Goal: Task Accomplishment & Management: Manage account settings

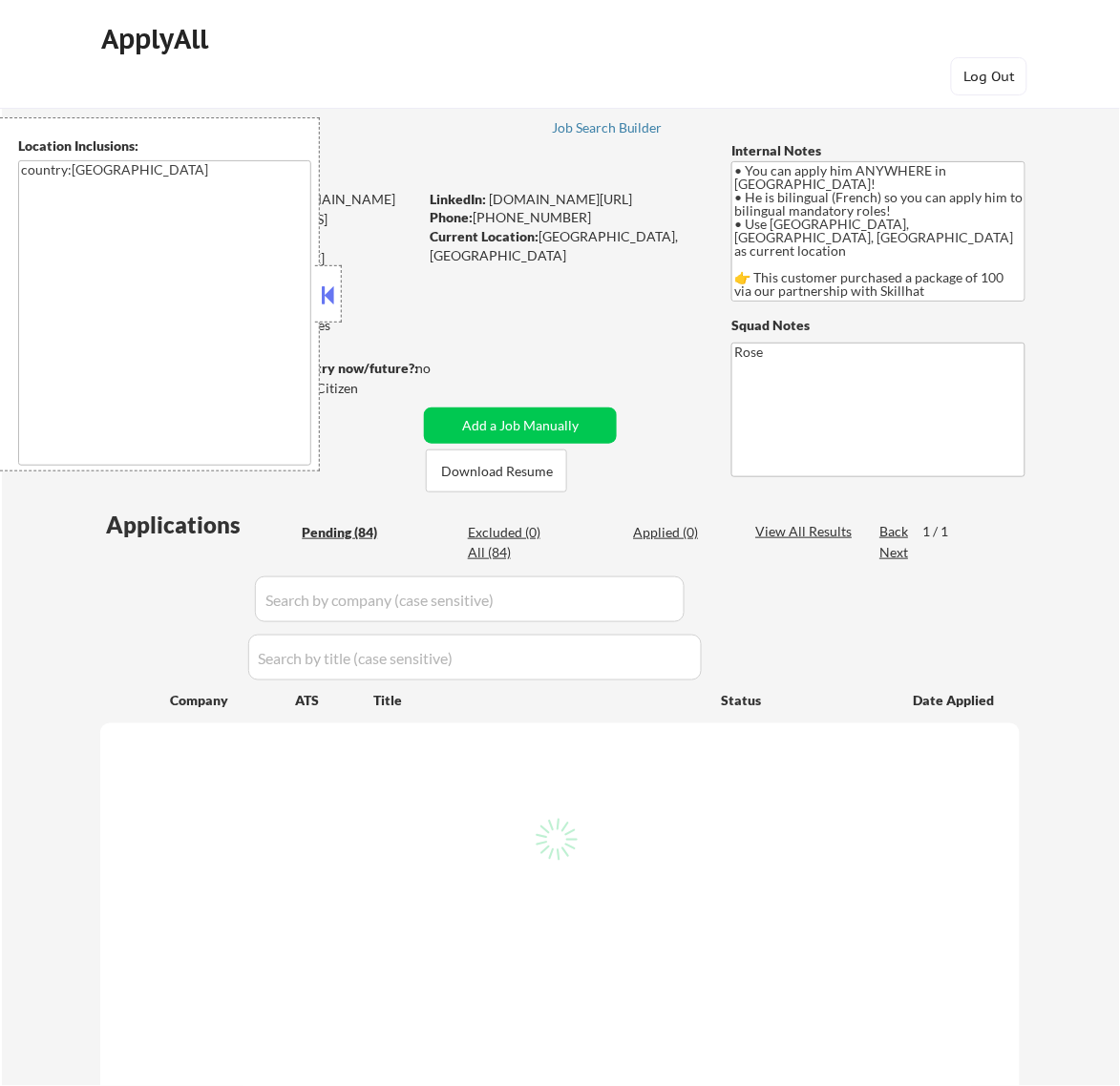
select select ""pending""
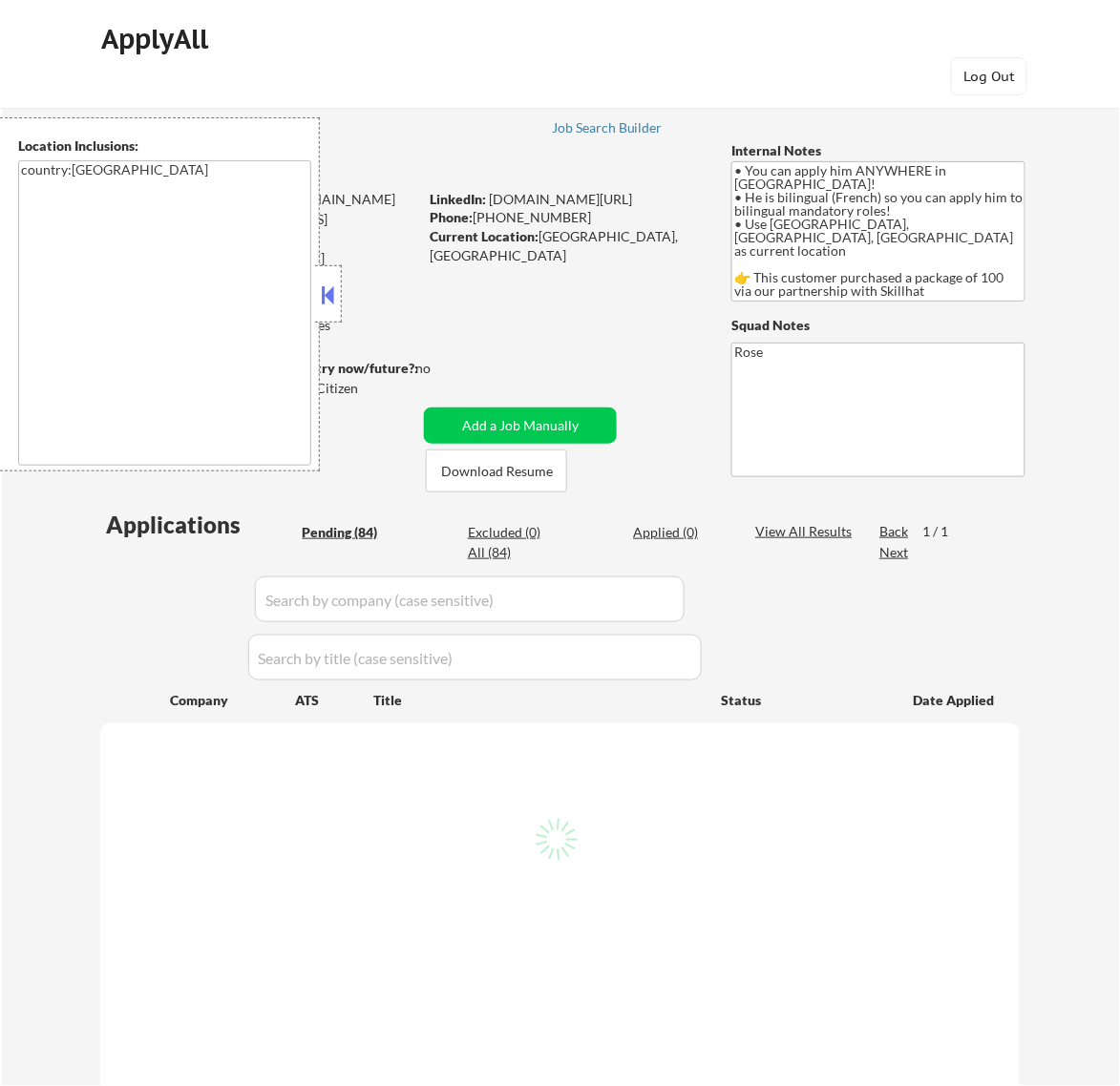
select select ""pending""
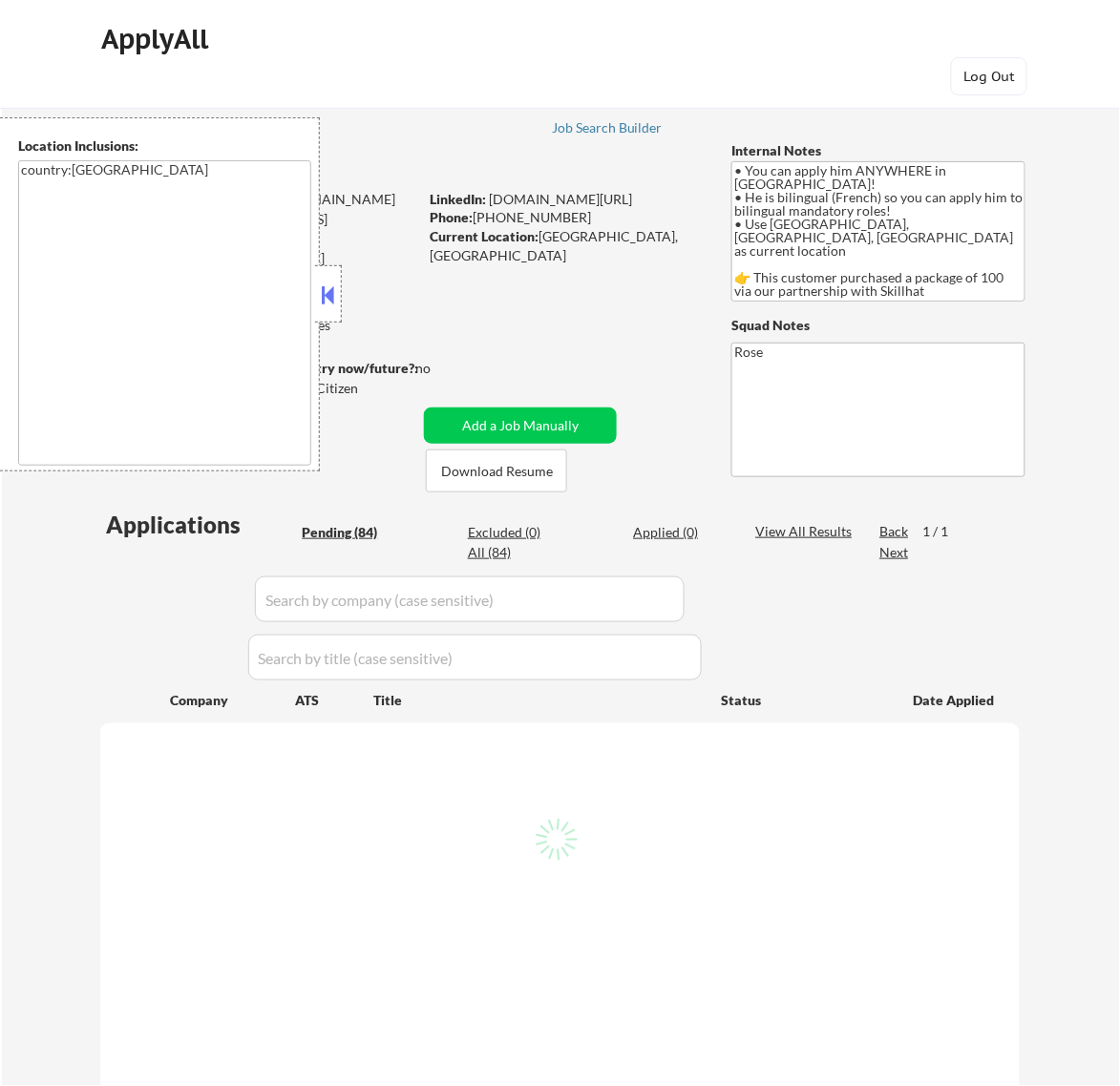
select select ""pending""
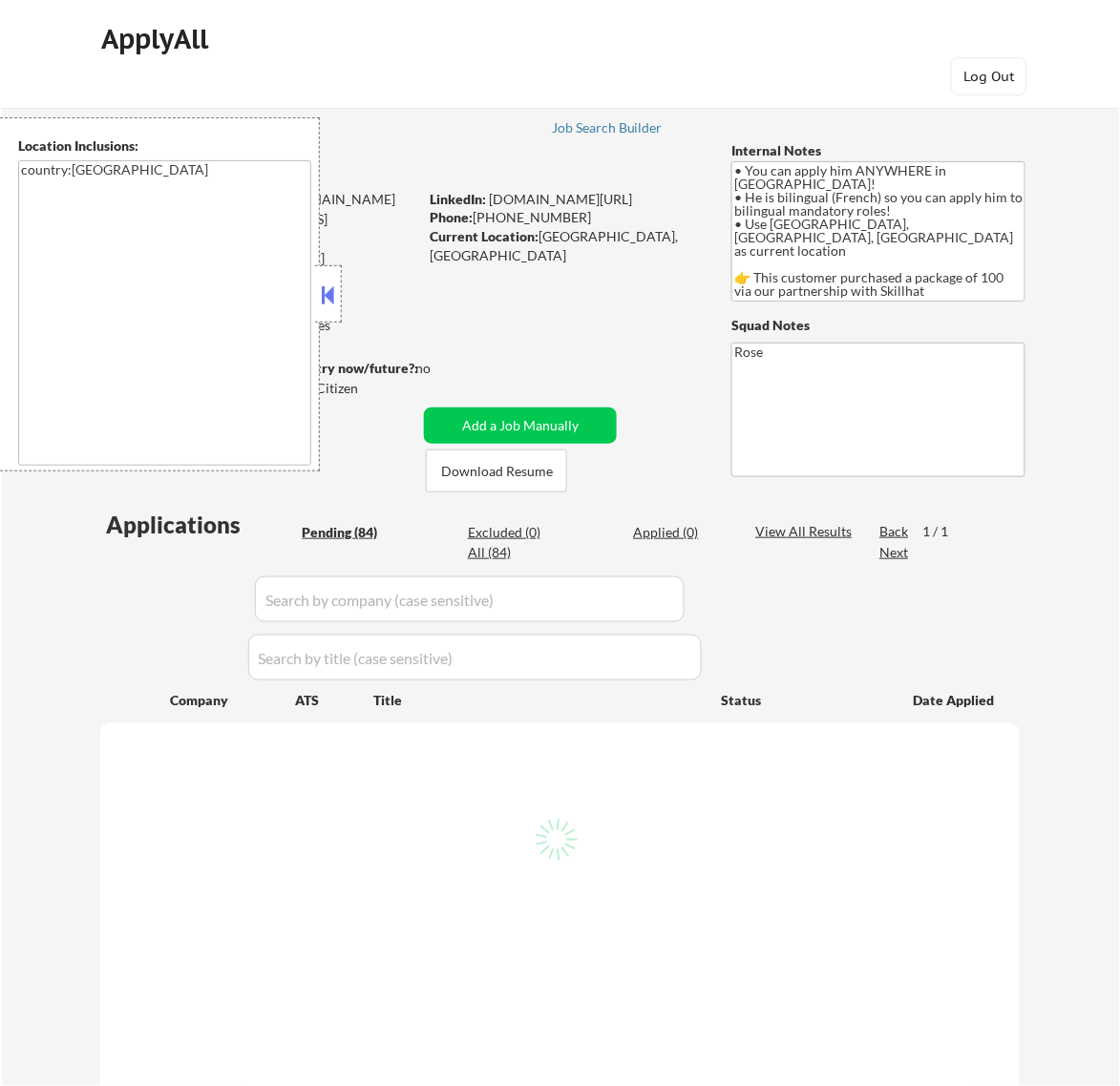
select select ""pending""
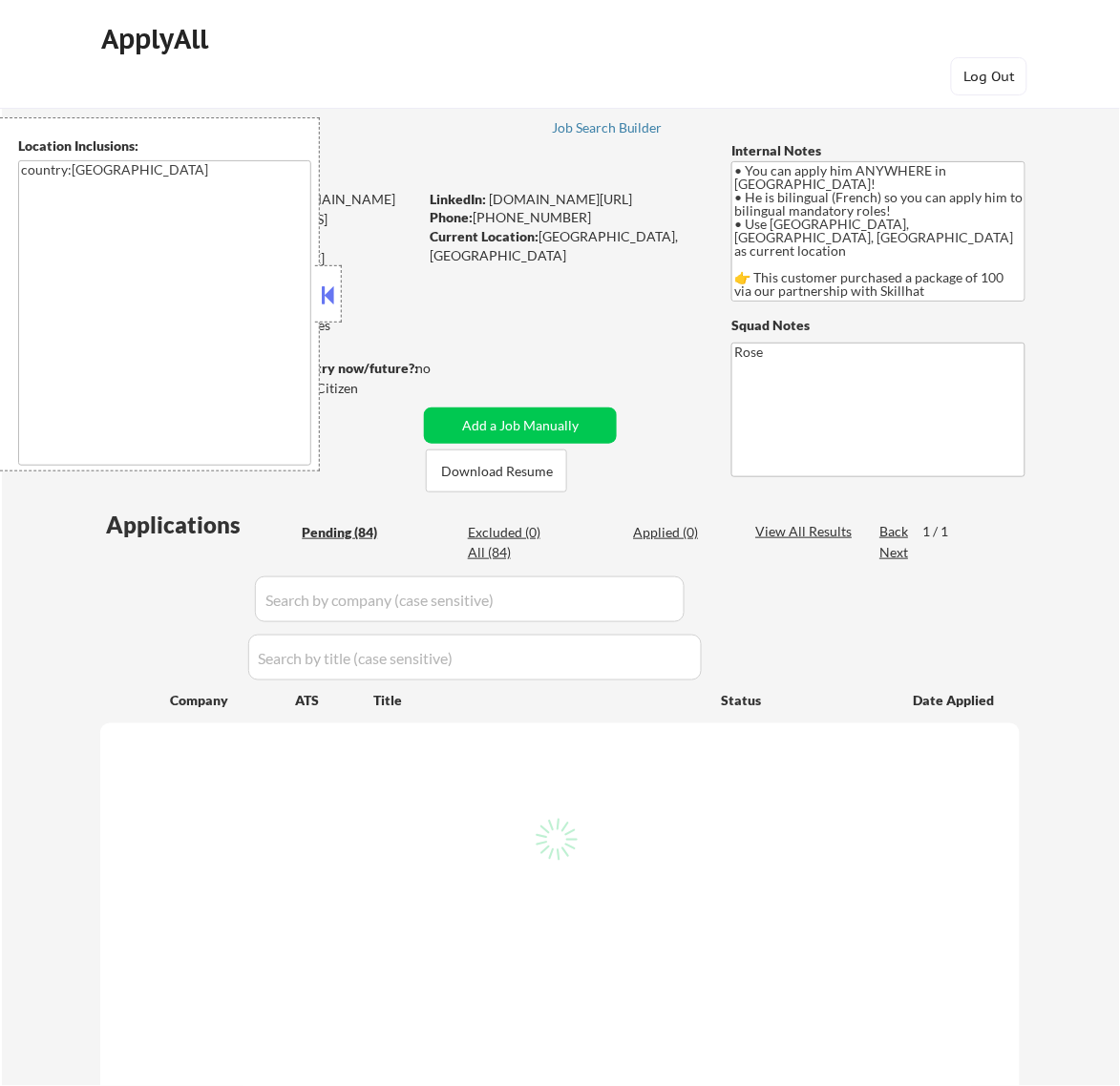
select select ""pending""
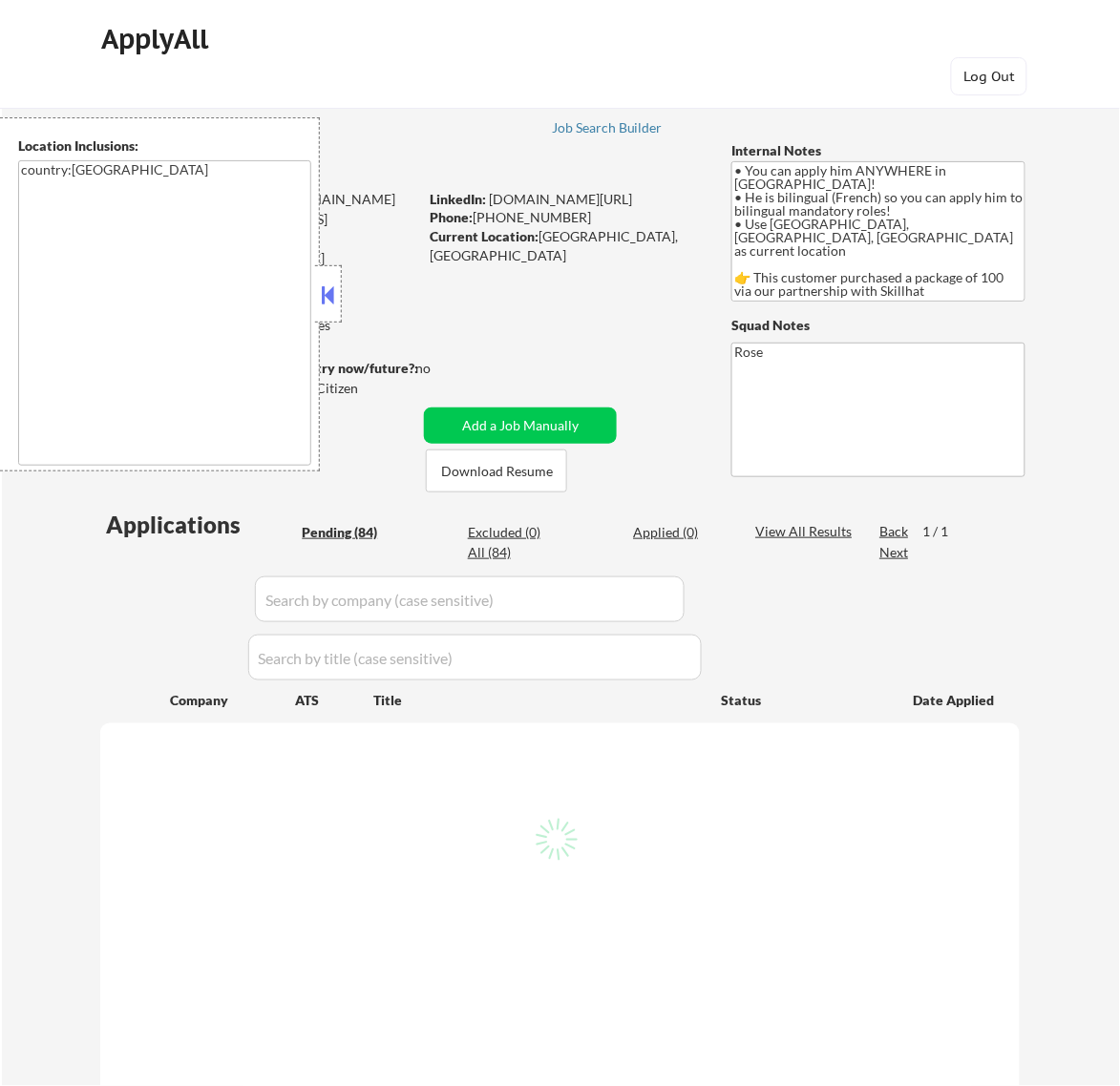
select select ""pending""
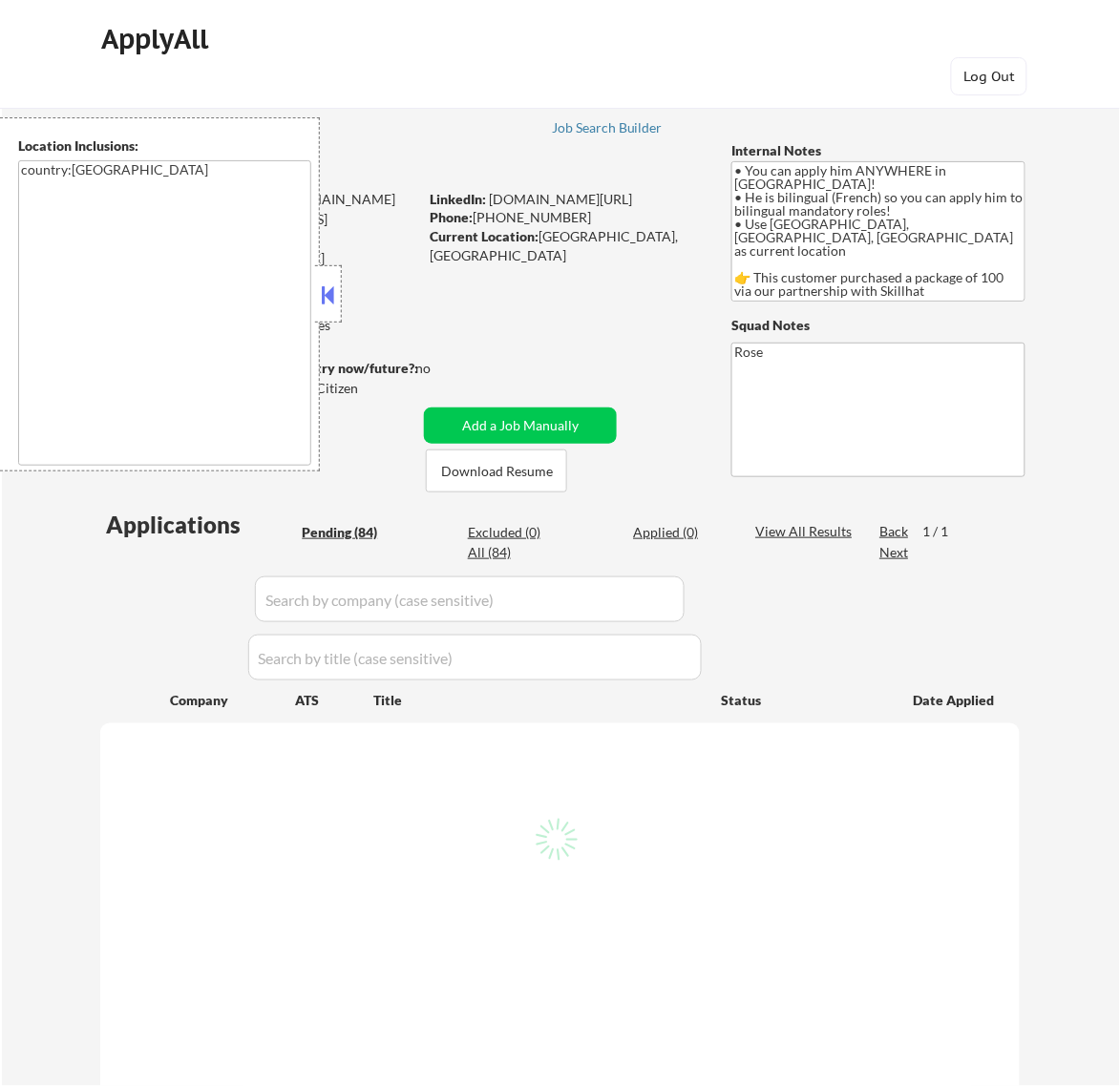
select select ""pending""
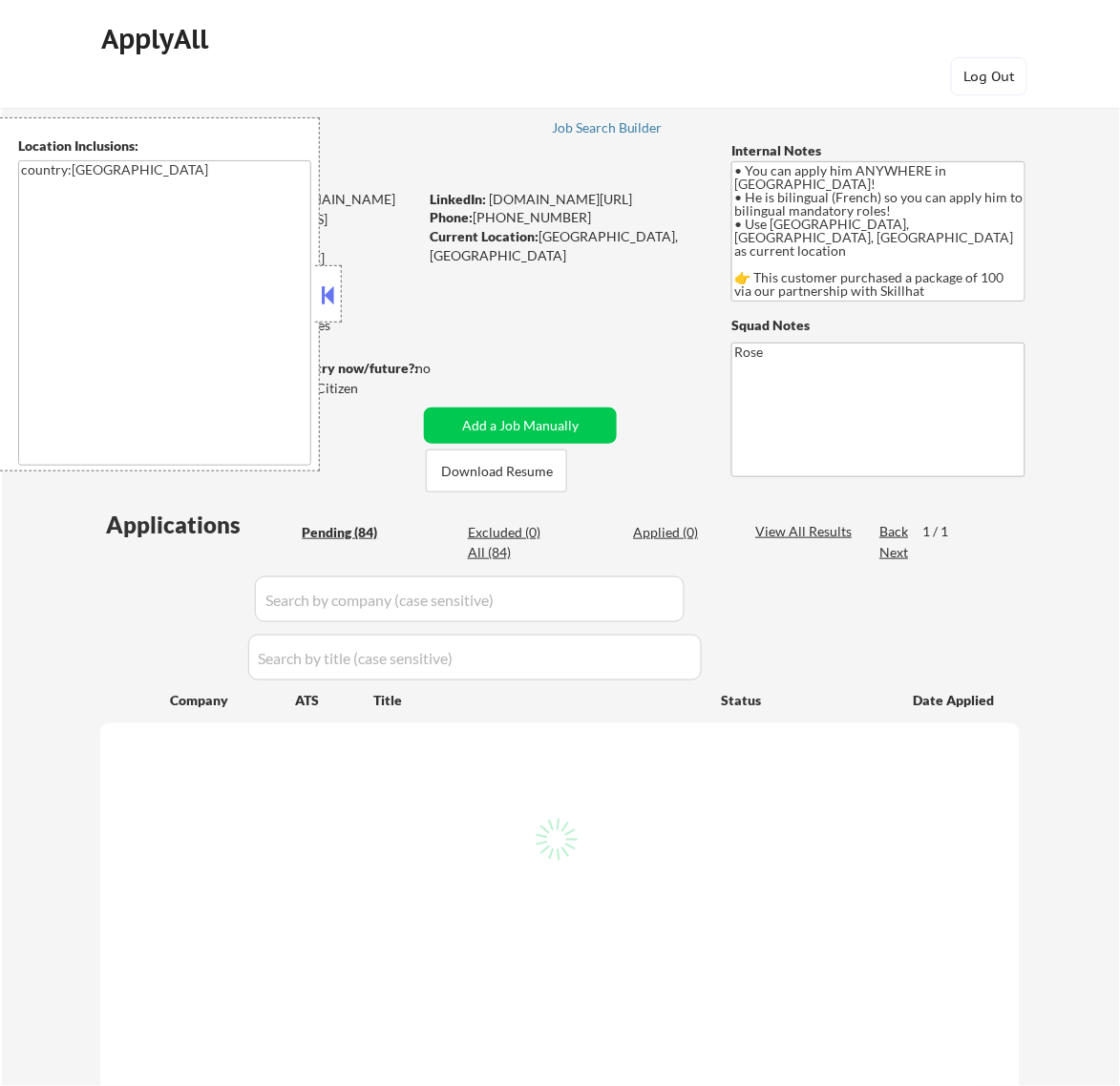
select select ""pending""
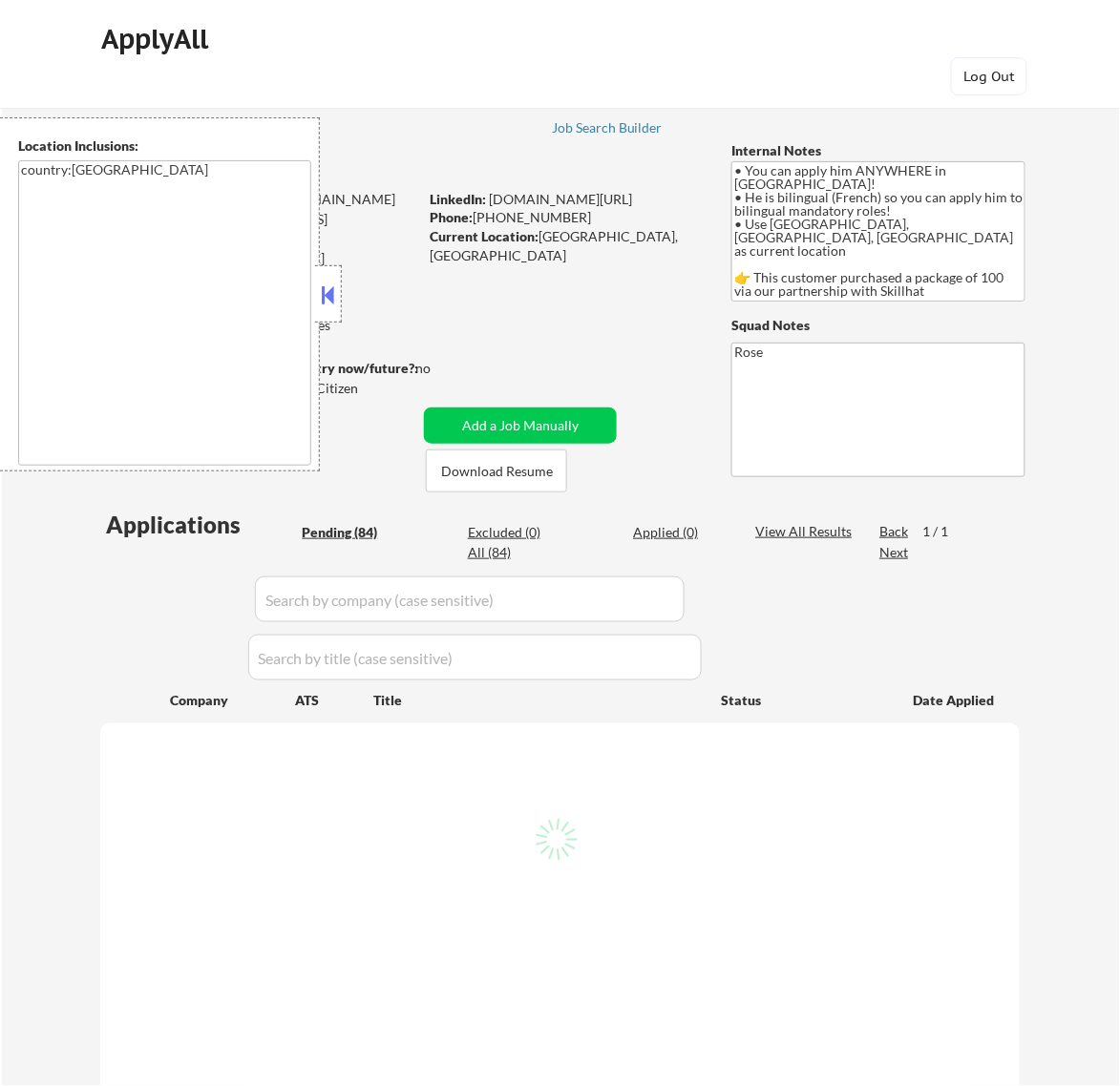
select select ""pending""
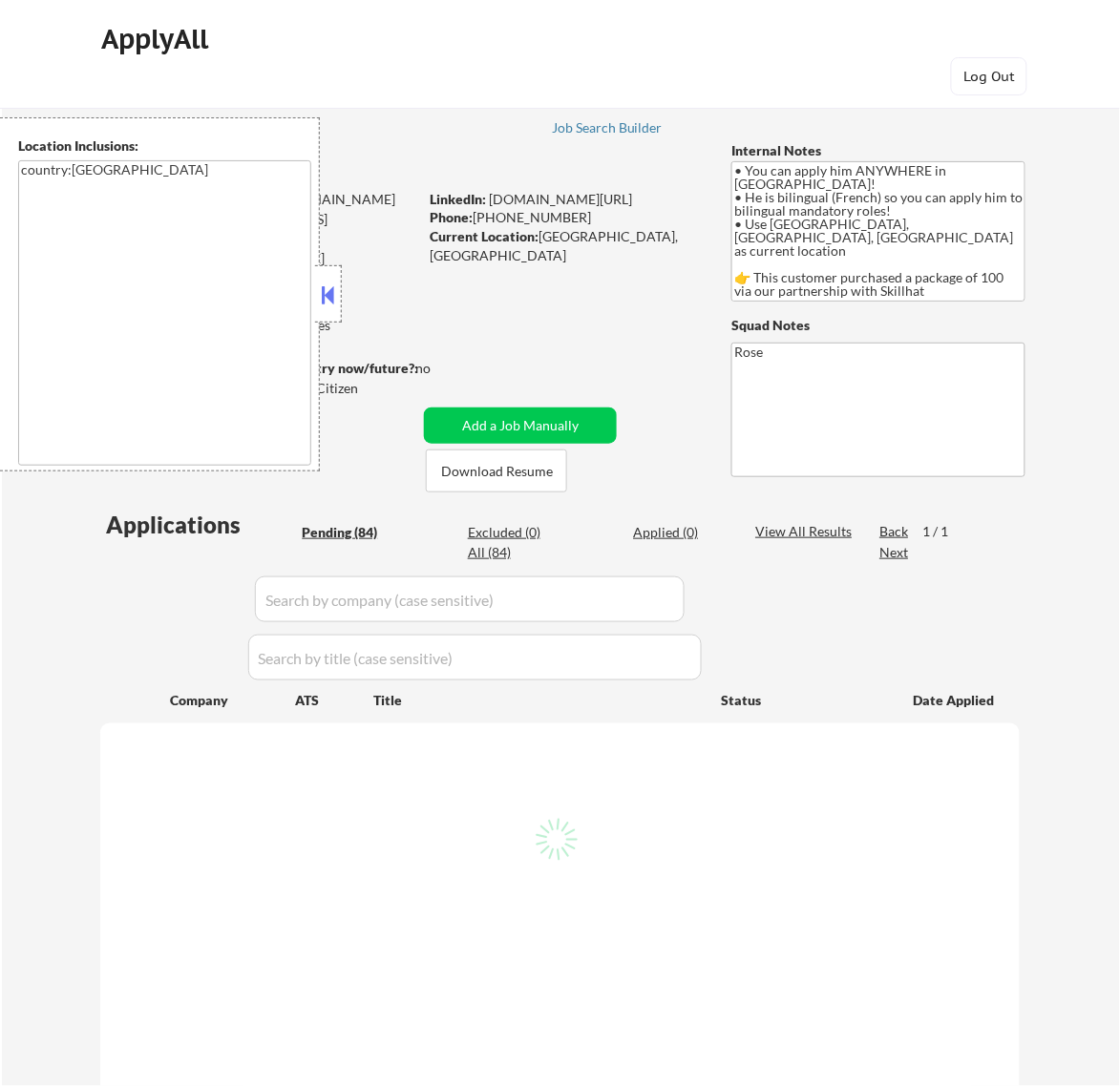
select select ""pending""
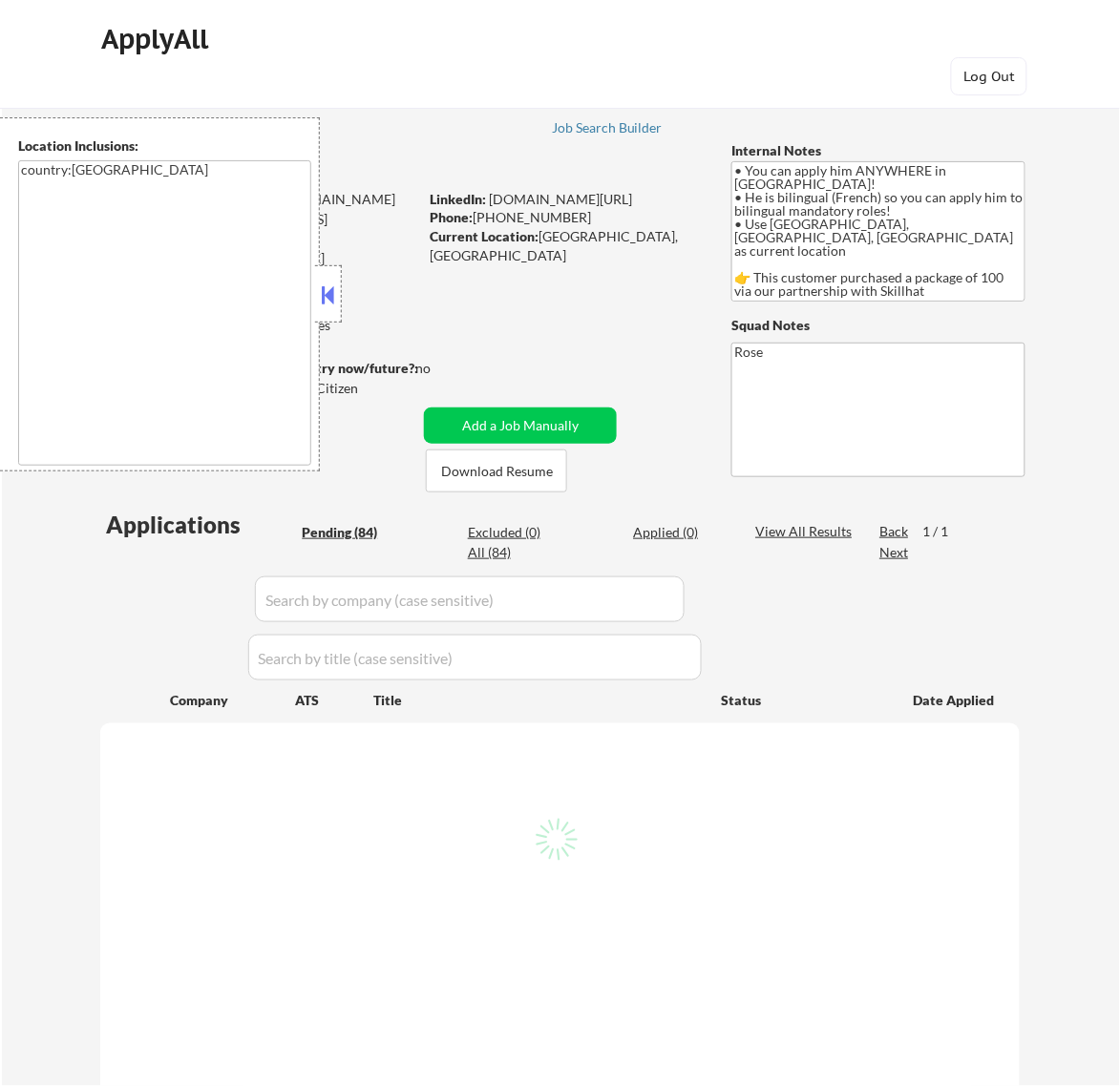
select select ""pending""
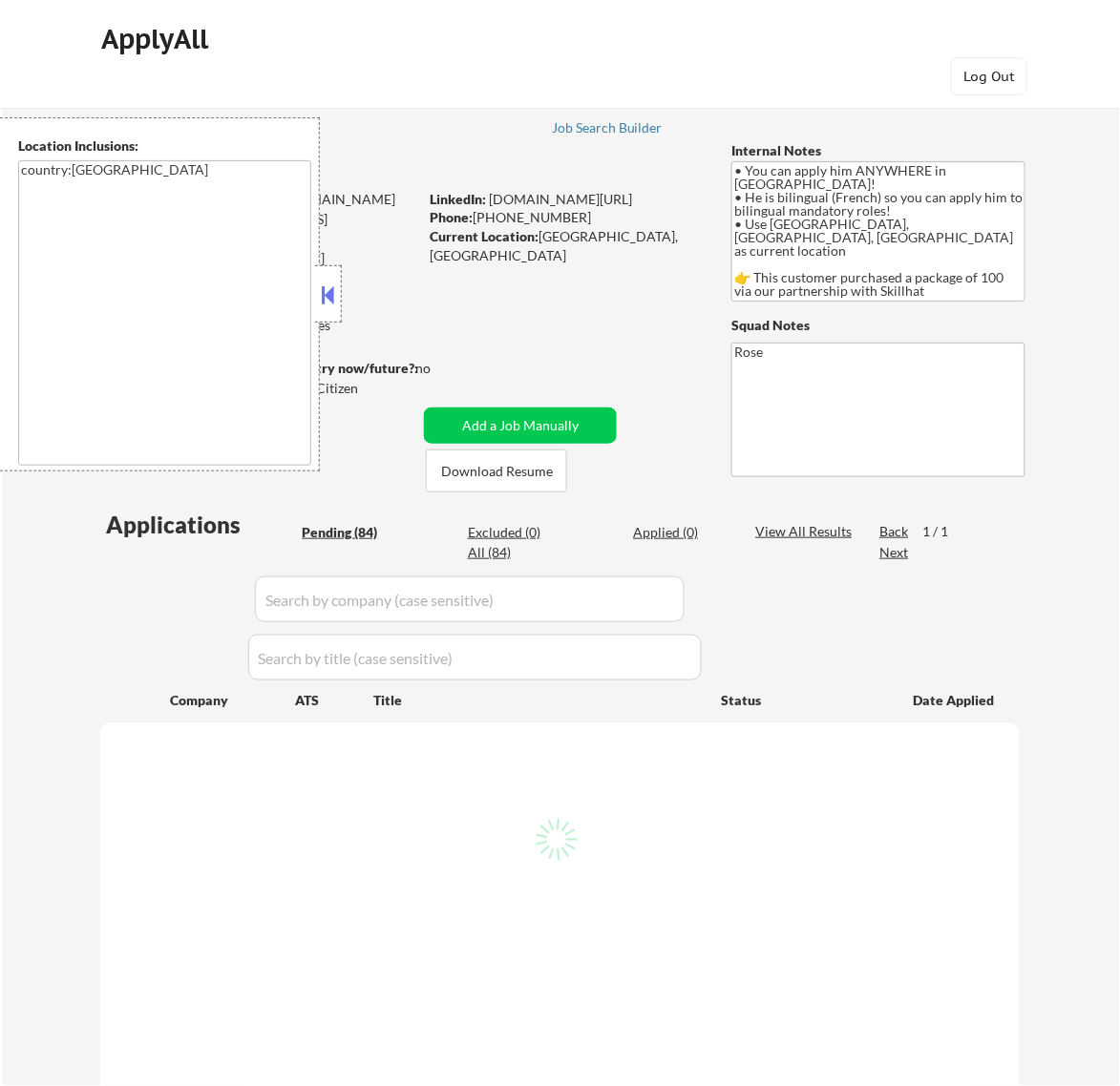
select select ""pending""
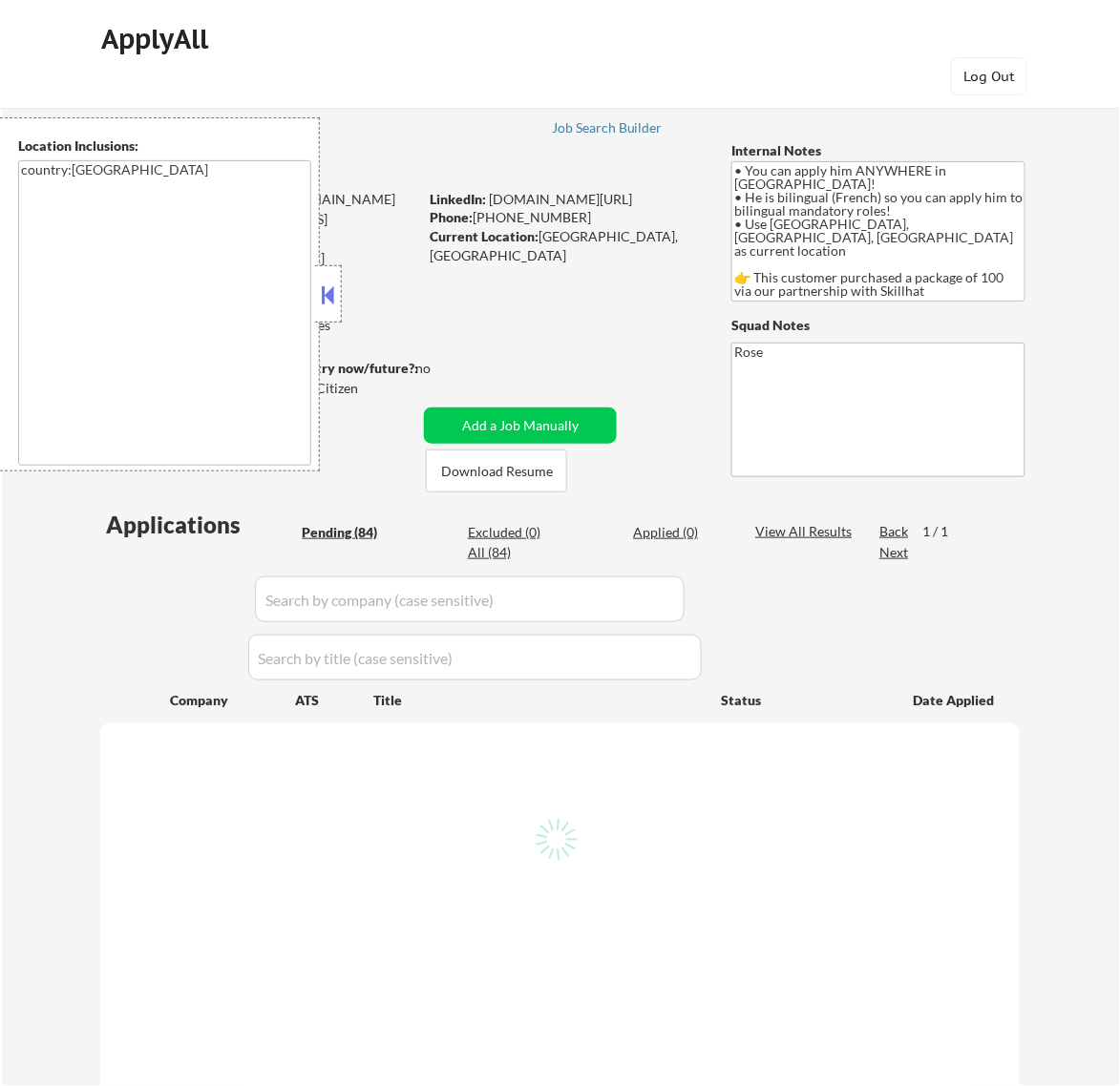
select select ""pending""
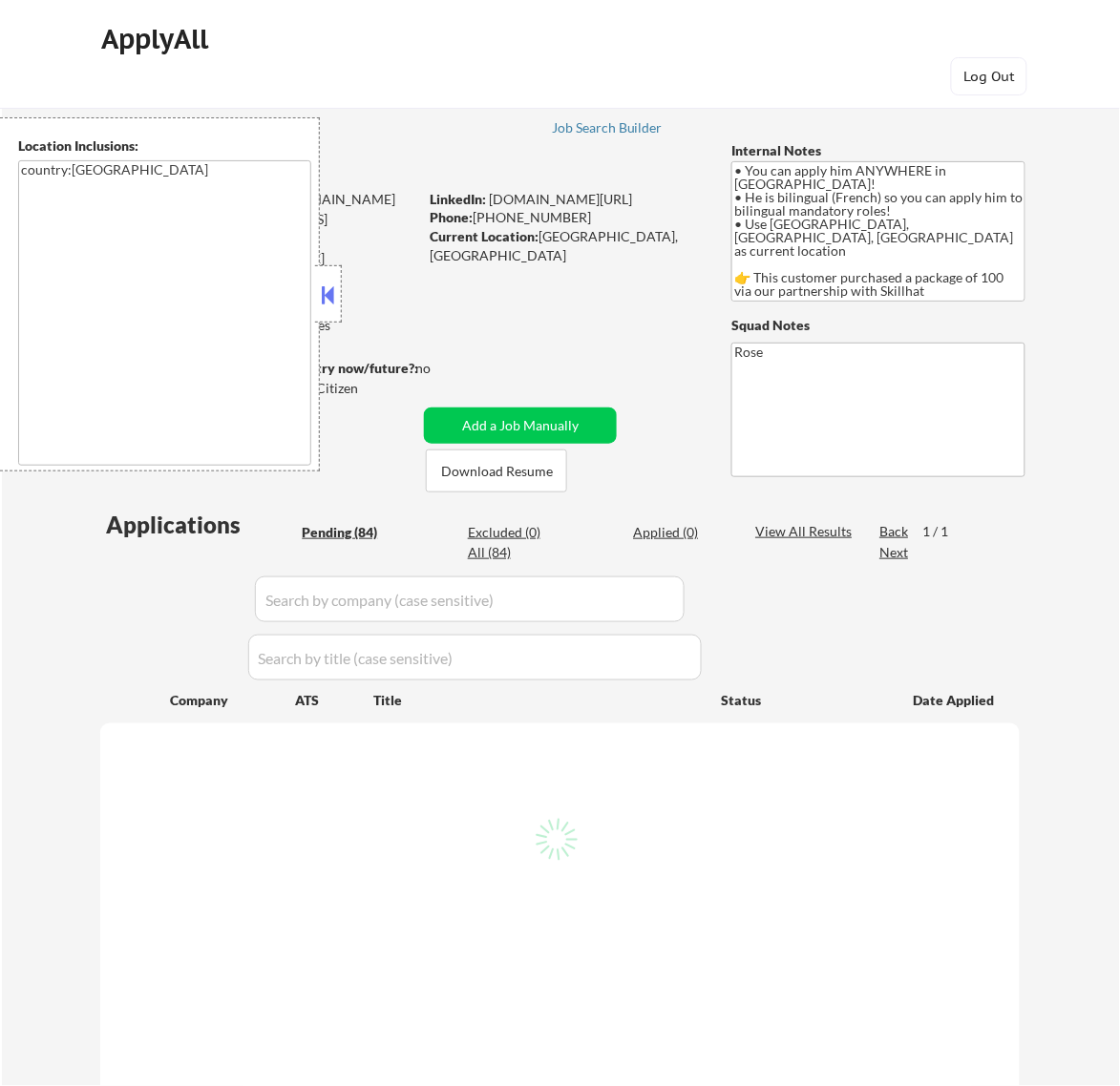
select select ""pending""
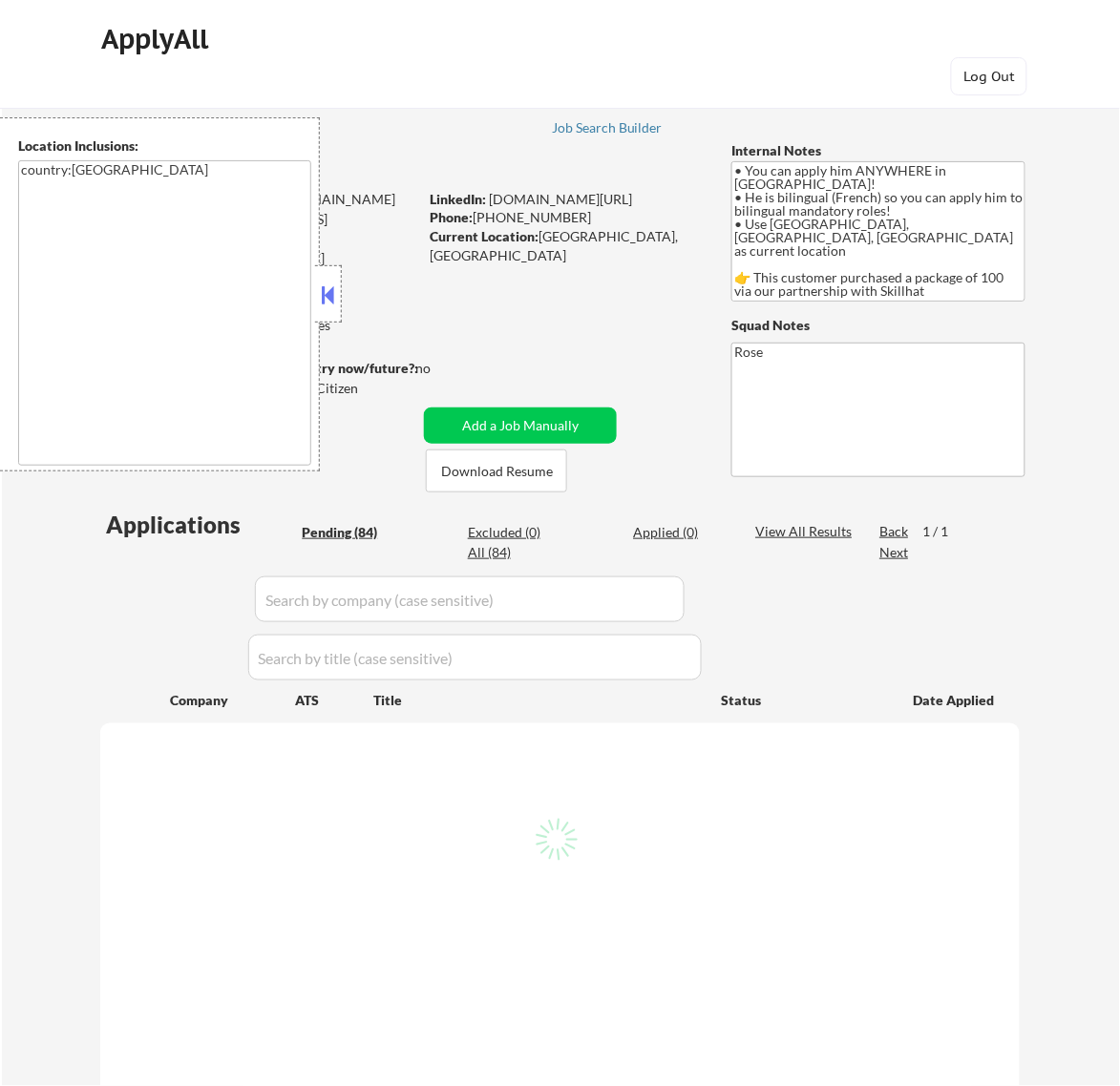
select select ""pending""
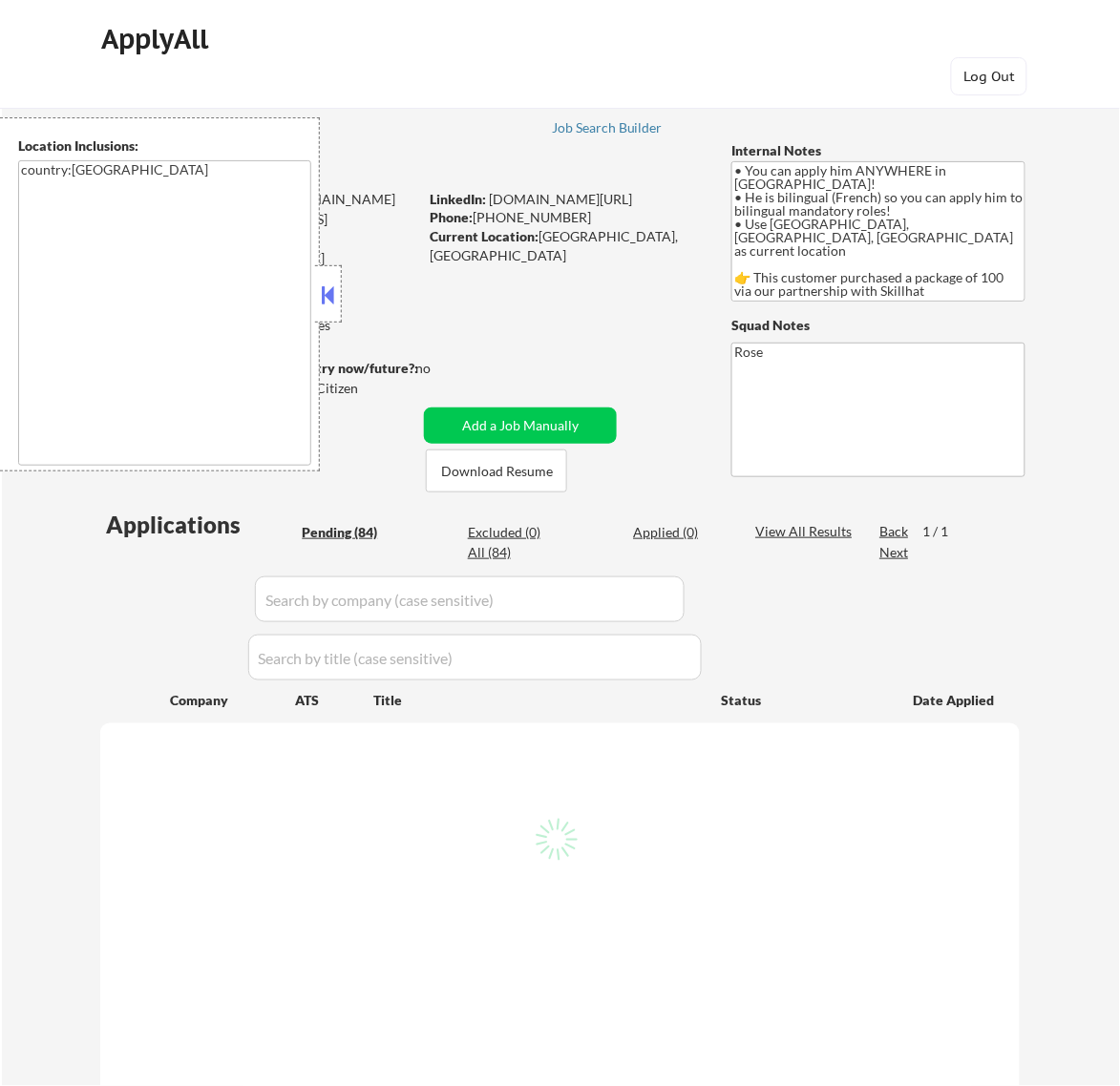
select select ""pending""
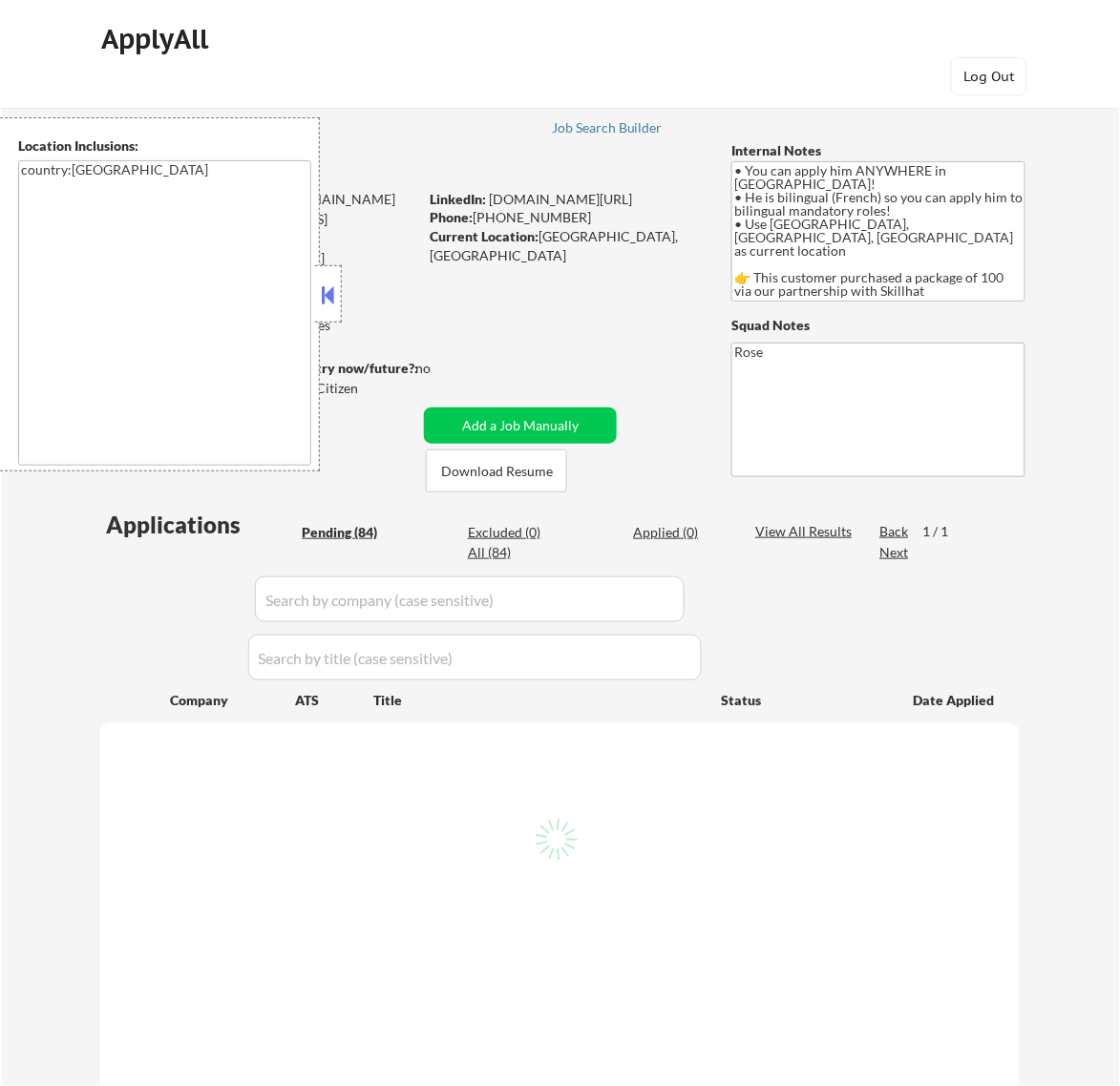
select select ""pending""
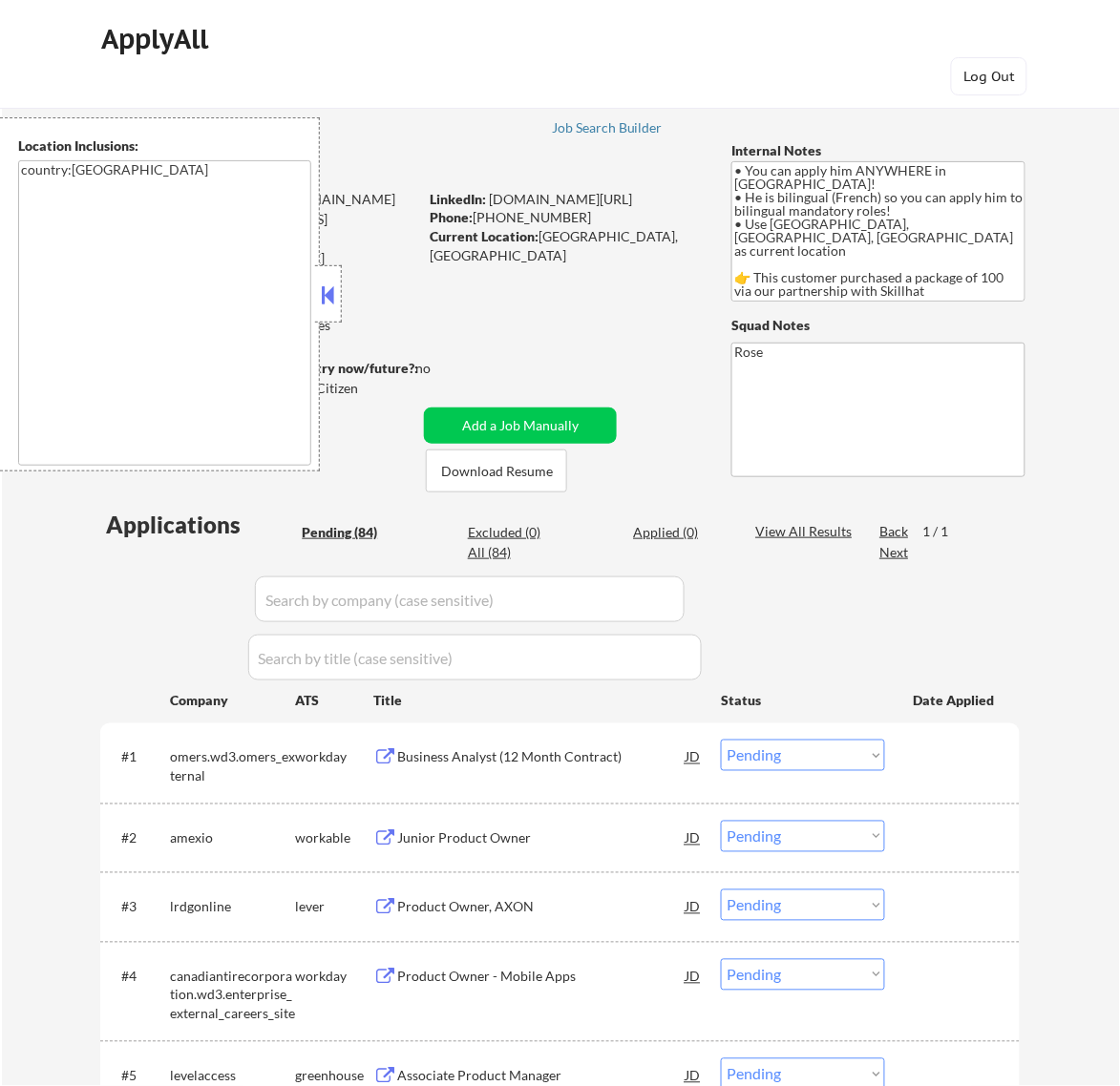
click at [330, 299] on button at bounding box center [328, 295] width 21 height 29
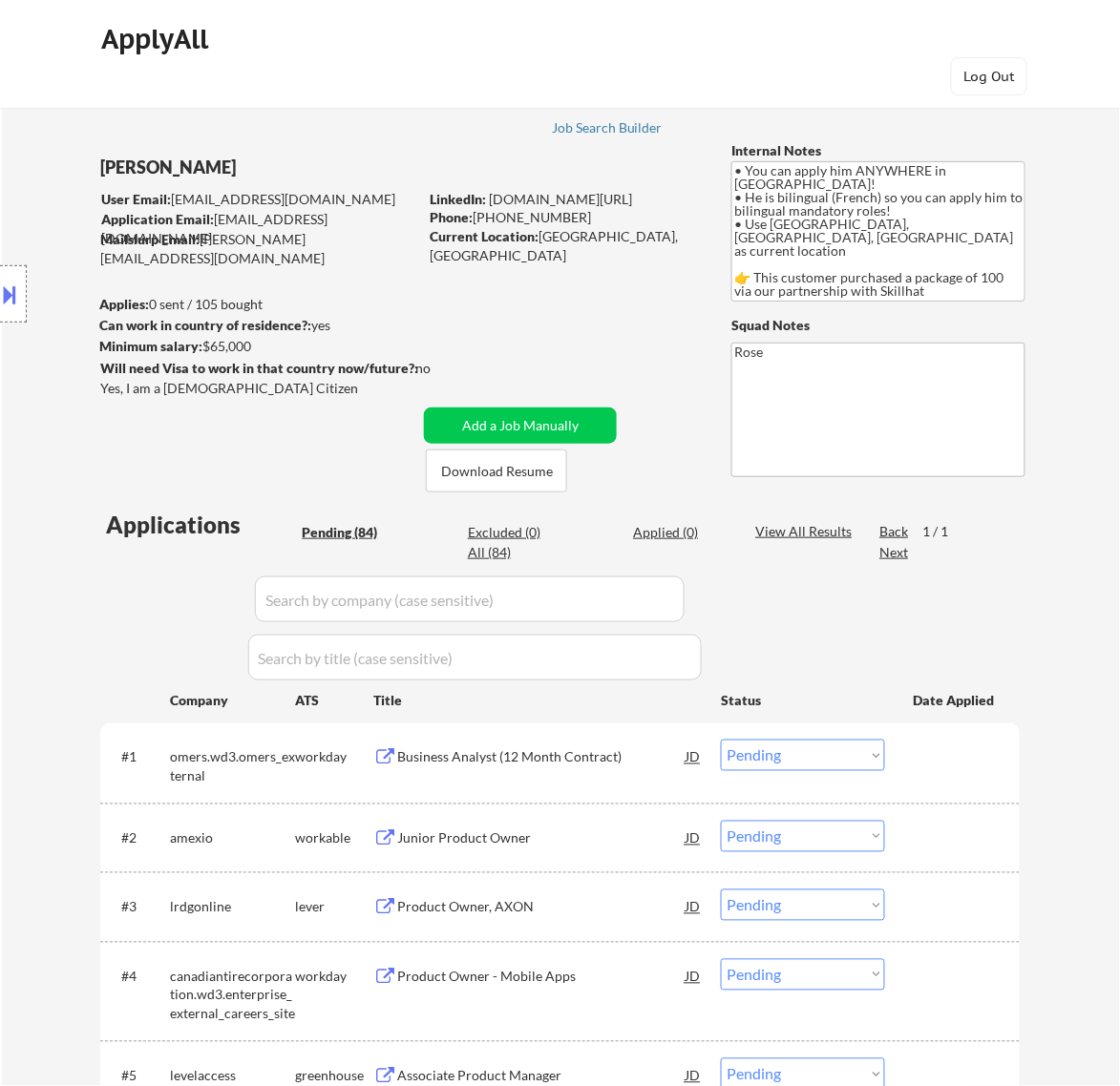
drag, startPoint x: 226, startPoint y: 163, endPoint x: 117, endPoint y: 160, distance: 109.0
click at [117, 160] on div "Location Inclusions: country:[GEOGRAPHIC_DATA]" at bounding box center [171, 295] width 342 height 354
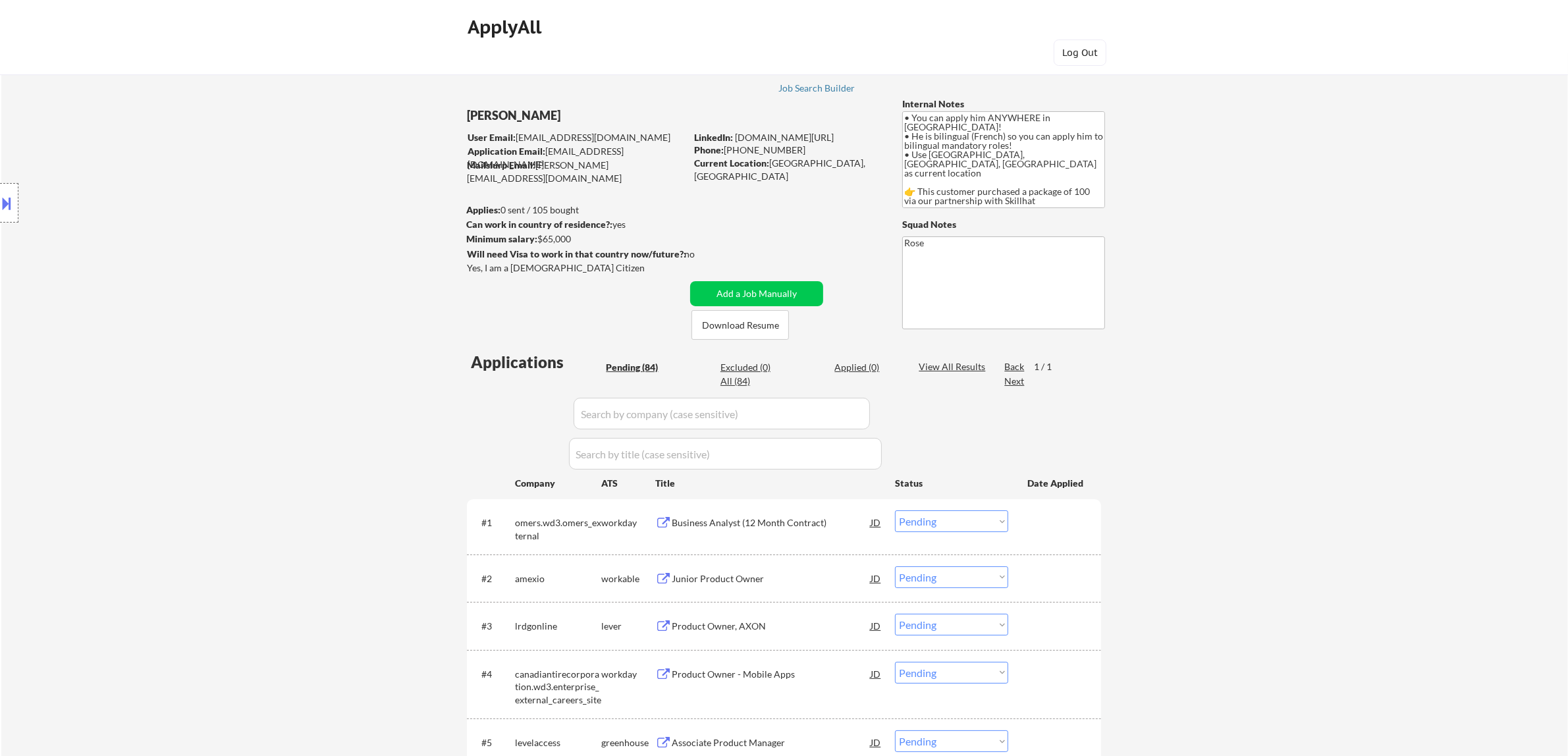
drag, startPoint x: 556, startPoint y: 112, endPoint x: 499, endPoint y: 106, distance: 57.3
copy div "[PERSON_NAME]"
click at [9, 198] on button at bounding box center [7, 203] width 15 height 22
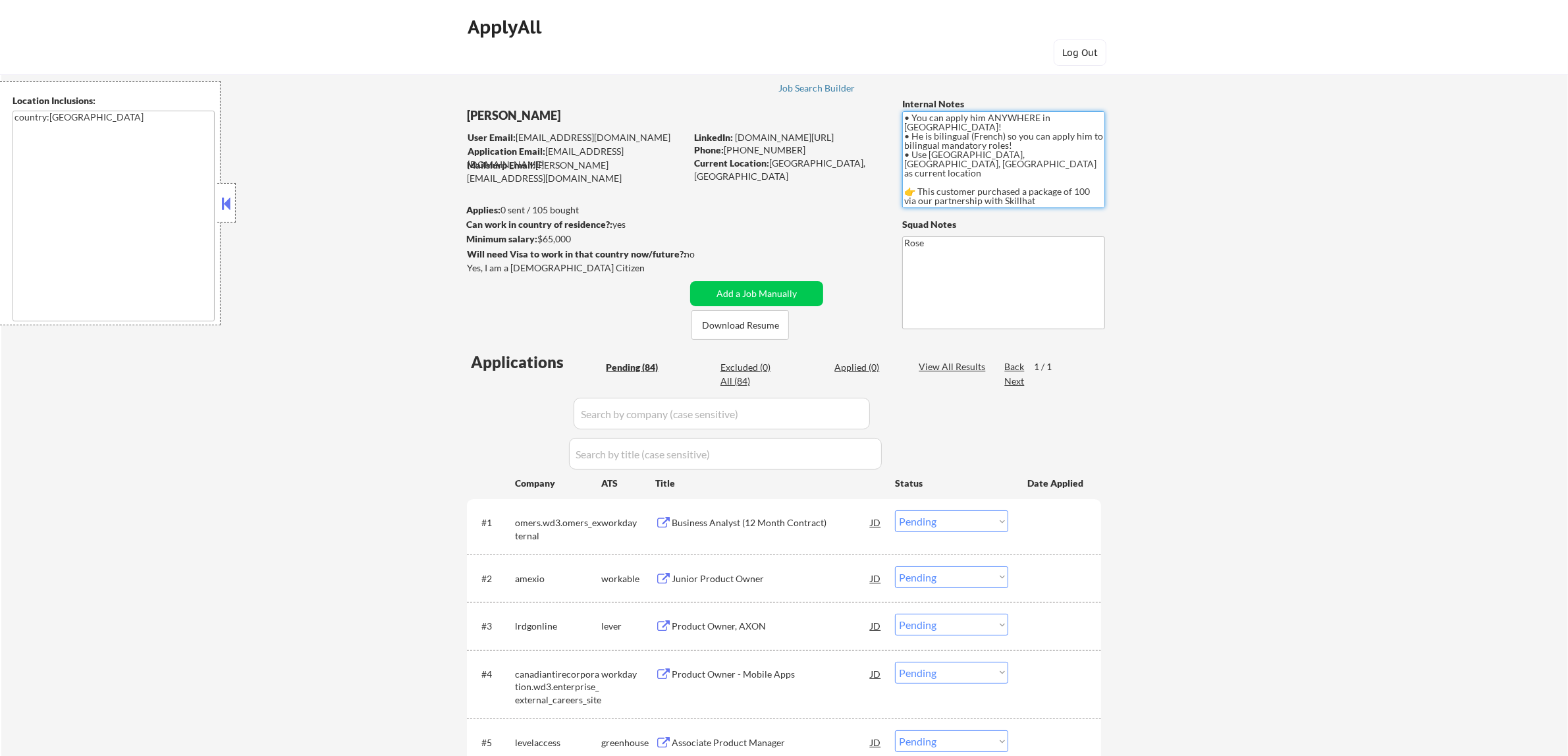
drag, startPoint x: 985, startPoint y: 117, endPoint x: 1080, endPoint y: 115, distance: 95.0
click at [772, 115] on textarea "• You can apply him ANYWHERE in [GEOGRAPHIC_DATA]! • He is bilingual (French) s…" at bounding box center [1003, 159] width 203 height 97
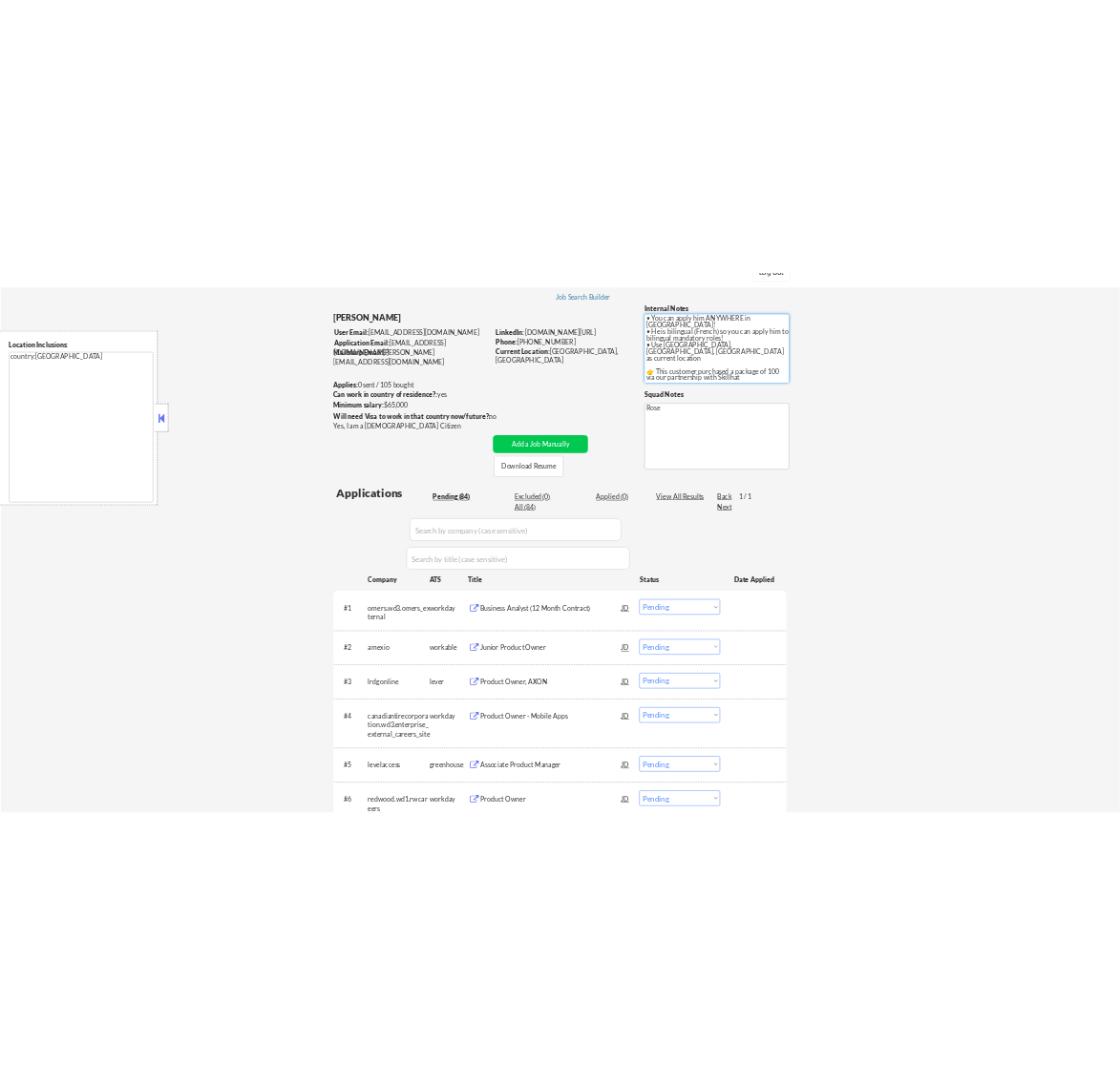
scroll to position [120, 0]
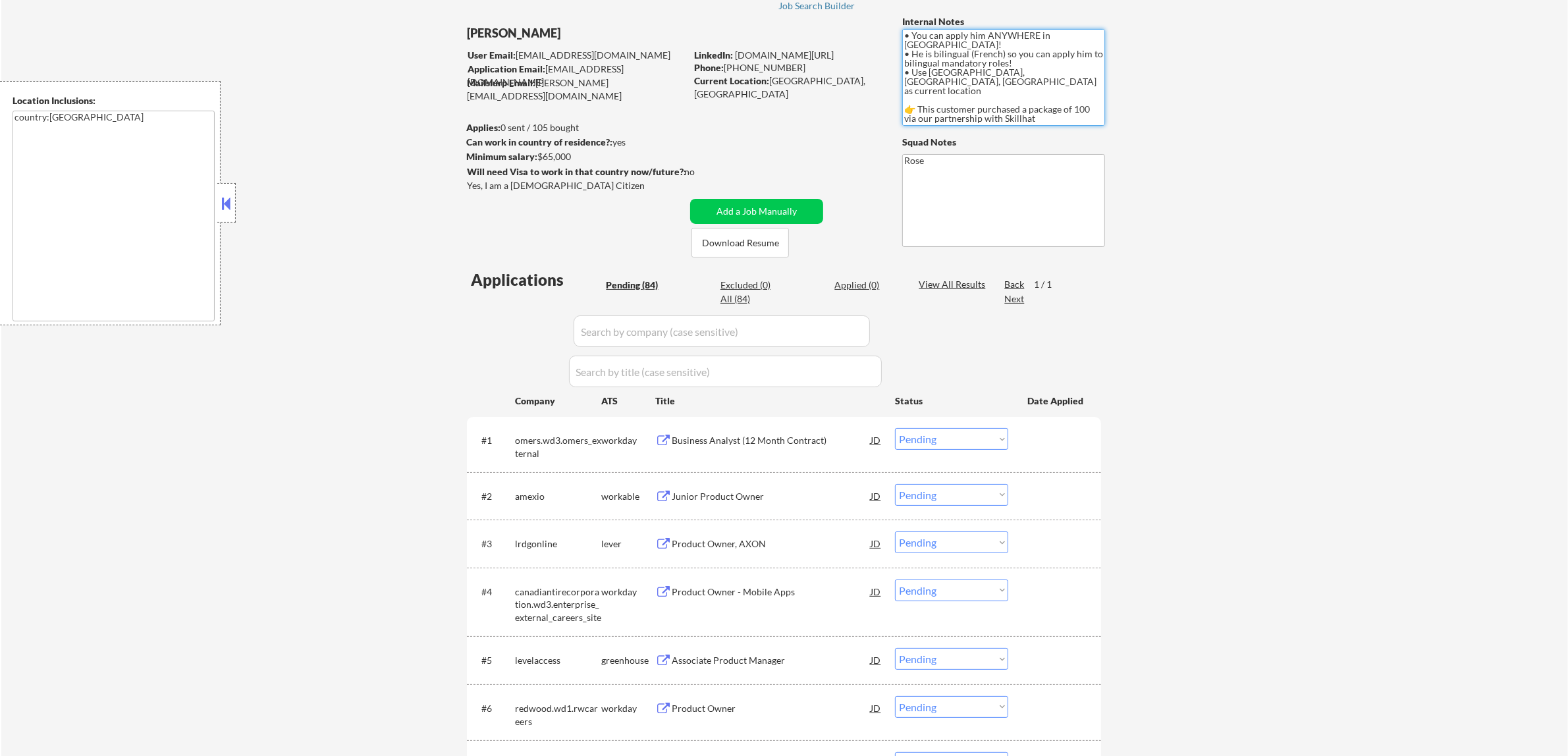
click at [225, 206] on button at bounding box center [226, 204] width 15 height 20
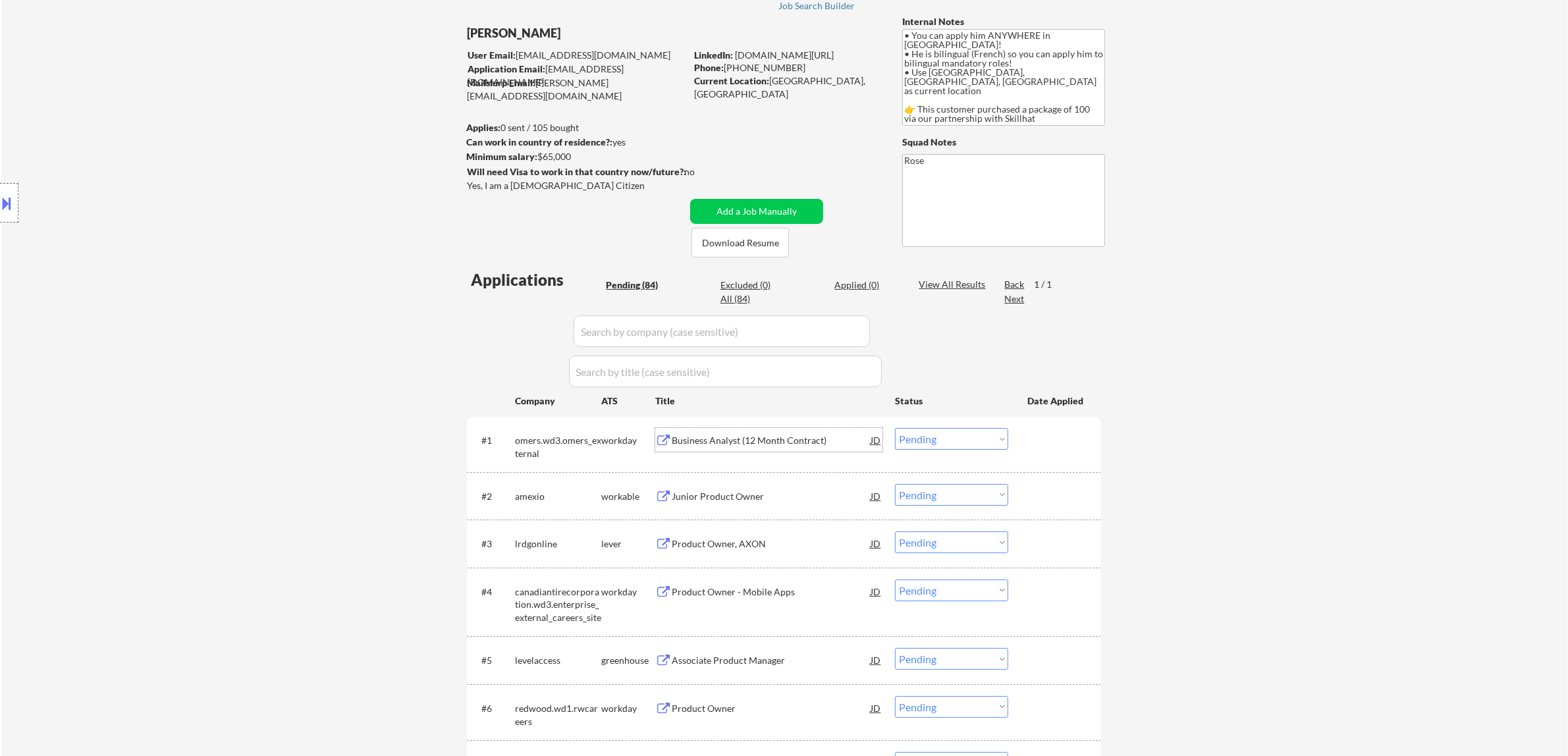
click at [772, 443] on div "Business Analyst (12 Month Contract)" at bounding box center [771, 441] width 199 height 13
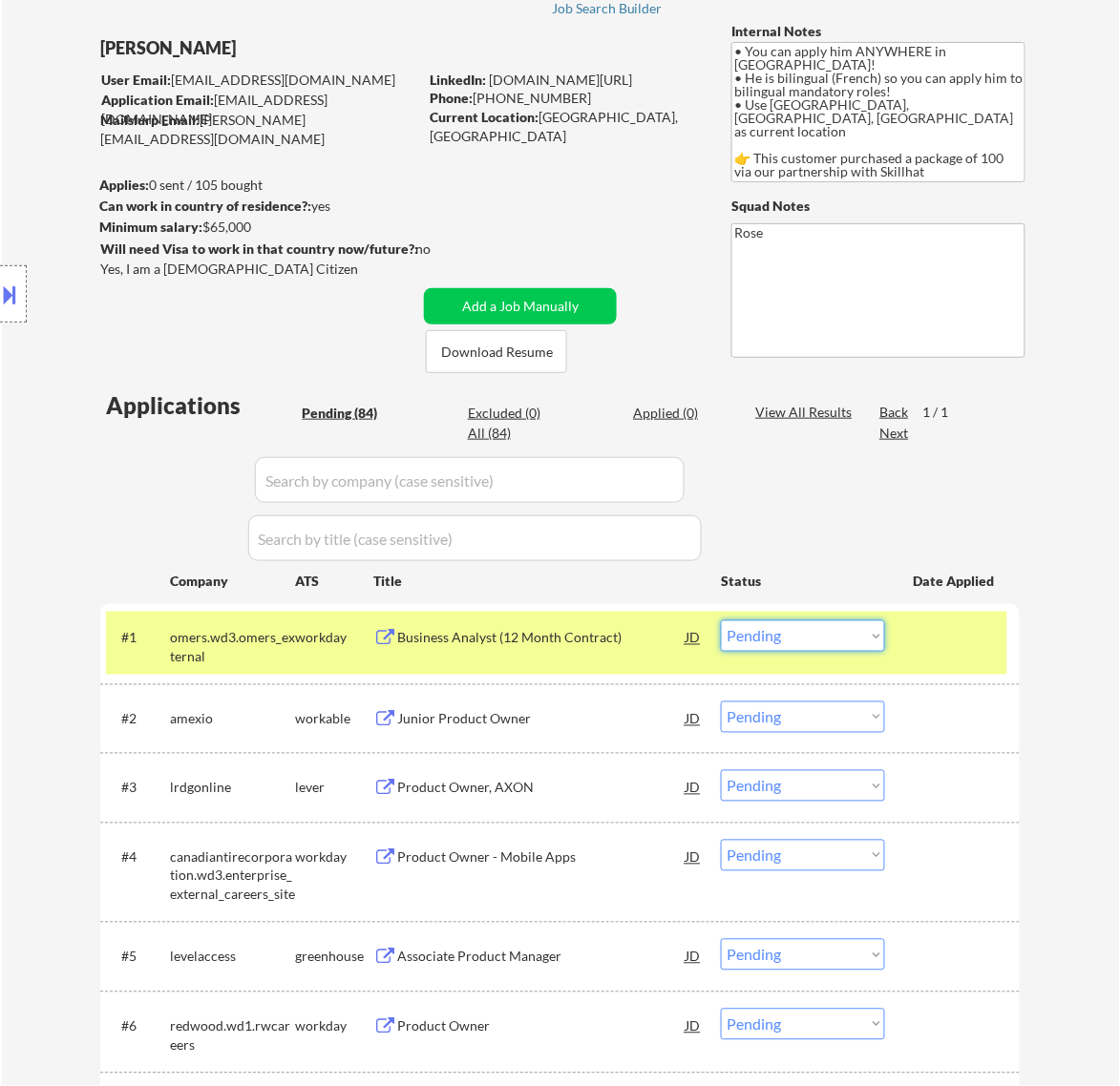
click at [838, 633] on select "Choose an option... Pending Applied Excluded (Questions) Excluded (Expired) Exc…" at bounding box center [802, 636] width 164 height 32
click at [720, 621] on select "Choose an option... Pending Applied Excluded (Questions) Excluded (Expired) Exc…" at bounding box center [802, 636] width 164 height 32
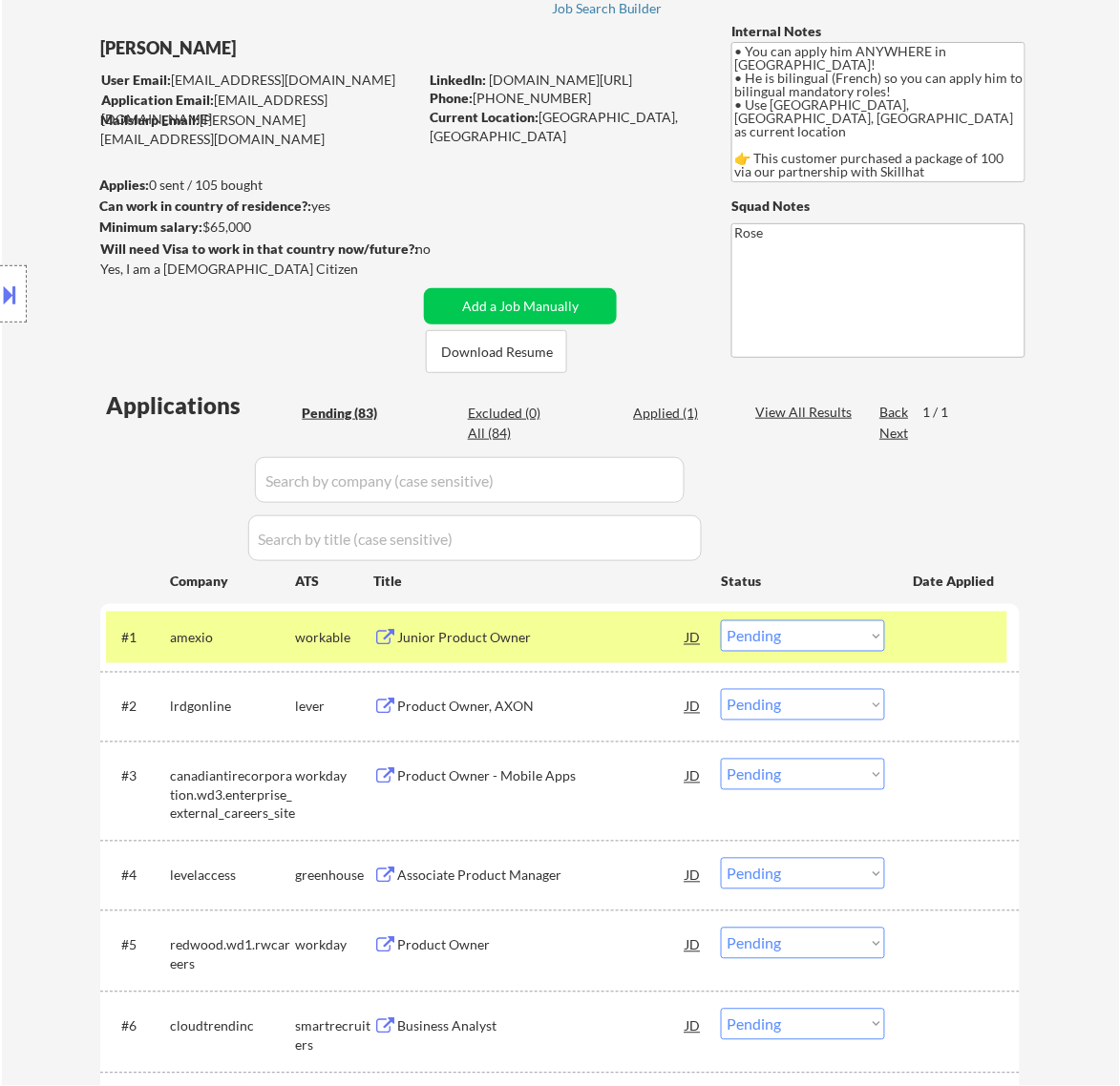
click at [583, 631] on div "Junior Product Owner" at bounding box center [541, 639] width 288 height 19
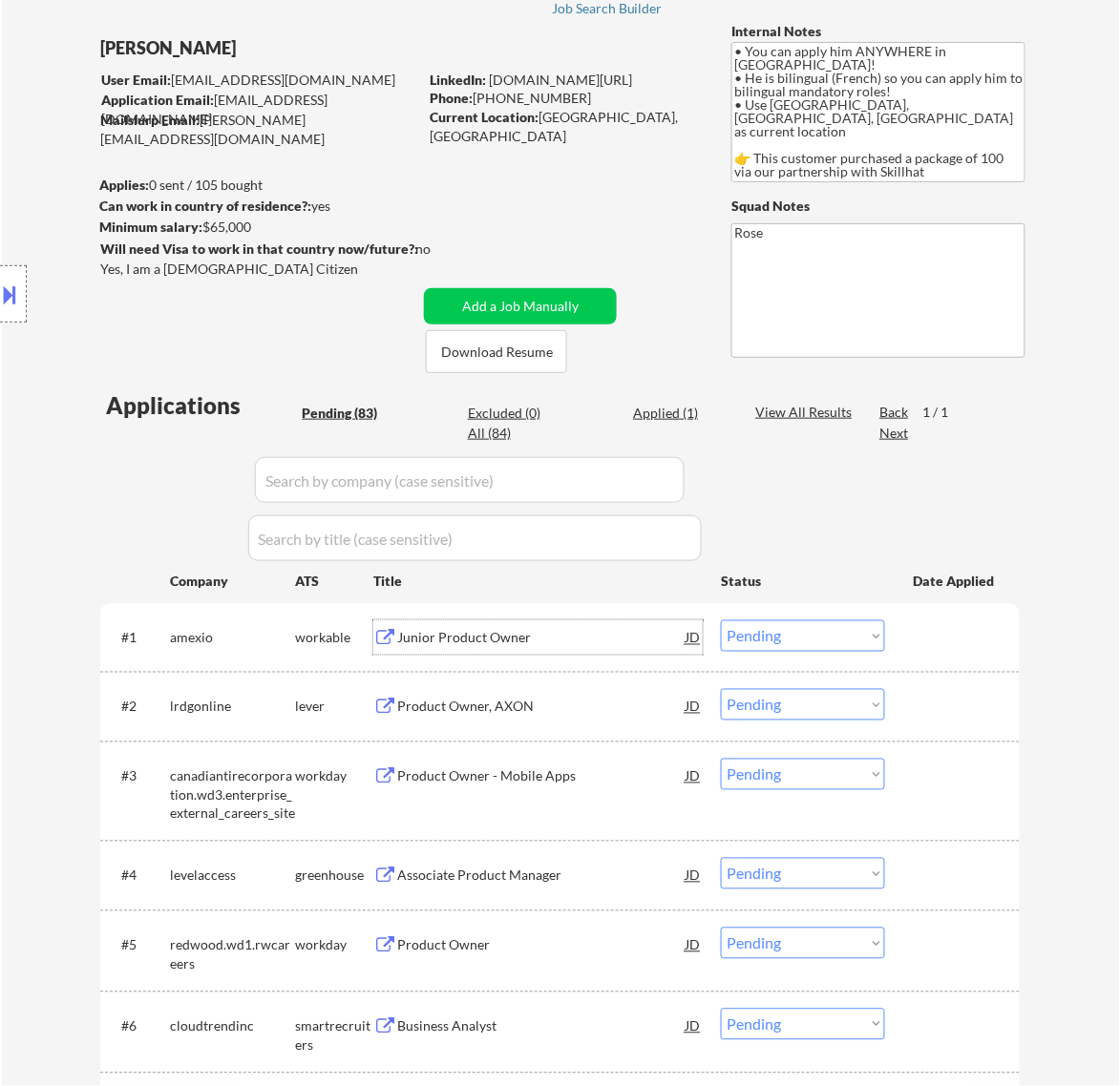
click at [855, 640] on select "Choose an option... Pending Applied Excluded (Questions) Excluded (Expired) Exc…" at bounding box center [802, 636] width 164 height 32
click at [720, 621] on select "Choose an option... Pending Applied Excluded (Questions) Excluded (Expired) Exc…" at bounding box center [802, 636] width 164 height 32
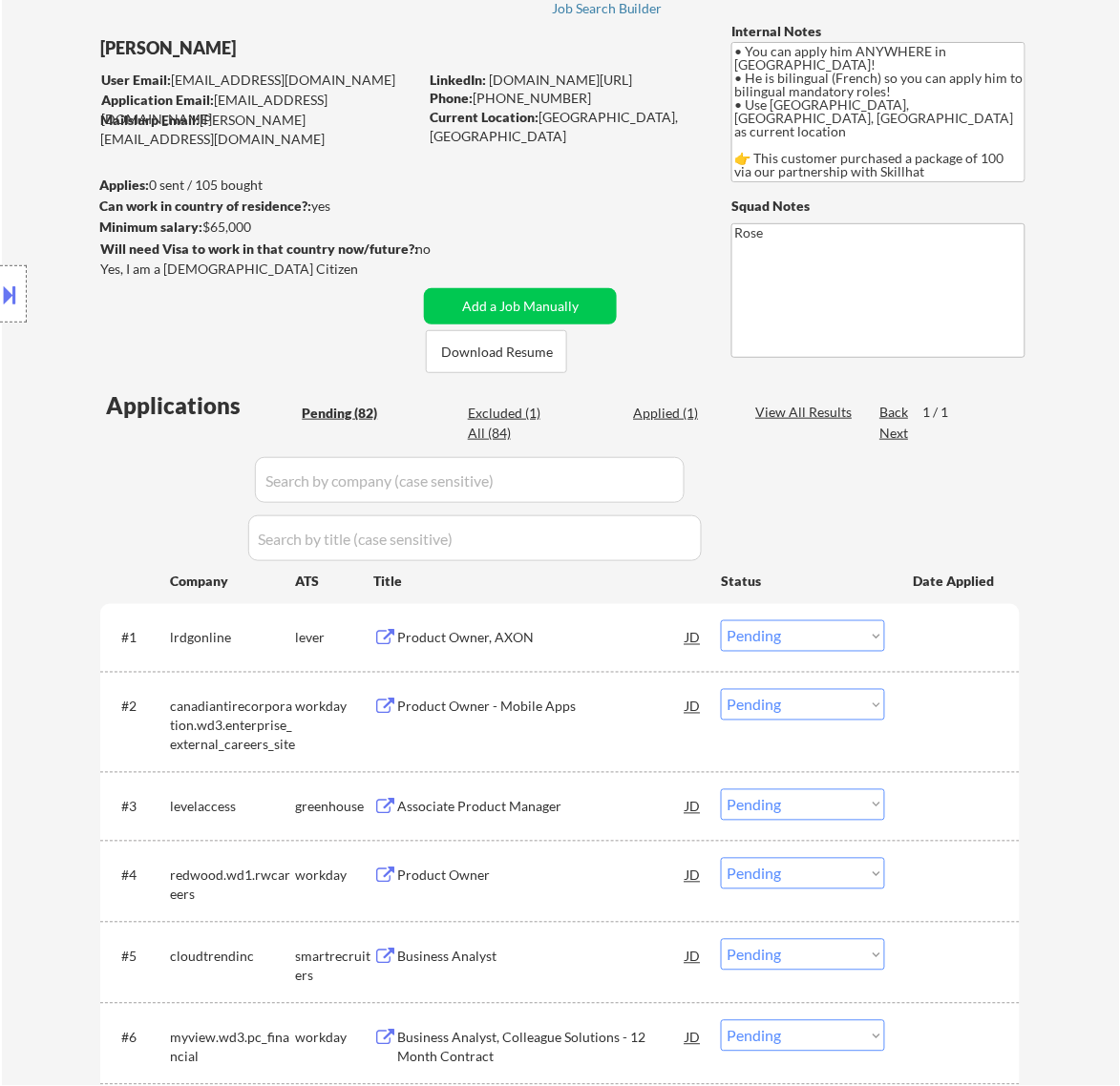
click at [589, 643] on div "Product Owner, AXON" at bounding box center [541, 639] width 288 height 19
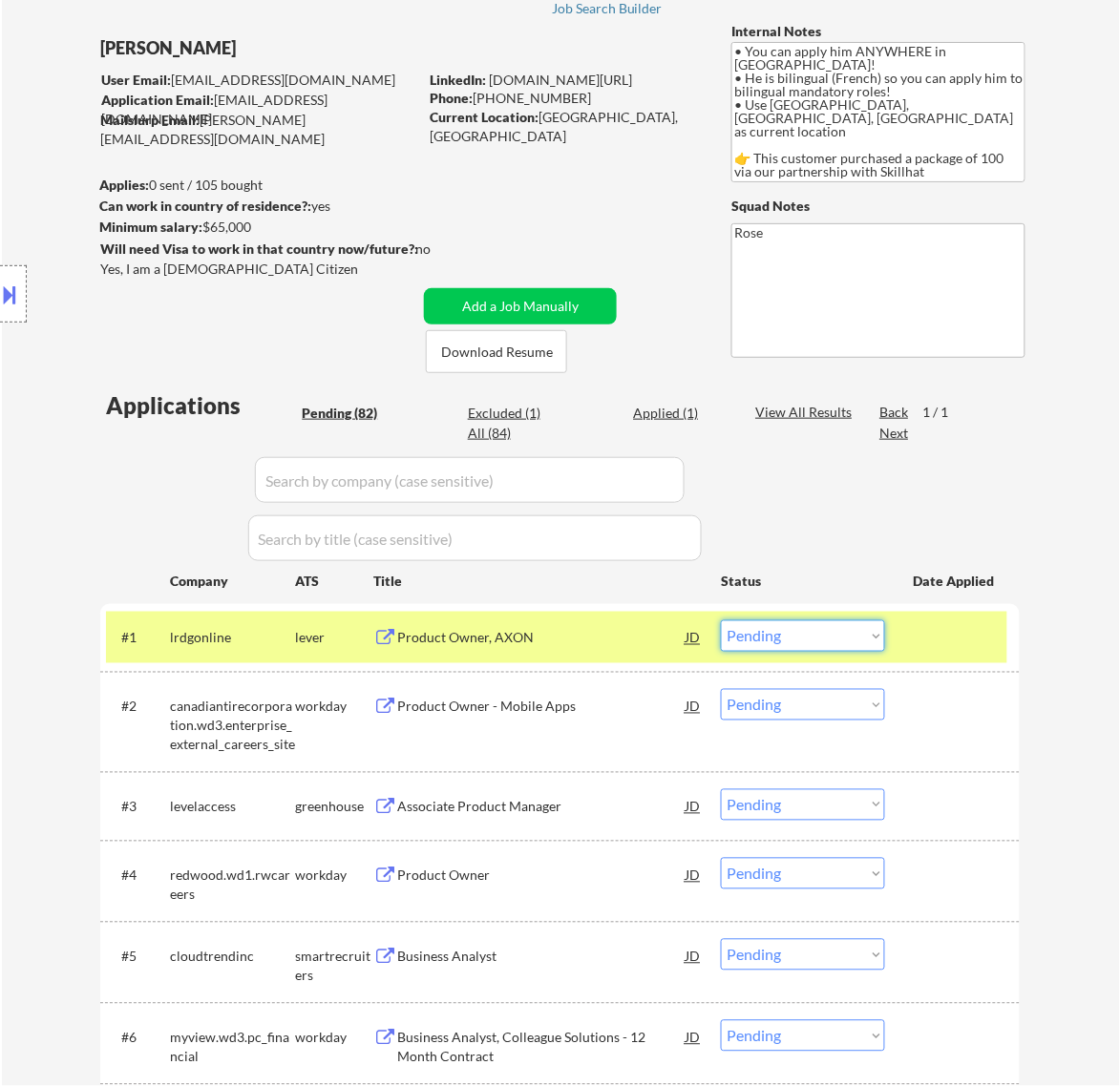
click at [769, 635] on select "Choose an option... Pending Applied Excluded (Questions) Excluded (Expired) Exc…" at bounding box center [802, 636] width 164 height 32
click at [720, 621] on select "Choose an option... Pending Applied Excluded (Questions) Excluded (Expired) Exc…" at bounding box center [802, 636] width 164 height 32
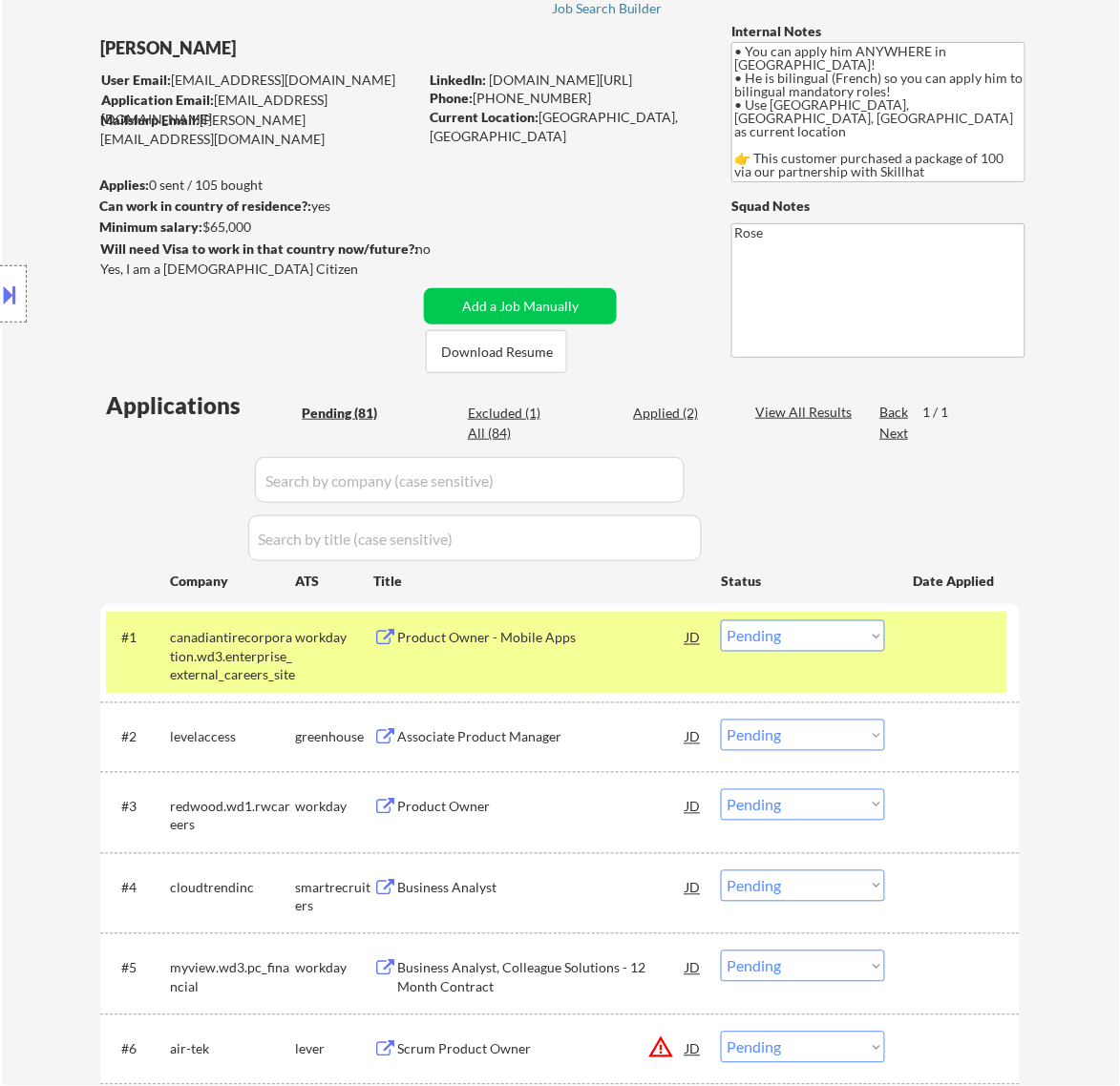
click at [613, 662] on div "#1 canadiantirecorporation.wd3.enterprise_external_careers_site workday Product…" at bounding box center [557, 653] width 902 height 82
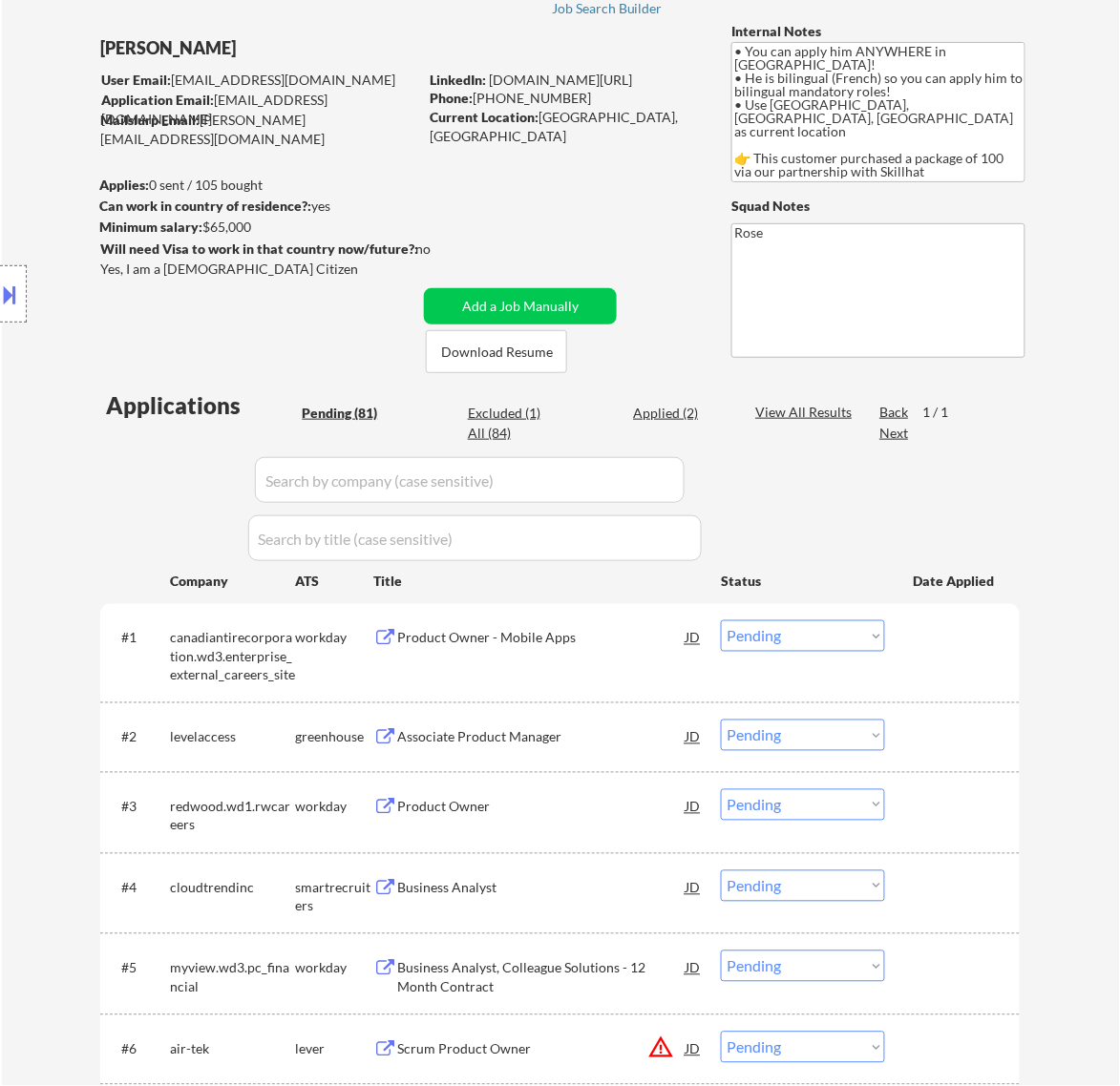
click at [645, 641] on div "Product Owner - Mobile Apps" at bounding box center [541, 639] width 288 height 19
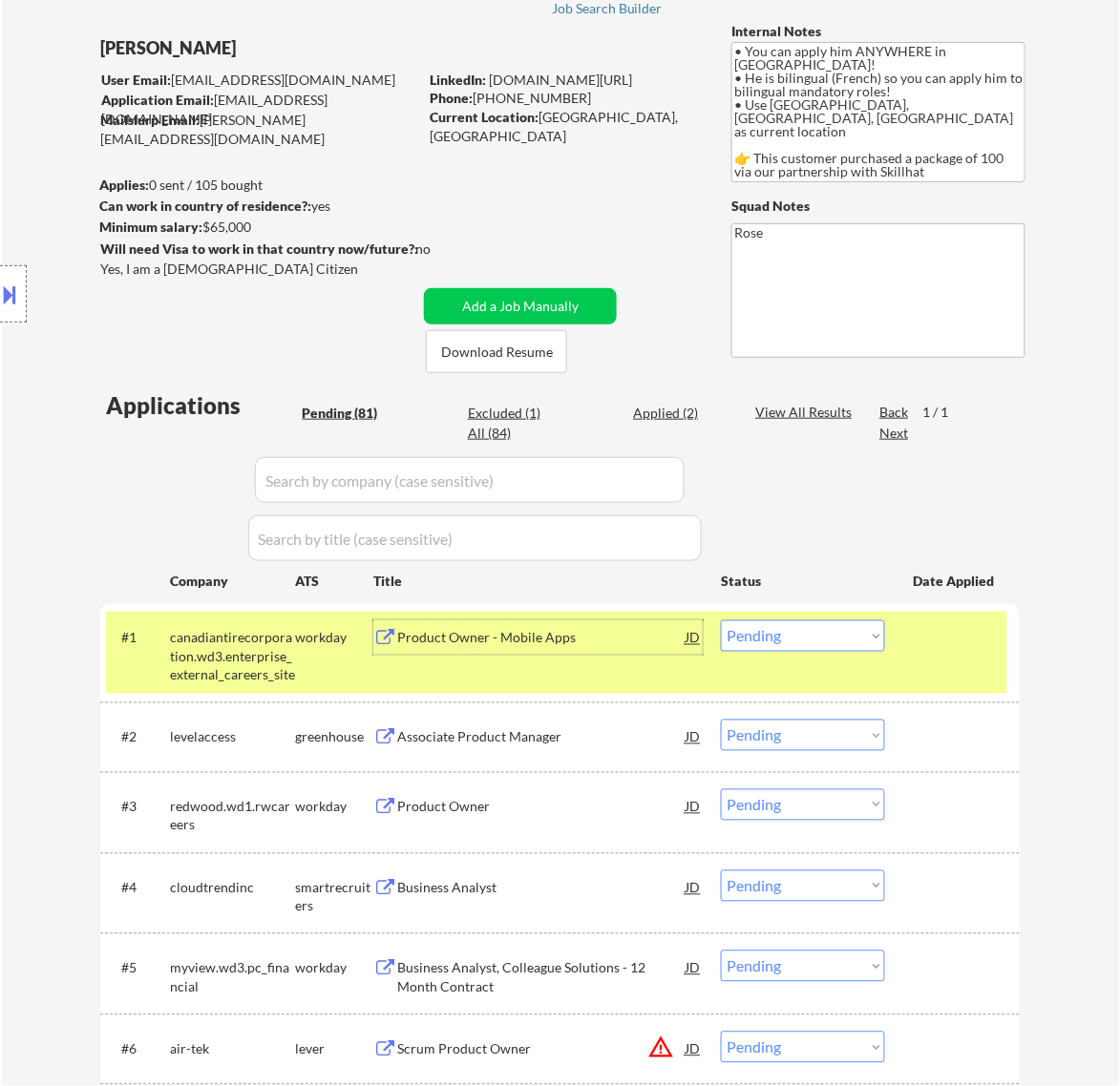
click at [810, 627] on select "Choose an option... Pending Applied Excluded (Questions) Excluded (Expired) Exc…" at bounding box center [802, 636] width 164 height 32
click at [720, 621] on select "Choose an option... Pending Applied Excluded (Questions) Excluded (Expired) Exc…" at bounding box center [802, 636] width 164 height 32
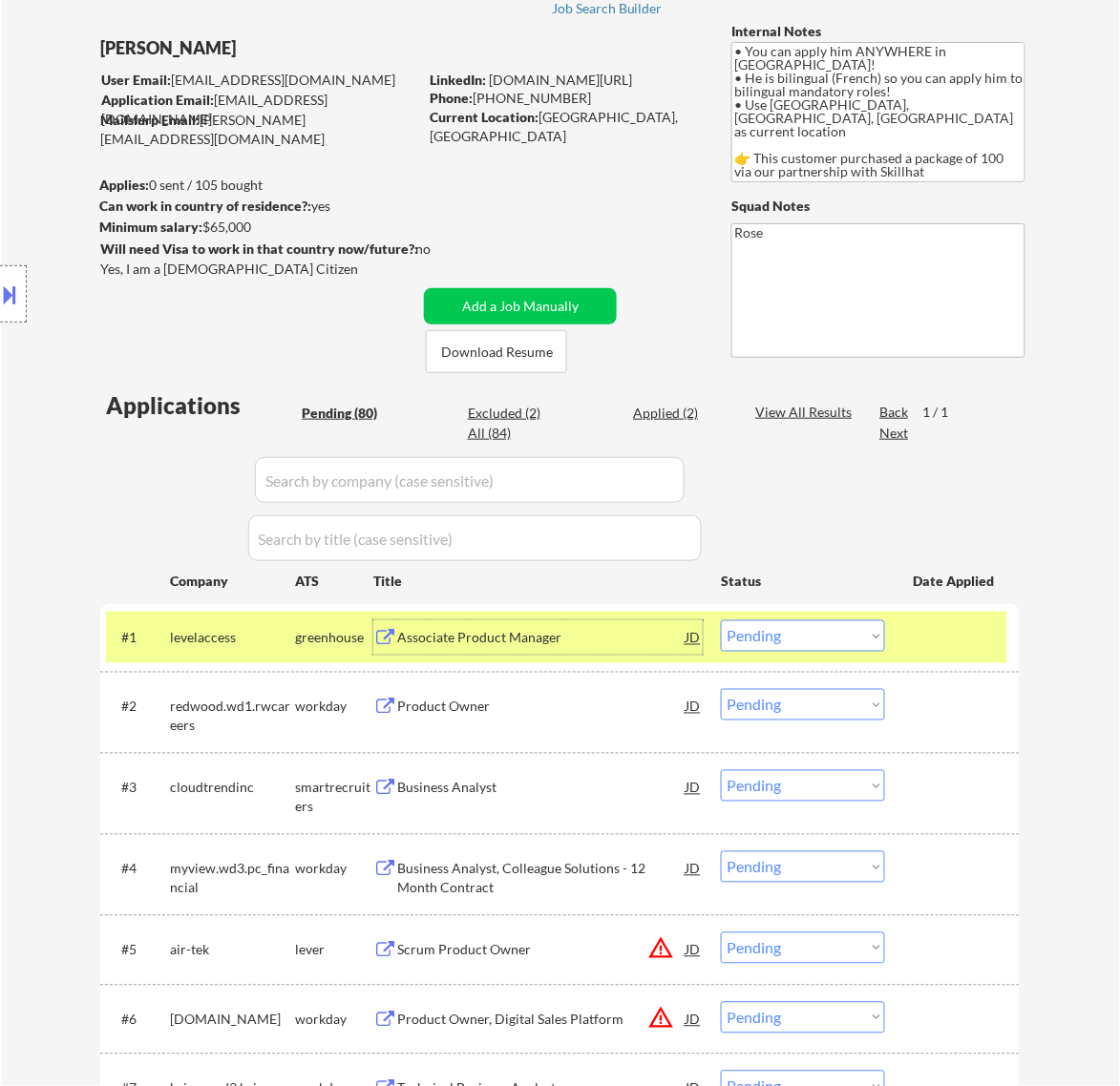
click at [632, 638] on div "Associate Product Manager" at bounding box center [541, 639] width 288 height 19
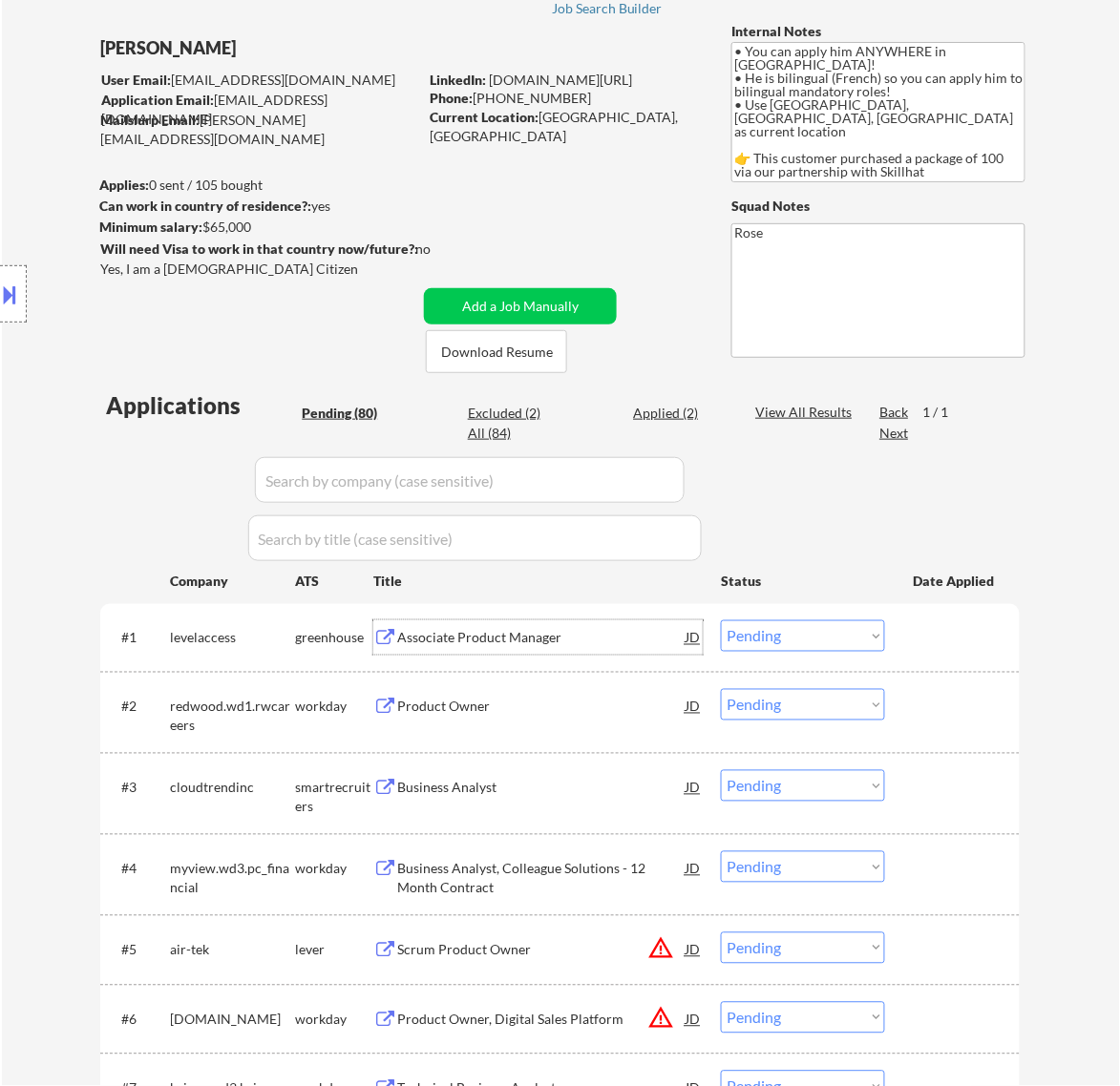
click at [778, 631] on select "Choose an option... Pending Applied Excluded (Questions) Excluded (Expired) Exc…" at bounding box center [802, 636] width 164 height 32
click at [720, 621] on select "Choose an option... Pending Applied Excluded (Questions) Excluded (Expired) Exc…" at bounding box center [802, 636] width 164 height 32
select select ""pending""
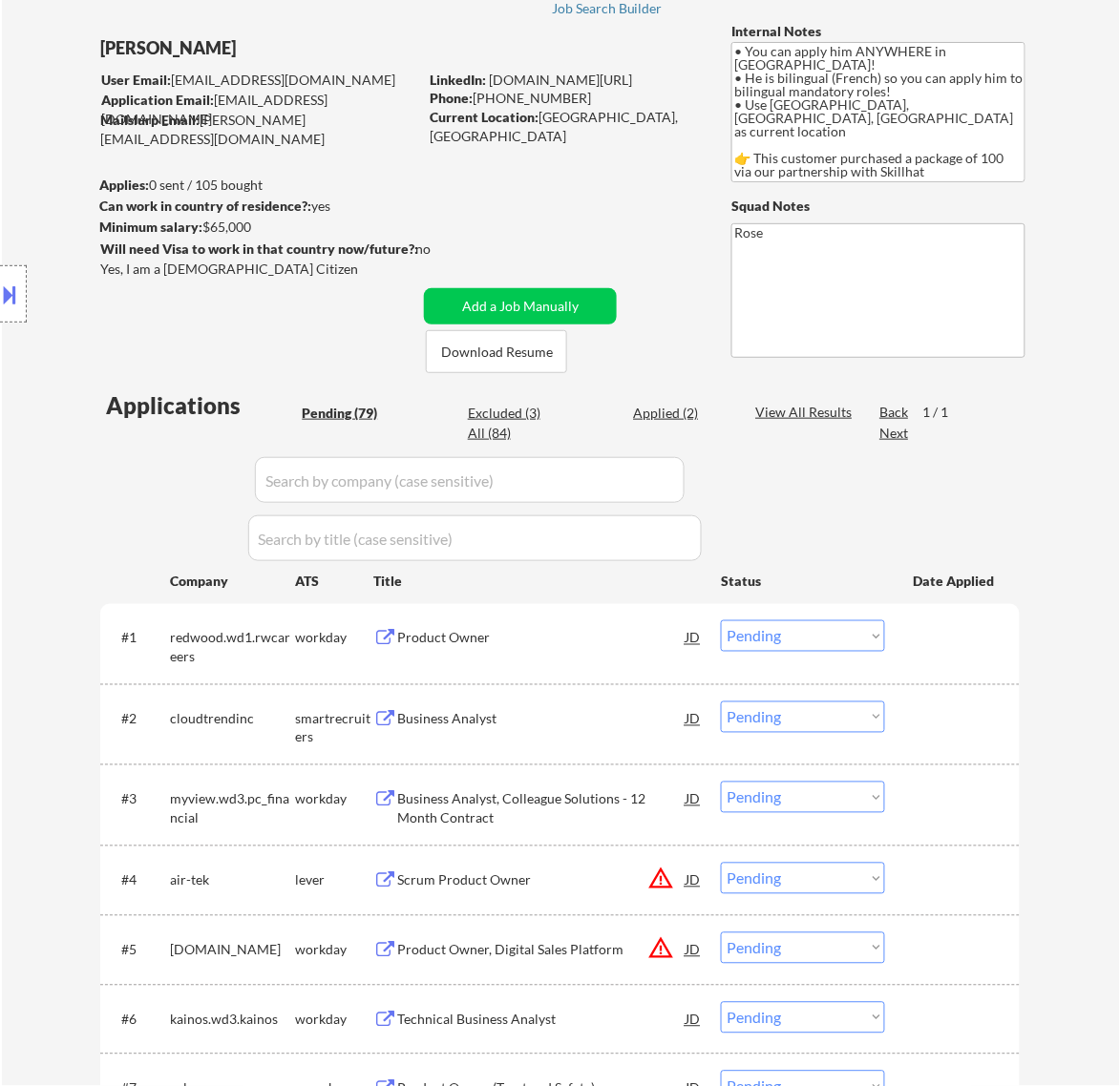
click at [602, 640] on div "Product Owner" at bounding box center [541, 639] width 288 height 19
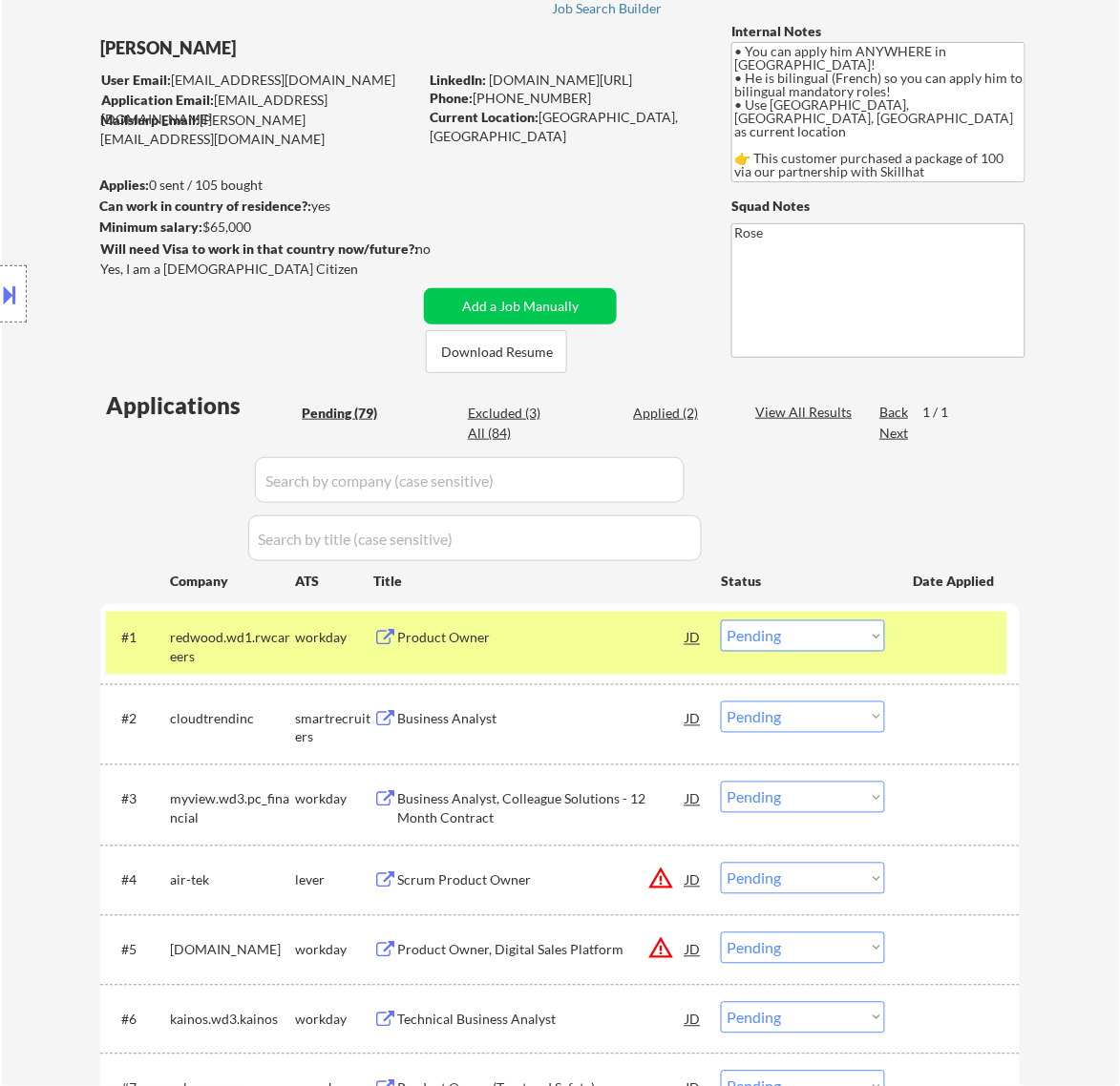
select select ""PLACEHOLDER_1427118222253""
select select ""pending""
click at [785, 632] on select "Choose an option... Pending Applied Excluded (Questions) Excluded (Expired) Exc…" at bounding box center [802, 636] width 164 height 32
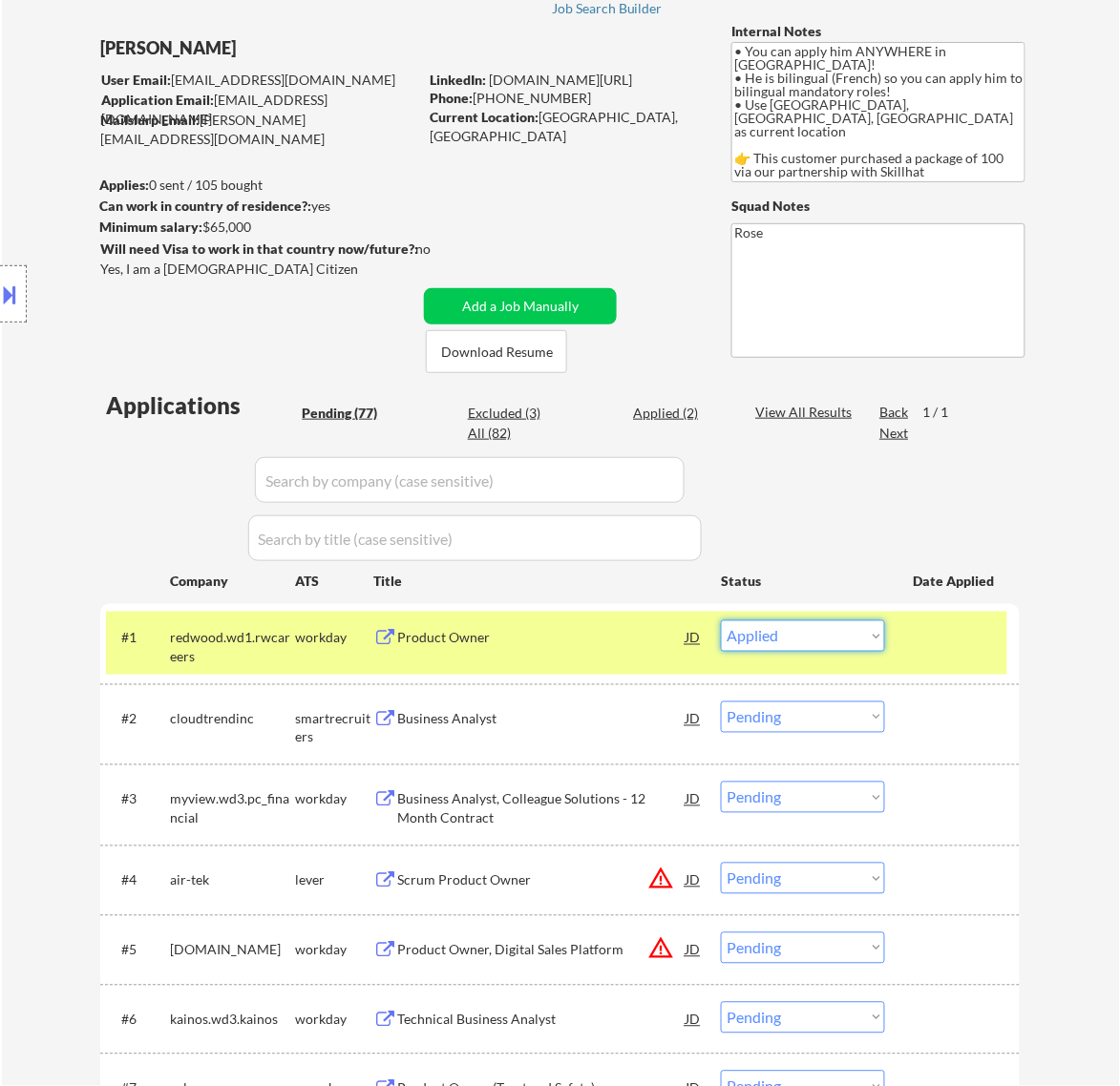
click at [720, 621] on select "Choose an option... Pending Applied Excluded (Questions) Excluded (Expired) Exc…" at bounding box center [802, 636] width 164 height 32
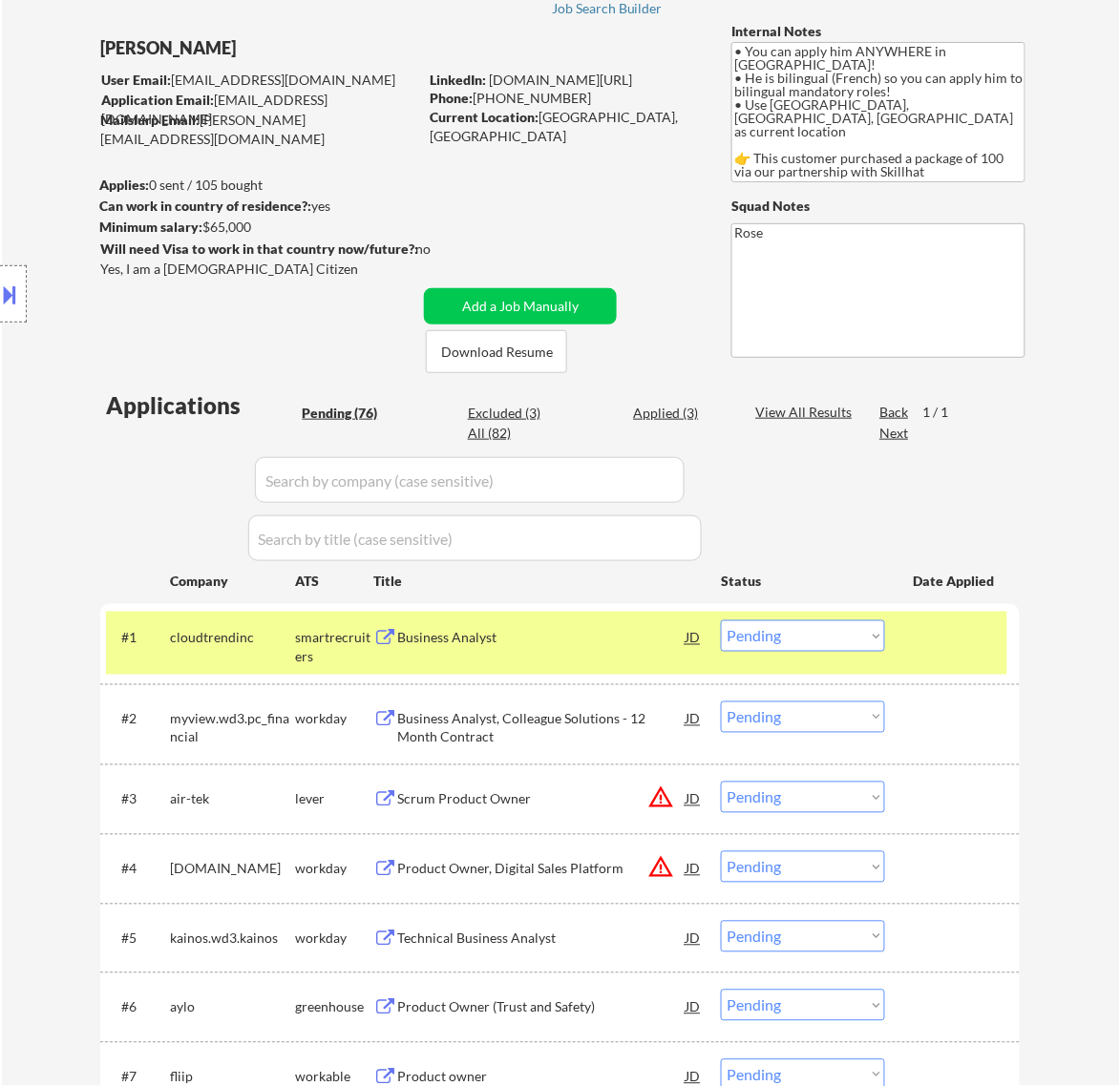
click at [637, 645] on div "Business Analyst" at bounding box center [541, 639] width 288 height 19
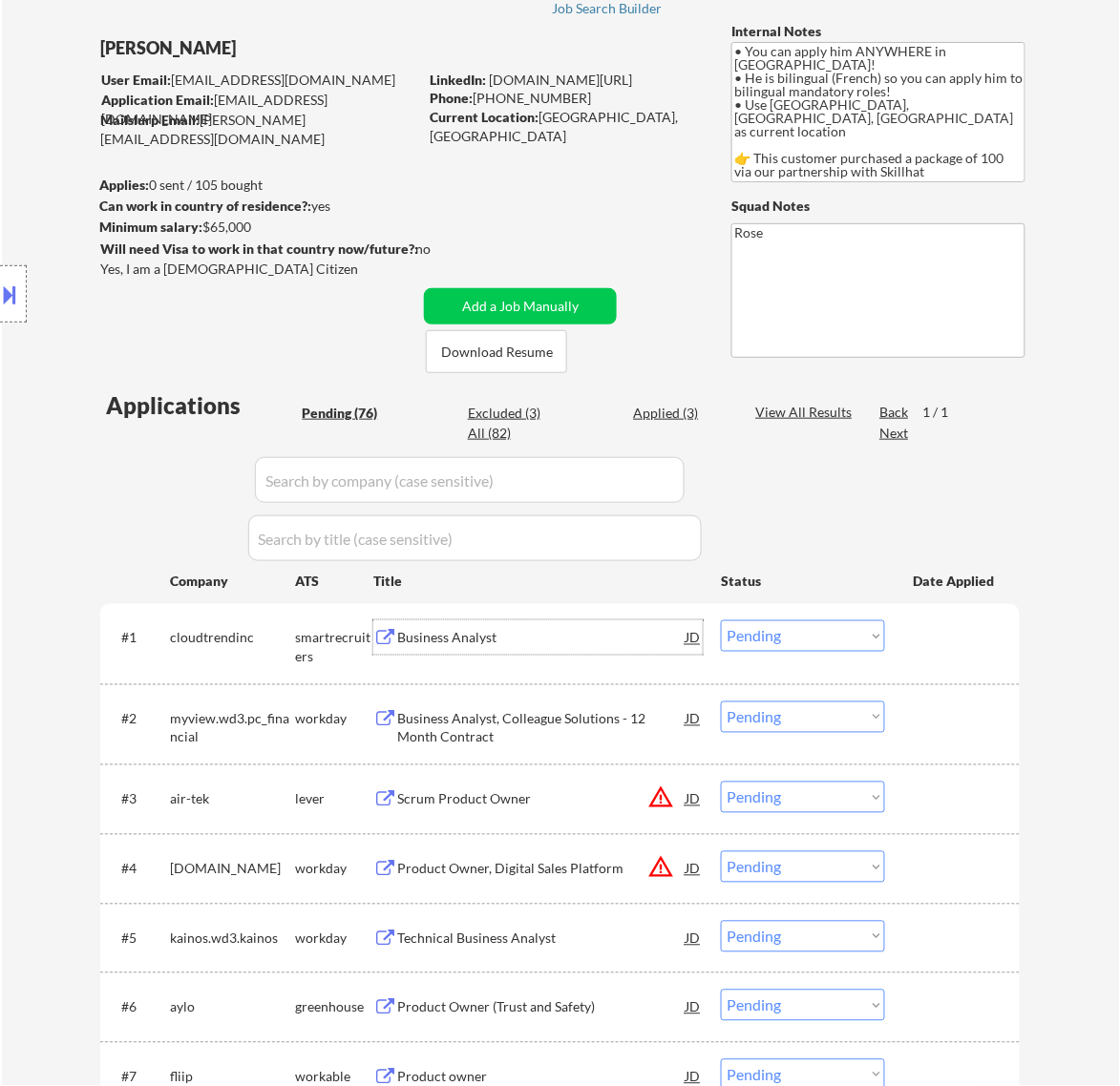
click at [862, 635] on select "Choose an option... Pending Applied Excluded (Questions) Excluded (Expired) Exc…" at bounding box center [802, 636] width 164 height 32
click at [720, 621] on select "Choose an option... Pending Applied Excluded (Questions) Excluded (Expired) Exc…" at bounding box center [802, 636] width 164 height 32
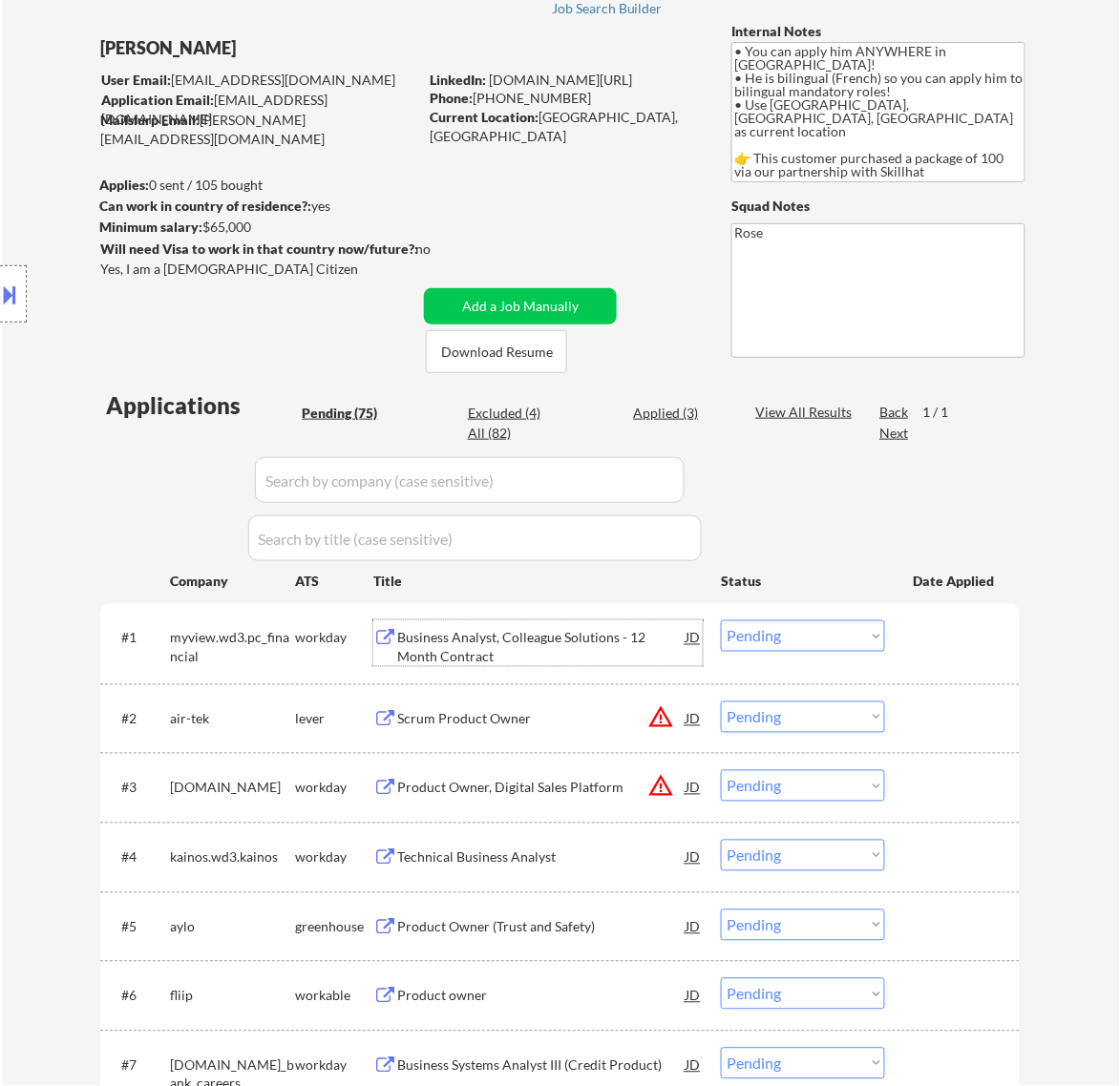
click at [604, 640] on div "Business Analyst, Colleague Solutions - 12 Month Contract" at bounding box center [541, 647] width 288 height 37
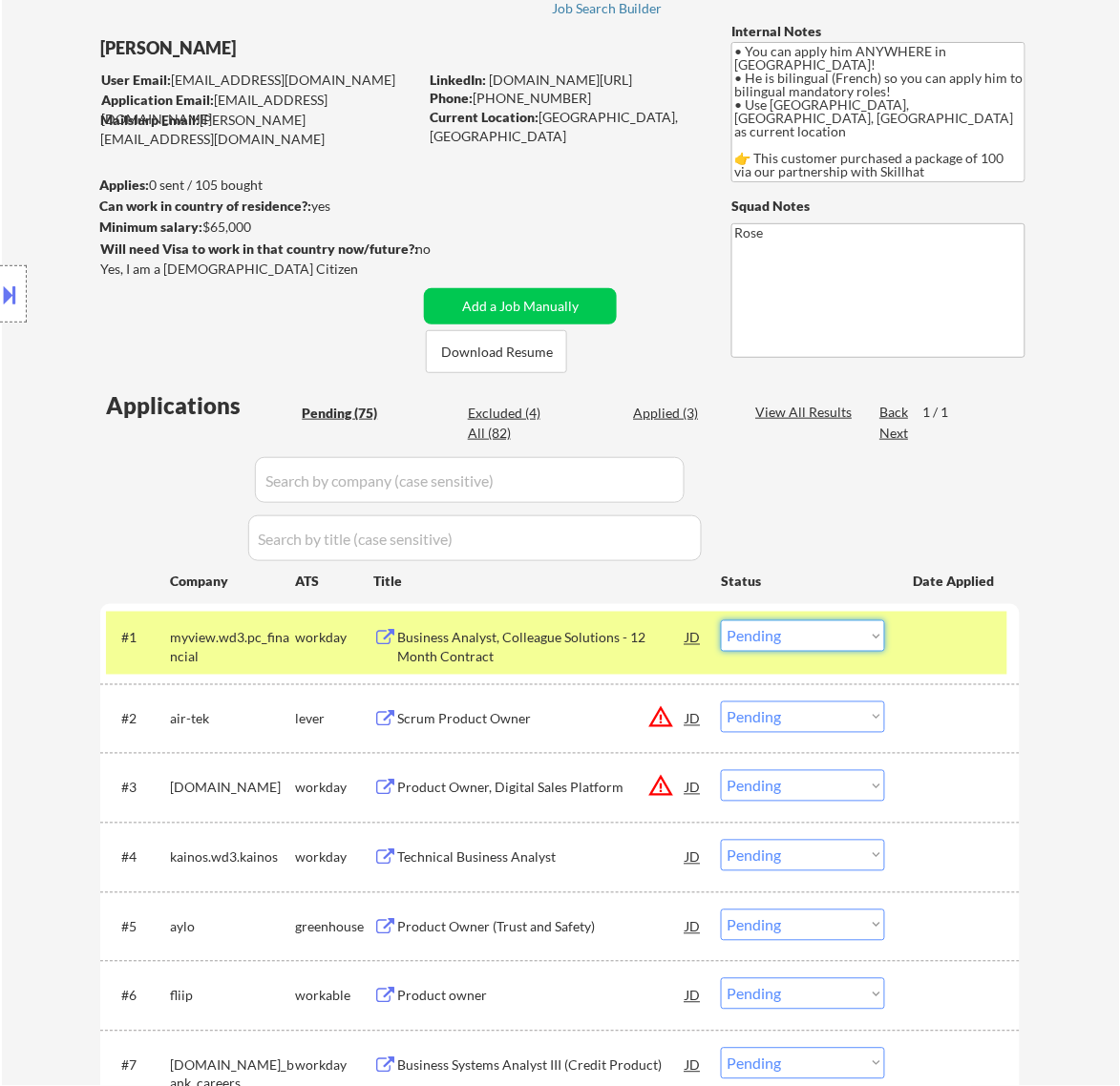
click at [805, 642] on select "Choose an option... Pending Applied Excluded (Questions) Excluded (Expired) Exc…" at bounding box center [802, 636] width 164 height 32
click at [720, 621] on select "Choose an option... Pending Applied Excluded (Questions) Excluded (Expired) Exc…" at bounding box center [802, 636] width 164 height 32
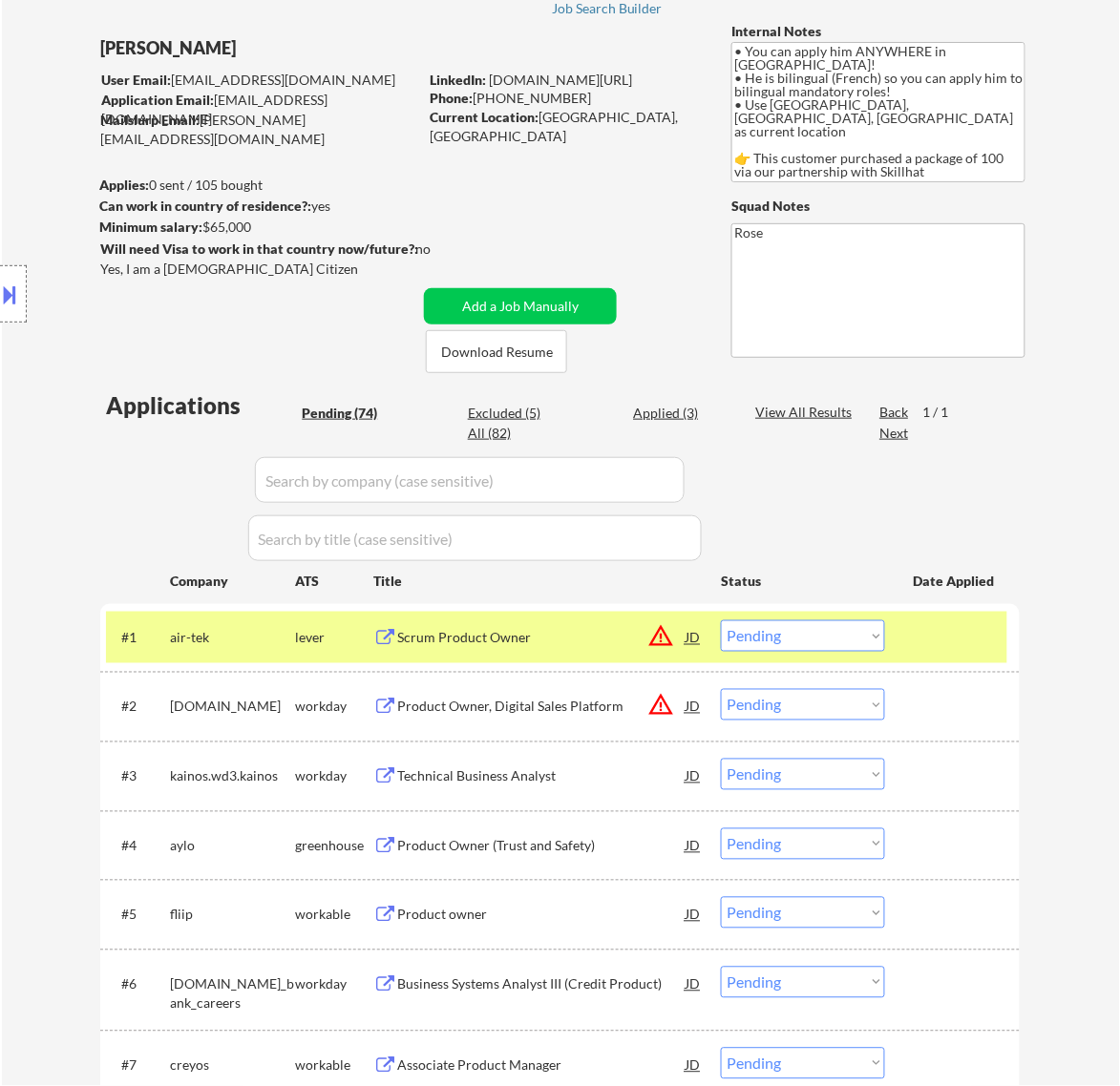
click at [602, 647] on div "Scrum Product Owner" at bounding box center [541, 638] width 288 height 34
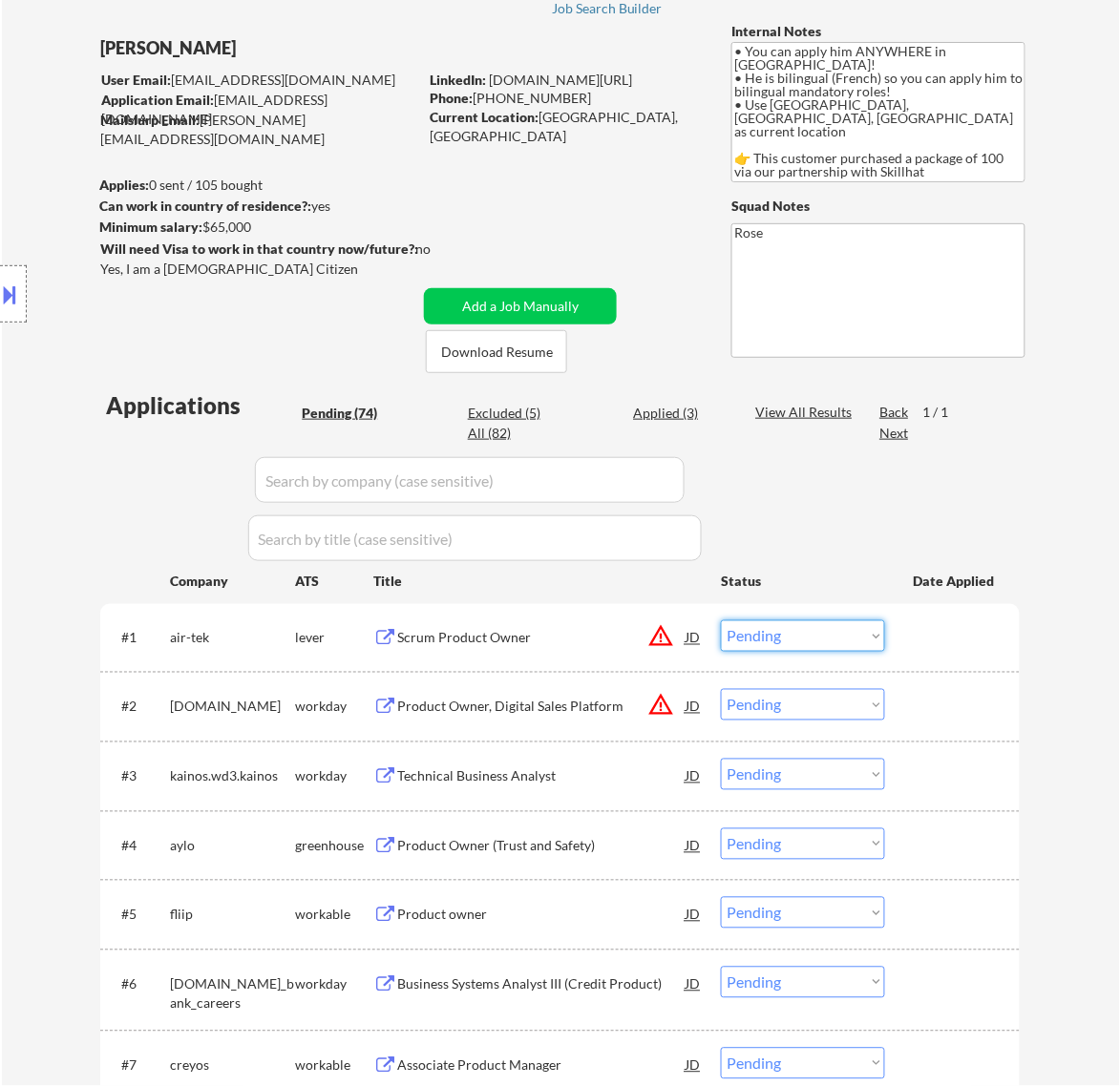
click at [783, 627] on select "Choose an option... Pending Applied Excluded (Questions) Excluded (Expired) Exc…" at bounding box center [802, 636] width 164 height 32
click at [720, 621] on select "Choose an option... Pending Applied Excluded (Questions) Excluded (Expired) Exc…" at bounding box center [802, 636] width 164 height 32
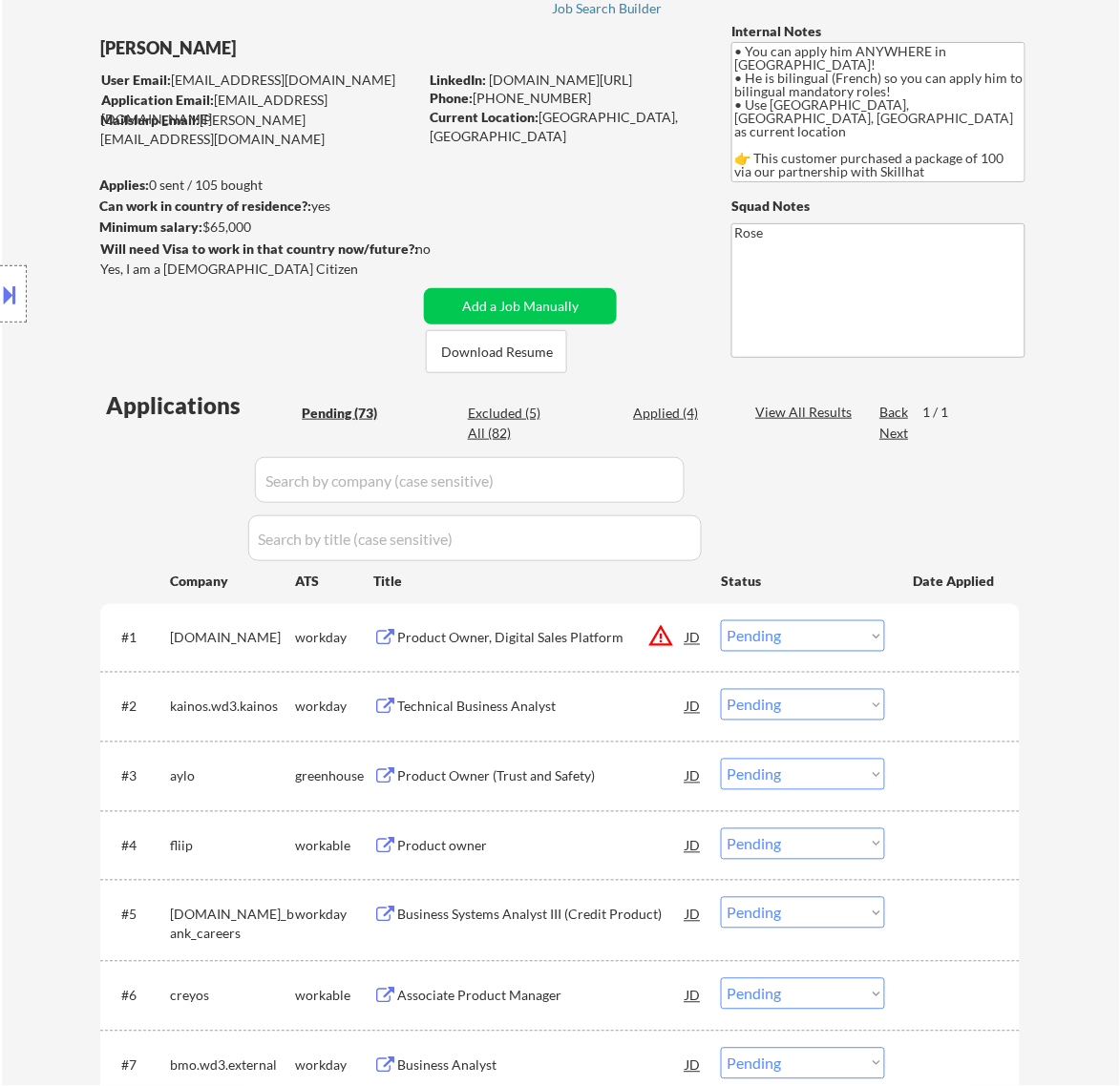
click at [613, 641] on div "Product Owner, Digital Sales Platform" at bounding box center [541, 639] width 288 height 19
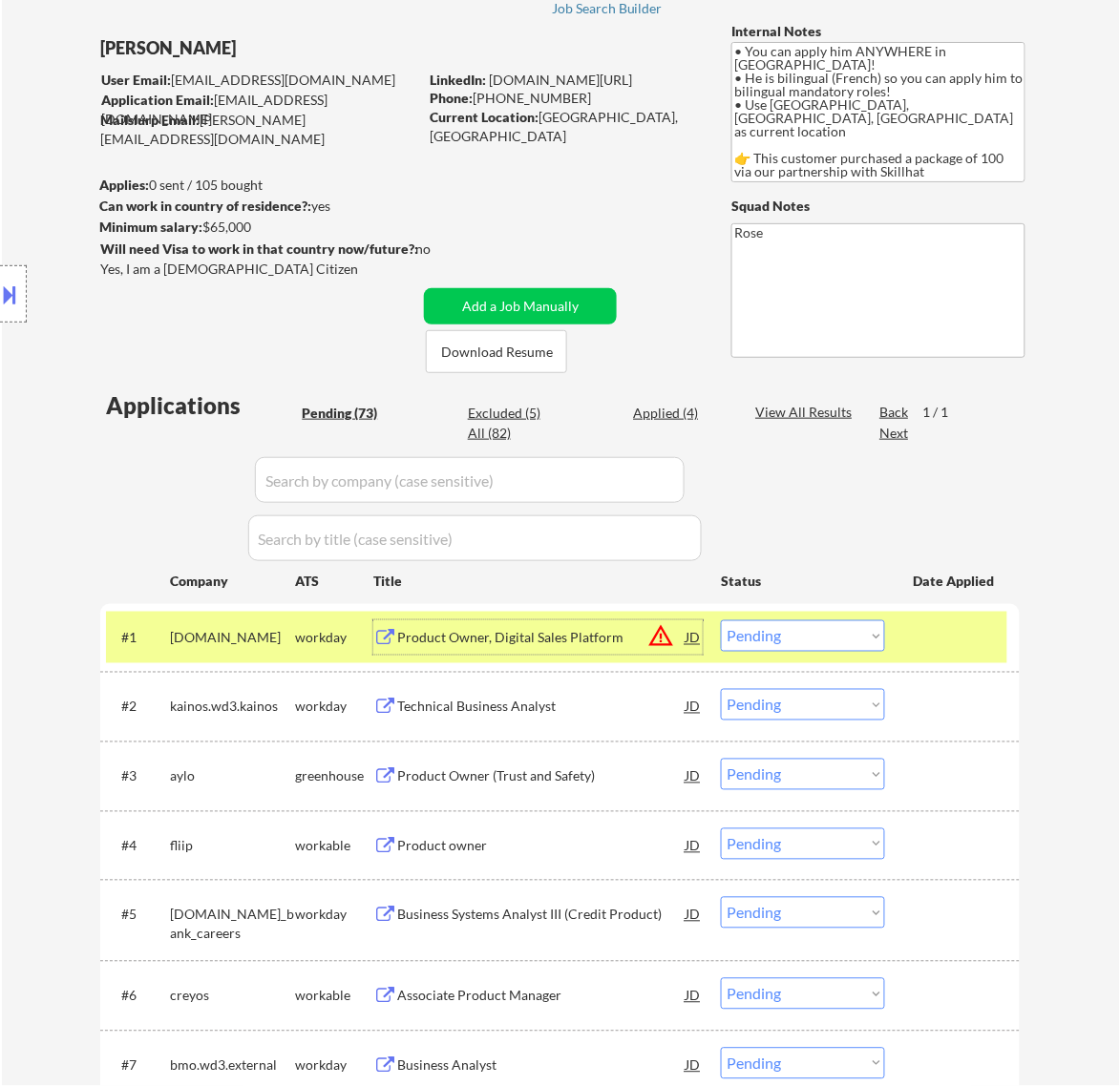
click at [798, 640] on select "Choose an option... Pending Applied Excluded (Questions) Excluded (Expired) Exc…" at bounding box center [802, 636] width 164 height 32
click at [720, 621] on select "Choose an option... Pending Applied Excluded (Questions) Excluded (Expired) Exc…" at bounding box center [802, 636] width 164 height 32
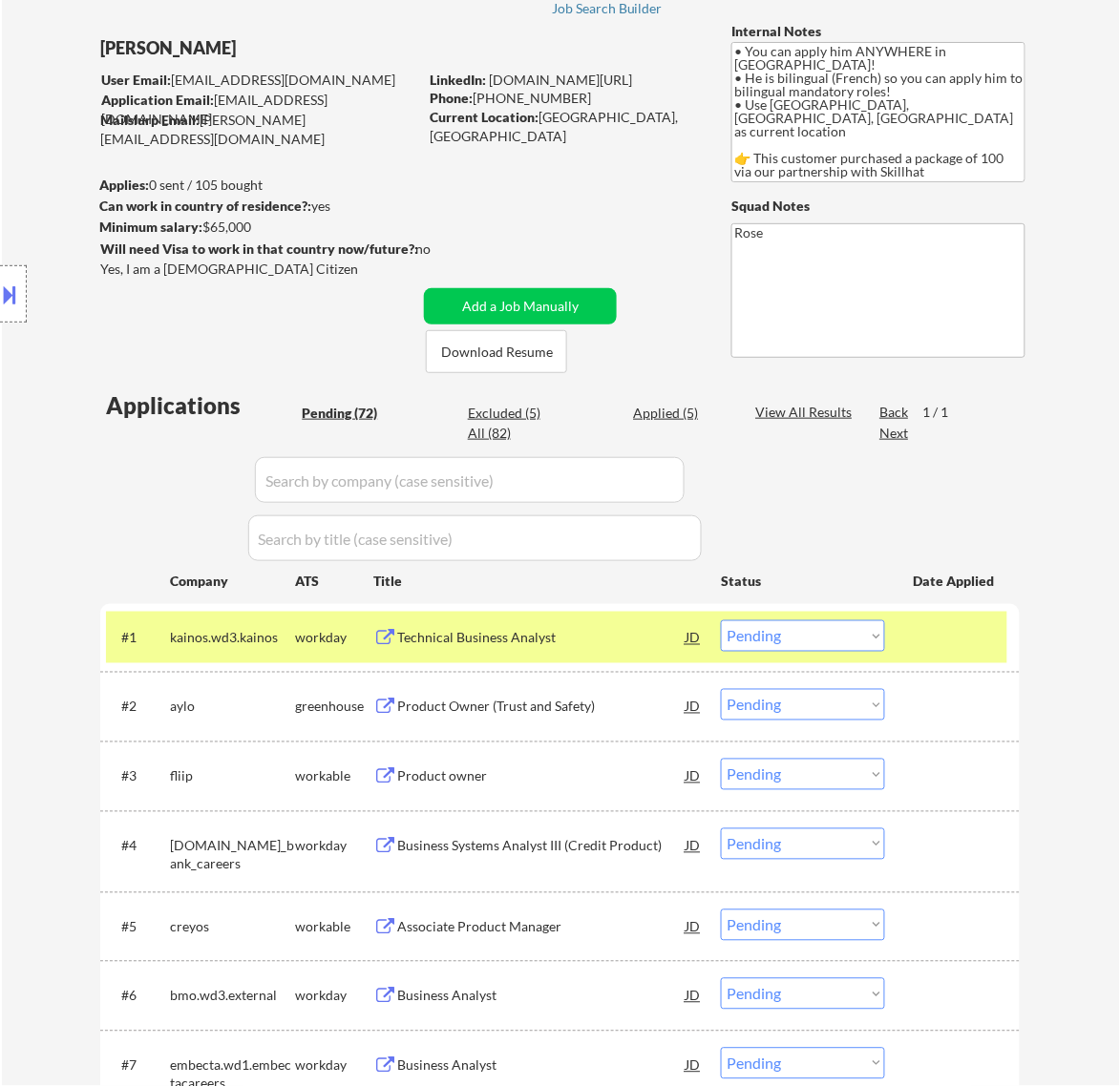
click at [598, 647] on div "Technical Business Analyst" at bounding box center [541, 638] width 288 height 34
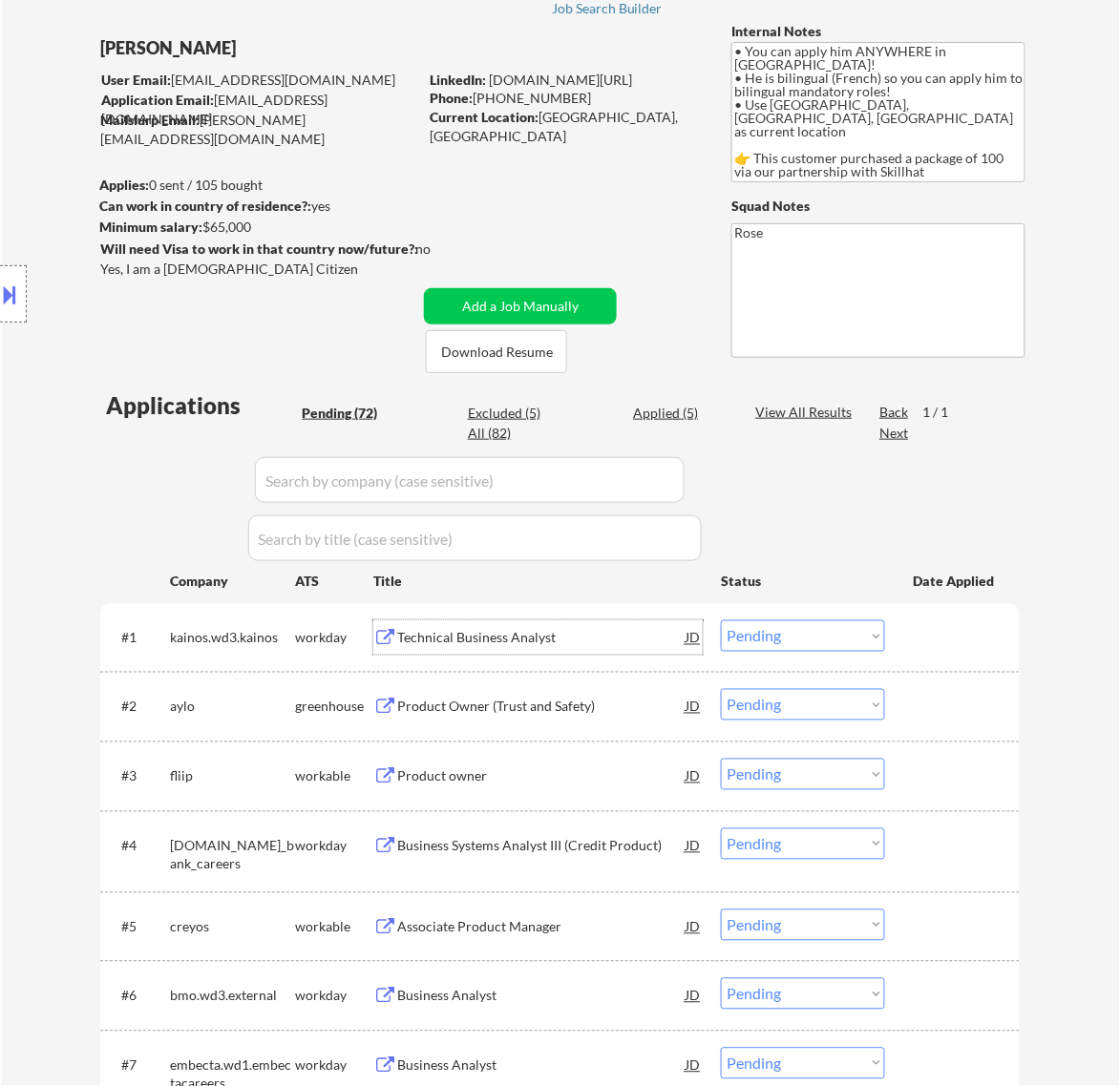
click at [819, 631] on select "Choose an option... Pending Applied Excluded (Questions) Excluded (Expired) Exc…" at bounding box center [802, 636] width 164 height 32
click at [720, 621] on select "Choose an option... Pending Applied Excluded (Questions) Excluded (Expired) Exc…" at bounding box center [802, 636] width 164 height 32
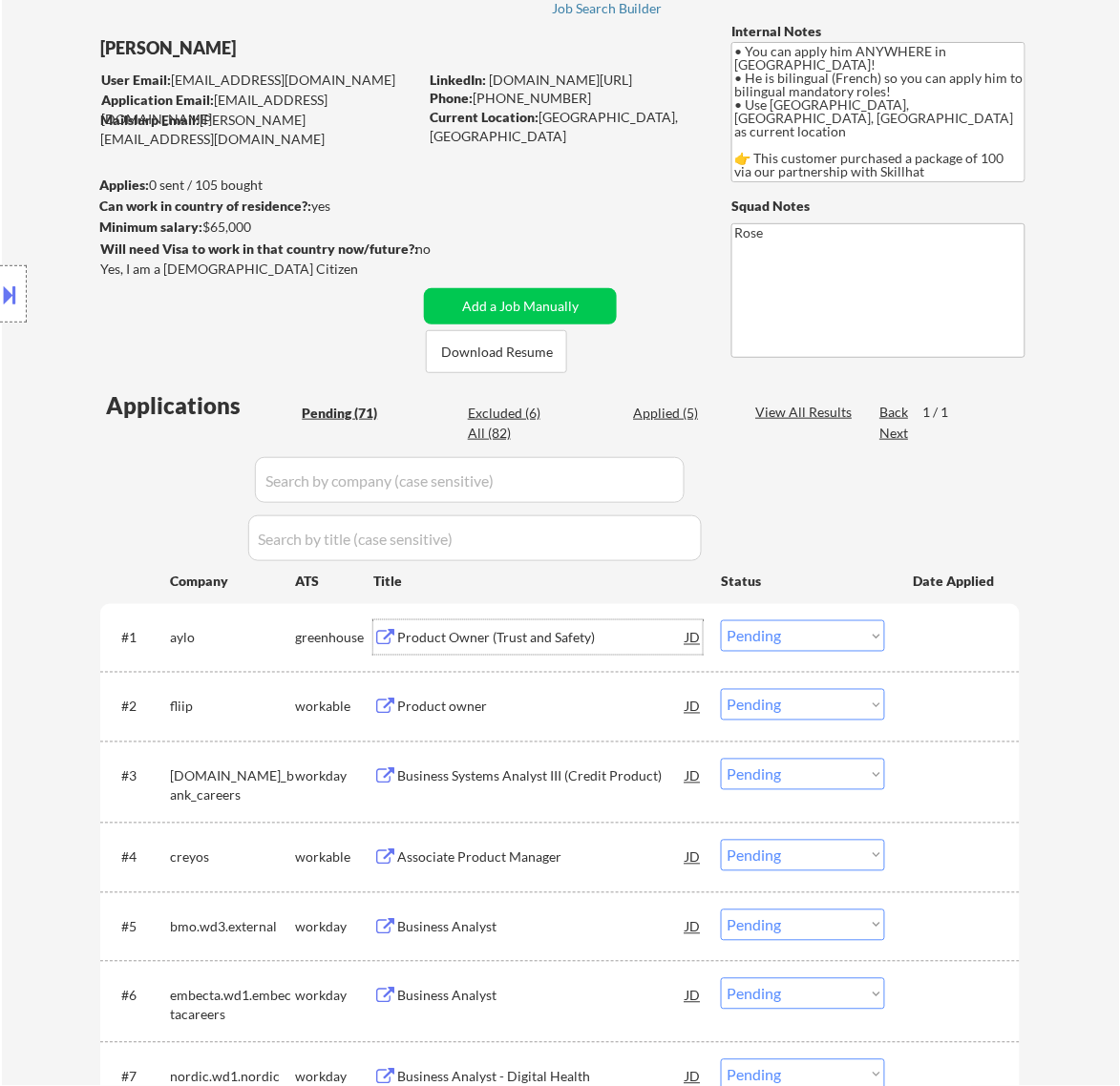
click at [664, 640] on div "Product Owner (Trust and Safety)" at bounding box center [541, 639] width 288 height 19
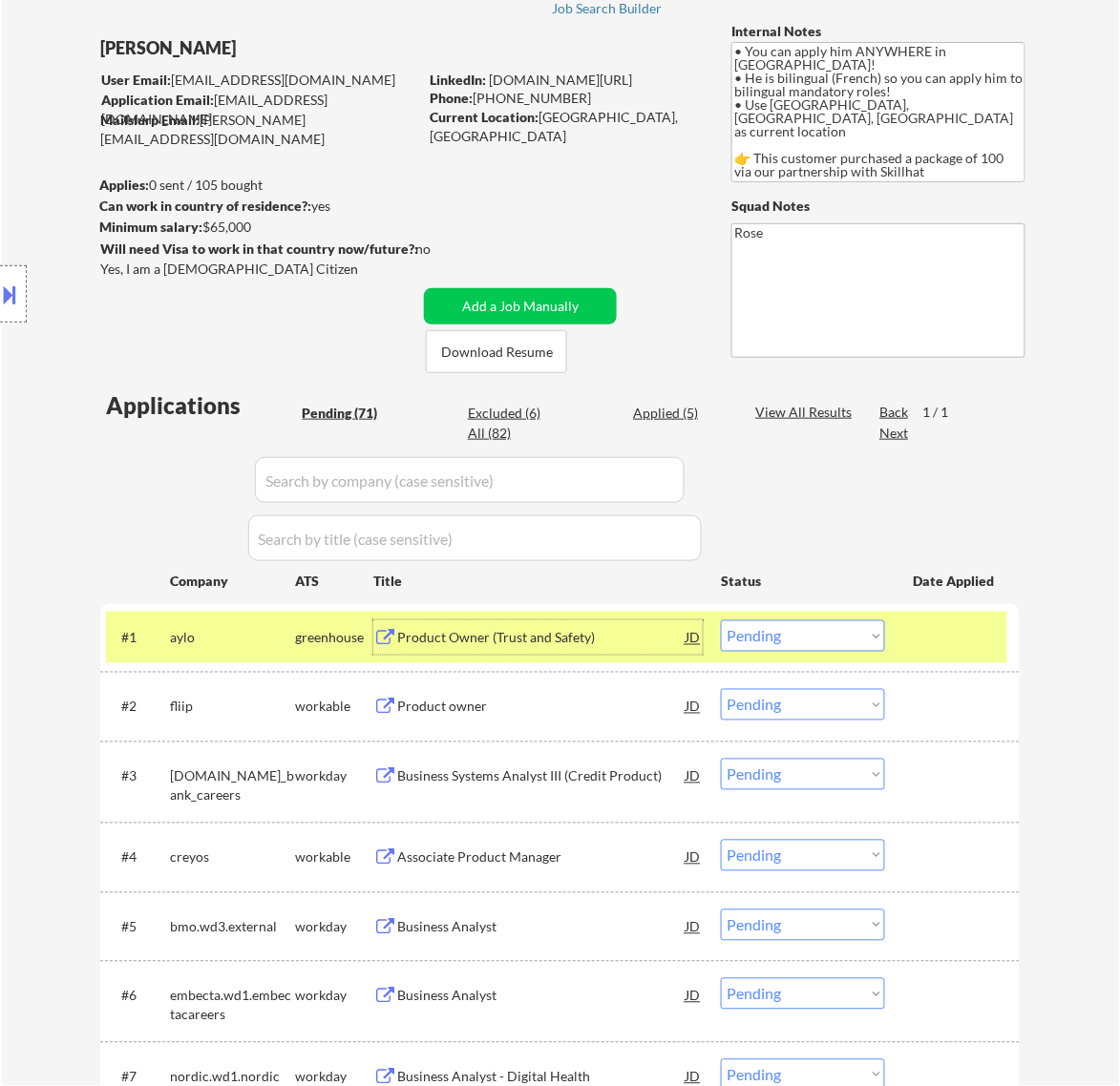
click at [788, 632] on select "Choose an option... Pending Applied Excluded (Questions) Excluded (Expired) Exc…" at bounding box center [802, 636] width 164 height 32
click at [720, 621] on select "Choose an option... Pending Applied Excluded (Questions) Excluded (Expired) Exc…" at bounding box center [802, 636] width 164 height 32
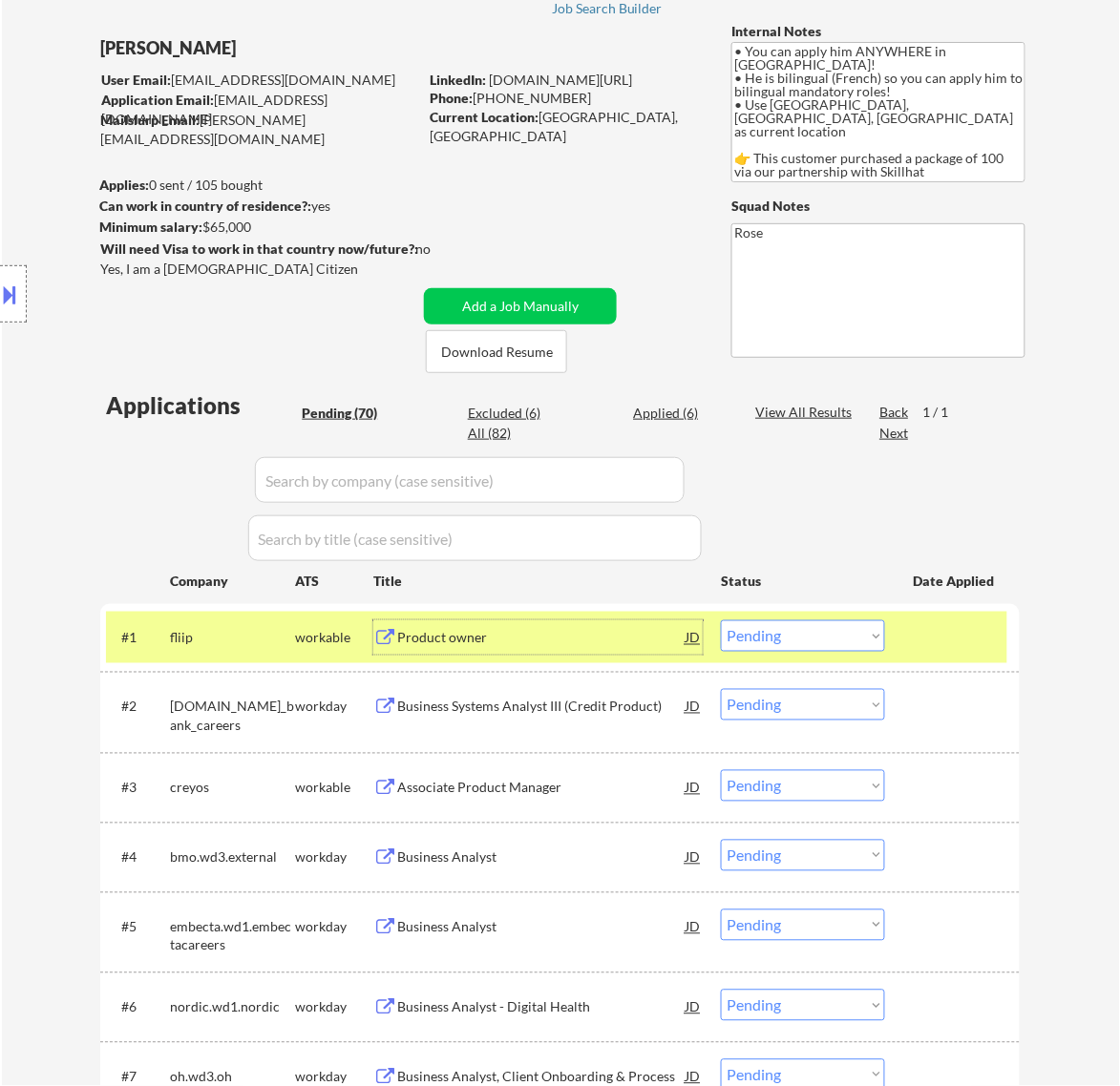
click at [594, 646] on div "Product owner" at bounding box center [541, 639] width 288 height 19
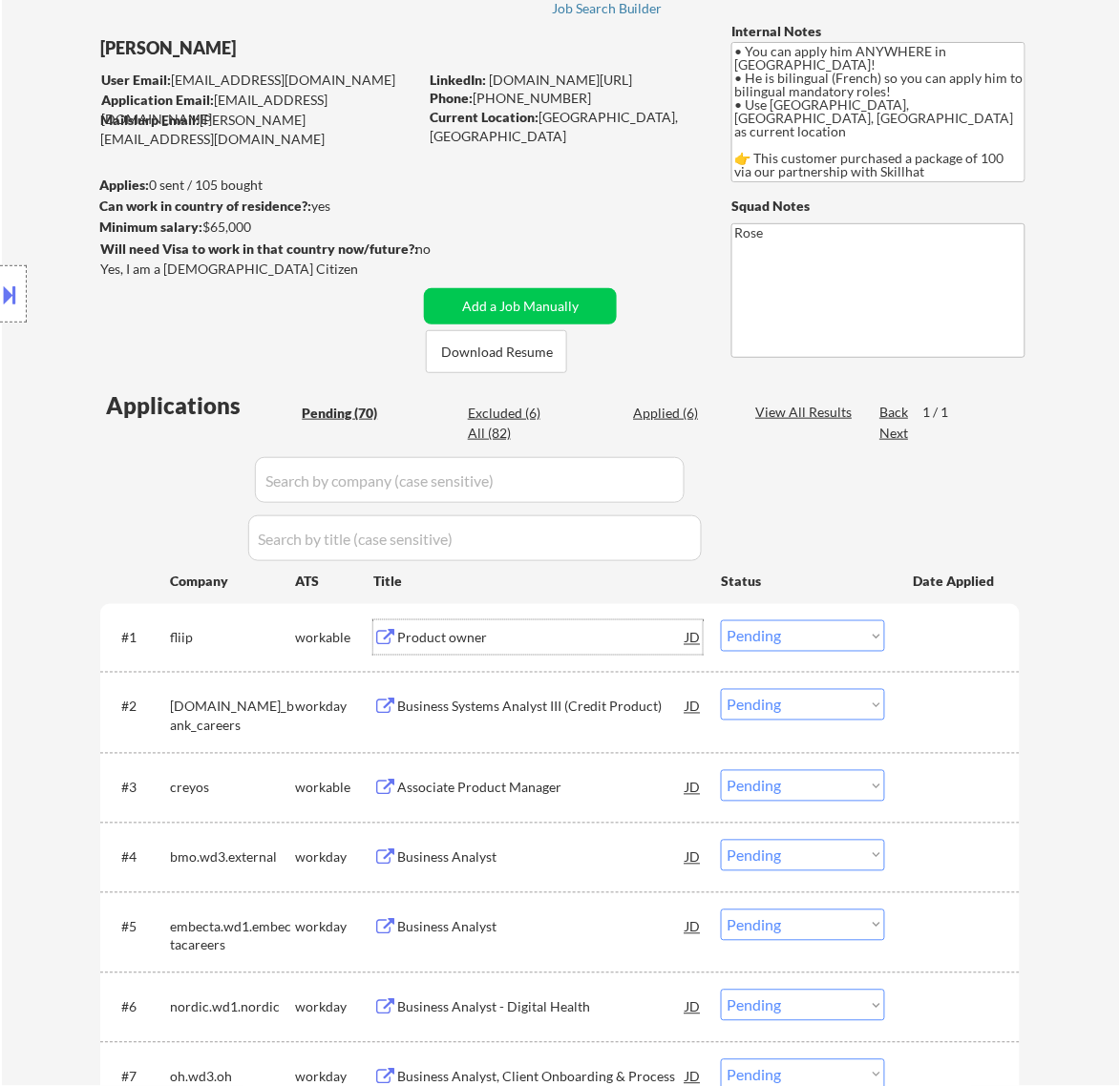
click at [835, 635] on select "Choose an option... Pending Applied Excluded (Questions) Excluded (Expired) Exc…" at bounding box center [802, 636] width 164 height 32
click at [720, 621] on select "Choose an option... Pending Applied Excluded (Questions) Excluded (Expired) Exc…" at bounding box center [802, 636] width 164 height 32
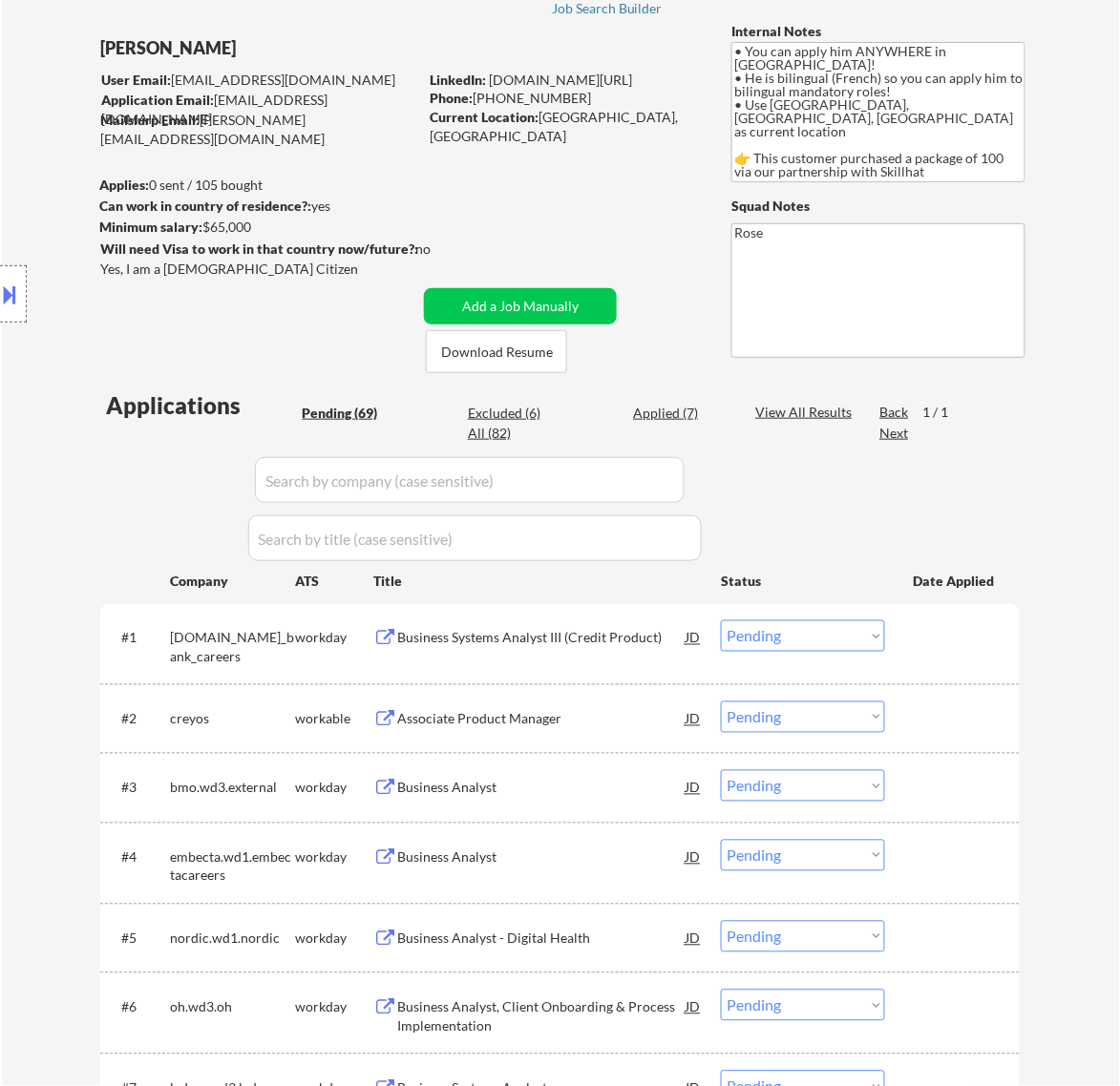
click at [576, 635] on div "Business Systems Analyst III (Credit Product)" at bounding box center [541, 639] width 288 height 19
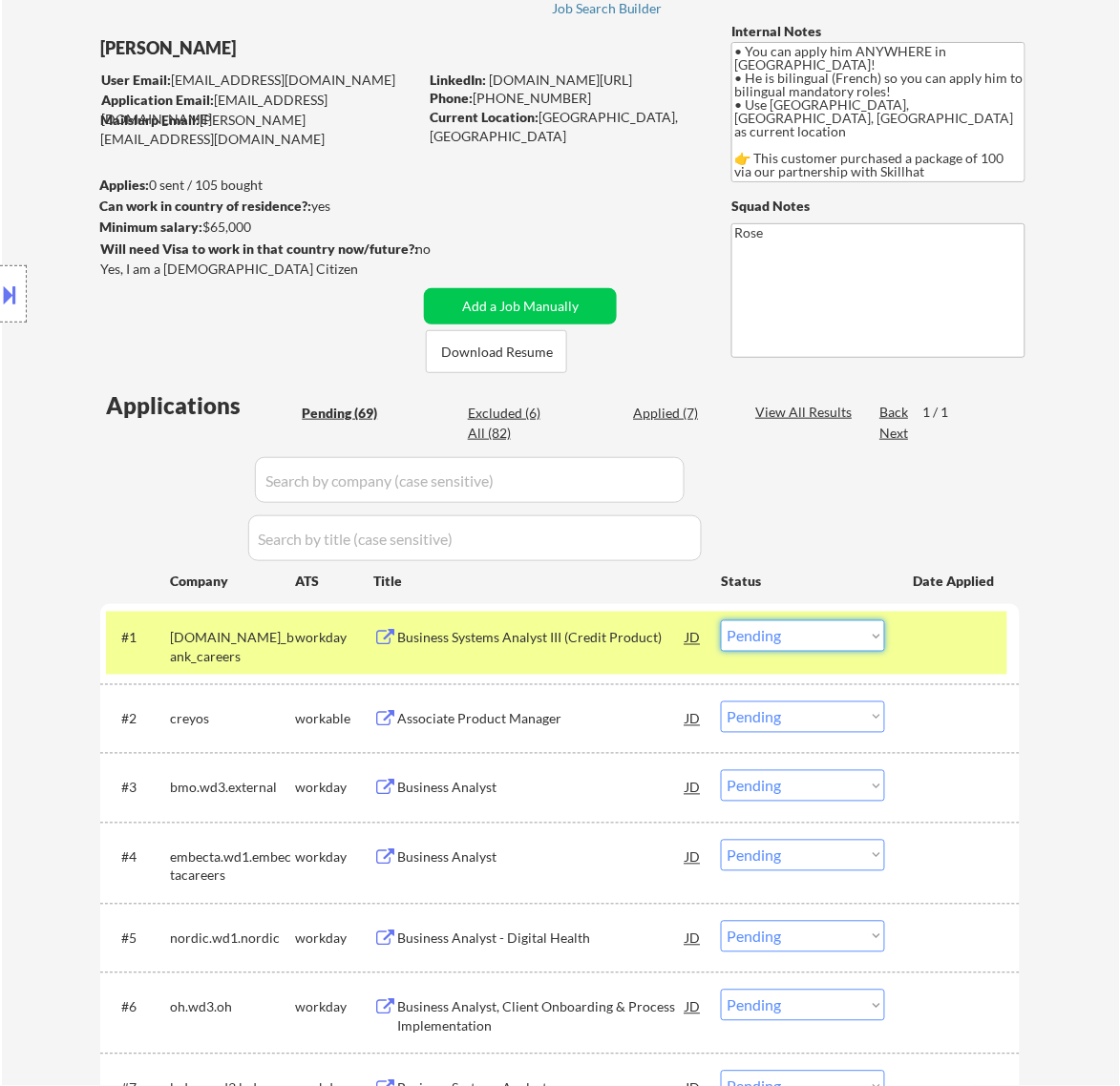
click at [821, 635] on select "Choose an option... Pending Applied Excluded (Questions) Excluded (Expired) Exc…" at bounding box center [802, 636] width 164 height 32
click at [720, 621] on select "Choose an option... Pending Applied Excluded (Questions) Excluded (Expired) Exc…" at bounding box center [802, 636] width 164 height 32
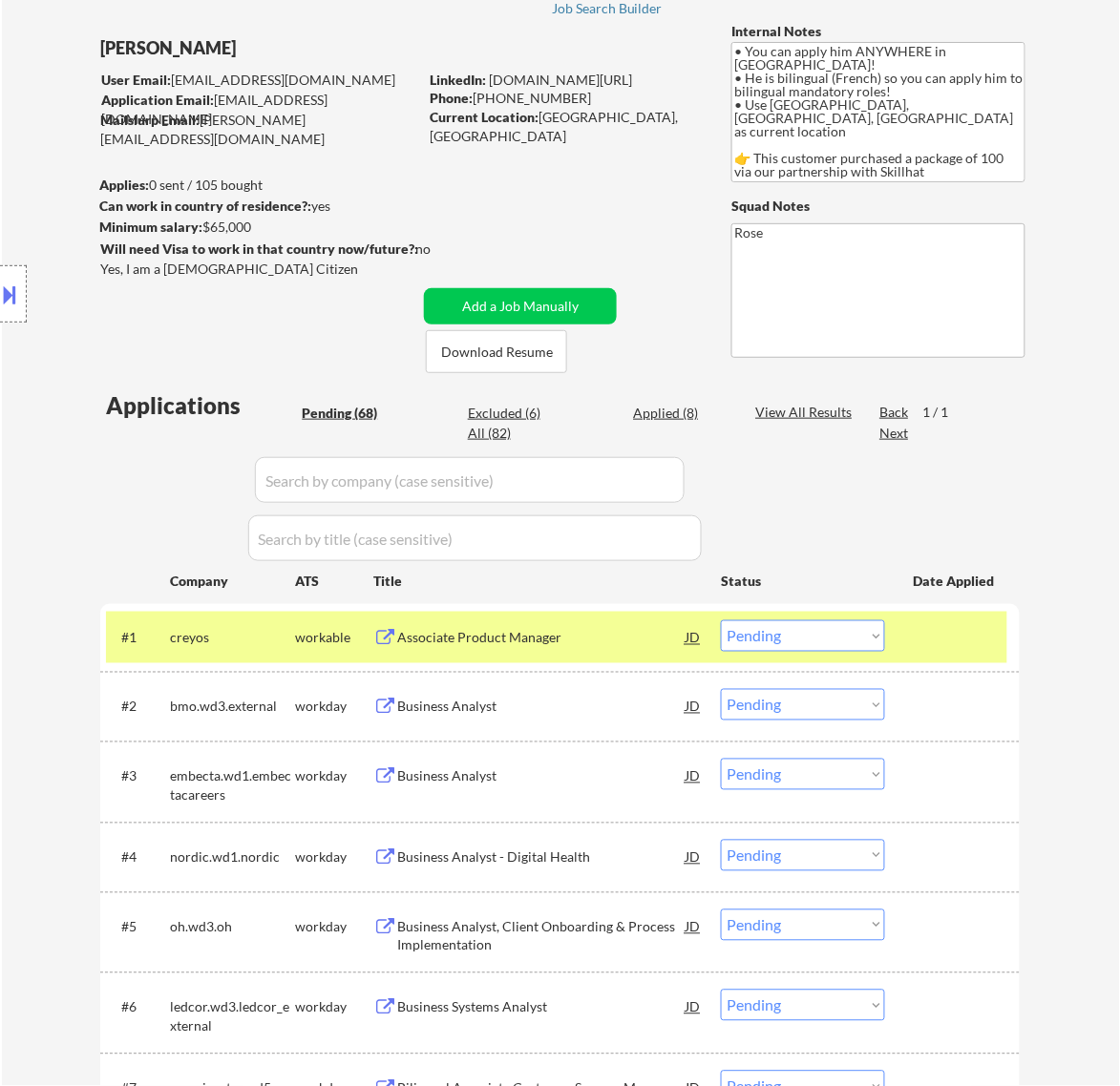
click at [608, 643] on div "Associate Product Manager" at bounding box center [541, 639] width 288 height 19
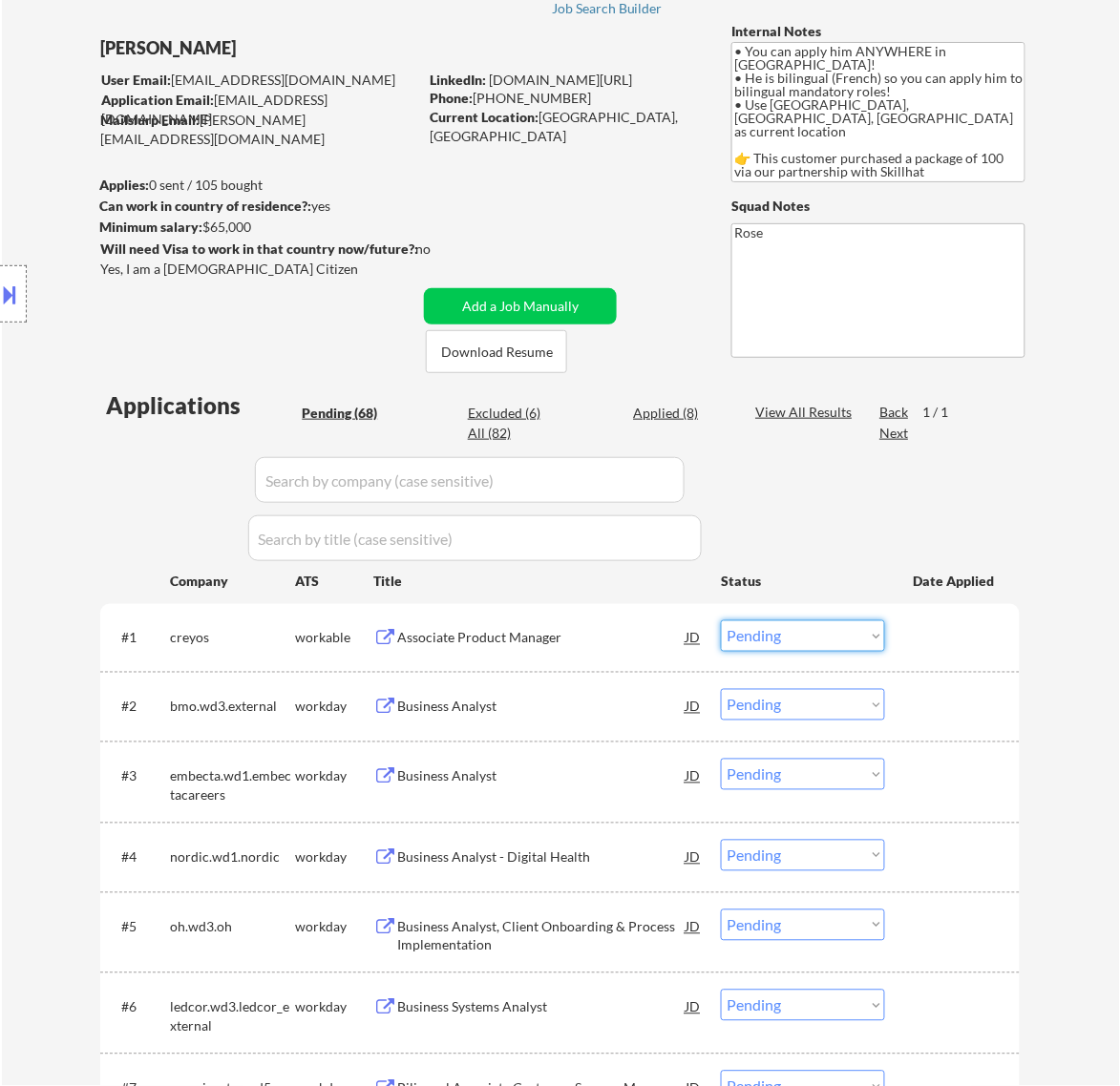
click at [781, 632] on select "Choose an option... Pending Applied Excluded (Questions) Excluded (Expired) Exc…" at bounding box center [802, 636] width 164 height 32
click at [720, 621] on select "Choose an option... Pending Applied Excluded (Questions) Excluded (Expired) Exc…" at bounding box center [802, 636] width 164 height 32
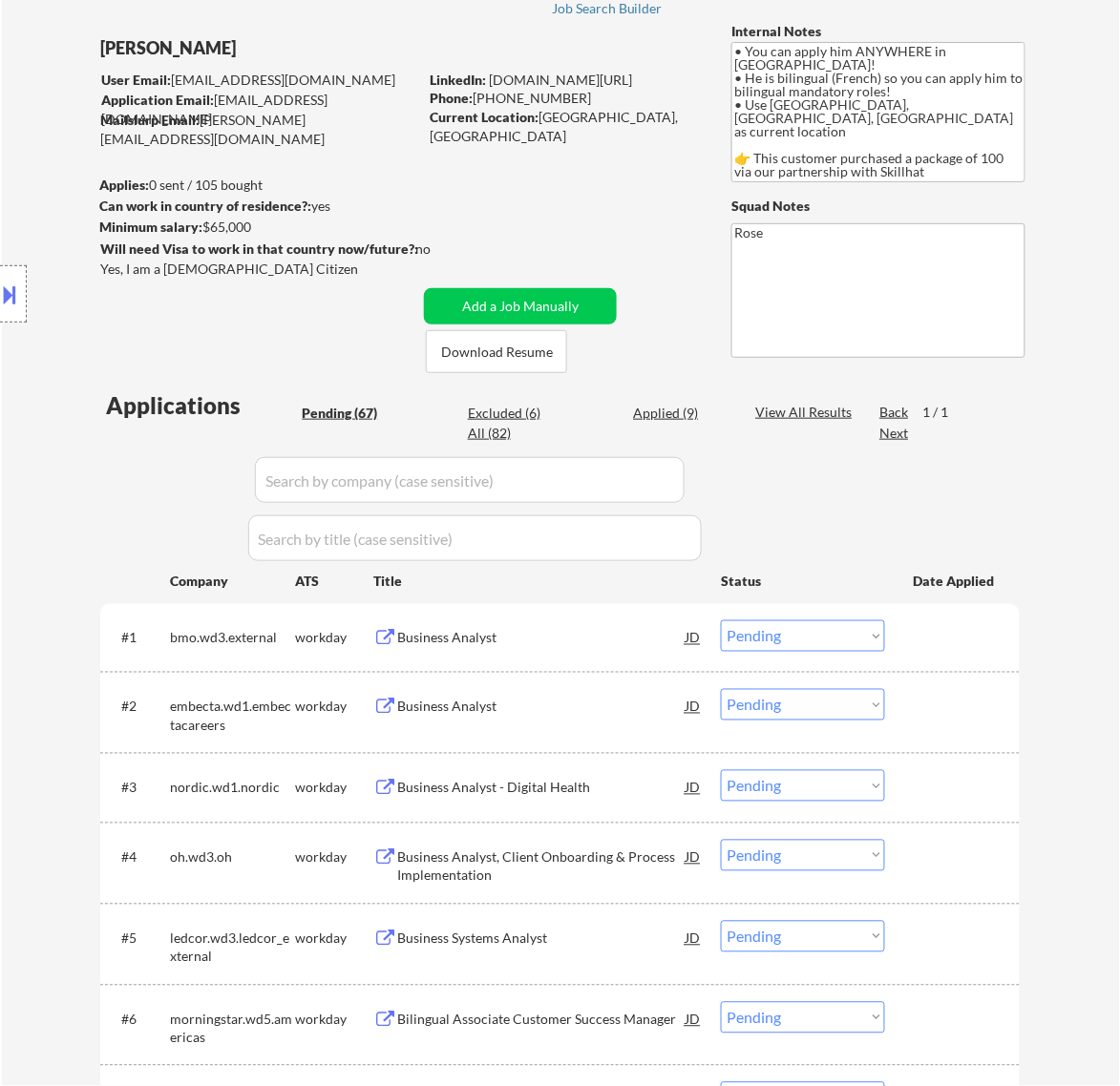
click at [631, 645] on div "Business Analyst" at bounding box center [541, 639] width 288 height 19
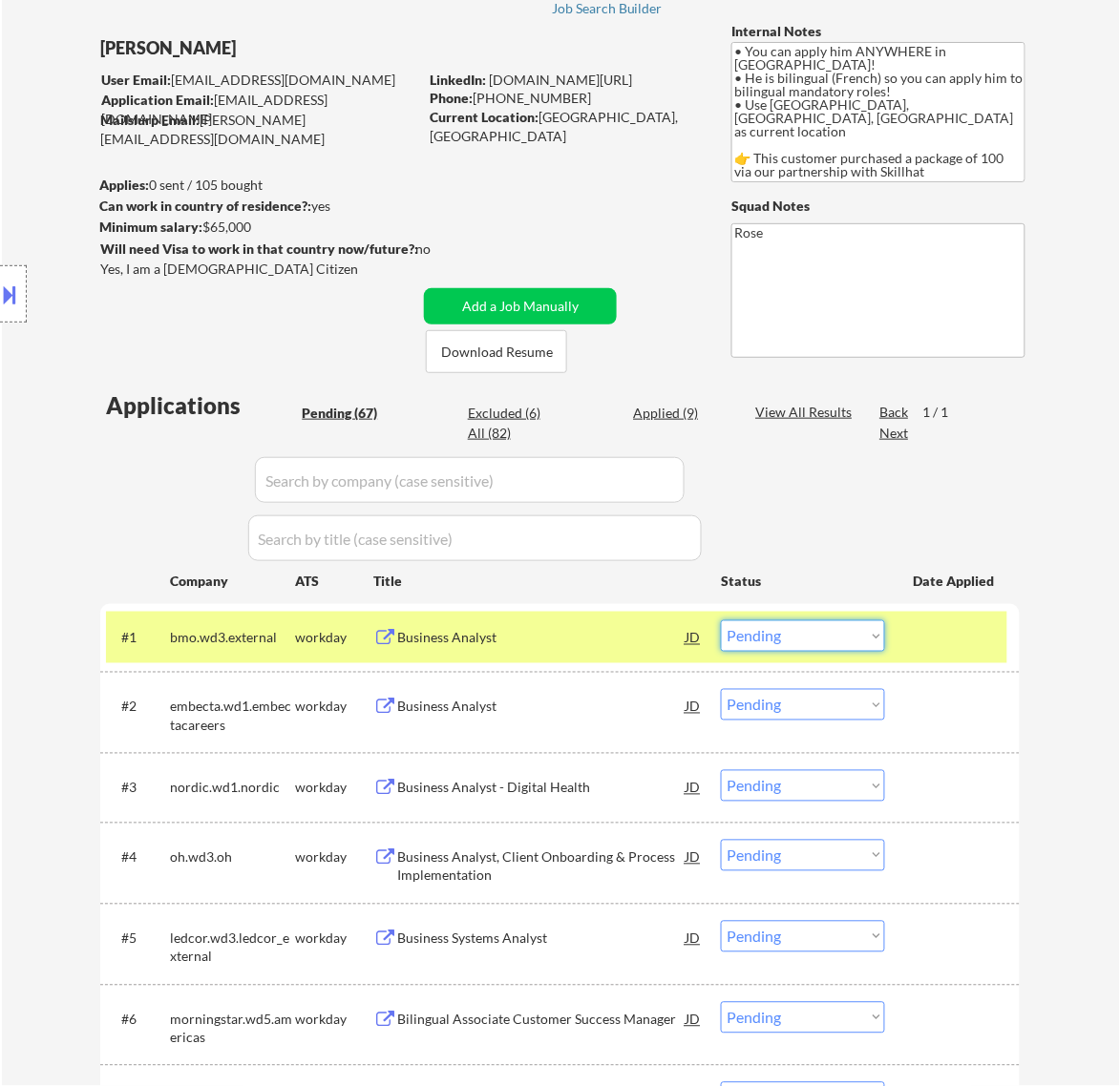
click at [860, 640] on select "Choose an option... Pending Applied Excluded (Questions) Excluded (Expired) Exc…" at bounding box center [802, 636] width 164 height 32
click at [720, 621] on select "Choose an option... Pending Applied Excluded (Questions) Excluded (Expired) Exc…" at bounding box center [802, 636] width 164 height 32
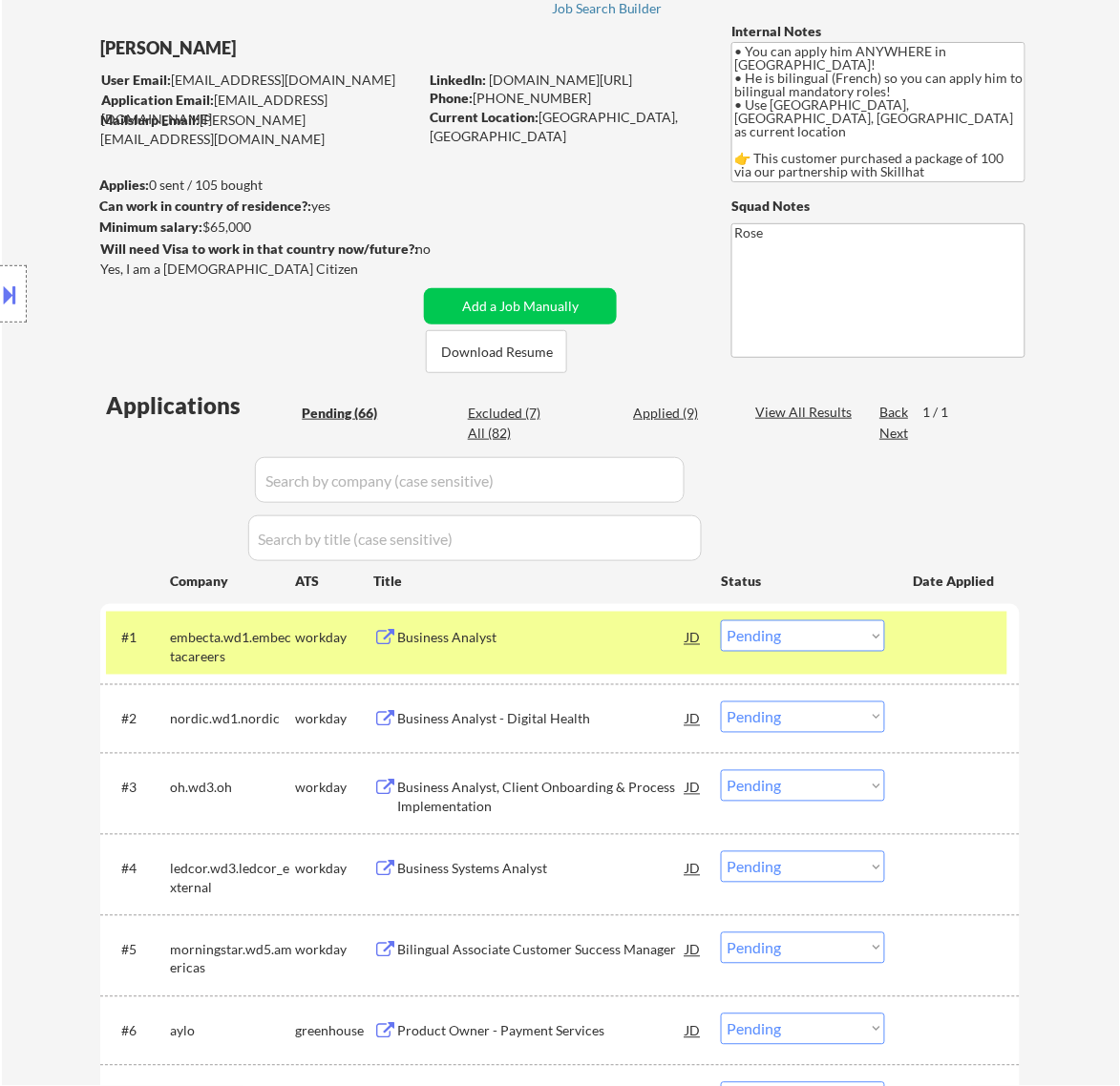
click at [598, 647] on div "Business Analyst" at bounding box center [541, 638] width 288 height 34
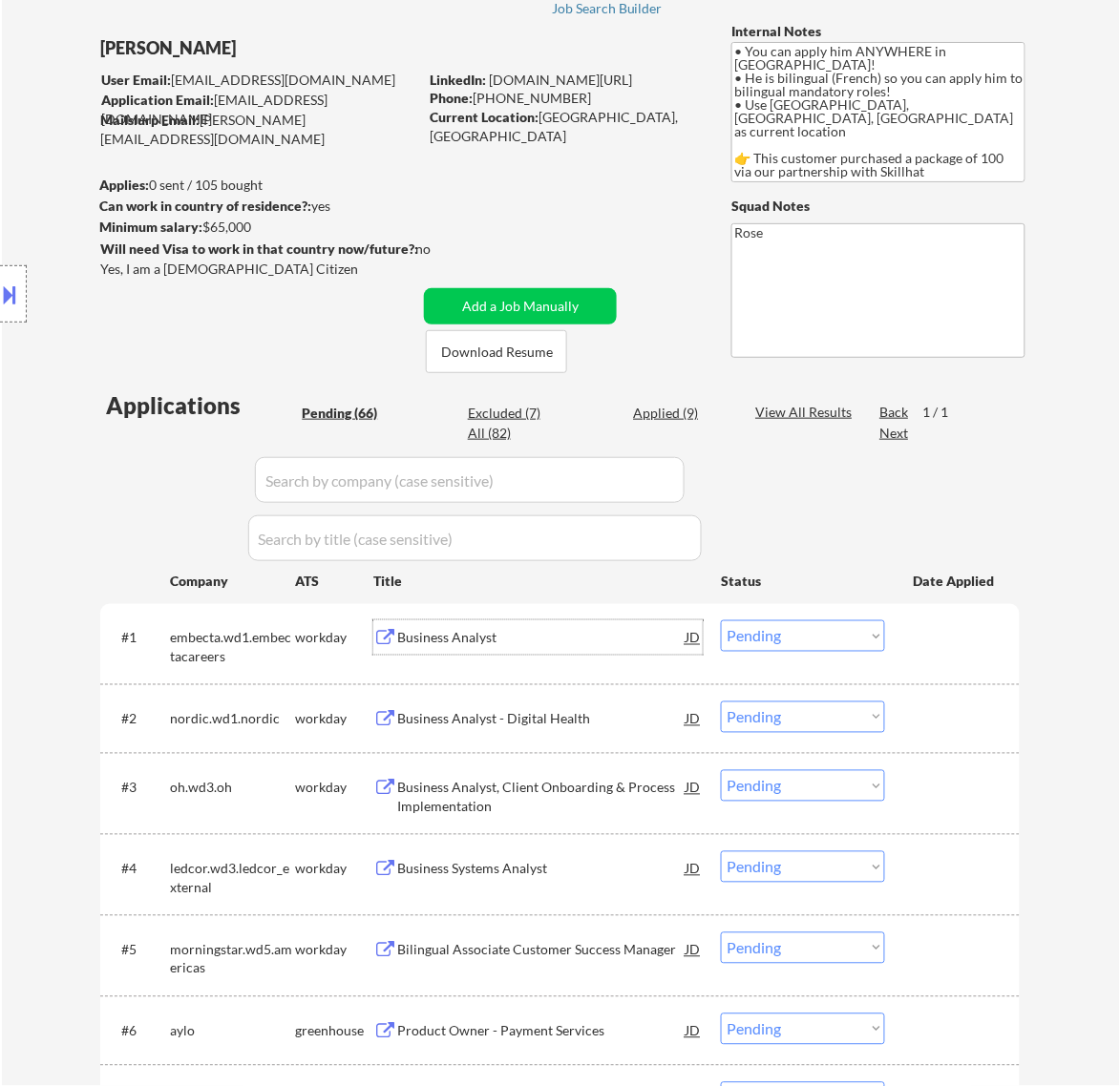
drag, startPoint x: 808, startPoint y: 626, endPoint x: 807, endPoint y: 642, distance: 16.0
click at [808, 627] on select "Choose an option... Pending Applied Excluded (Questions) Excluded (Expired) Exc…" at bounding box center [802, 636] width 164 height 32
click at [720, 621] on select "Choose an option... Pending Applied Excluded (Questions) Excluded (Expired) Exc…" at bounding box center [802, 636] width 164 height 32
select select ""pending""
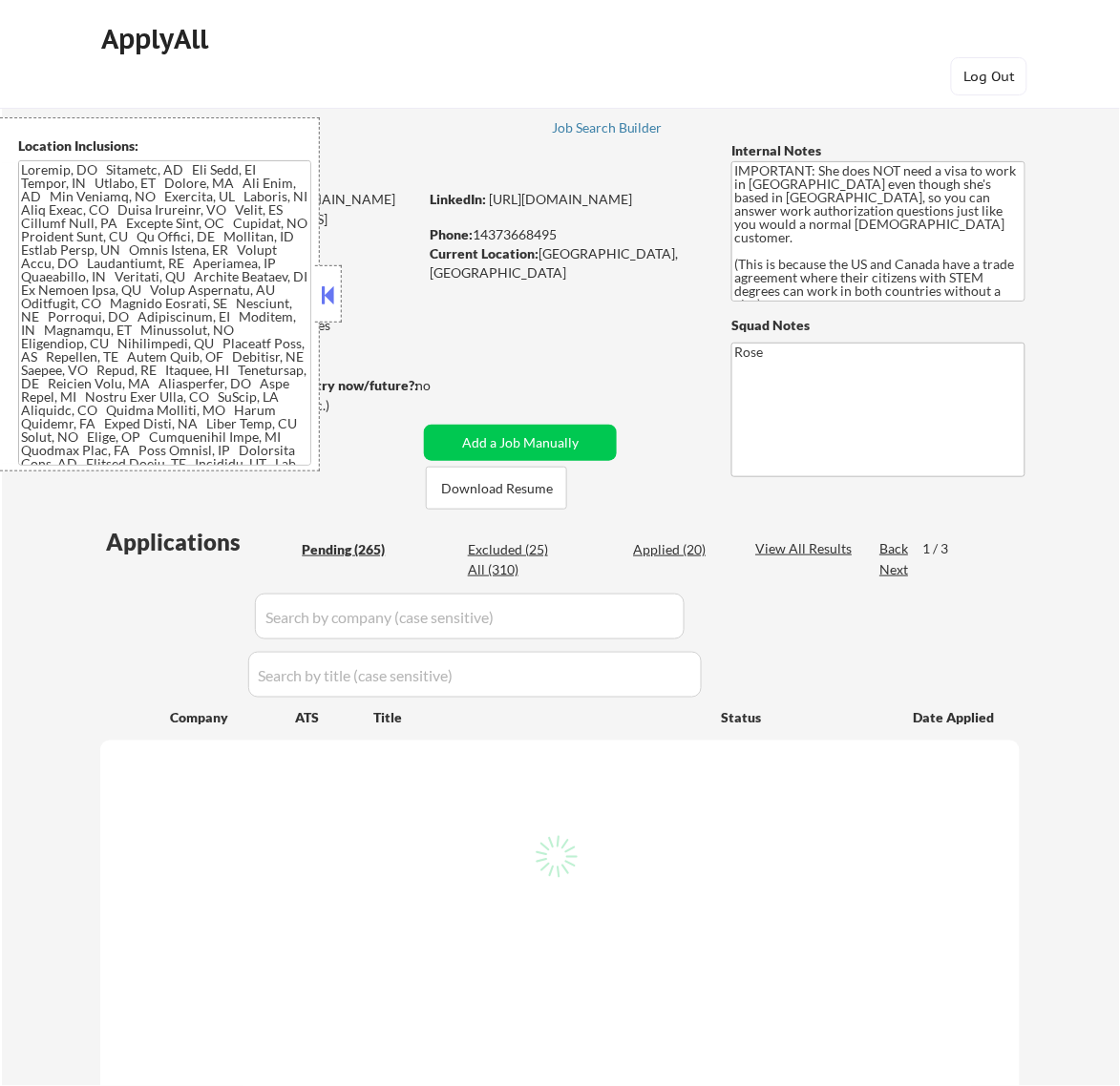
click at [326, 293] on button at bounding box center [328, 295] width 21 height 29
select select ""pending""
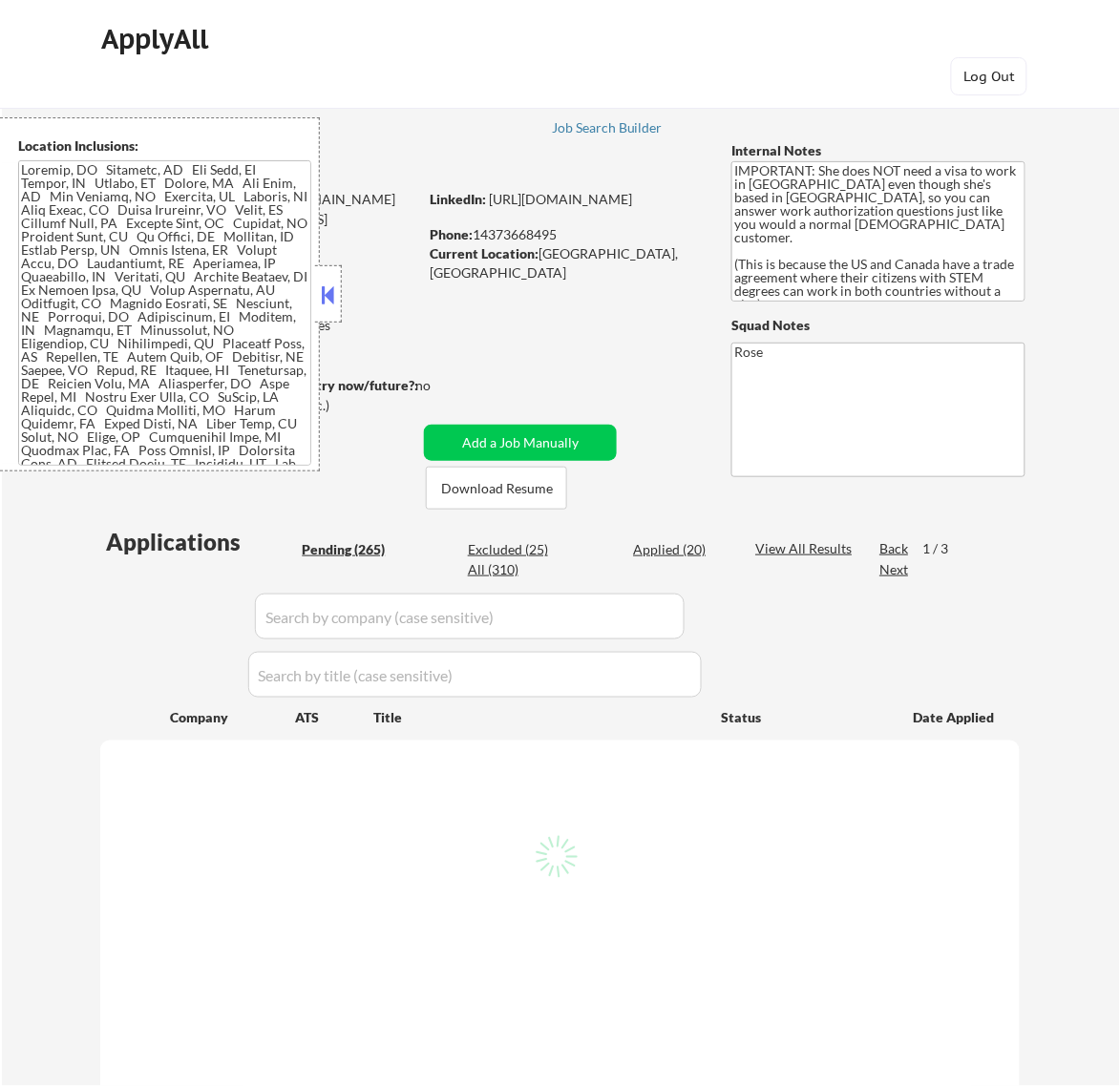
select select ""pending""
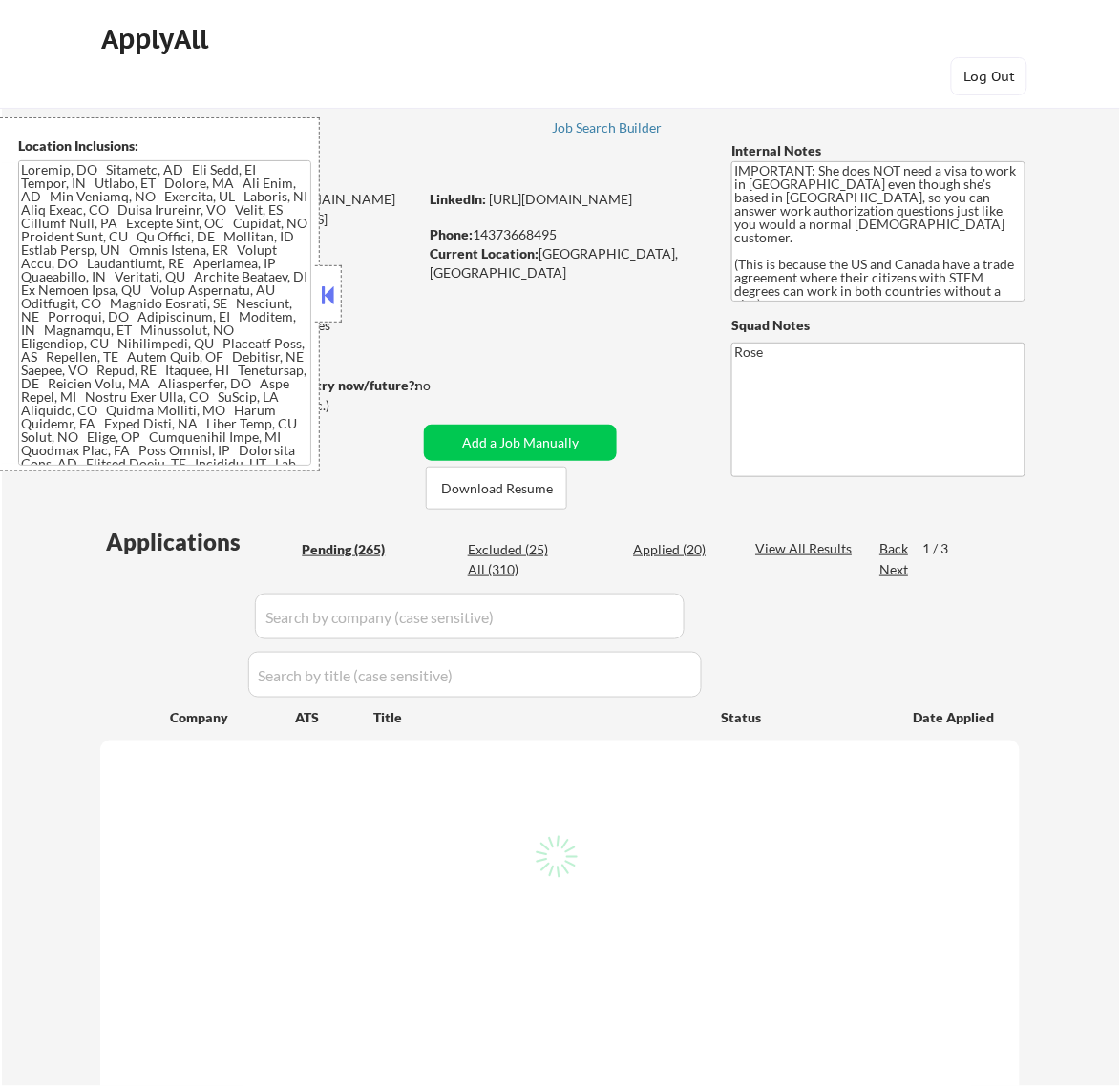
select select ""pending""
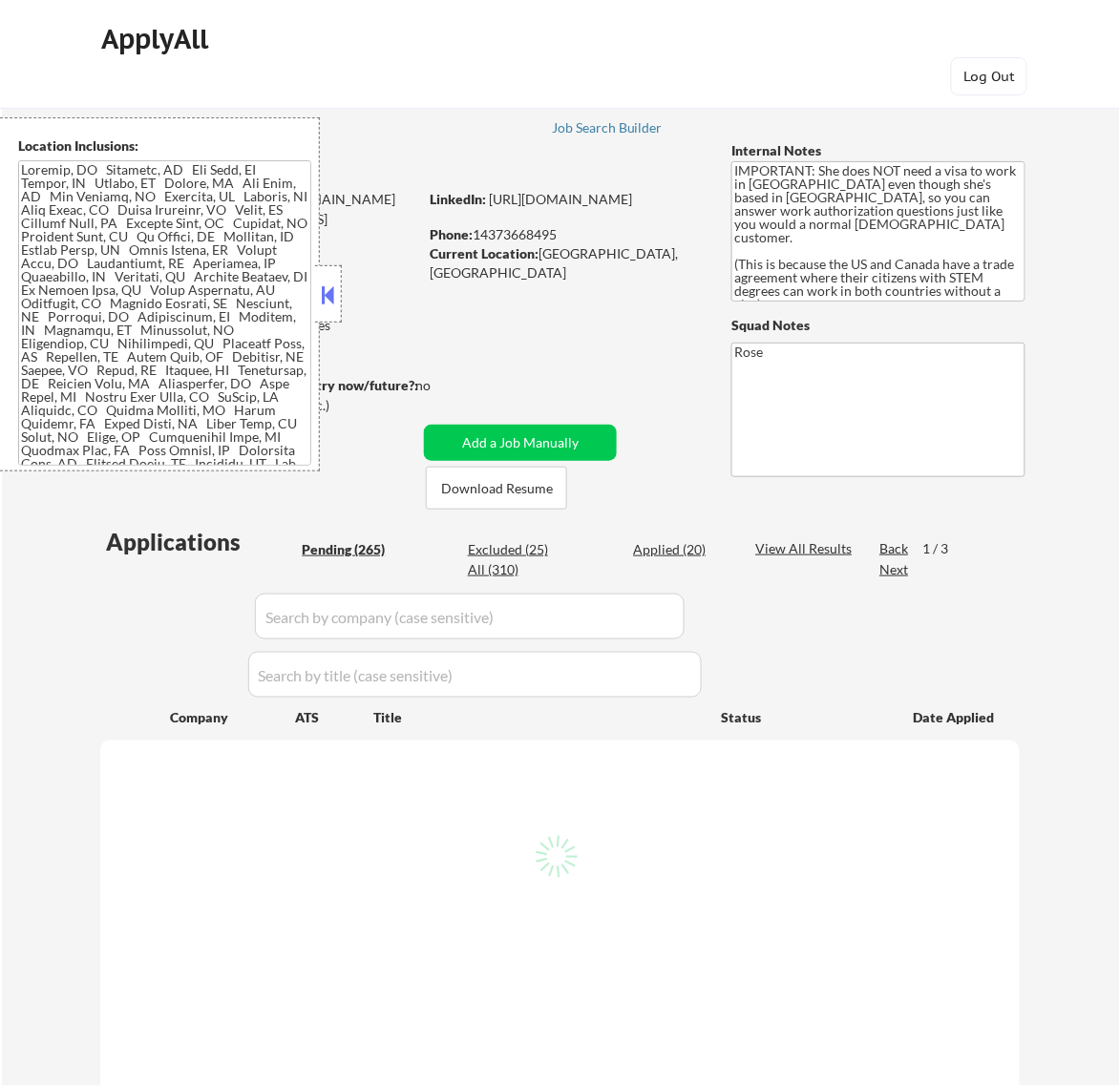
select select ""pending""
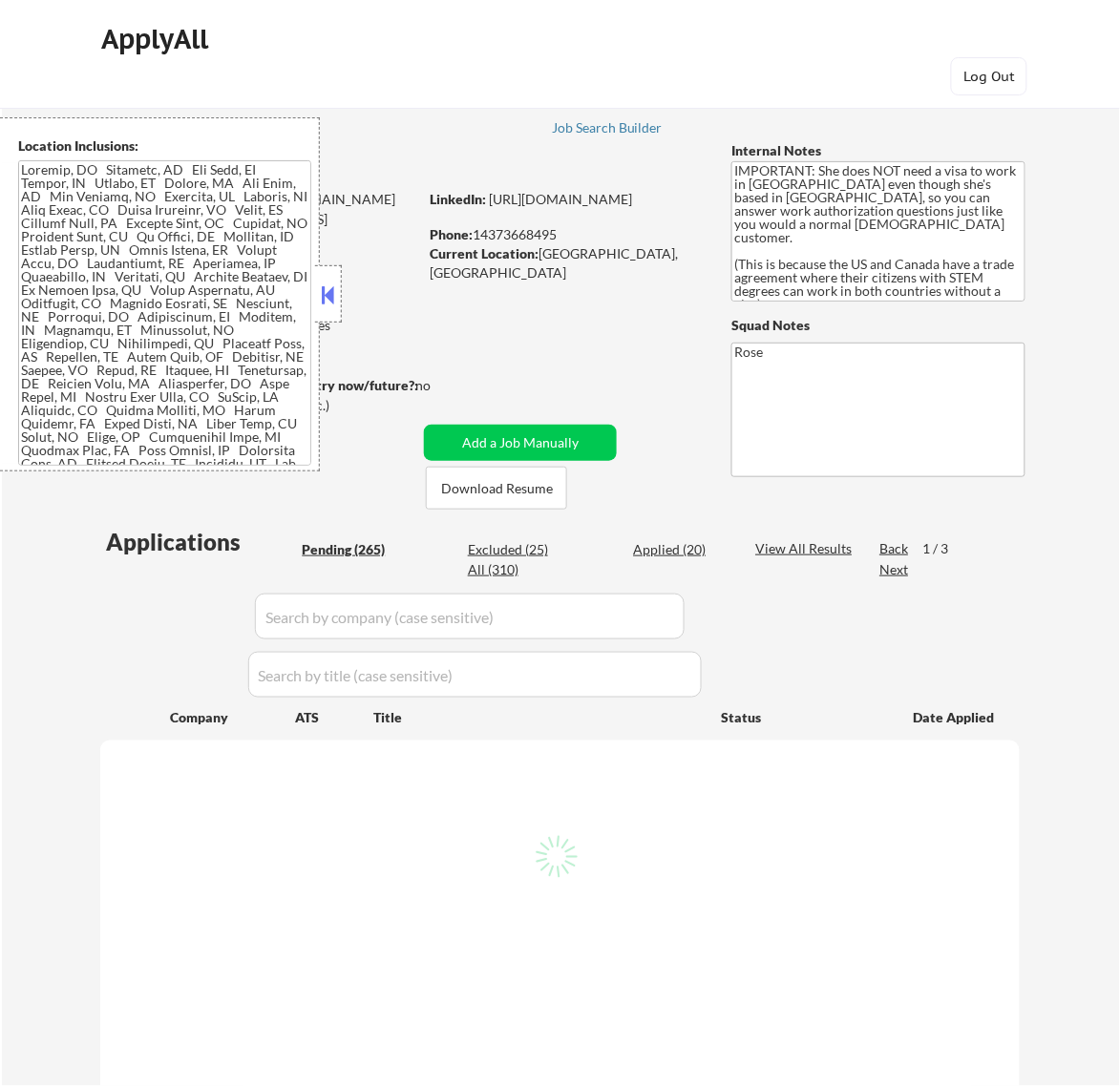
select select ""pending""
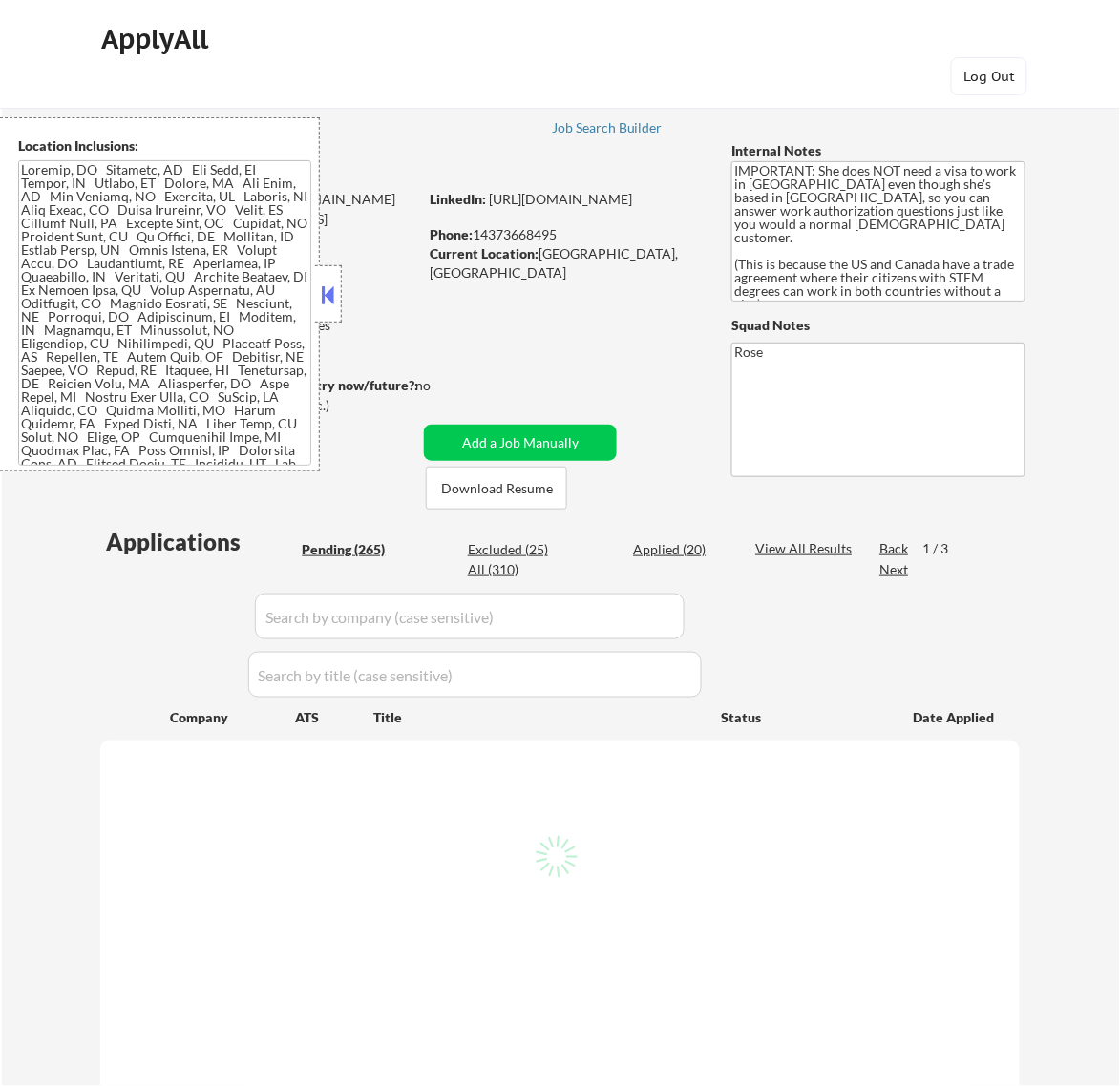
select select ""pending""
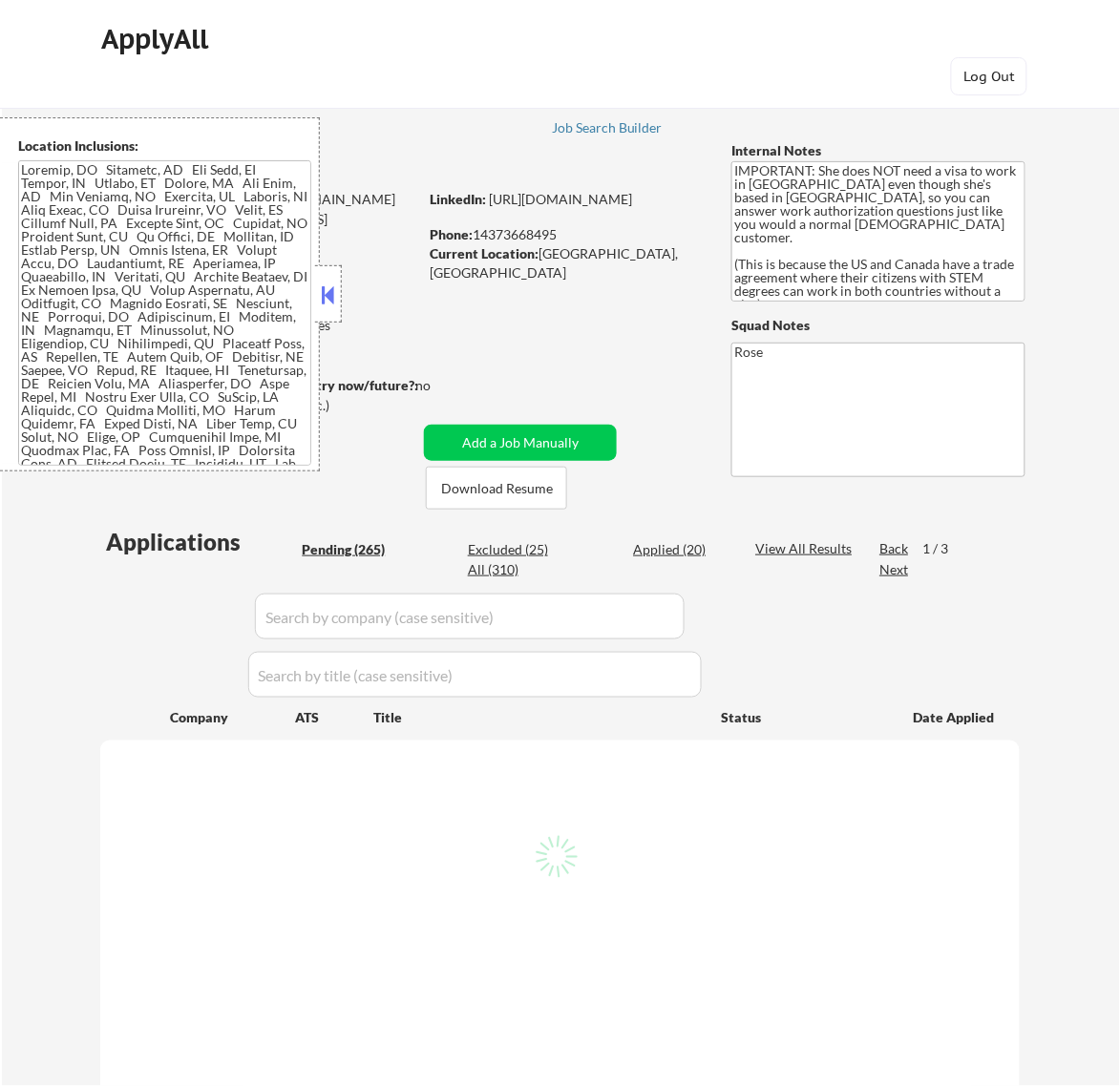
select select ""pending""
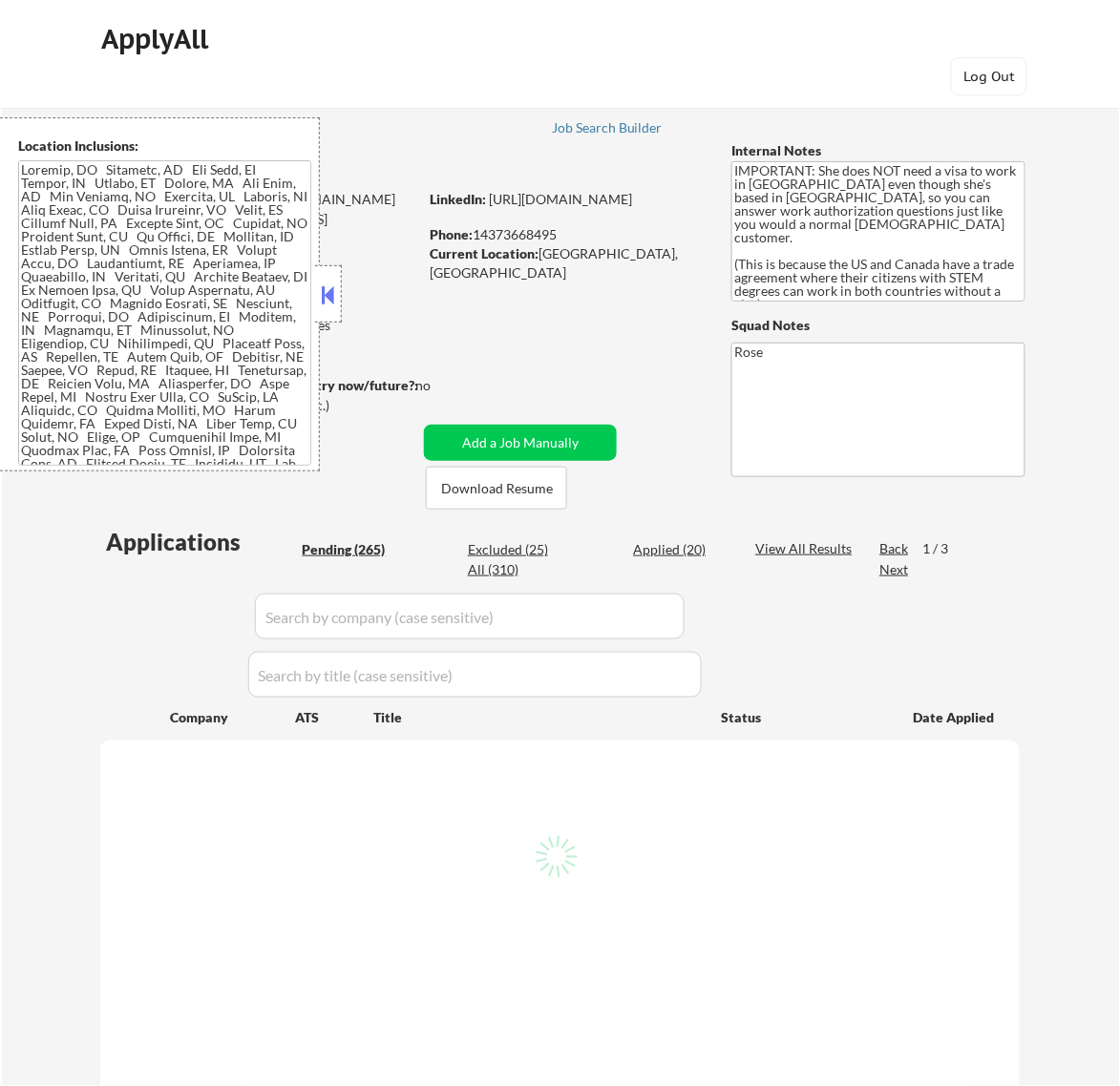
select select ""pending""
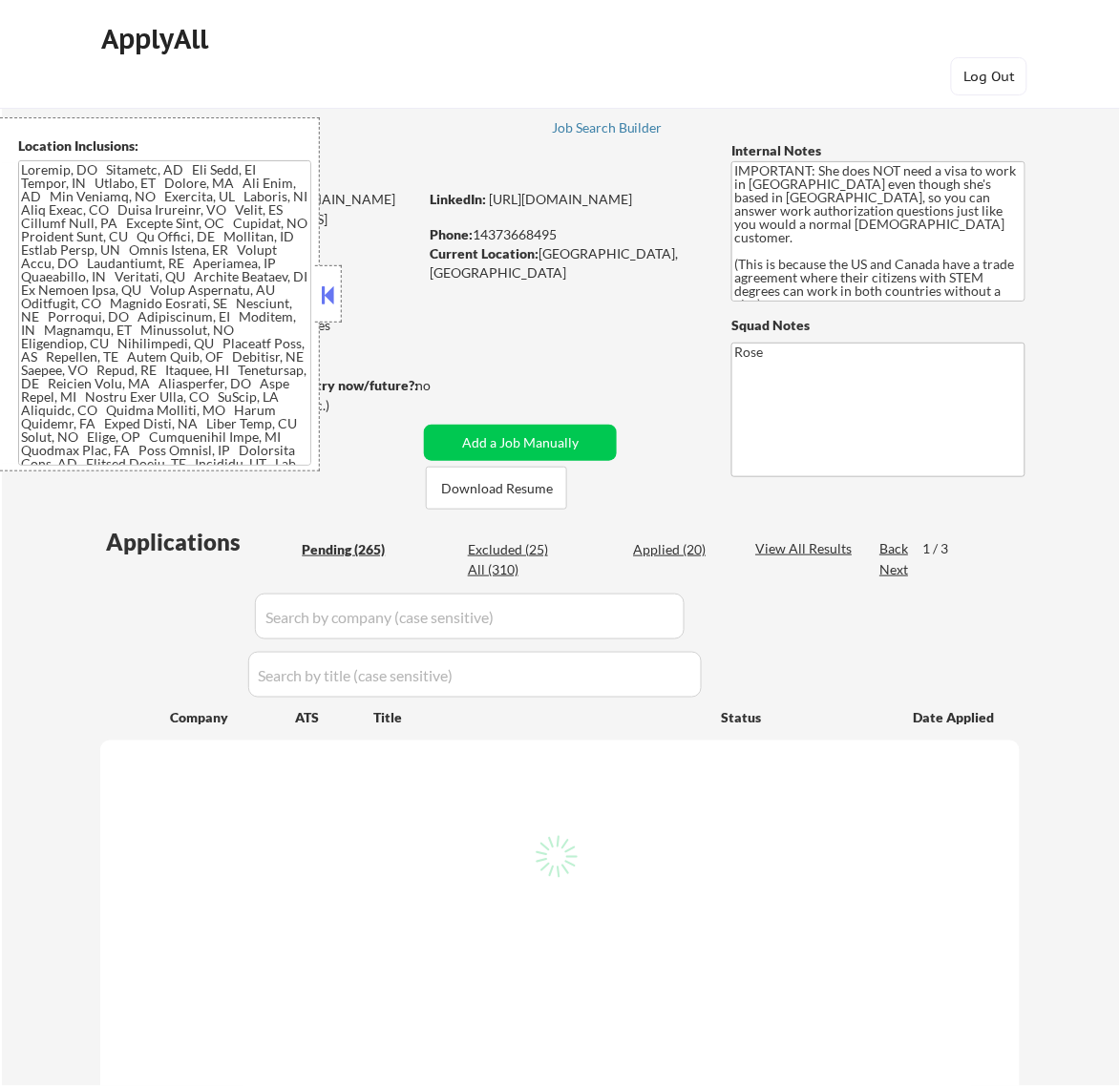
select select ""pending""
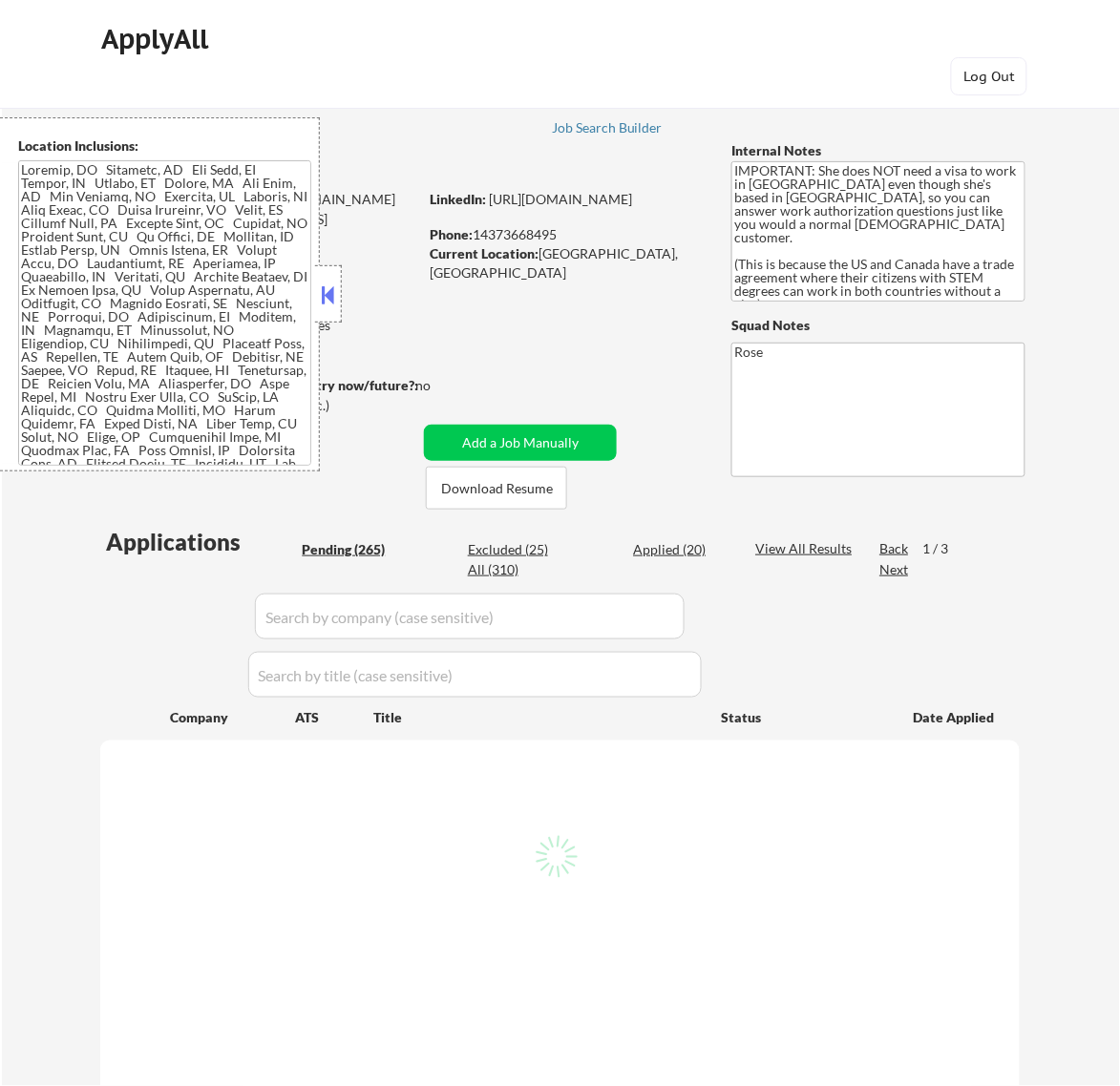
select select ""pending""
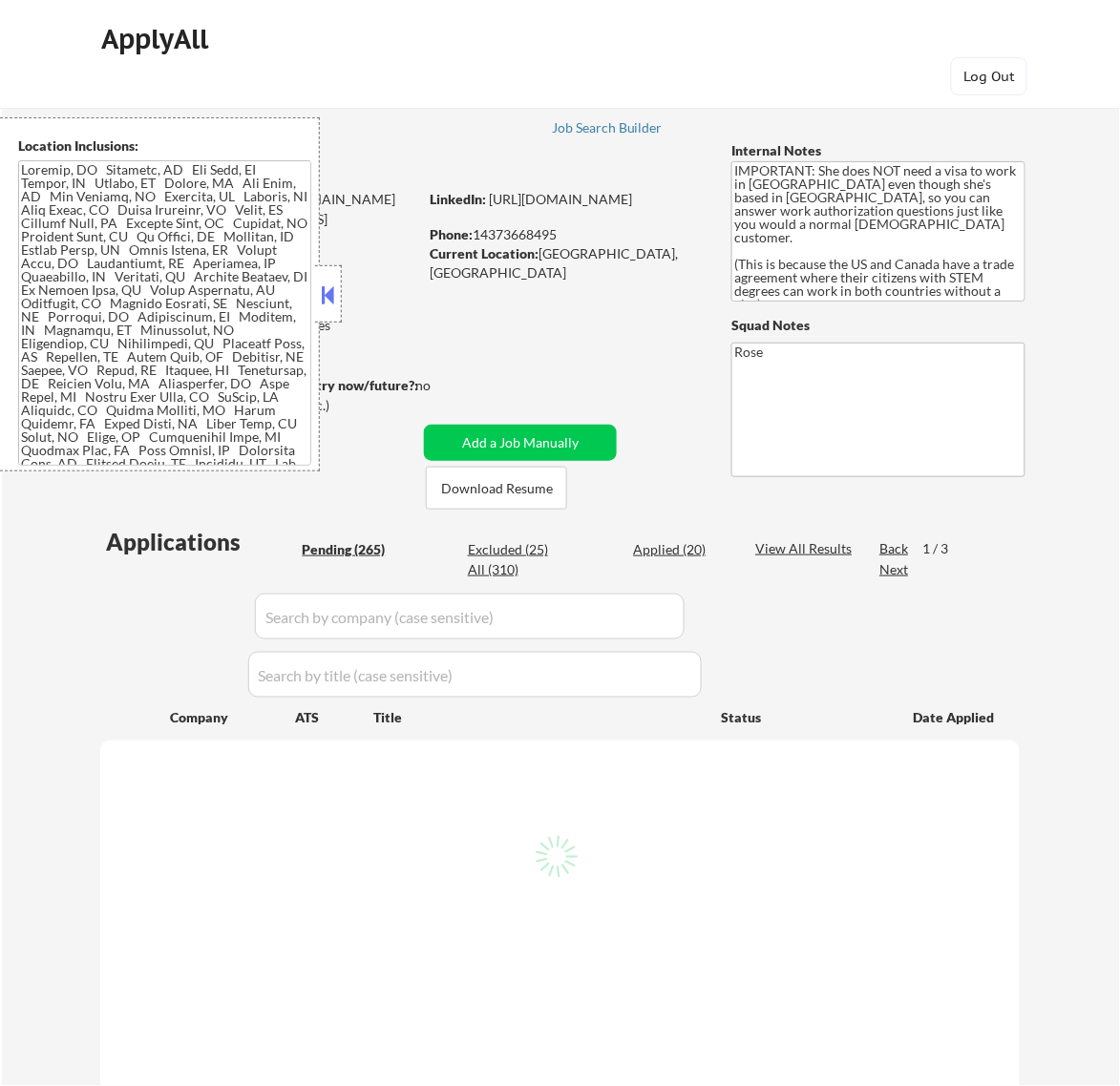
select select ""pending""
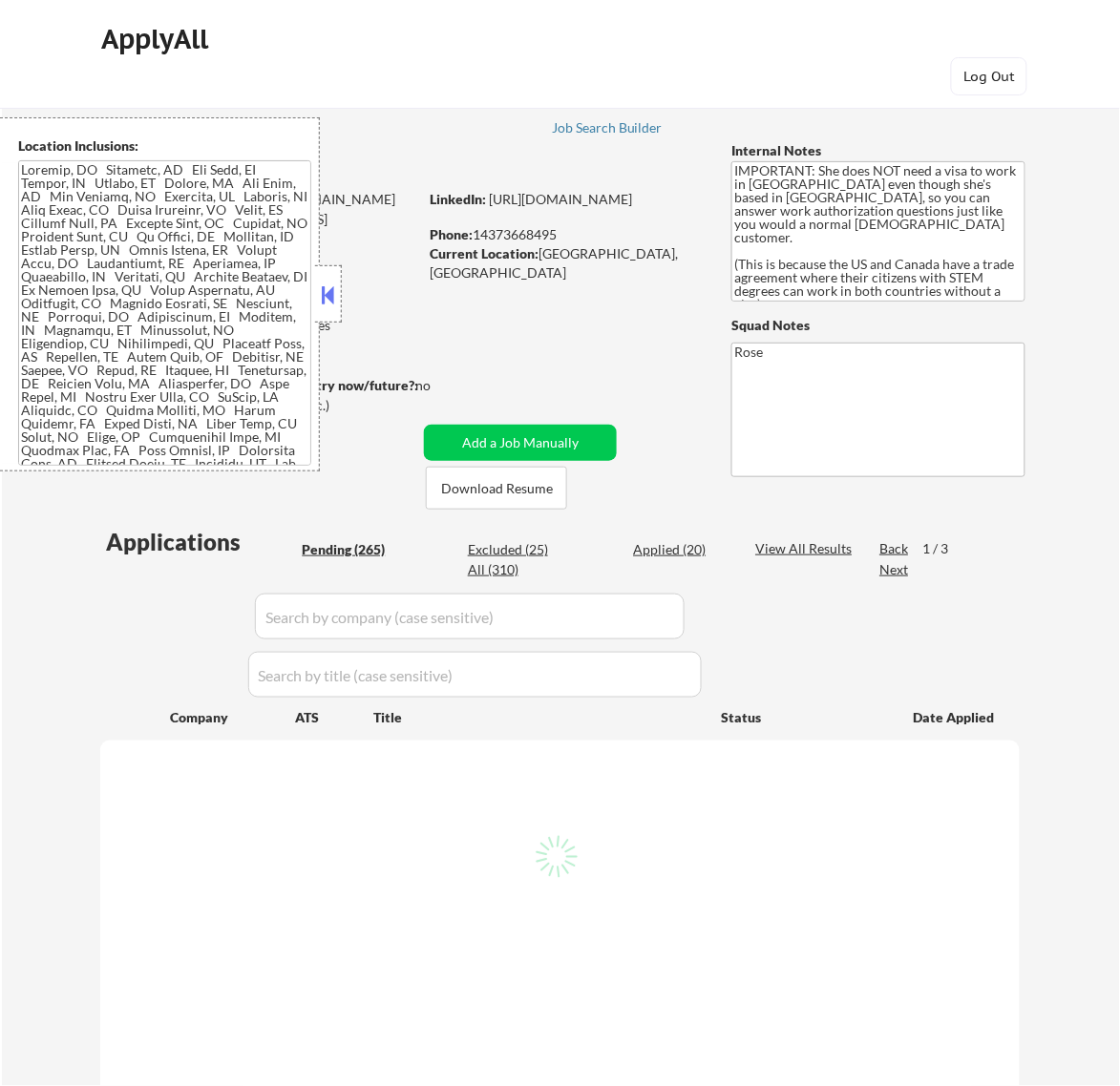
select select ""pending""
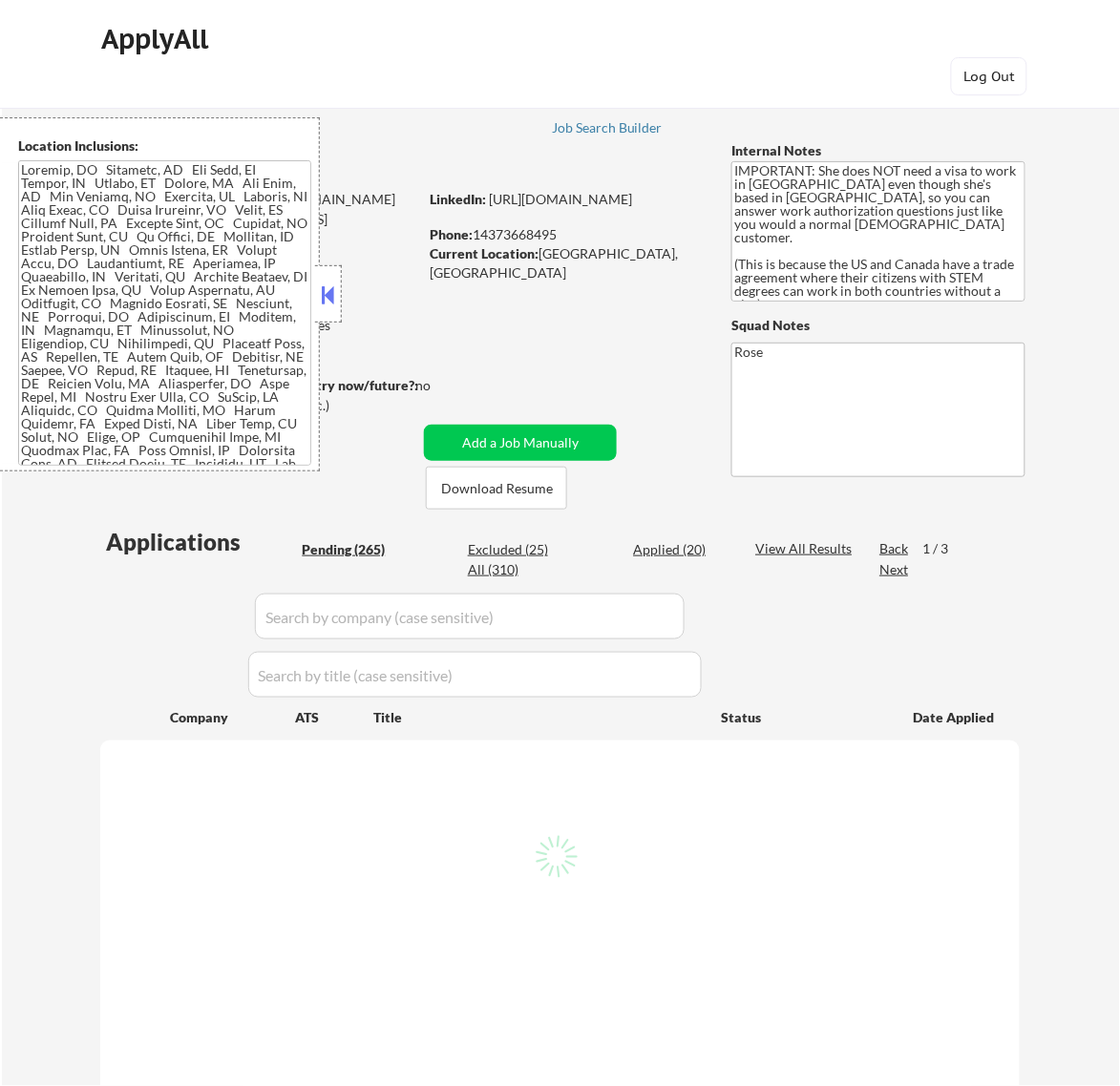
select select ""pending""
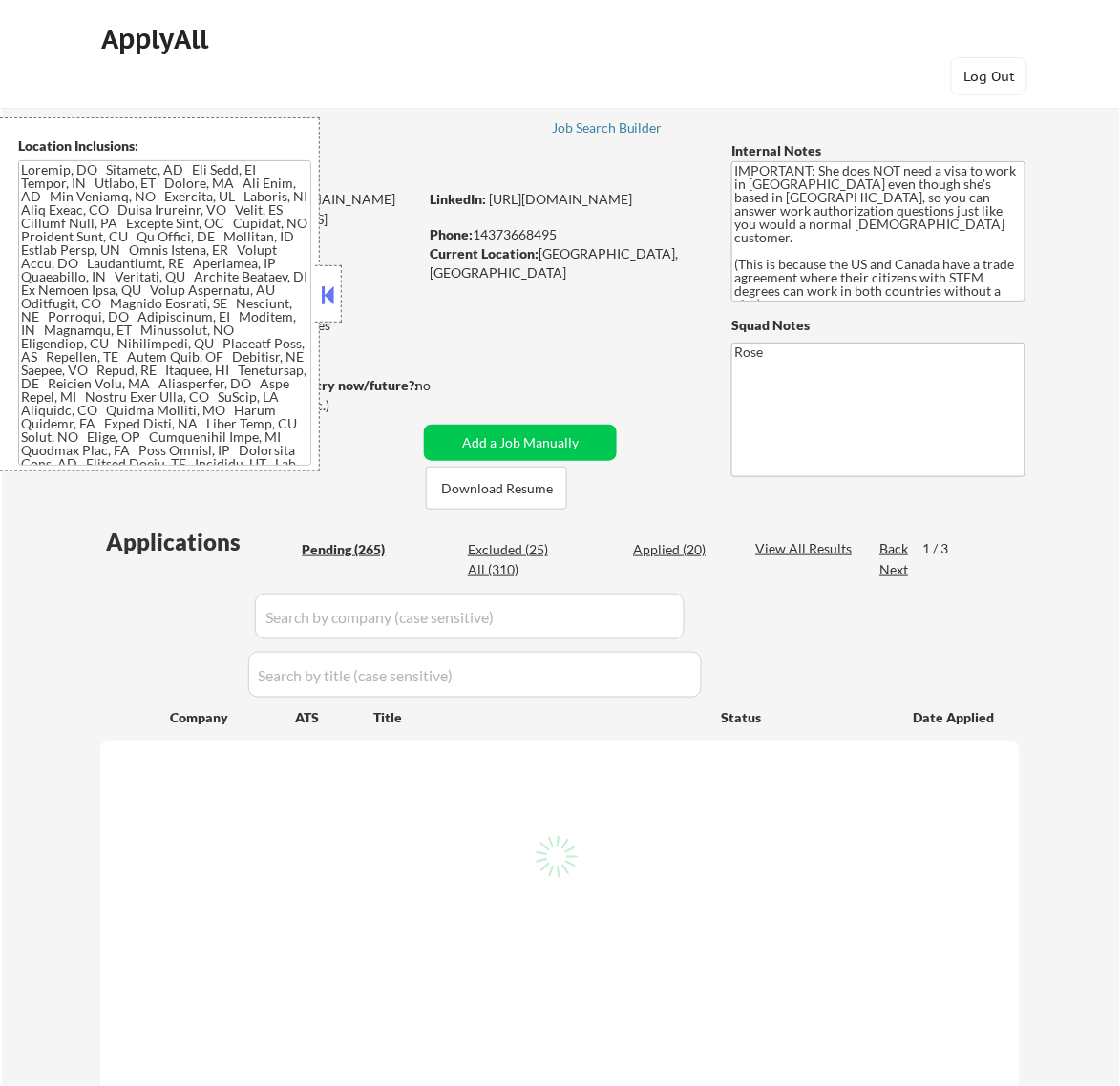
select select ""pending""
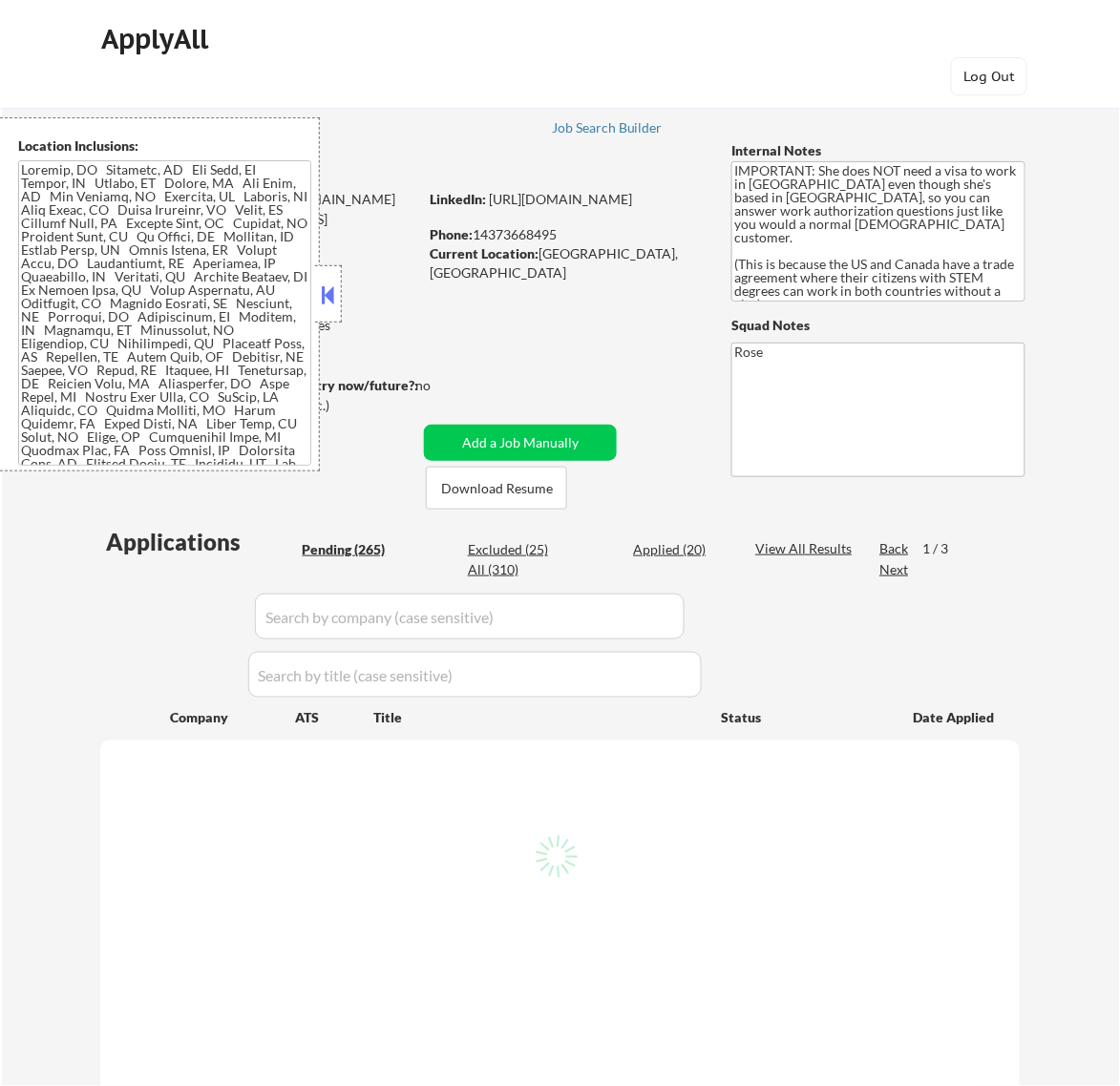
select select ""pending""
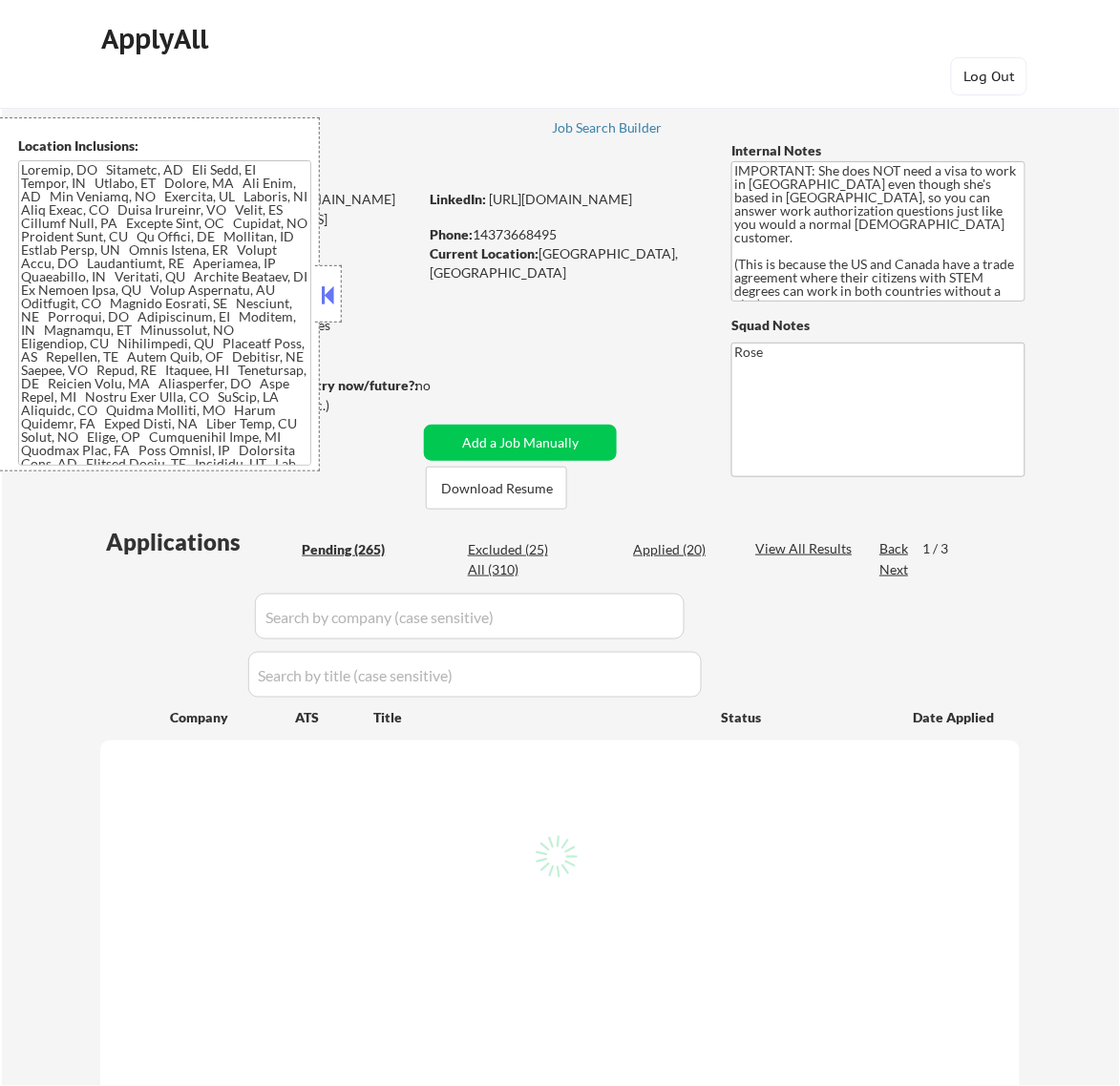
select select ""pending""
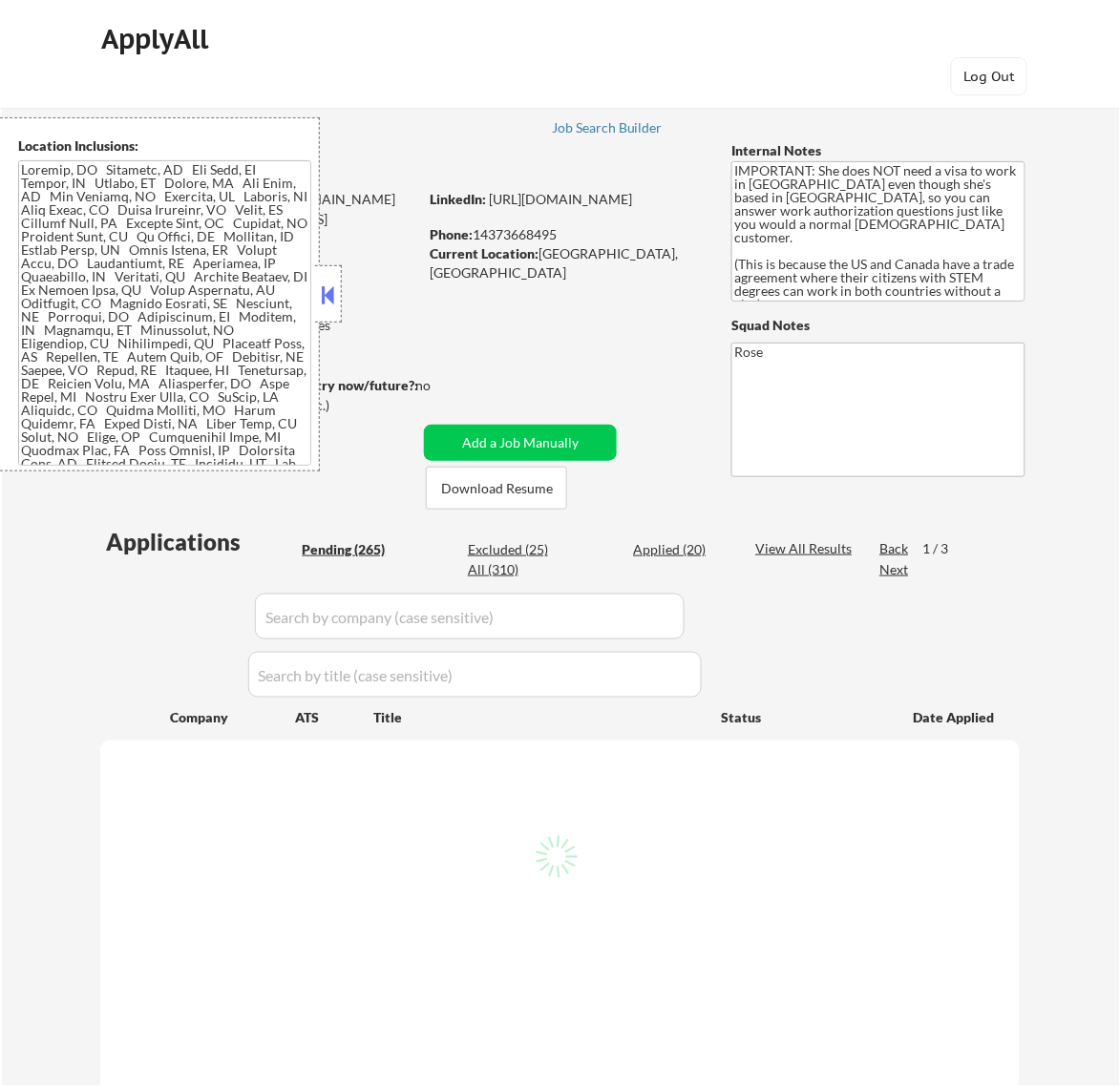
select select ""pending""
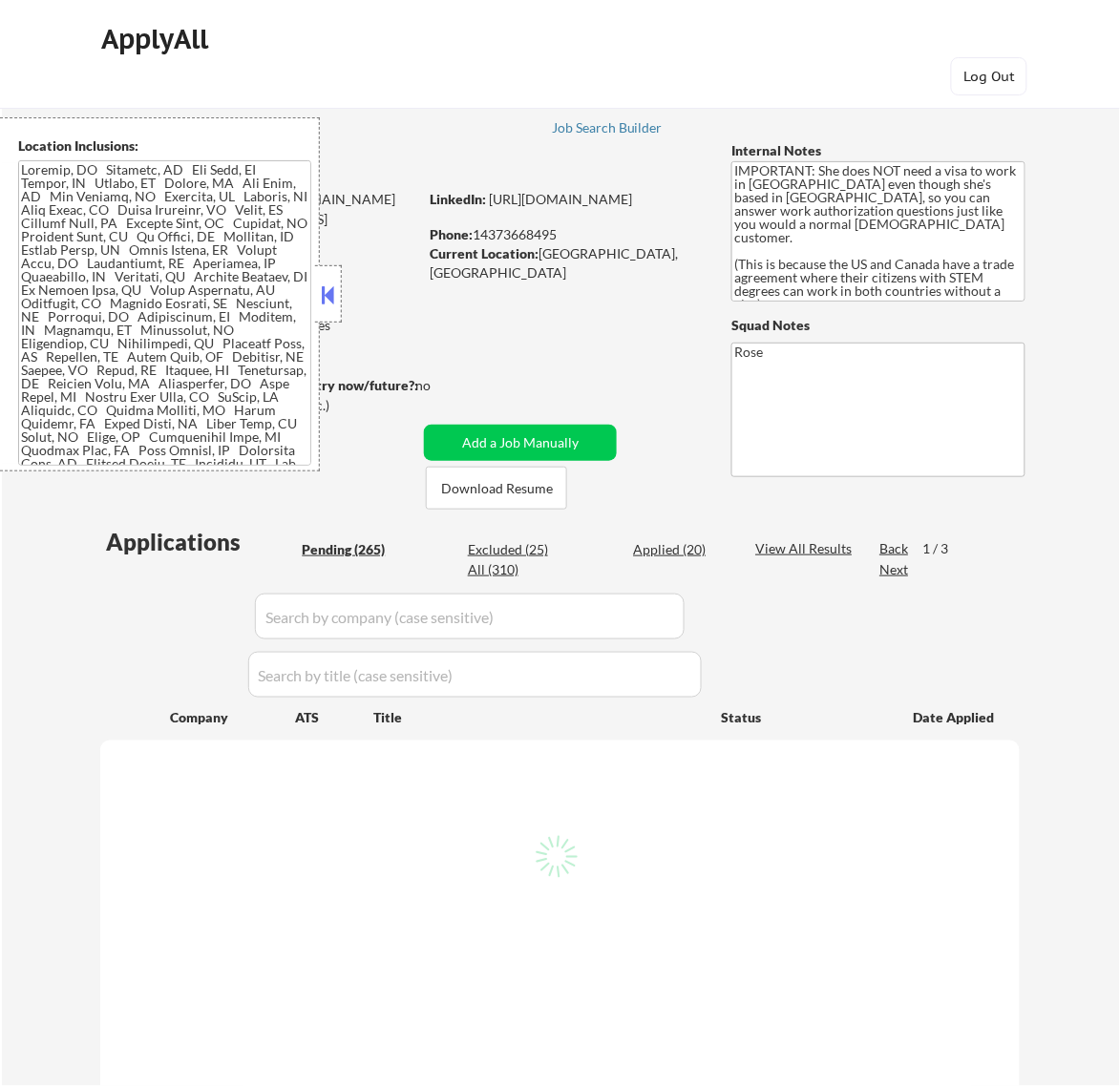
select select ""pending""
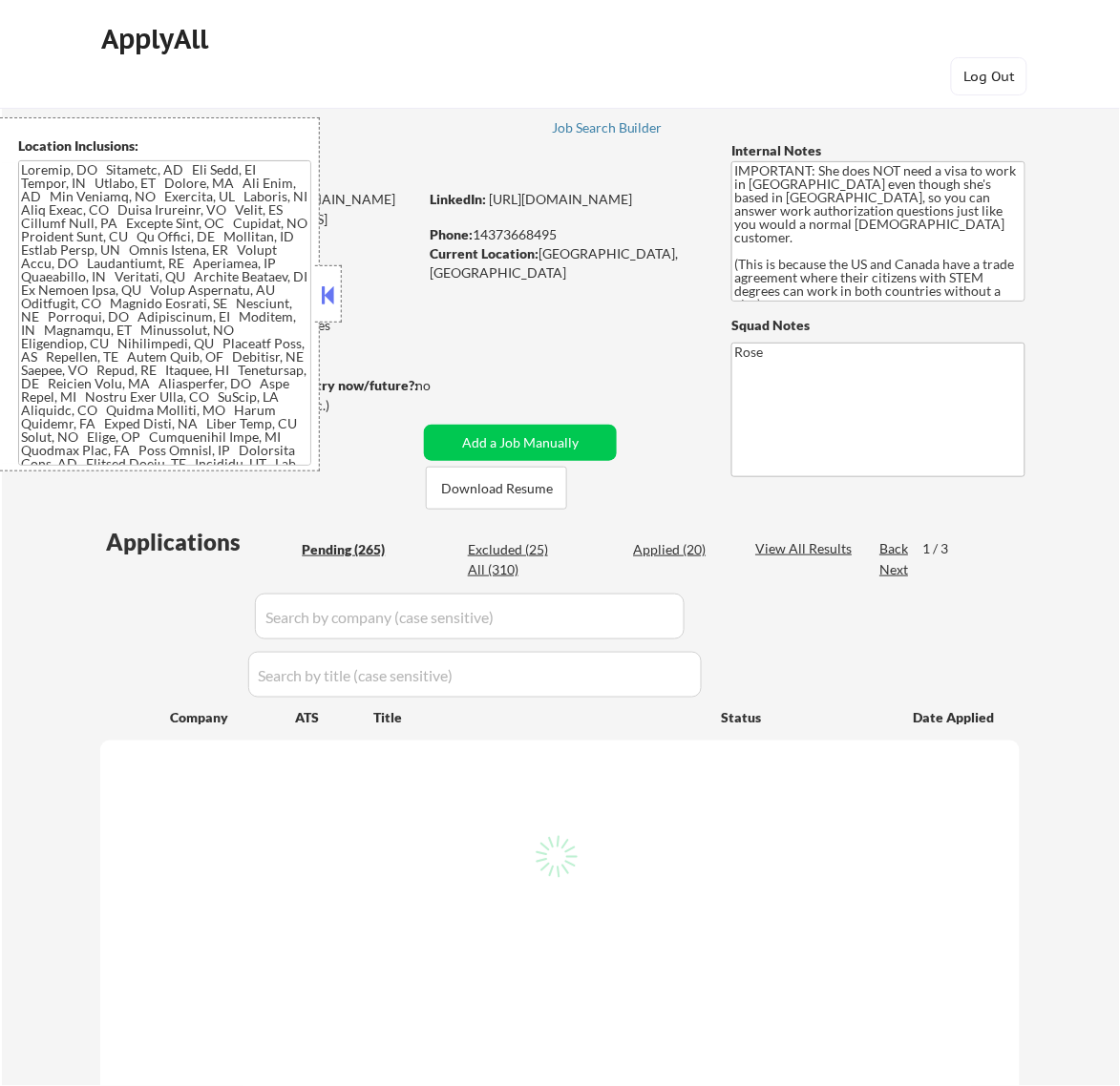
select select ""pending""
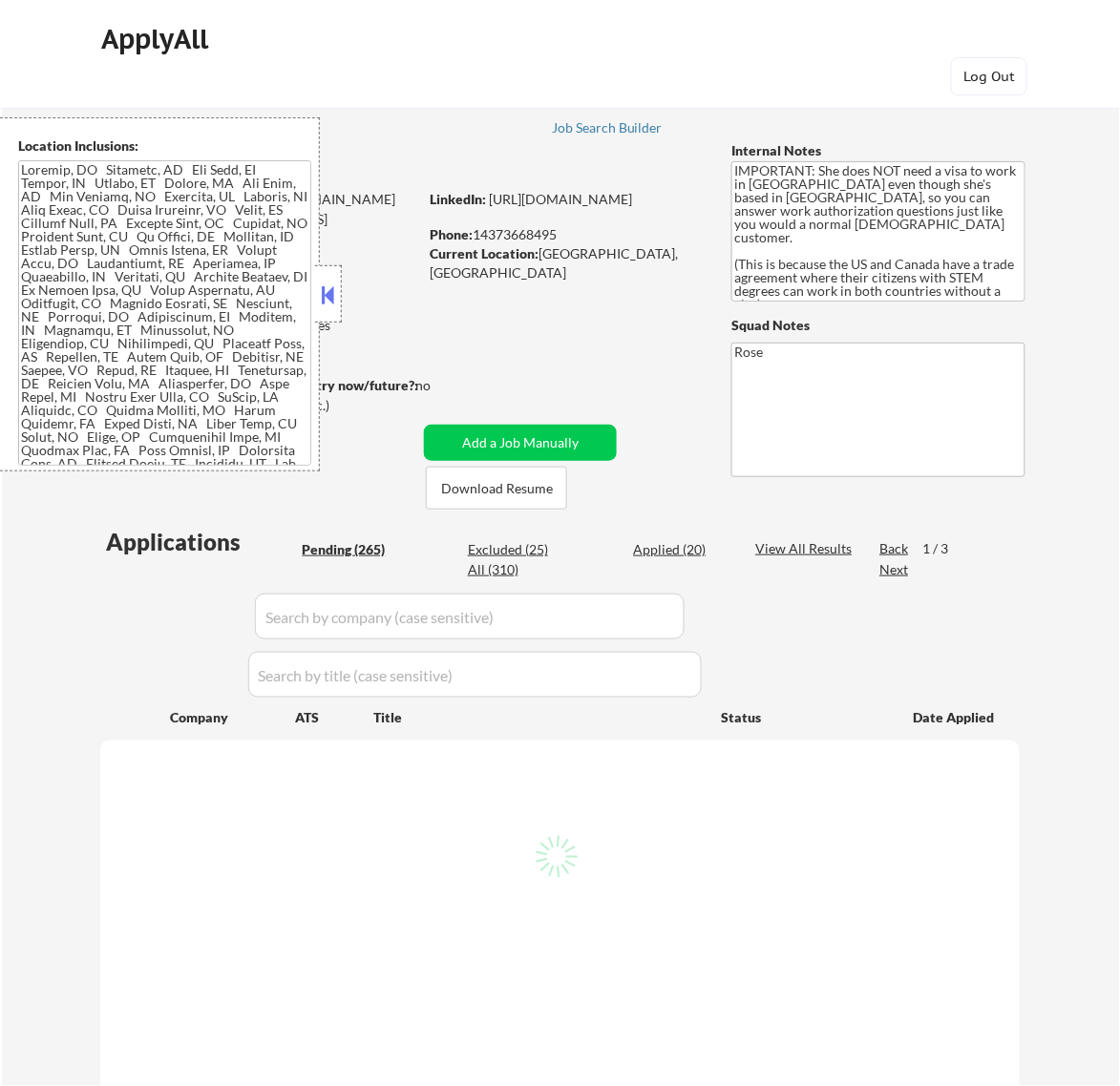
select select ""pending""
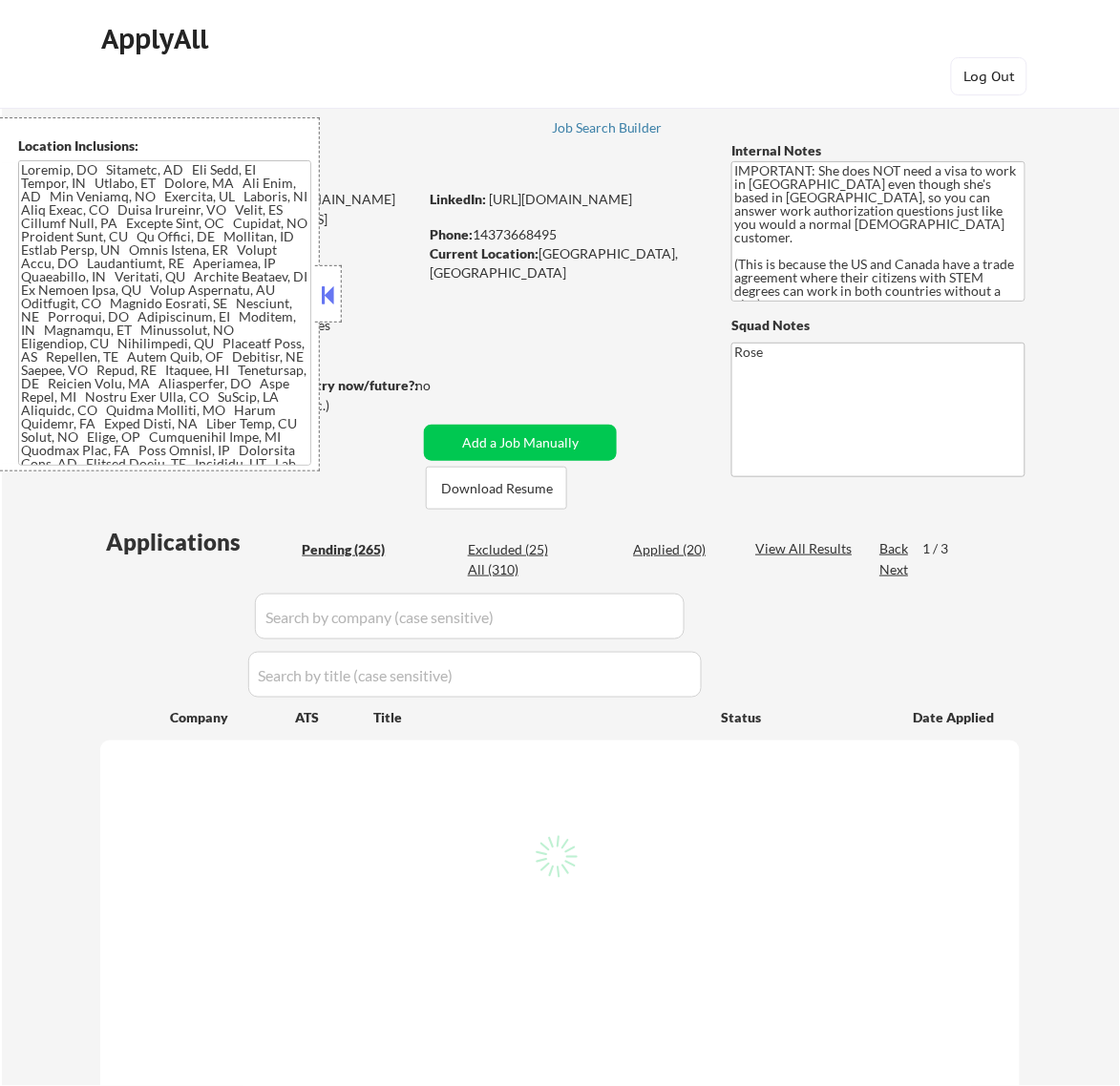
select select ""pending""
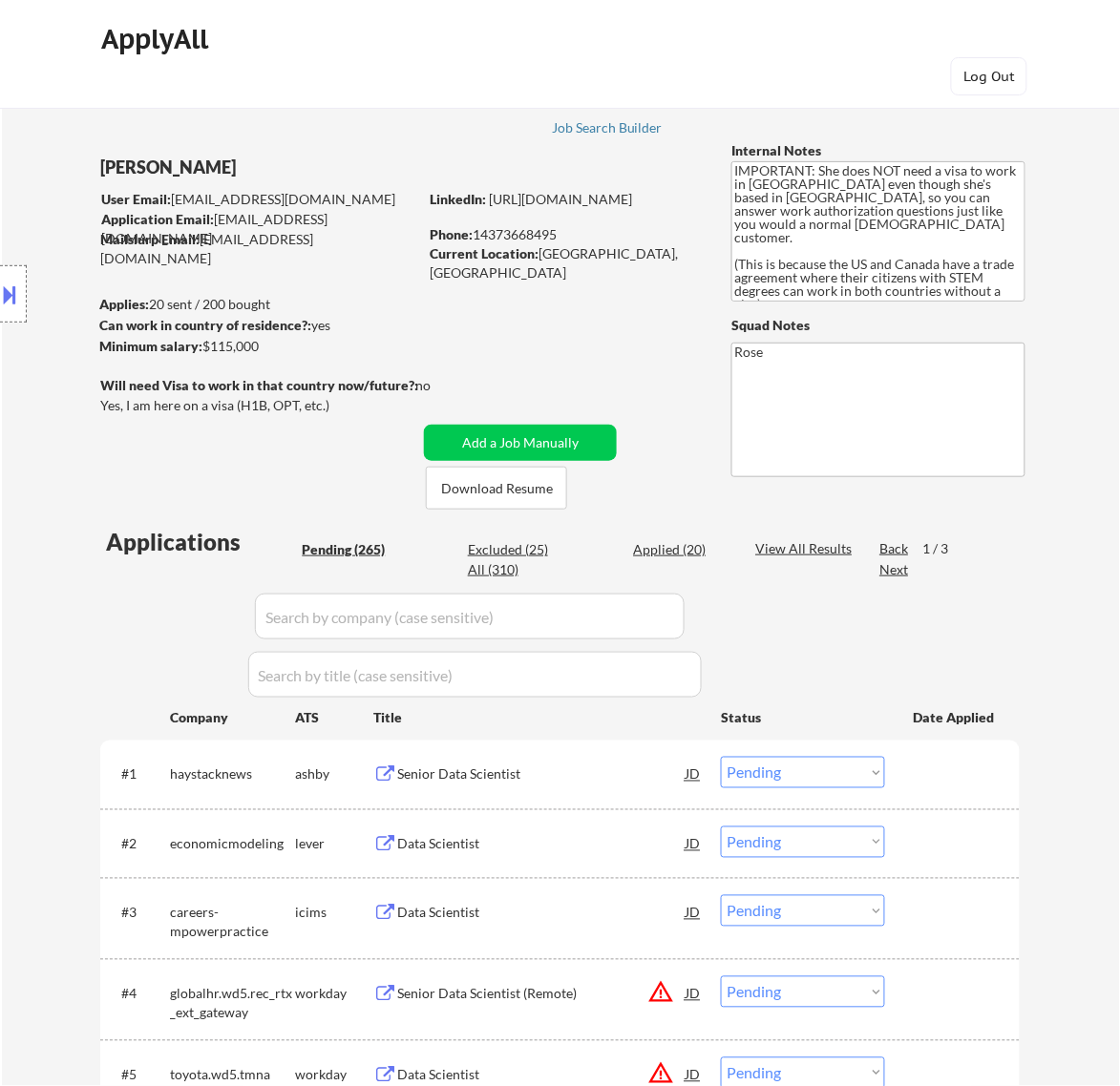
click at [612, 775] on div "Senior Data Scientist" at bounding box center [541, 775] width 288 height 19
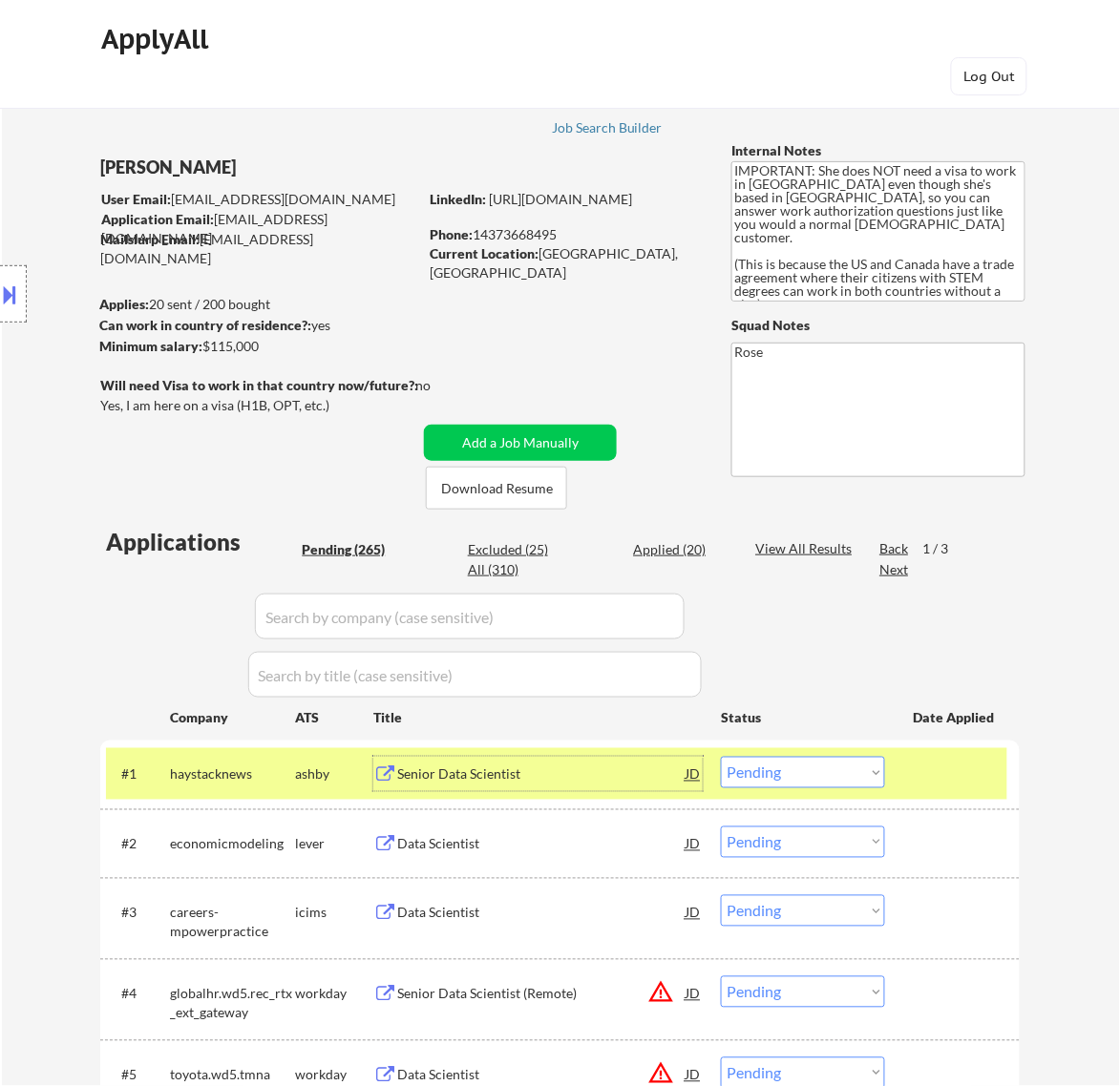
click at [19, 289] on button at bounding box center [11, 294] width 21 height 32
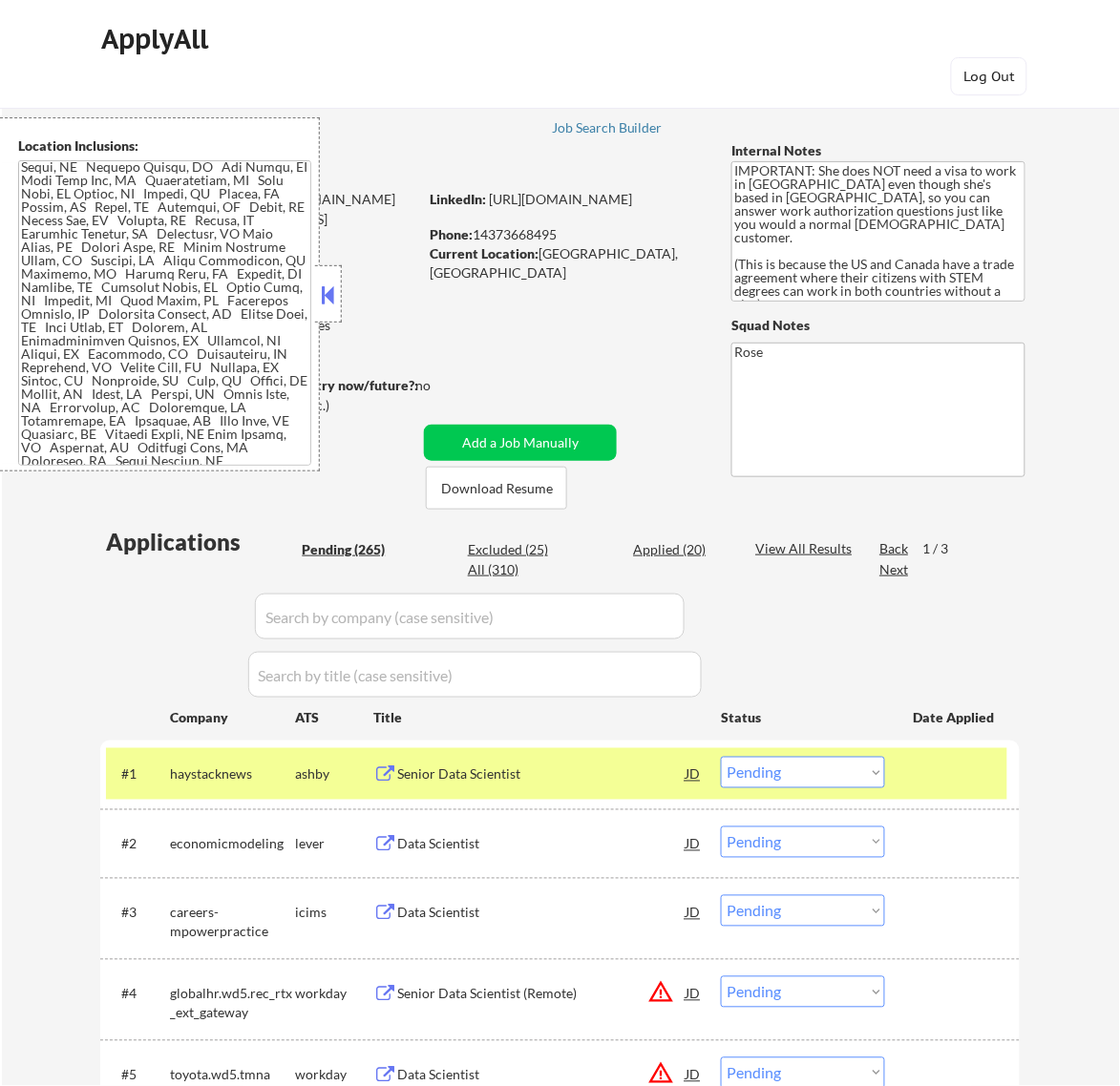
scroll to position [822, 0]
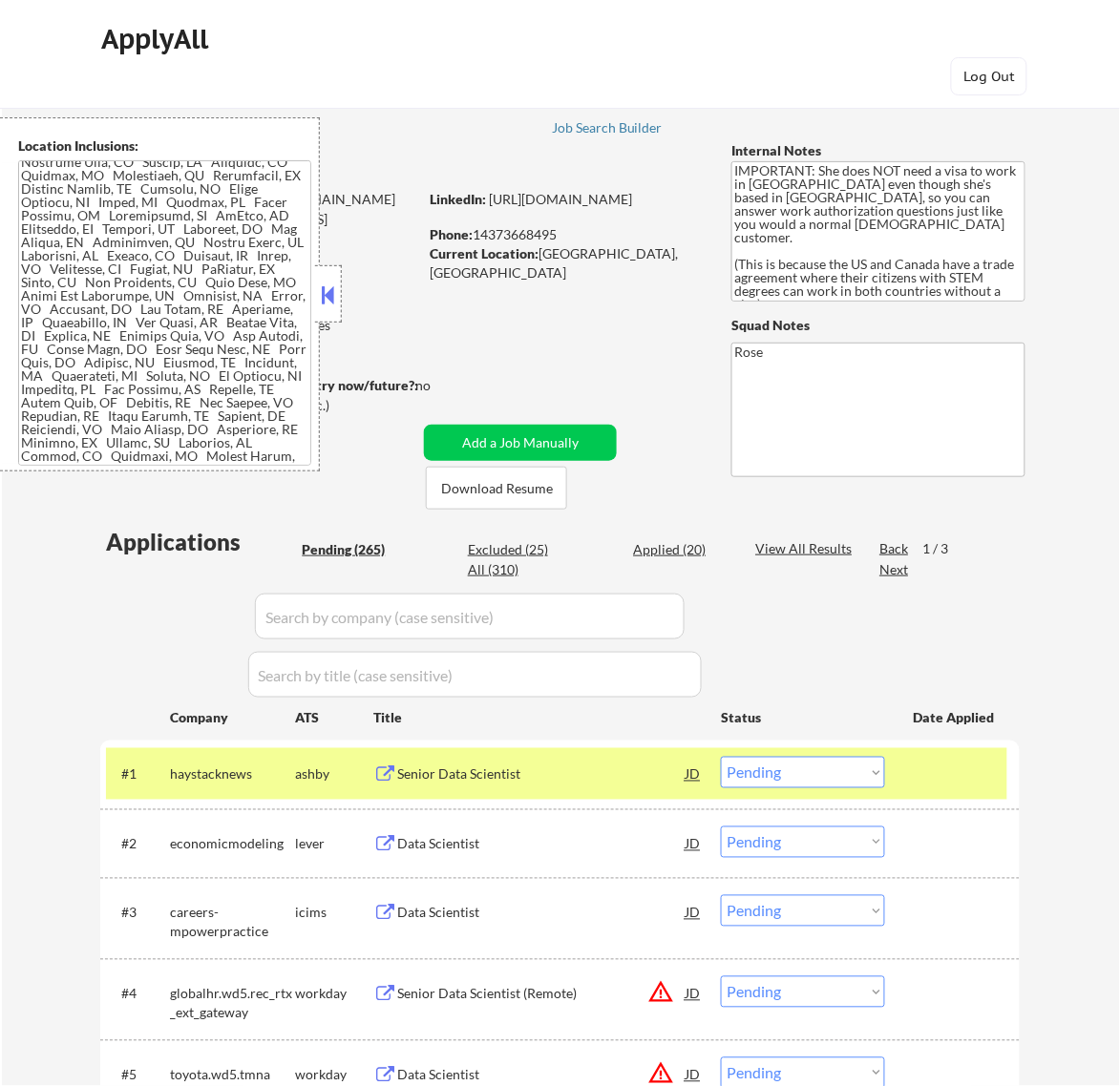
click at [328, 292] on button at bounding box center [328, 295] width 21 height 29
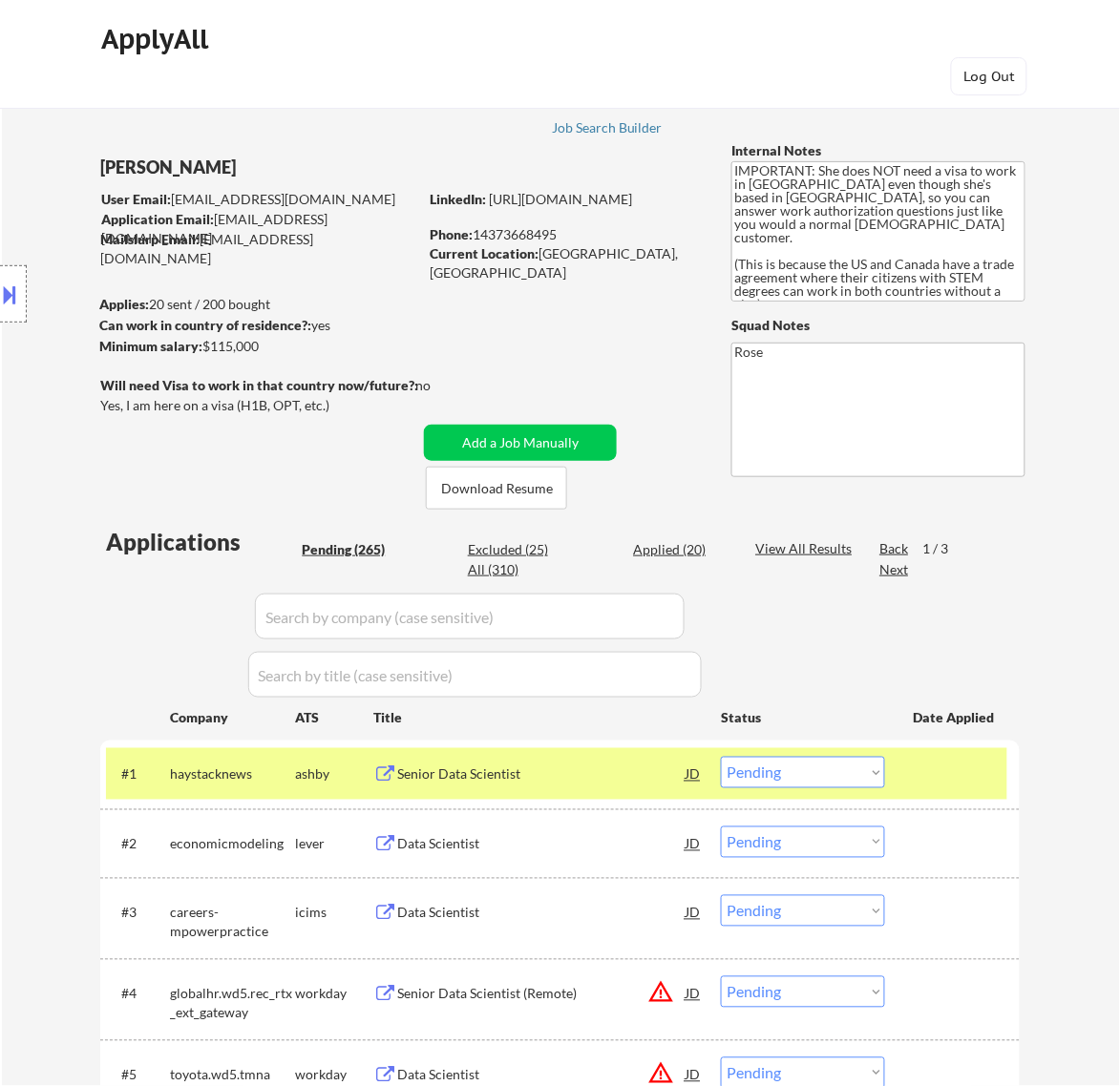
click at [790, 774] on select "Choose an option... Pending Applied Excluded (Questions) Excluded (Expired) Exc…" at bounding box center [802, 772] width 164 height 32
click at [720, 757] on select "Choose an option... Pending Applied Excluded (Questions) Excluded (Expired) Exc…" at bounding box center [802, 772] width 164 height 32
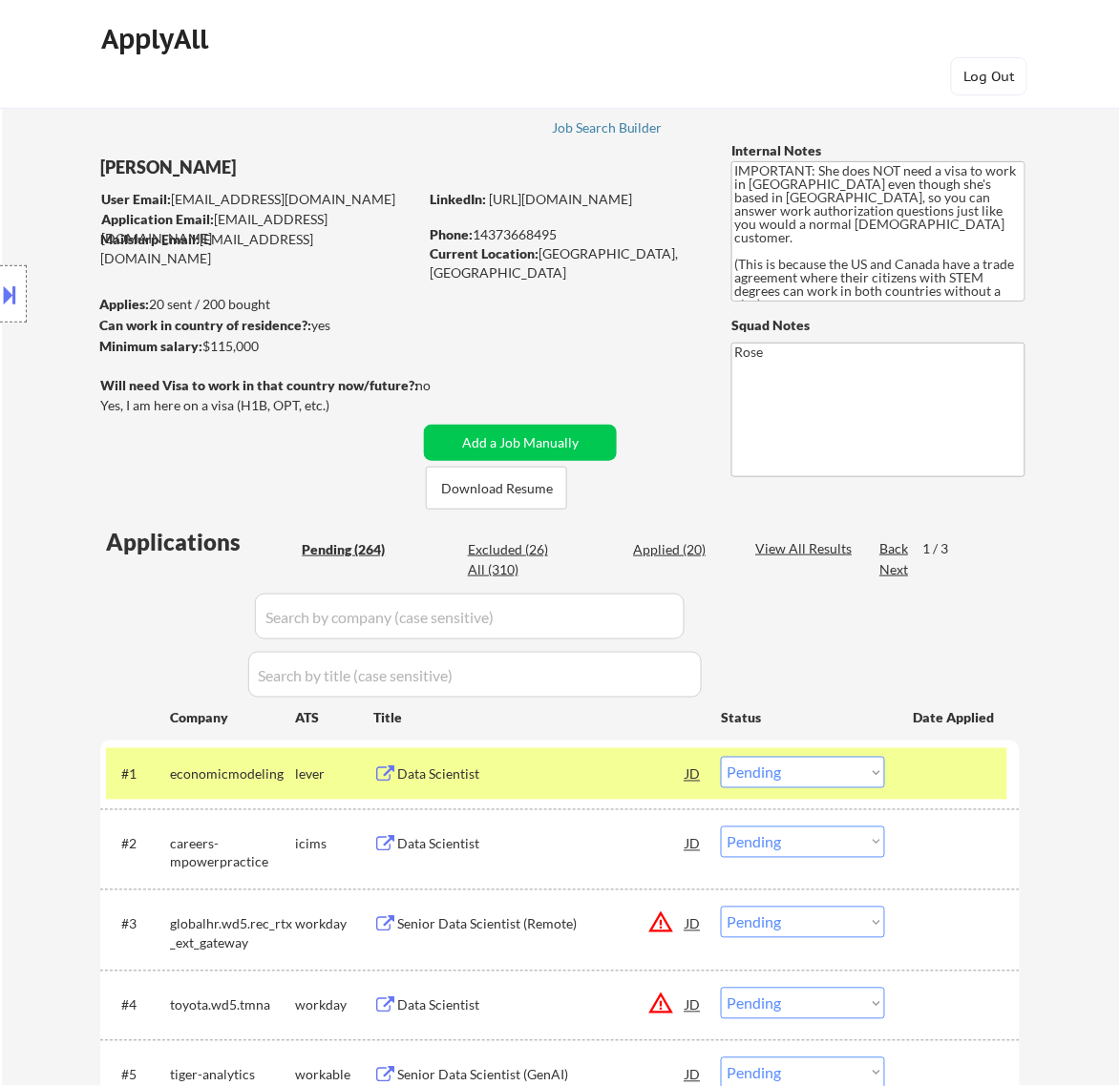
click at [603, 769] on div "Data Scientist" at bounding box center [541, 775] width 288 height 19
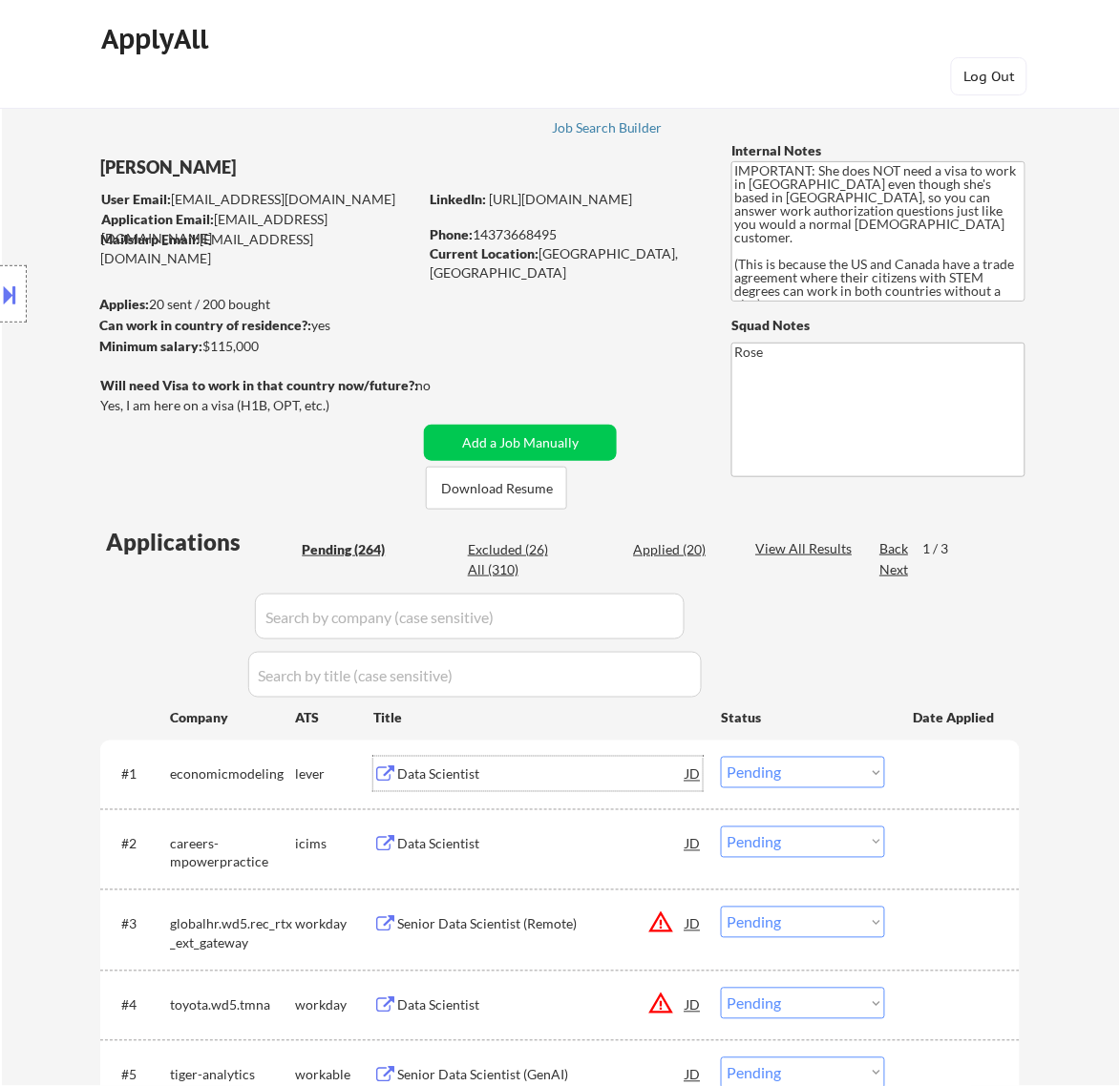
click at [766, 775] on select "Choose an option... Pending Applied Excluded (Questions) Excluded (Expired) Exc…" at bounding box center [802, 772] width 164 height 32
click at [720, 757] on select "Choose an option... Pending Applied Excluded (Questions) Excluded (Expired) Exc…" at bounding box center [802, 772] width 164 height 32
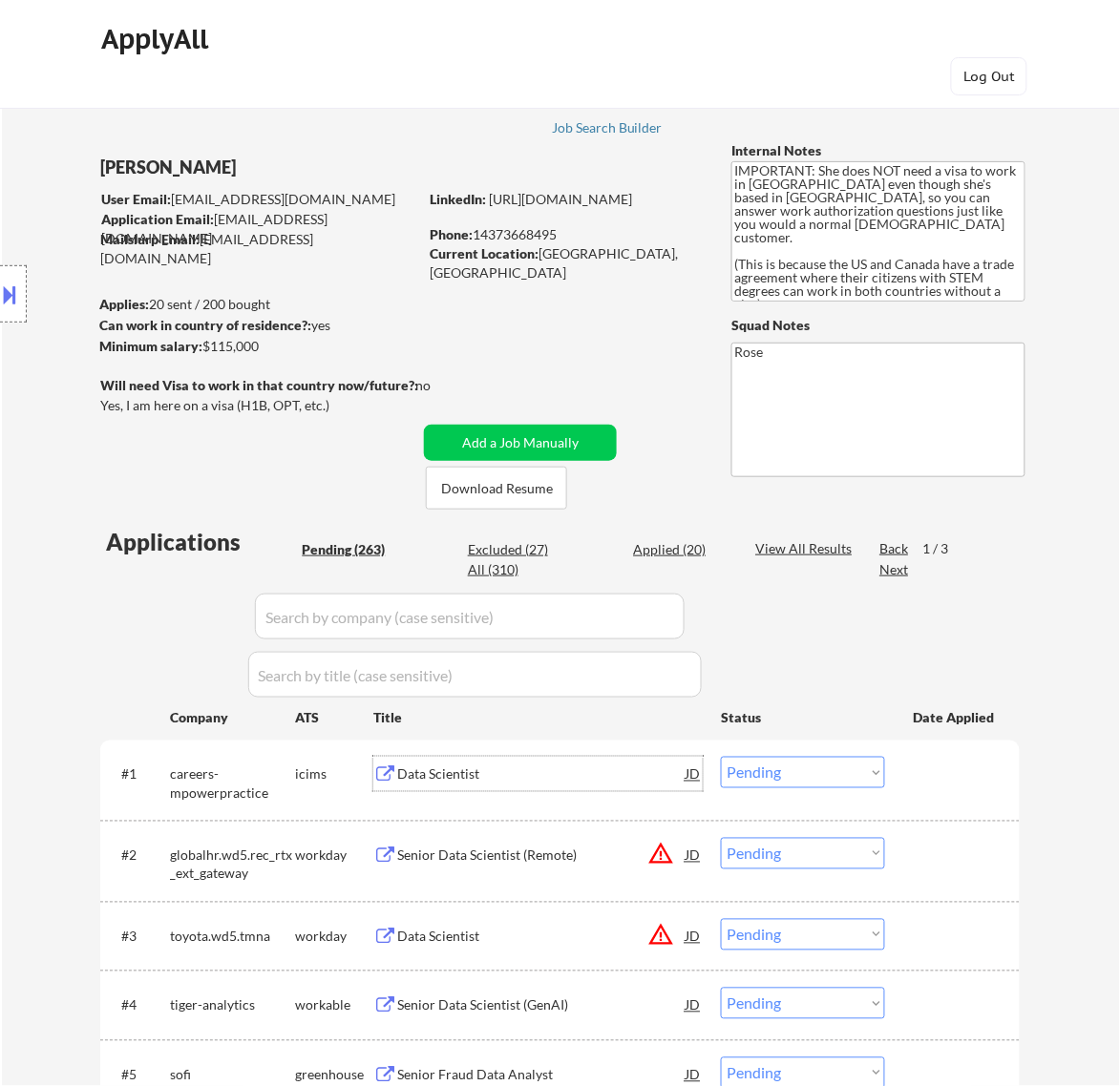
click at [574, 775] on div "Data Scientist" at bounding box center [541, 775] width 288 height 19
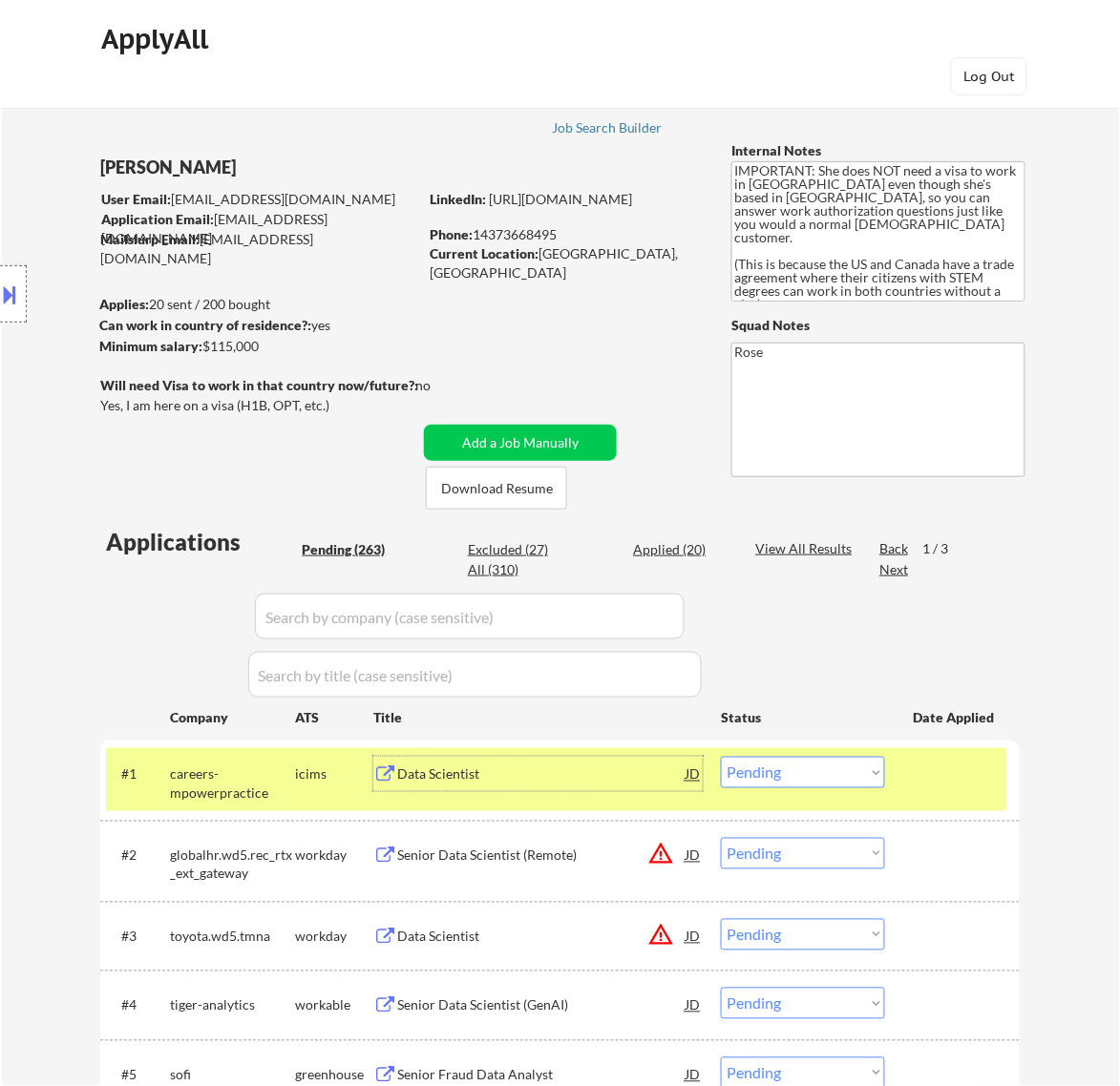
click at [855, 774] on select "Choose an option... Pending Applied Excluded (Questions) Excluded (Expired) Exc…" at bounding box center [802, 772] width 164 height 32
click at [720, 757] on select "Choose an option... Pending Applied Excluded (Questions) Excluded (Expired) Exc…" at bounding box center [802, 772] width 164 height 32
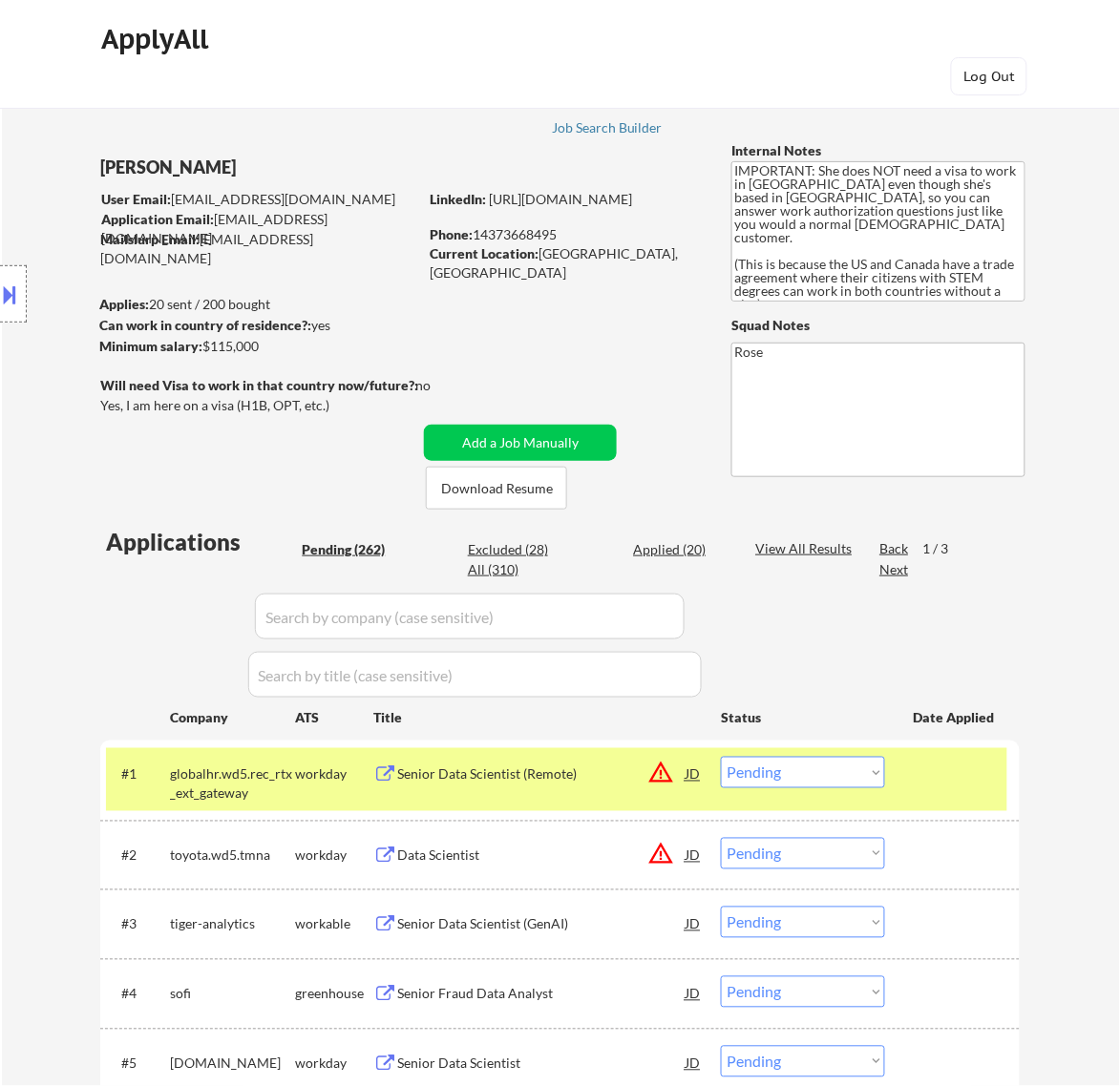
click at [626, 779] on div "Senior Data Scientist (Remote)" at bounding box center [541, 775] width 288 height 19
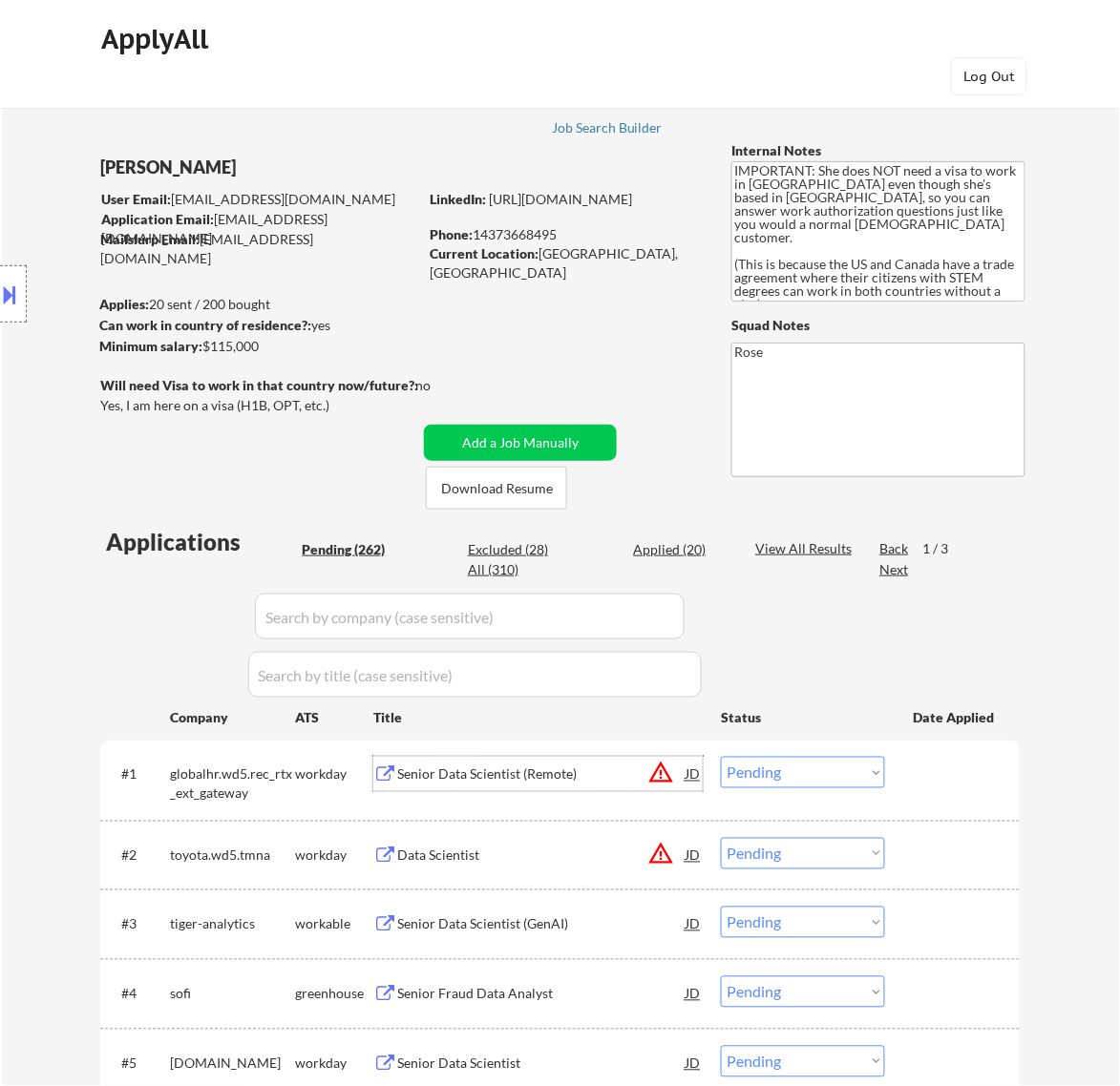
click at [789, 770] on select "Choose an option... Pending Applied Excluded (Questions) Excluded (Expired) Exc…" at bounding box center [802, 772] width 164 height 32
click at [720, 757] on select "Choose an option... Pending Applied Excluded (Questions) Excluded (Expired) Exc…" at bounding box center [802, 772] width 164 height 32
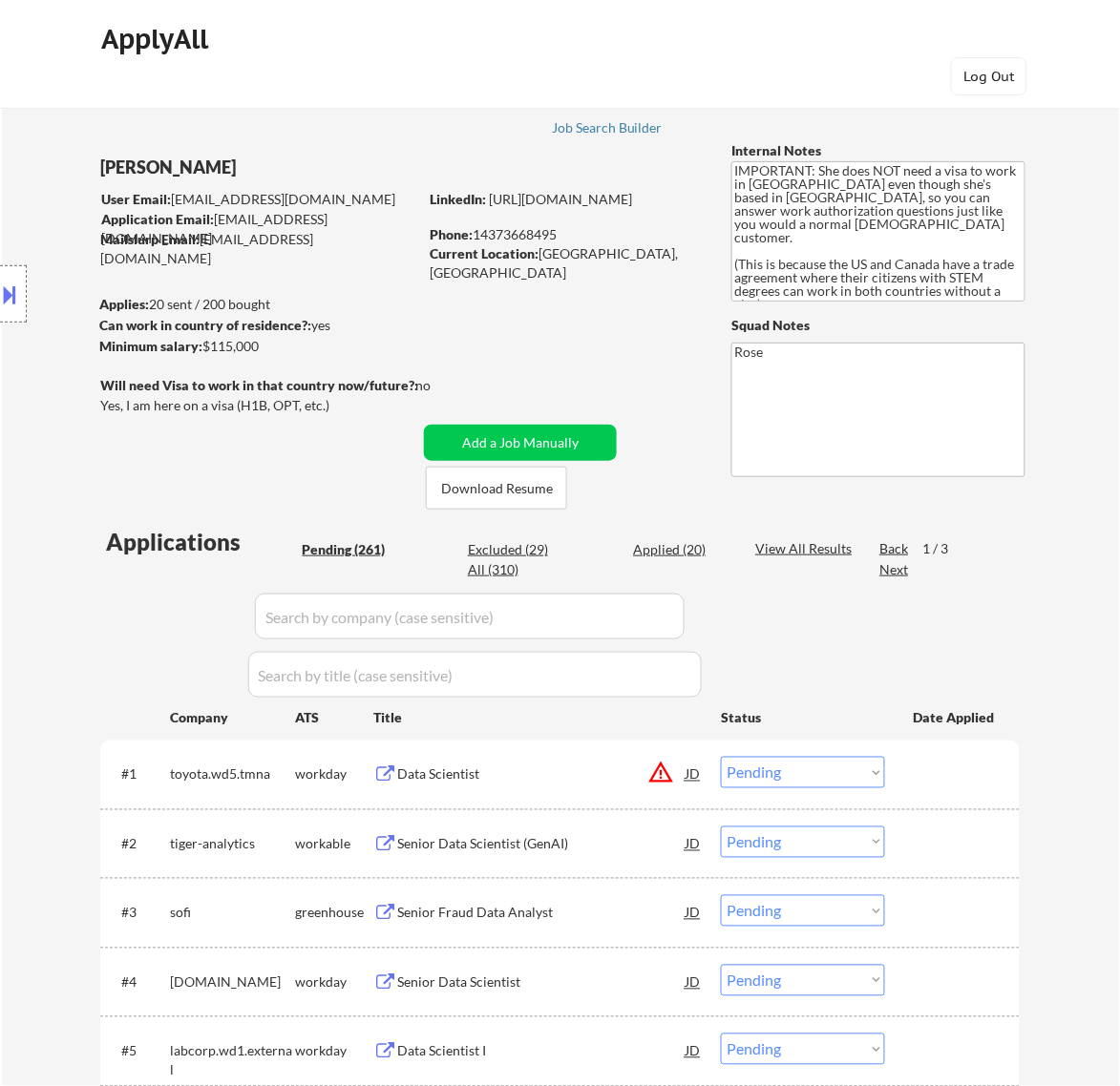
click at [581, 783] on div "Data Scientist" at bounding box center [541, 775] width 288 height 19
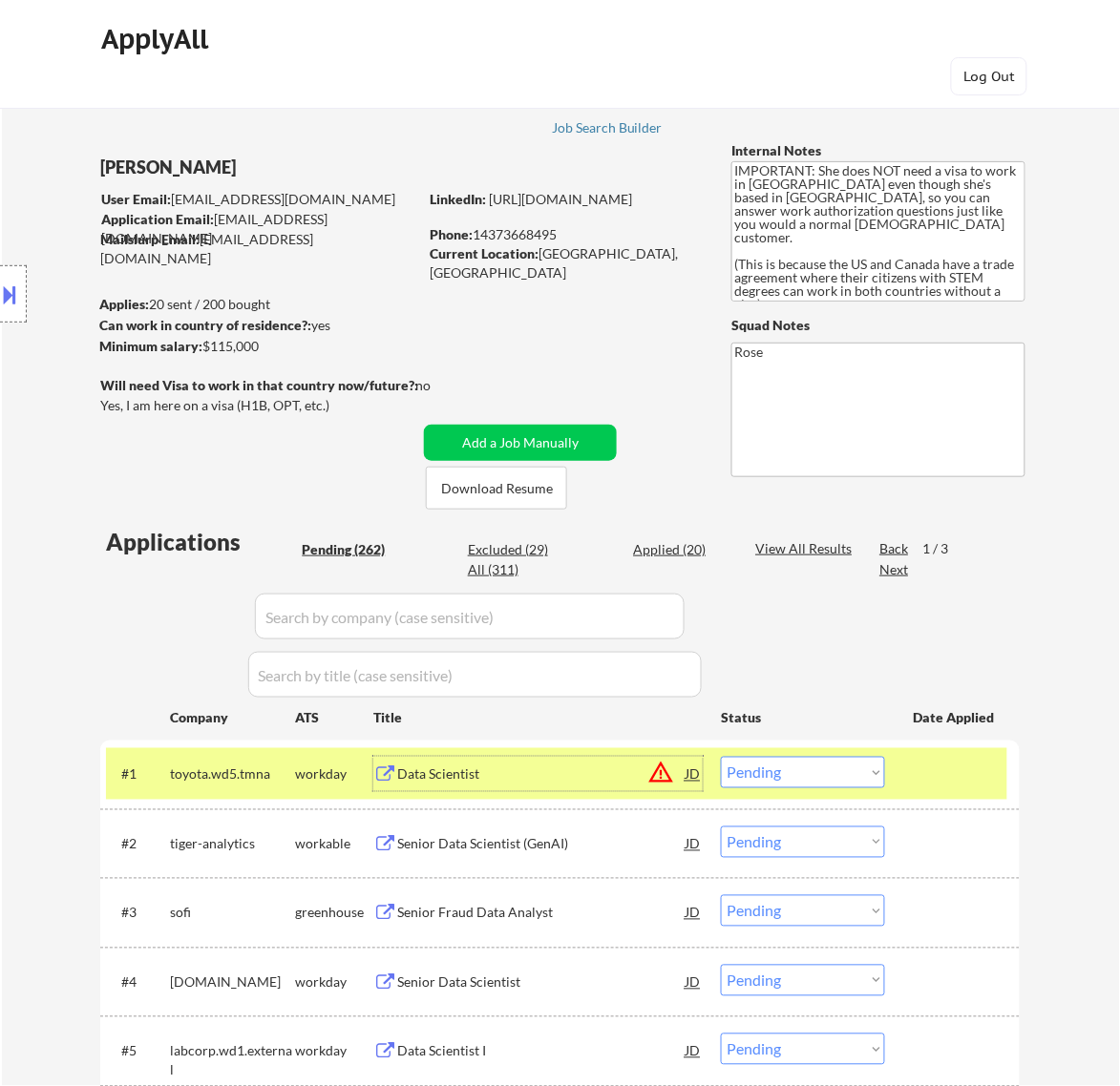
click at [827, 774] on select "Choose an option... Pending Applied Excluded (Questions) Excluded (Expired) Exc…" at bounding box center [802, 772] width 164 height 32
click at [720, 757] on select "Choose an option... Pending Applied Excluded (Questions) Excluded (Expired) Exc…" at bounding box center [802, 772] width 164 height 32
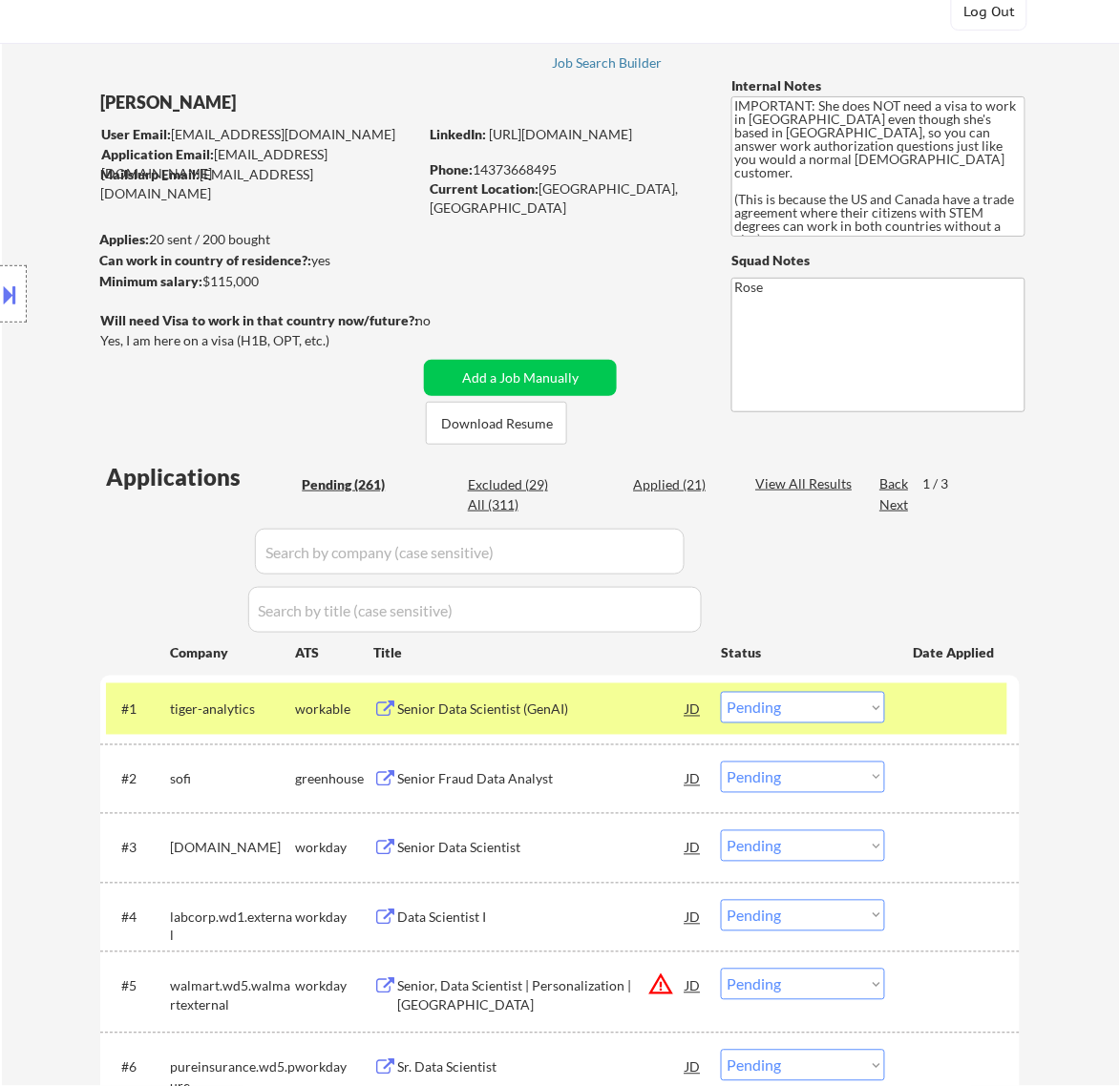
scroll to position [120, 0]
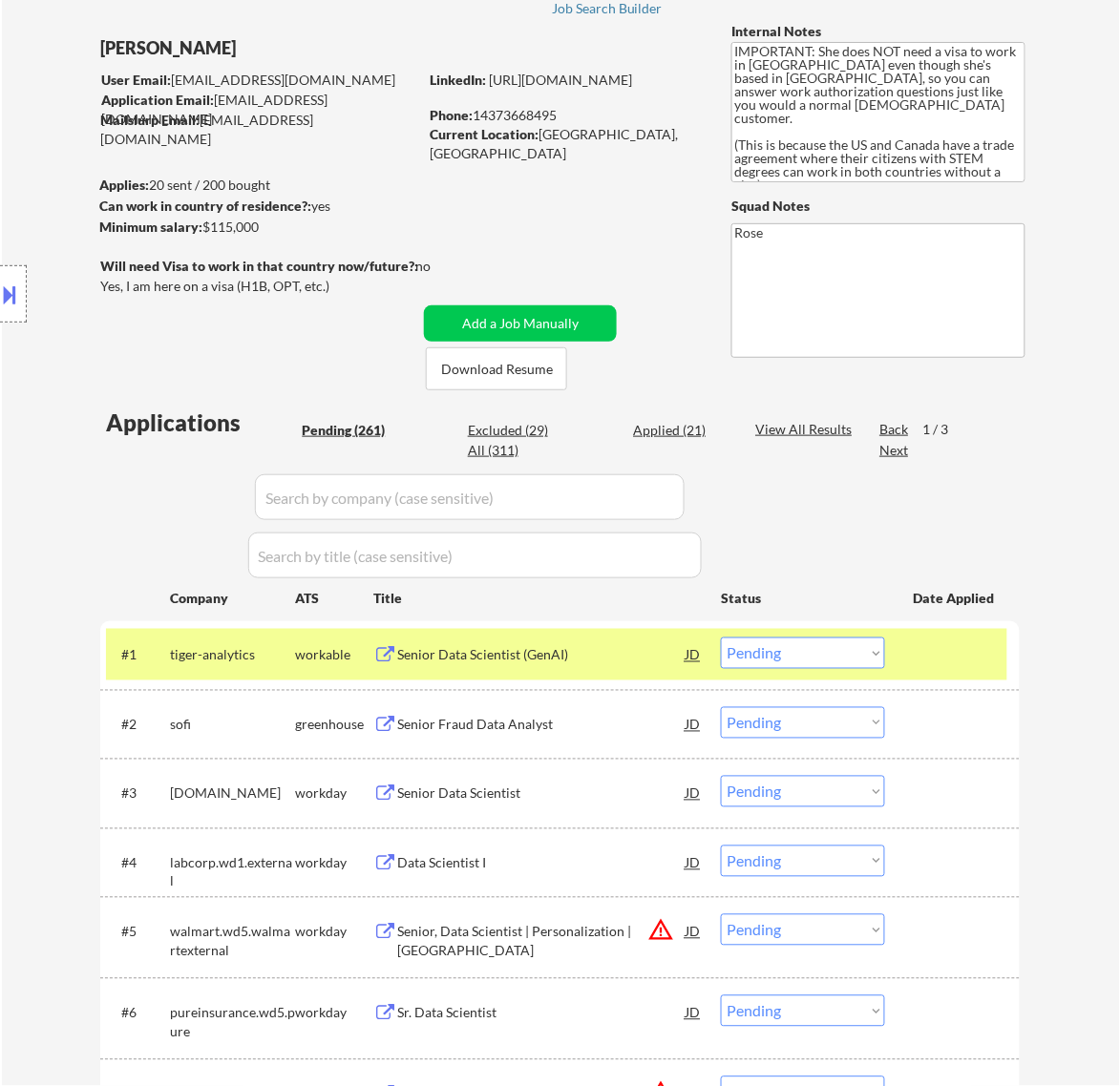
click at [621, 654] on div "Senior Data Scientist (GenAI)" at bounding box center [541, 656] width 288 height 19
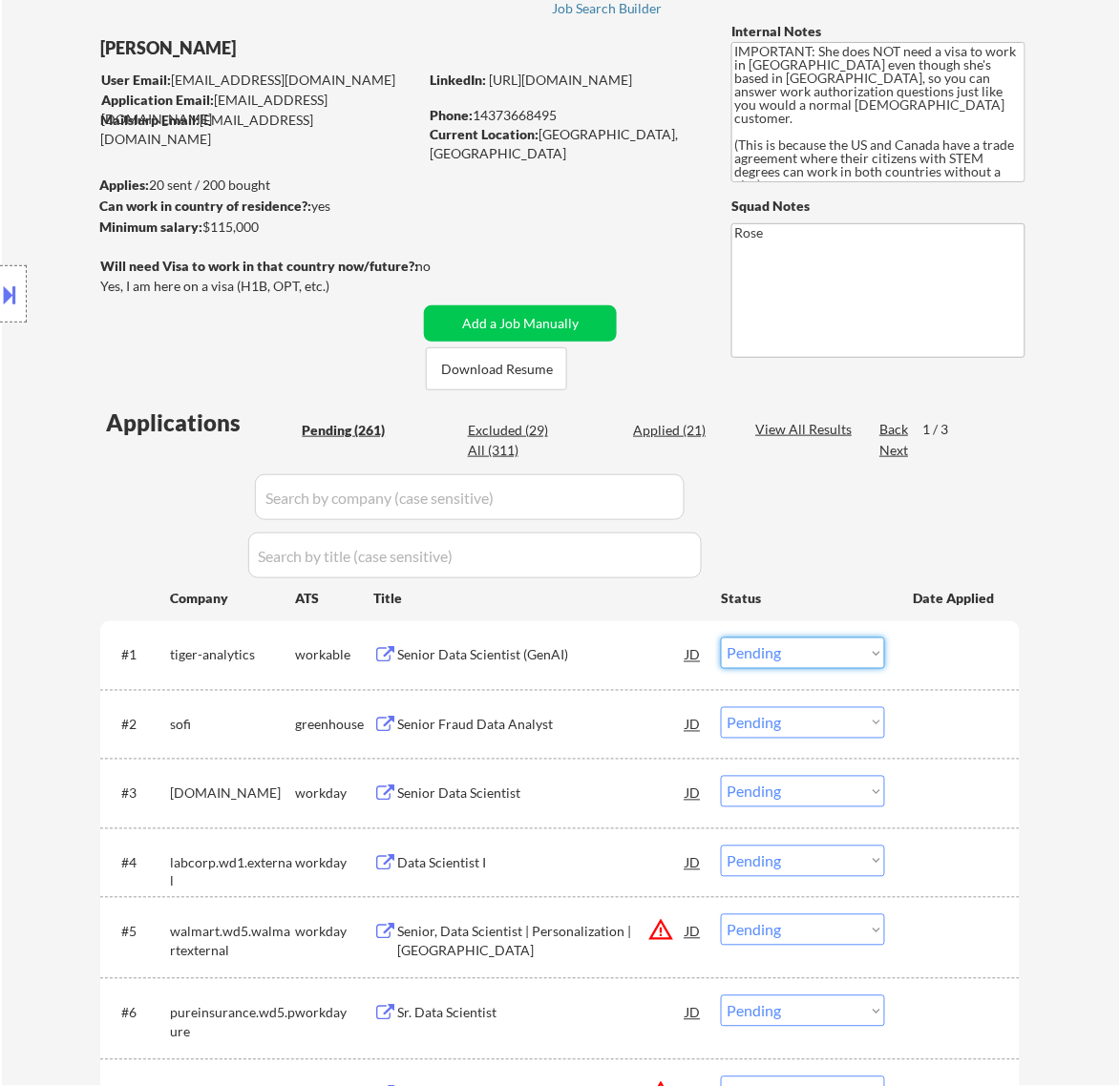
click at [747, 643] on select "Choose an option... Pending Applied Excluded (Questions) Excluded (Expired) Exc…" at bounding box center [802, 653] width 164 height 32
click at [720, 638] on select "Choose an option... Pending Applied Excluded (Questions) Excluded (Expired) Exc…" at bounding box center [802, 653] width 164 height 32
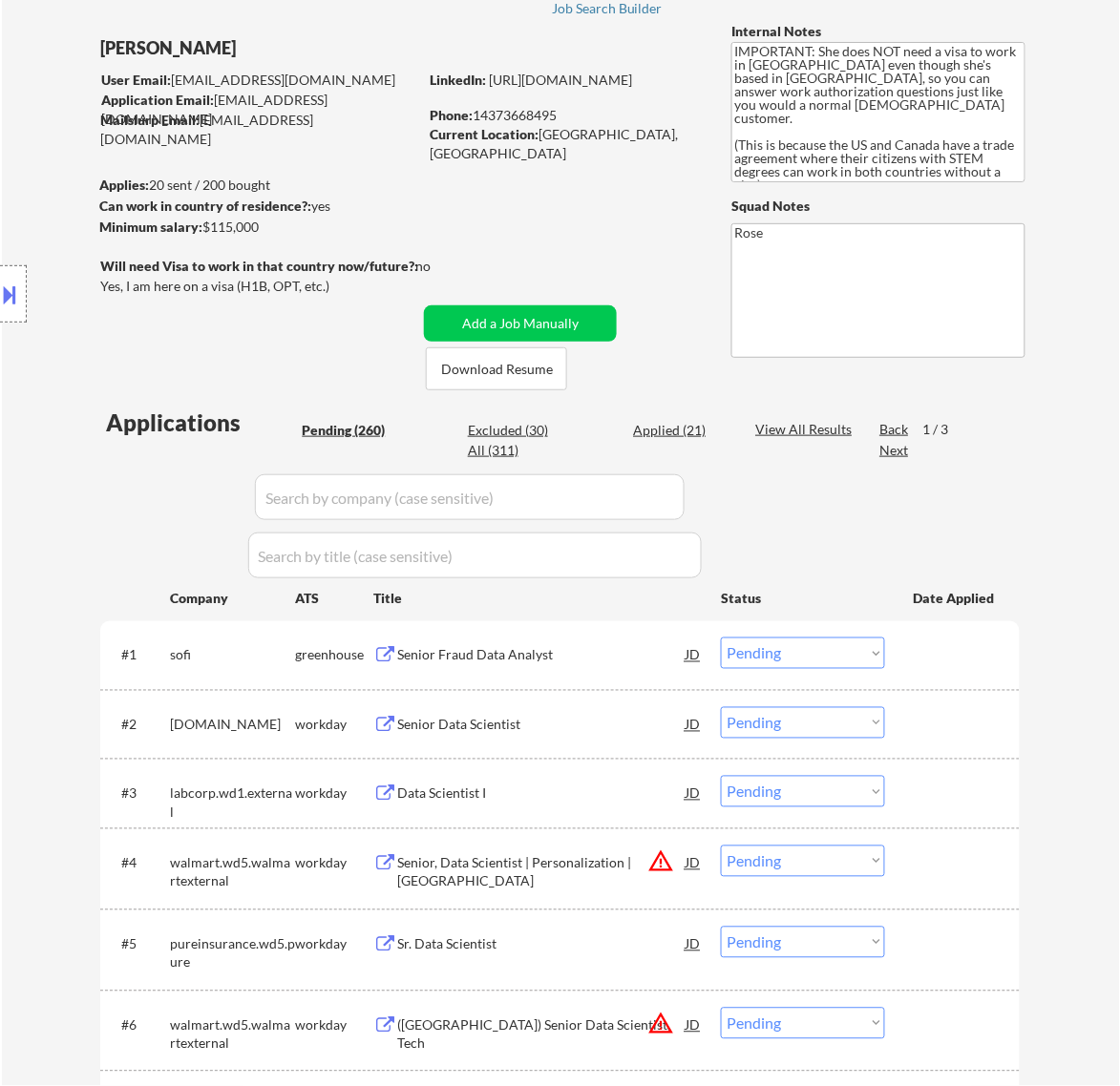
click at [593, 650] on div "Senior Fraud Data Analyst" at bounding box center [541, 656] width 288 height 19
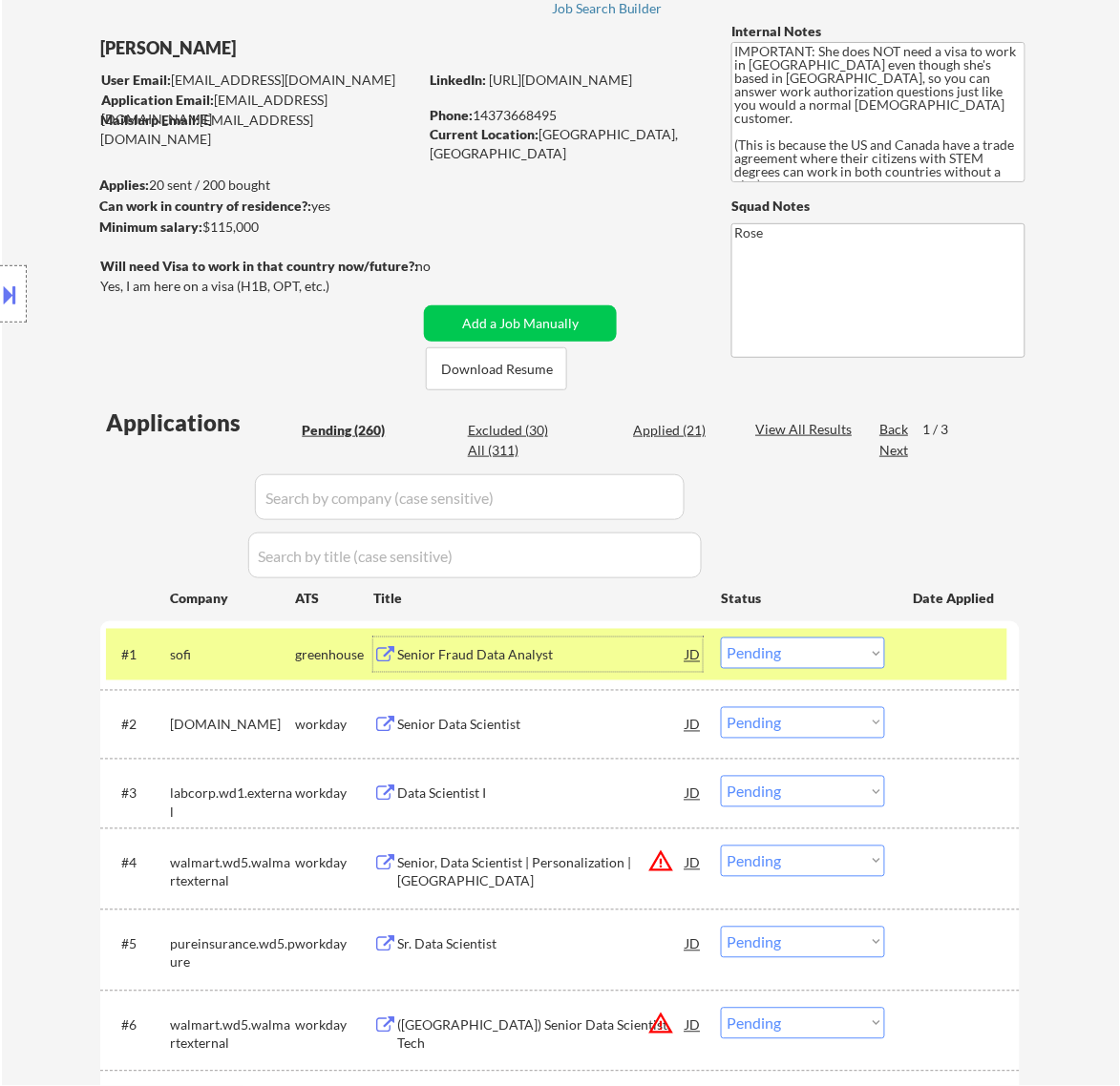
click at [661, 646] on div "Senior Fraud Data Analyst" at bounding box center [541, 656] width 288 height 19
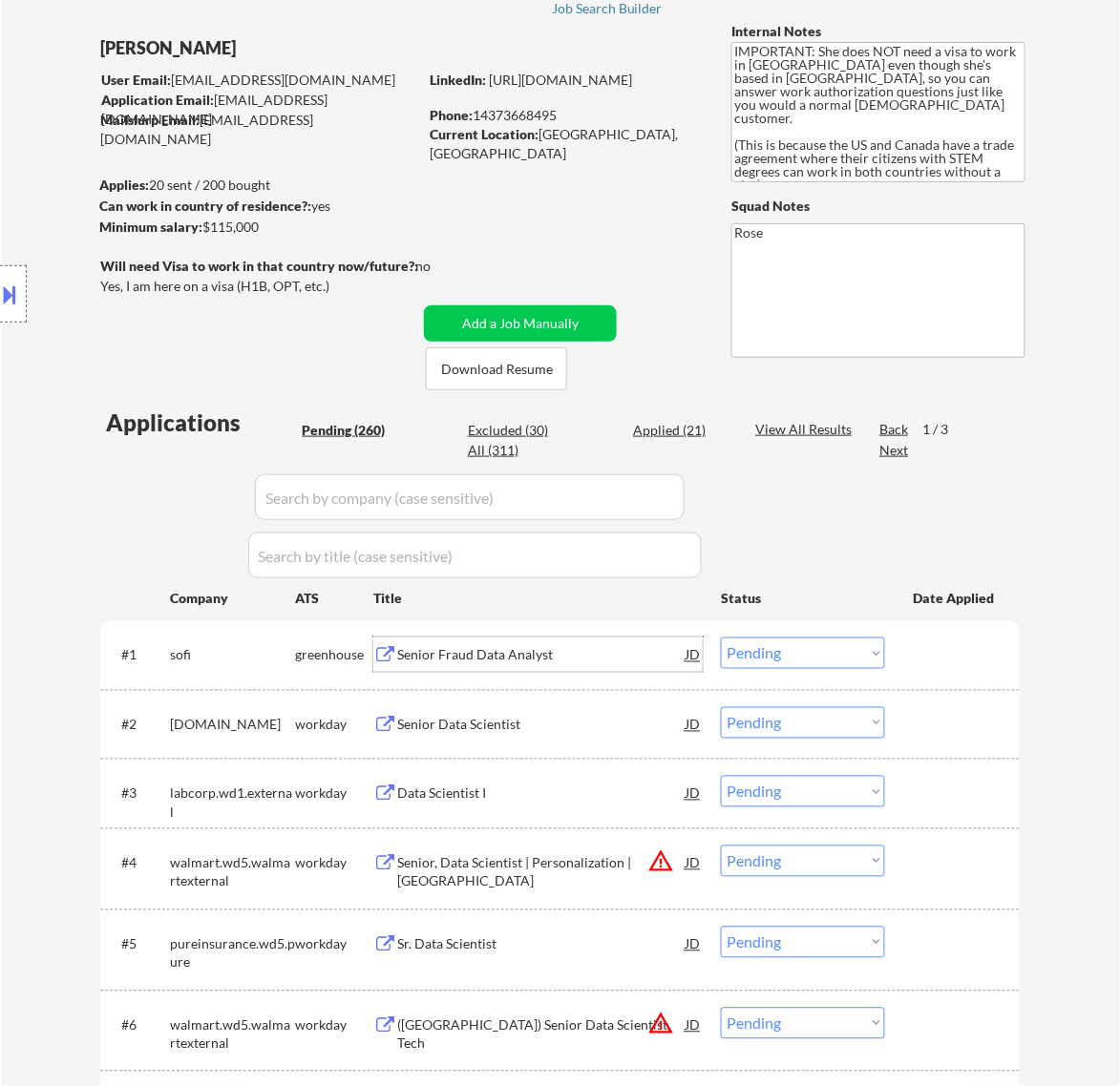
click at [792, 650] on select "Choose an option... Pending Applied Excluded (Questions) Excluded (Expired) Exc…" at bounding box center [802, 653] width 164 height 32
click at [720, 638] on select "Choose an option... Pending Applied Excluded (Questions) Excluded (Expired) Exc…" at bounding box center [802, 653] width 164 height 32
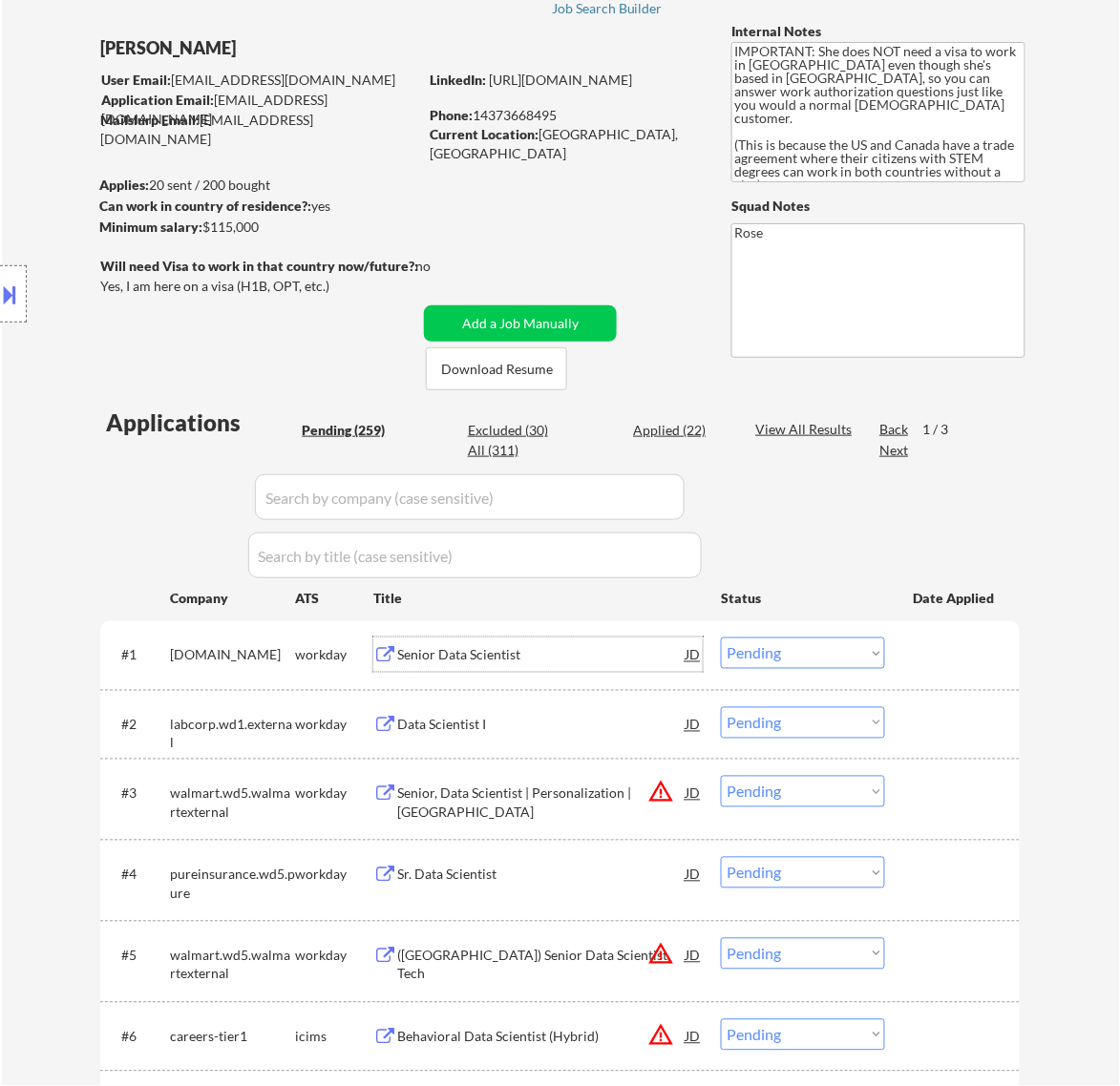
click at [566, 659] on div "Senior Data Scientist" at bounding box center [541, 656] width 288 height 19
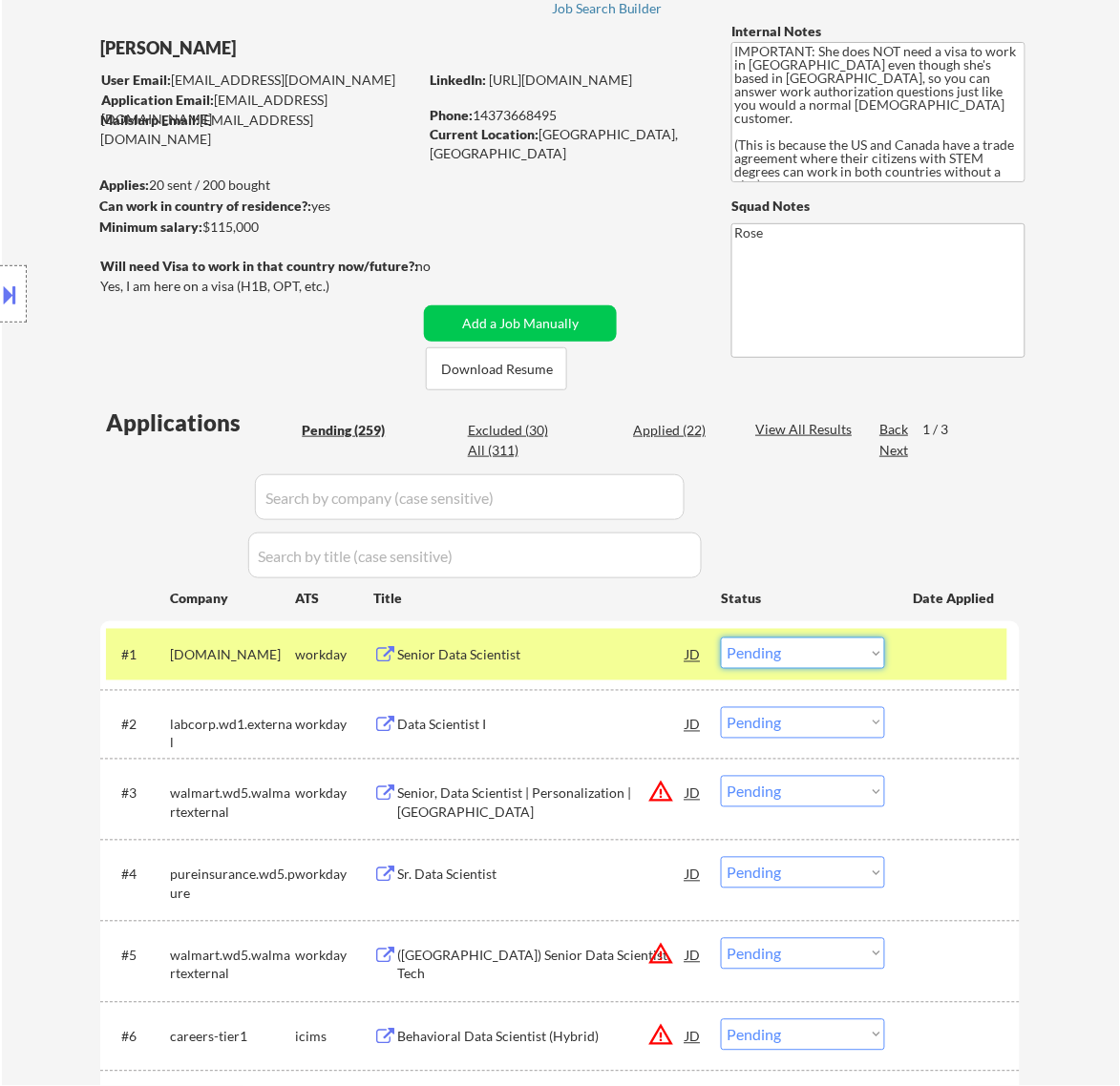
click at [822, 652] on select "Choose an option... Pending Applied Excluded (Questions) Excluded (Expired) Exc…" at bounding box center [802, 653] width 164 height 32
click at [720, 638] on select "Choose an option... Pending Applied Excluded (Questions) Excluded (Expired) Exc…" at bounding box center [802, 653] width 164 height 32
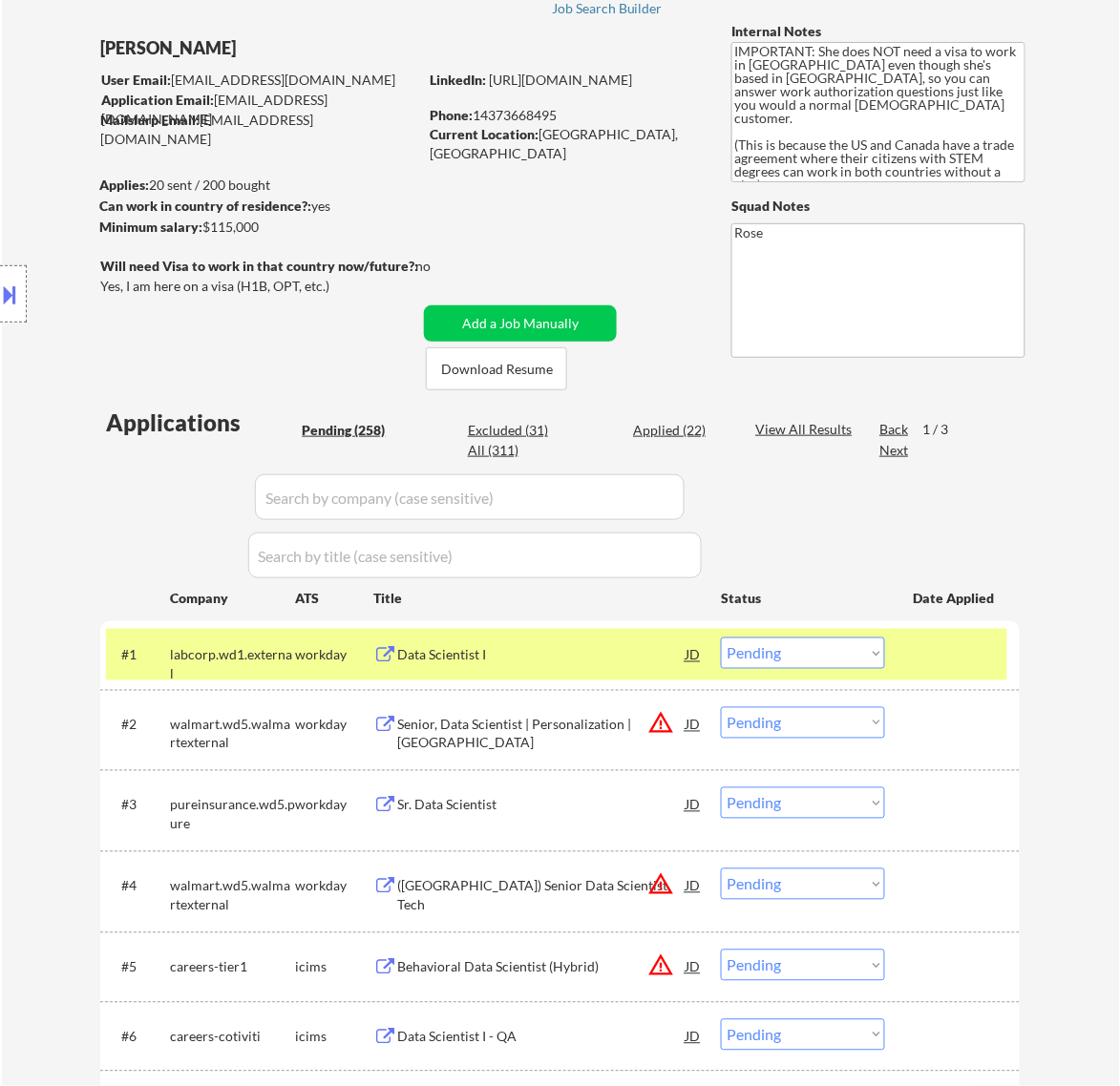
click at [597, 660] on div "Data Scientist I" at bounding box center [541, 656] width 288 height 19
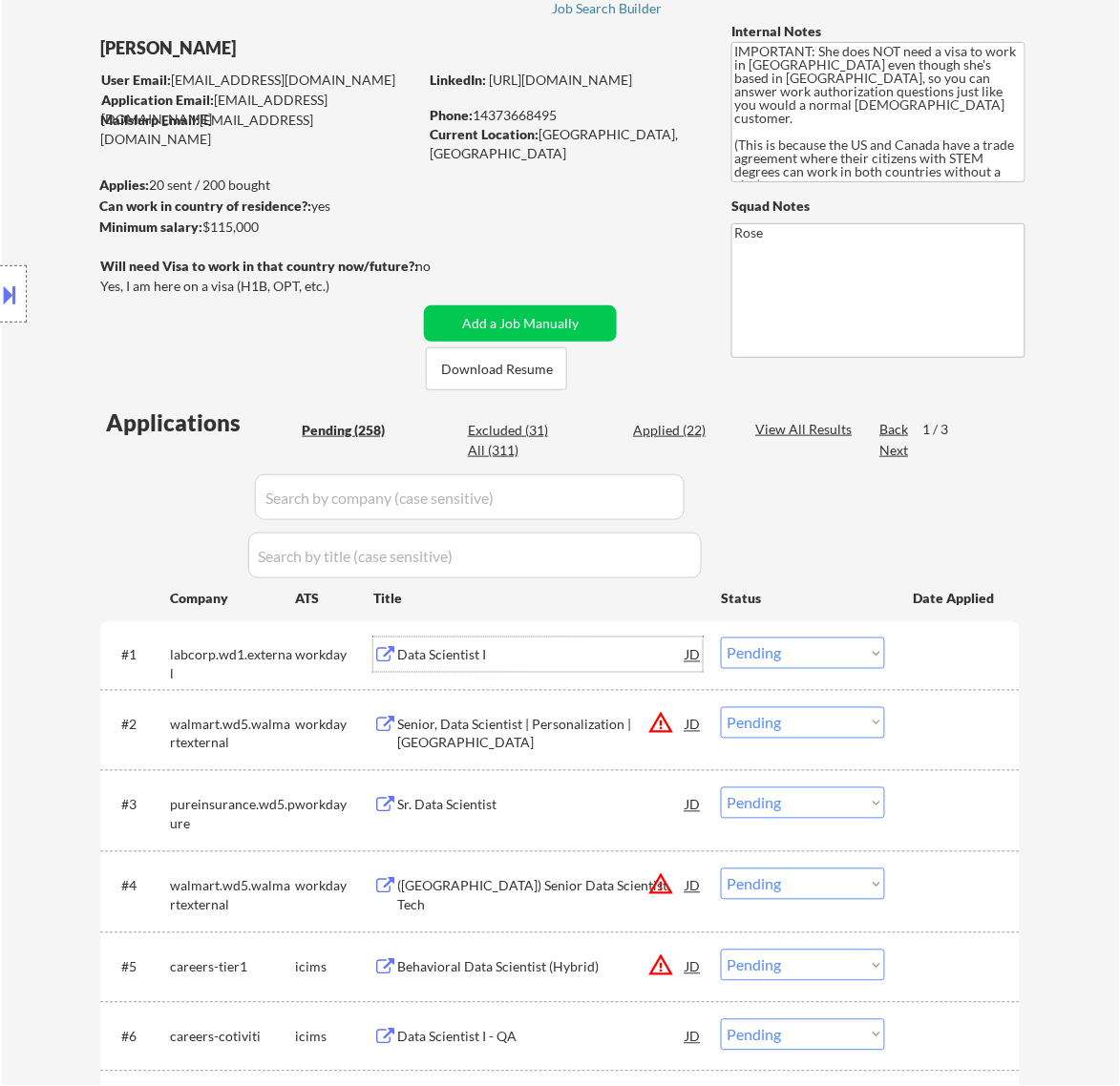
click at [783, 651] on select "Choose an option... Pending Applied Excluded (Questions) Excluded (Expired) Exc…" at bounding box center [802, 653] width 164 height 32
click at [720, 638] on select "Choose an option... Pending Applied Excluded (Questions) Excluded (Expired) Exc…" at bounding box center [802, 653] width 164 height 32
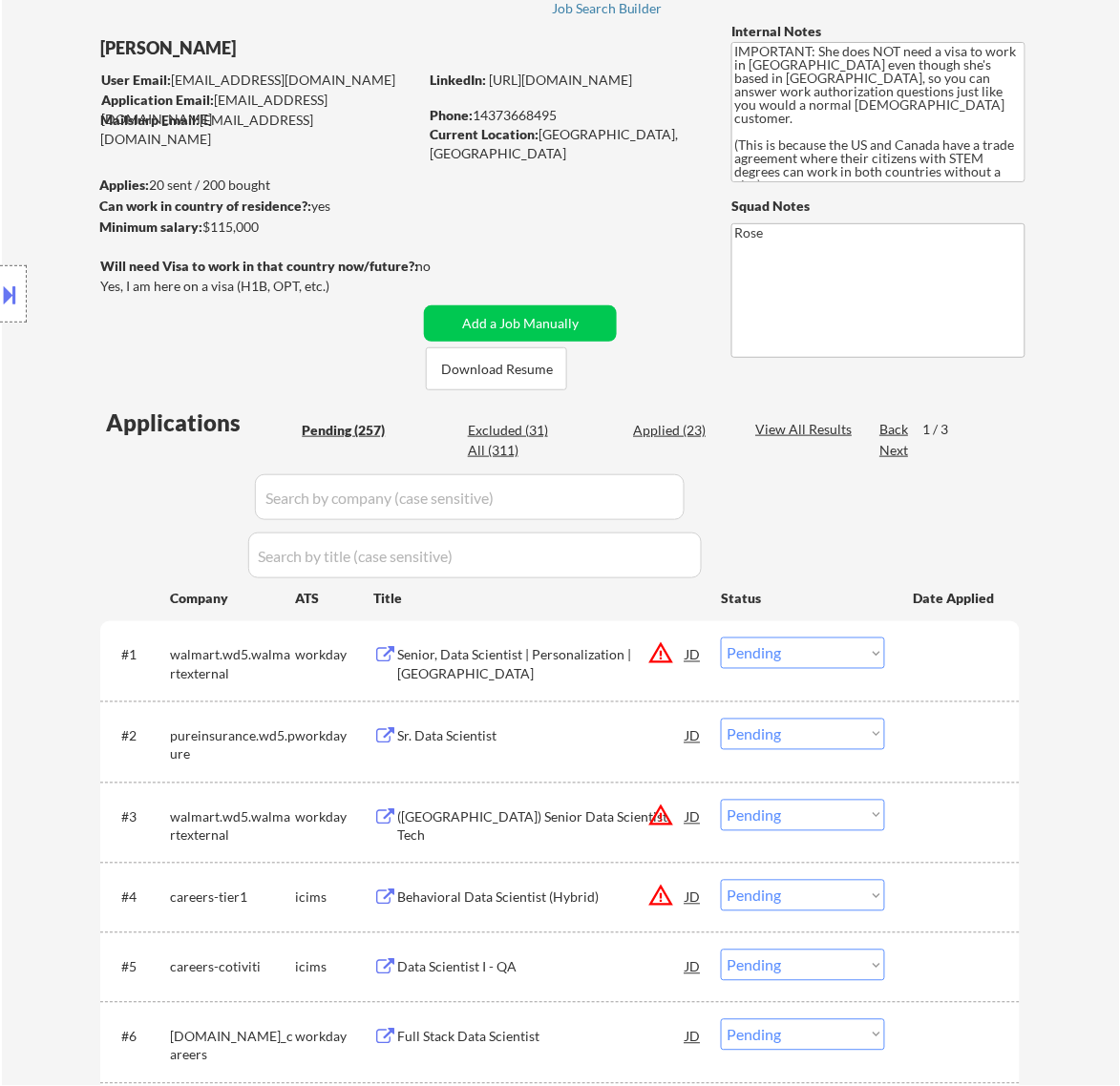
click at [616, 666] on div "Senior, Data Scientist | Personalization | Sunnyvale" at bounding box center [541, 665] width 288 height 37
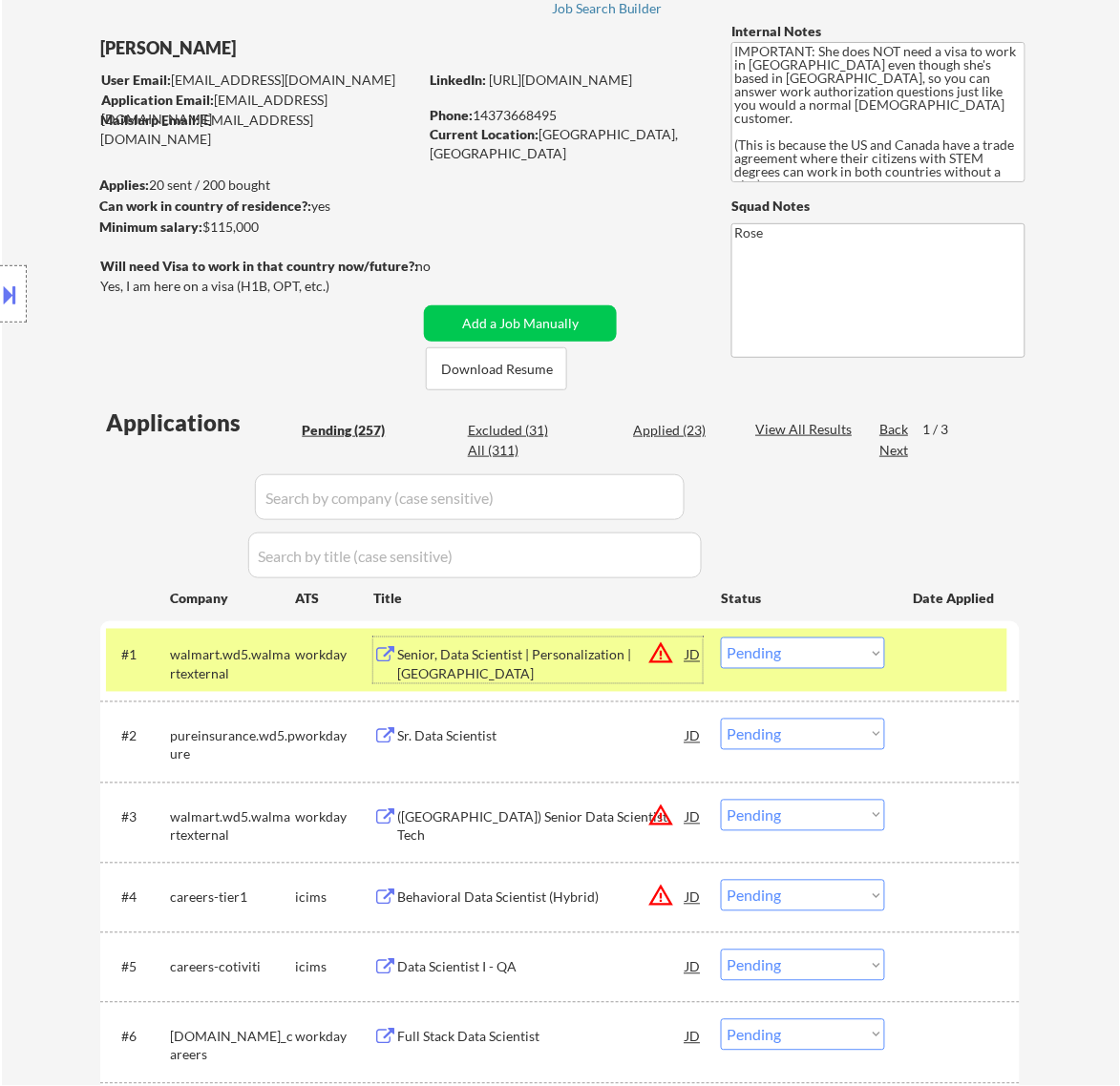
click at [3, 297] on button at bounding box center [11, 294] width 21 height 32
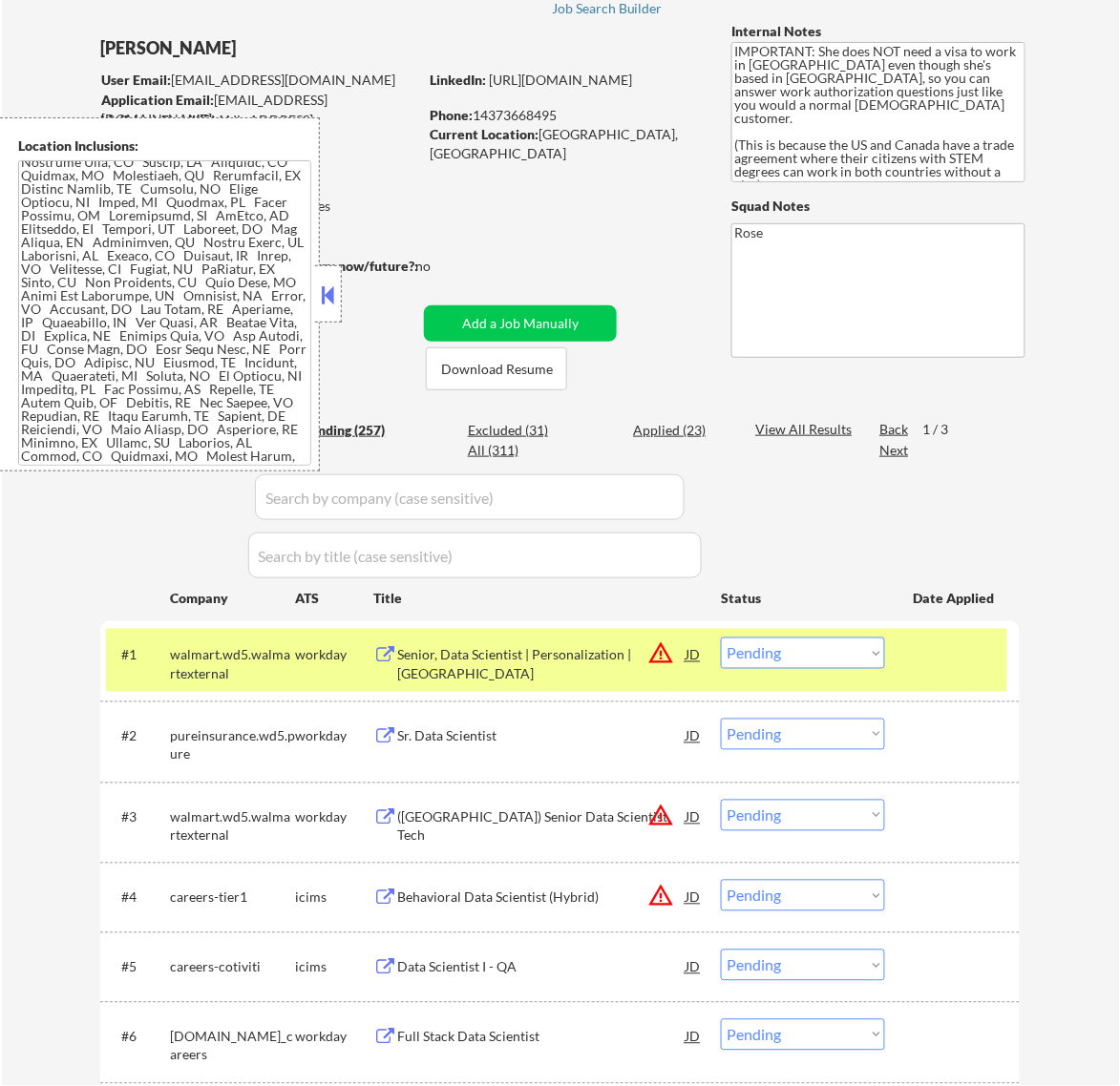
scroll to position [1059, 0]
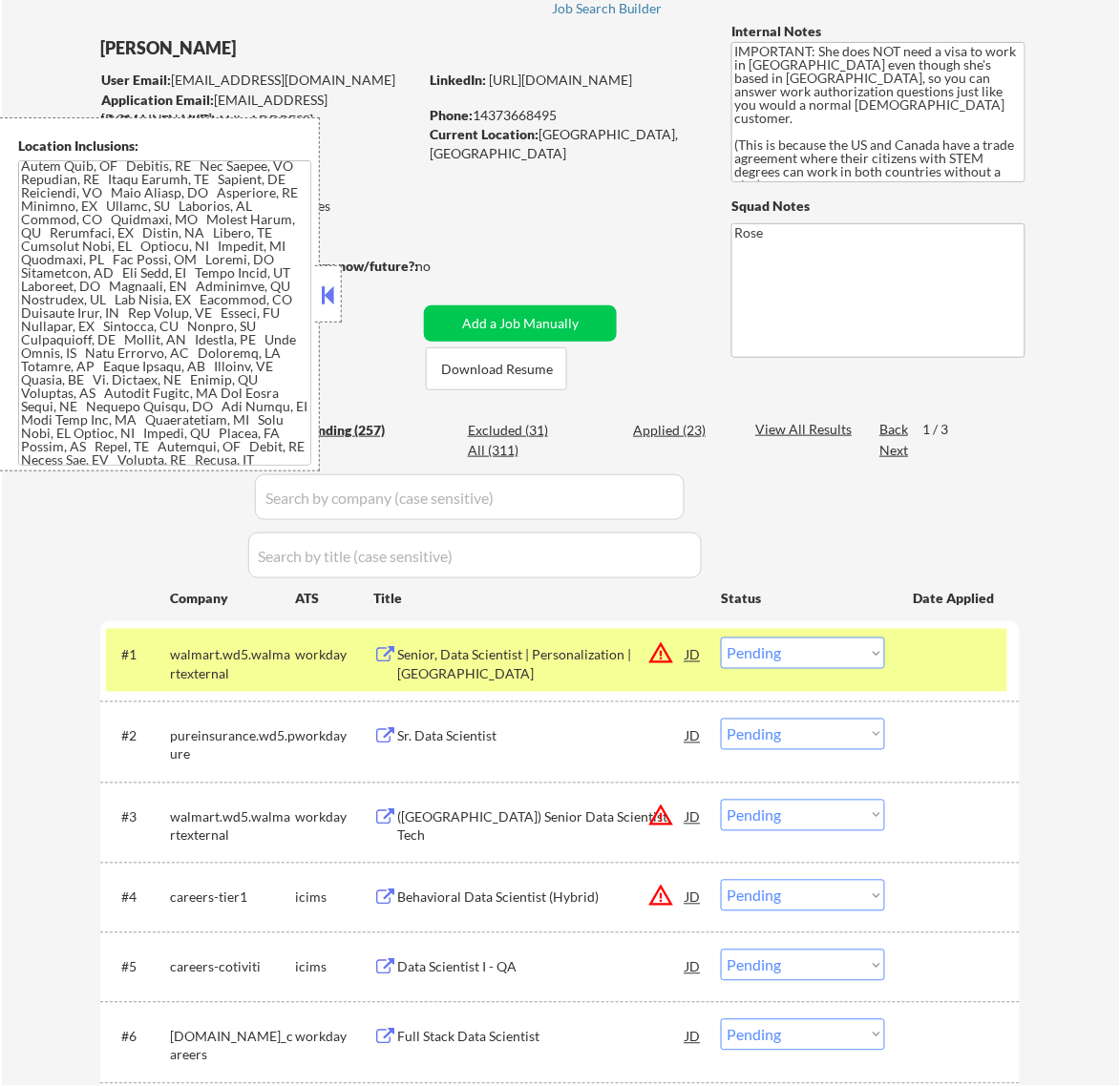
click at [331, 302] on button at bounding box center [328, 295] width 21 height 29
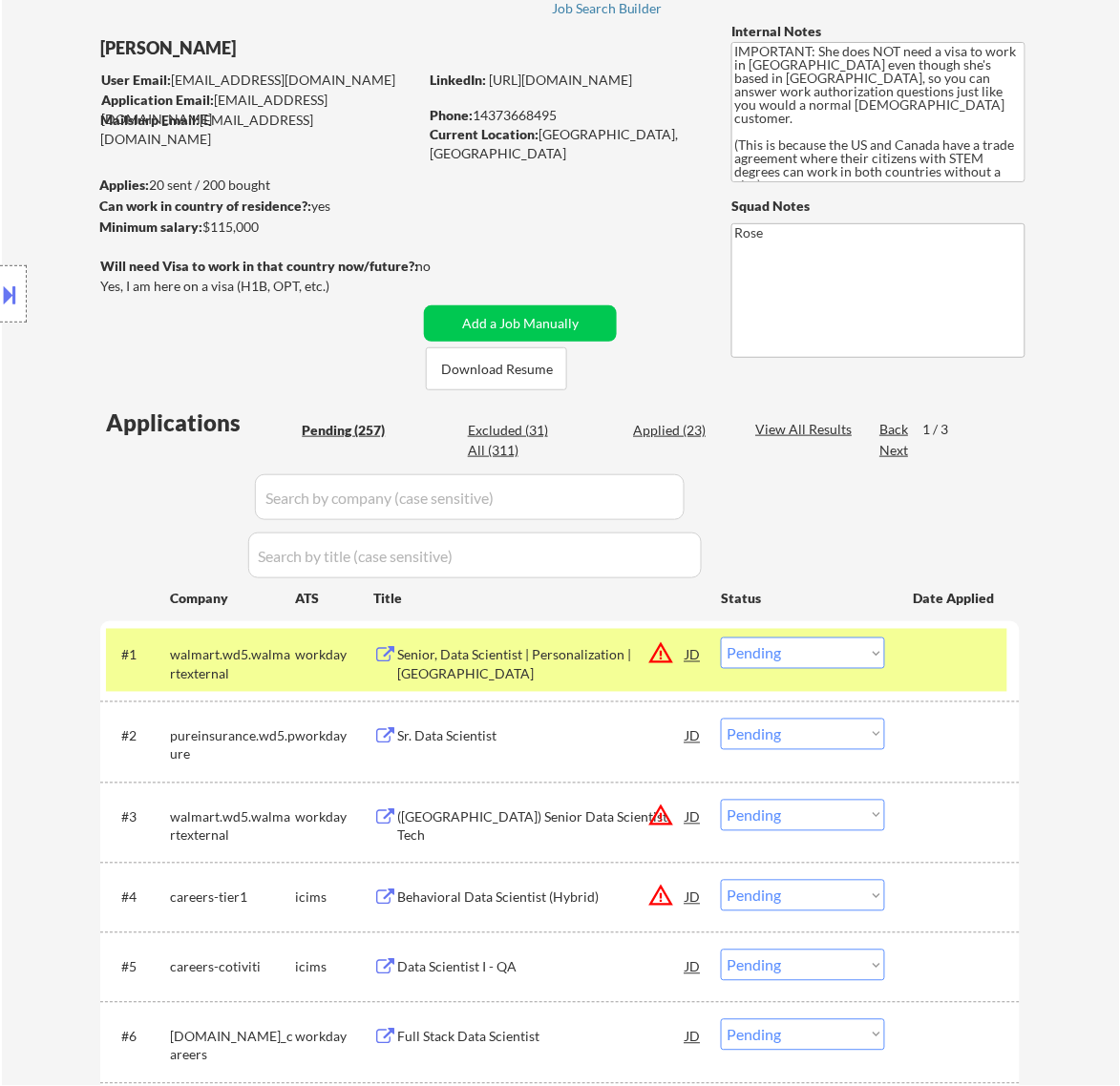
click at [829, 657] on select "Choose an option... Pending Applied Excluded (Questions) Excluded (Expired) Exc…" at bounding box center [802, 653] width 164 height 32
click at [720, 638] on select "Choose an option... Pending Applied Excluded (Questions) Excluded (Expired) Exc…" at bounding box center [802, 653] width 164 height 32
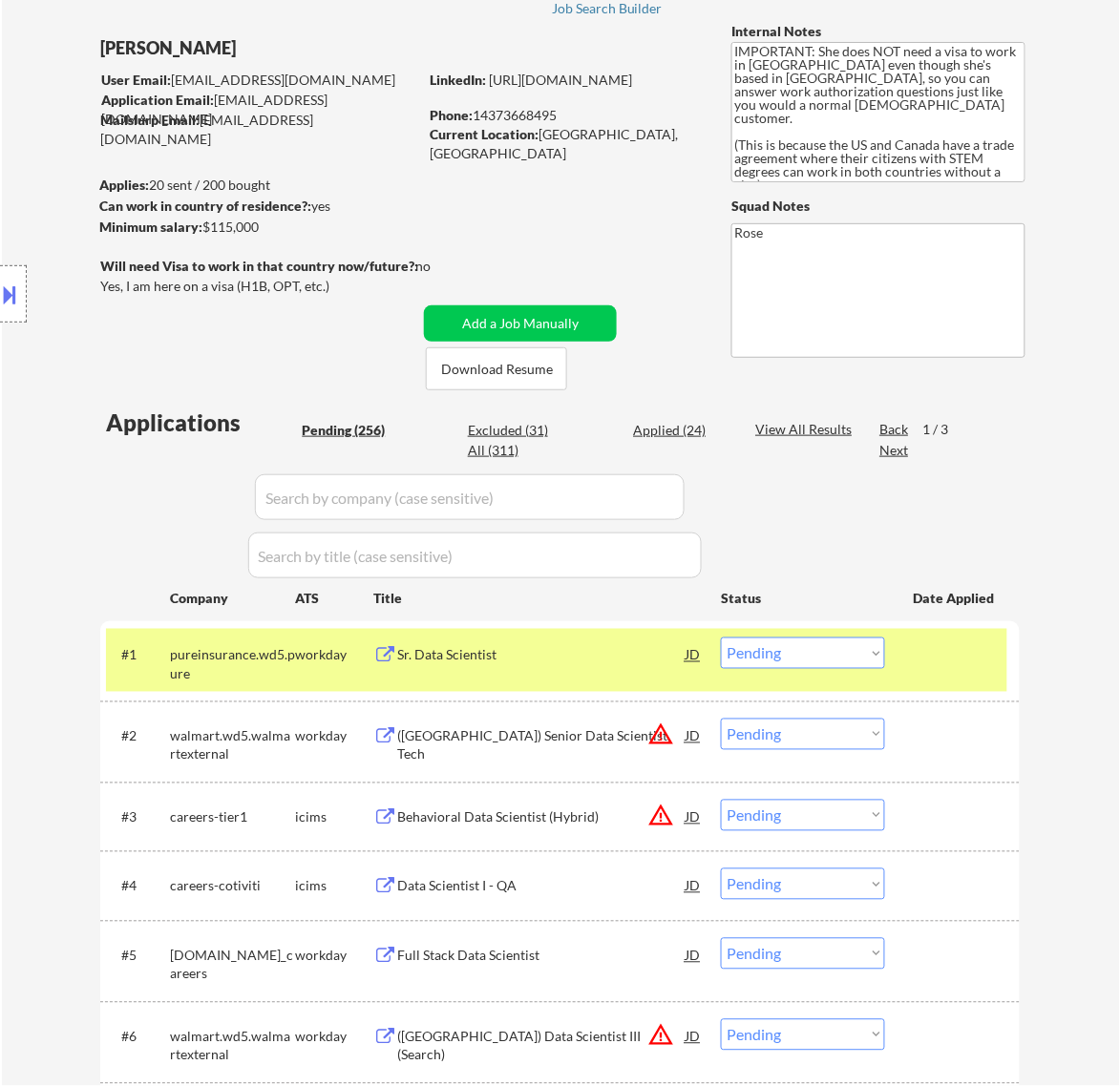
click at [628, 660] on div "Sr. Data Scientist" at bounding box center [541, 656] width 288 height 19
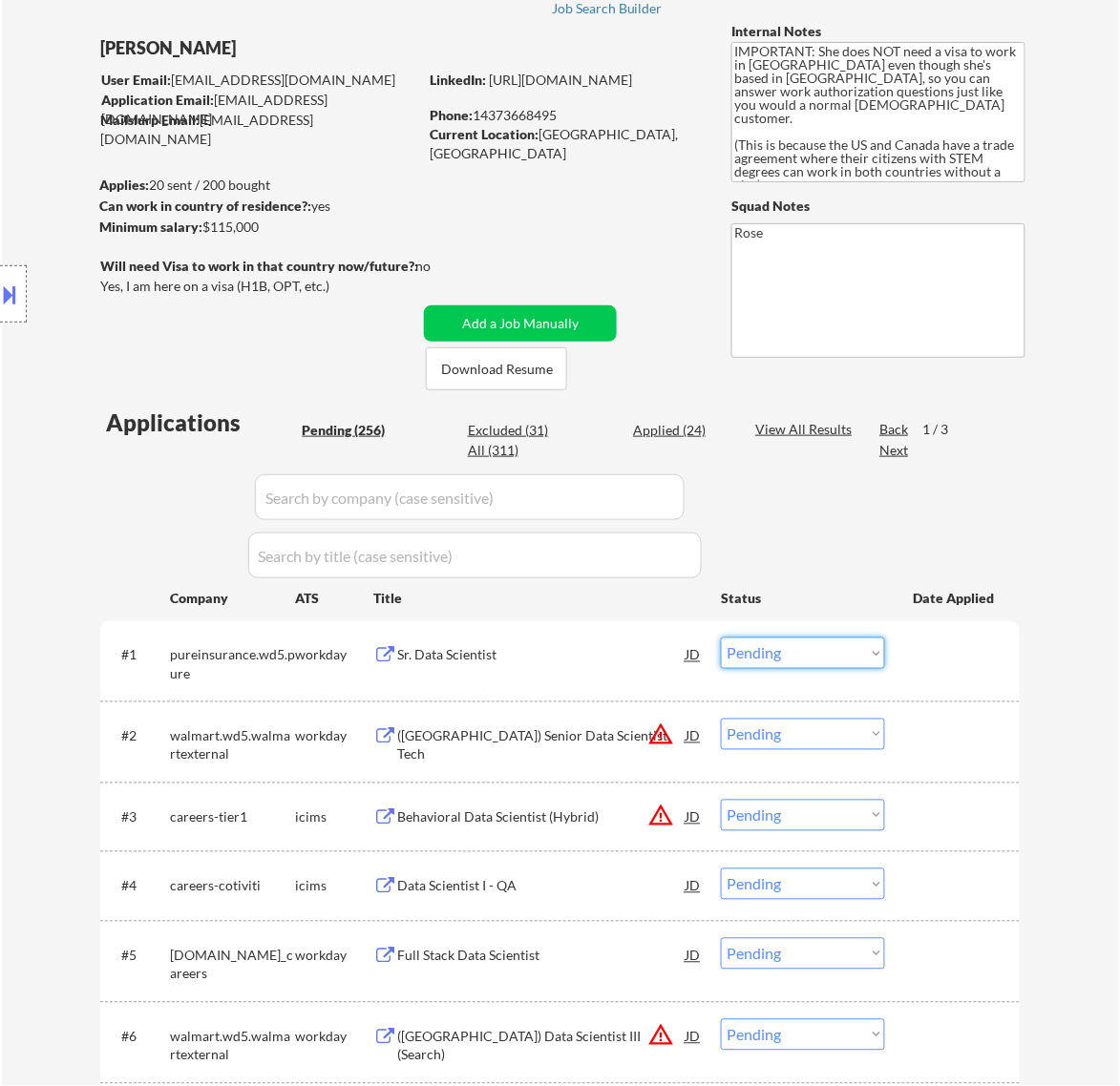
drag, startPoint x: 790, startPoint y: 645, endPoint x: 793, endPoint y: 656, distance: 11.4
click at [790, 645] on select "Choose an option... Pending Applied Excluded (Questions) Excluded (Expired) Exc…" at bounding box center [802, 653] width 164 height 32
click at [720, 638] on select "Choose an option... Pending Applied Excluded (Questions) Excluded (Expired) Exc…" at bounding box center [802, 653] width 164 height 32
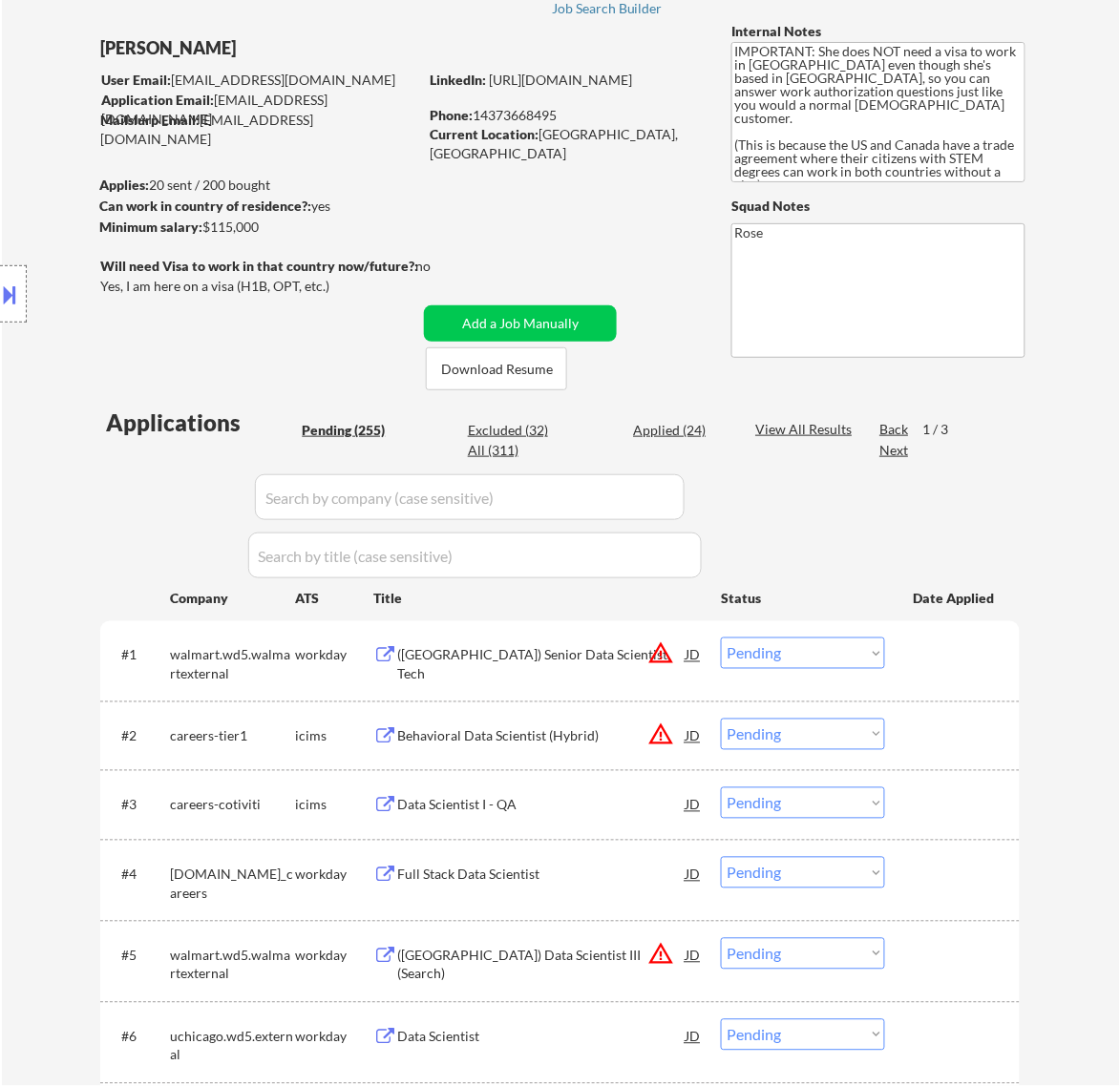
click at [560, 649] on div "(USA) Senior Data Scientist, Tech" at bounding box center [541, 665] width 288 height 37
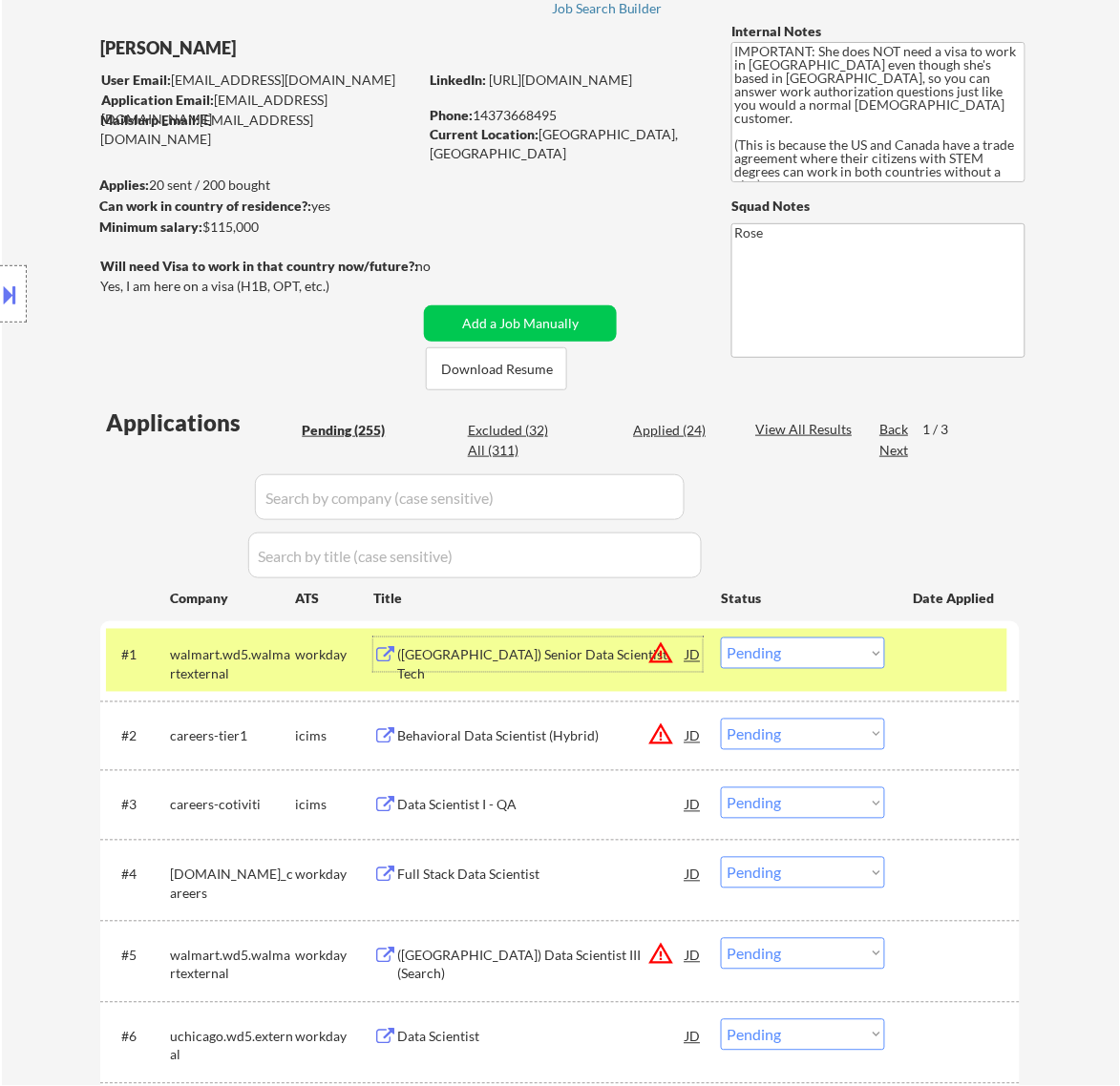
click at [828, 652] on select "Choose an option... Pending Applied Excluded (Questions) Excluded (Expired) Exc…" at bounding box center [802, 653] width 164 height 32
click at [720, 638] on select "Choose an option... Pending Applied Excluded (Questions) Excluded (Expired) Exc…" at bounding box center [802, 653] width 164 height 32
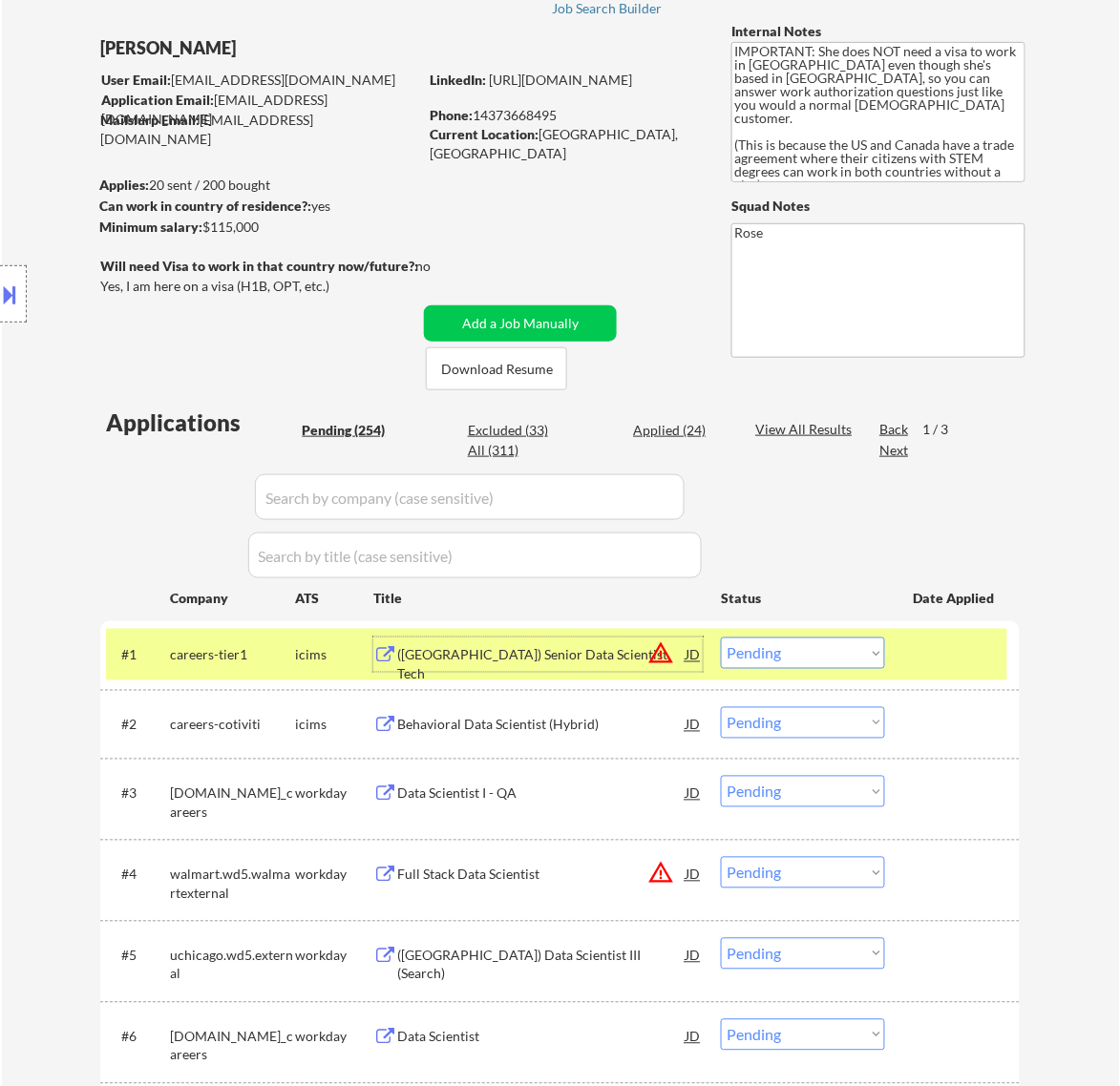
click at [613, 661] on div "(USA) Senior Data Scientist, Tech" at bounding box center [541, 665] width 288 height 37
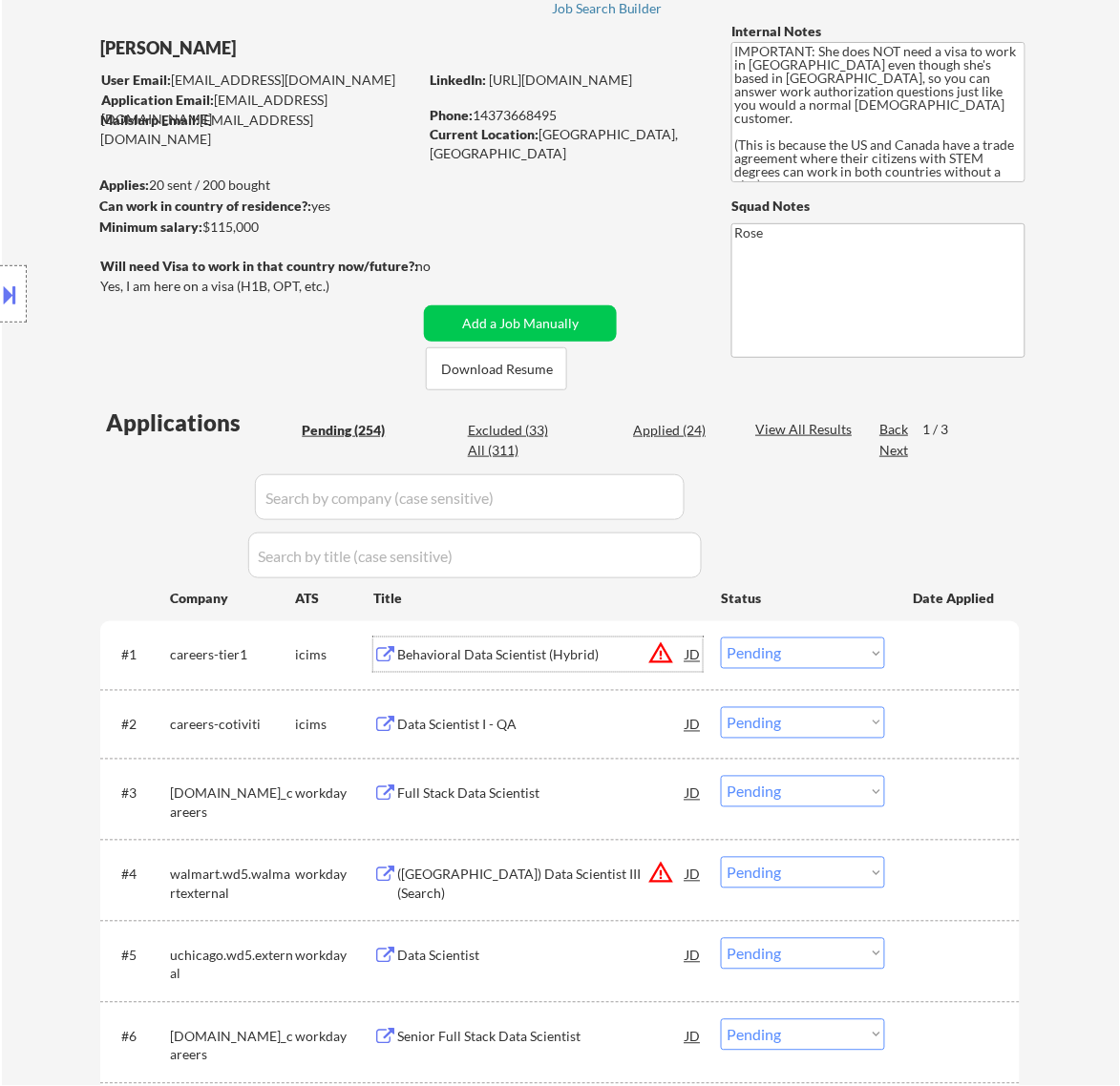
click at [775, 652] on select "Choose an option... Pending Applied Excluded (Questions) Excluded (Expired) Exc…" at bounding box center [802, 653] width 164 height 32
click at [720, 638] on select "Choose an option... Pending Applied Excluded (Questions) Excluded (Expired) Exc…" at bounding box center [802, 653] width 164 height 32
select select ""pending""
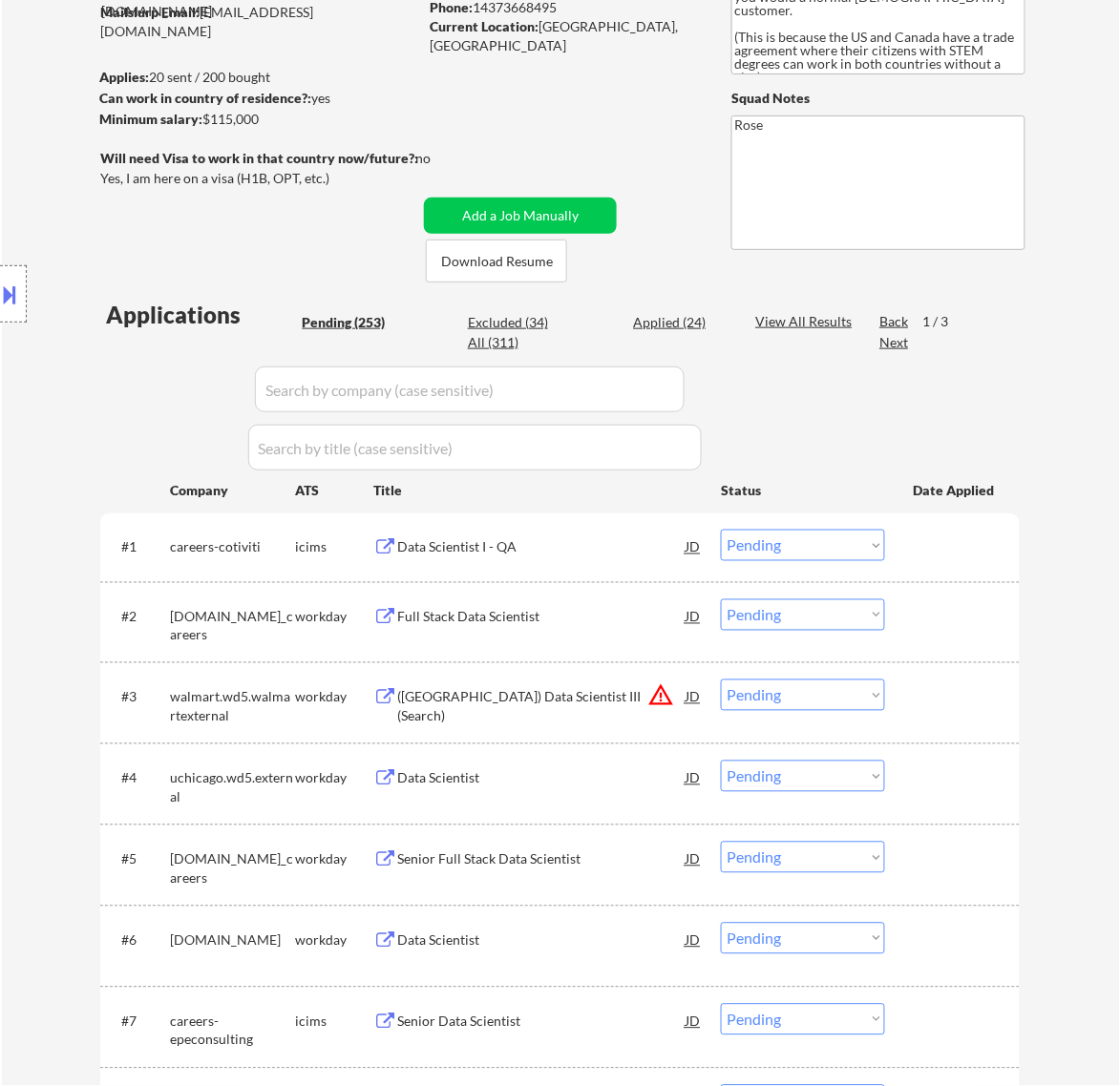
scroll to position [358, 0]
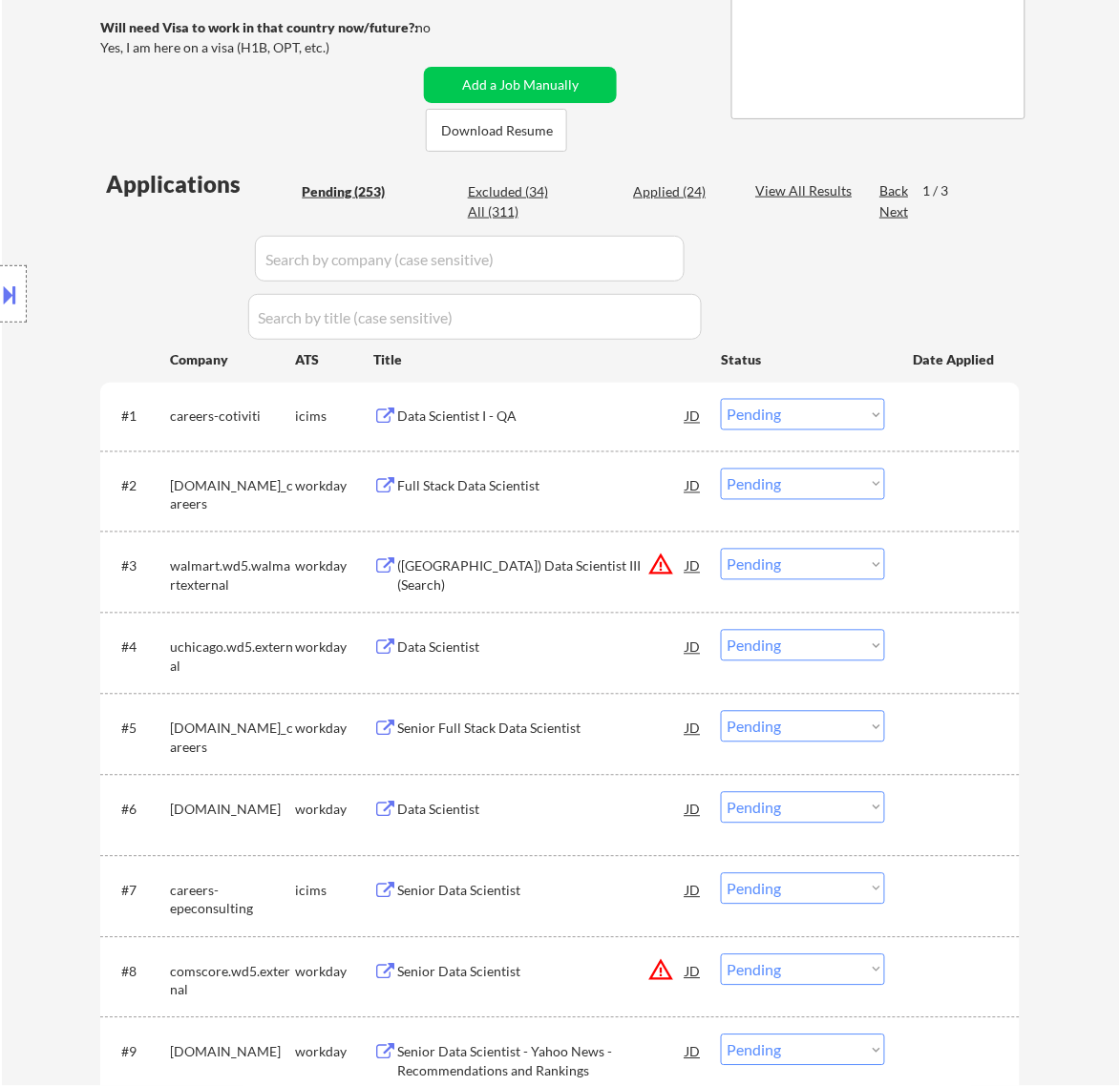
click at [576, 488] on div "Full Stack Data Scientist" at bounding box center [541, 486] width 288 height 19
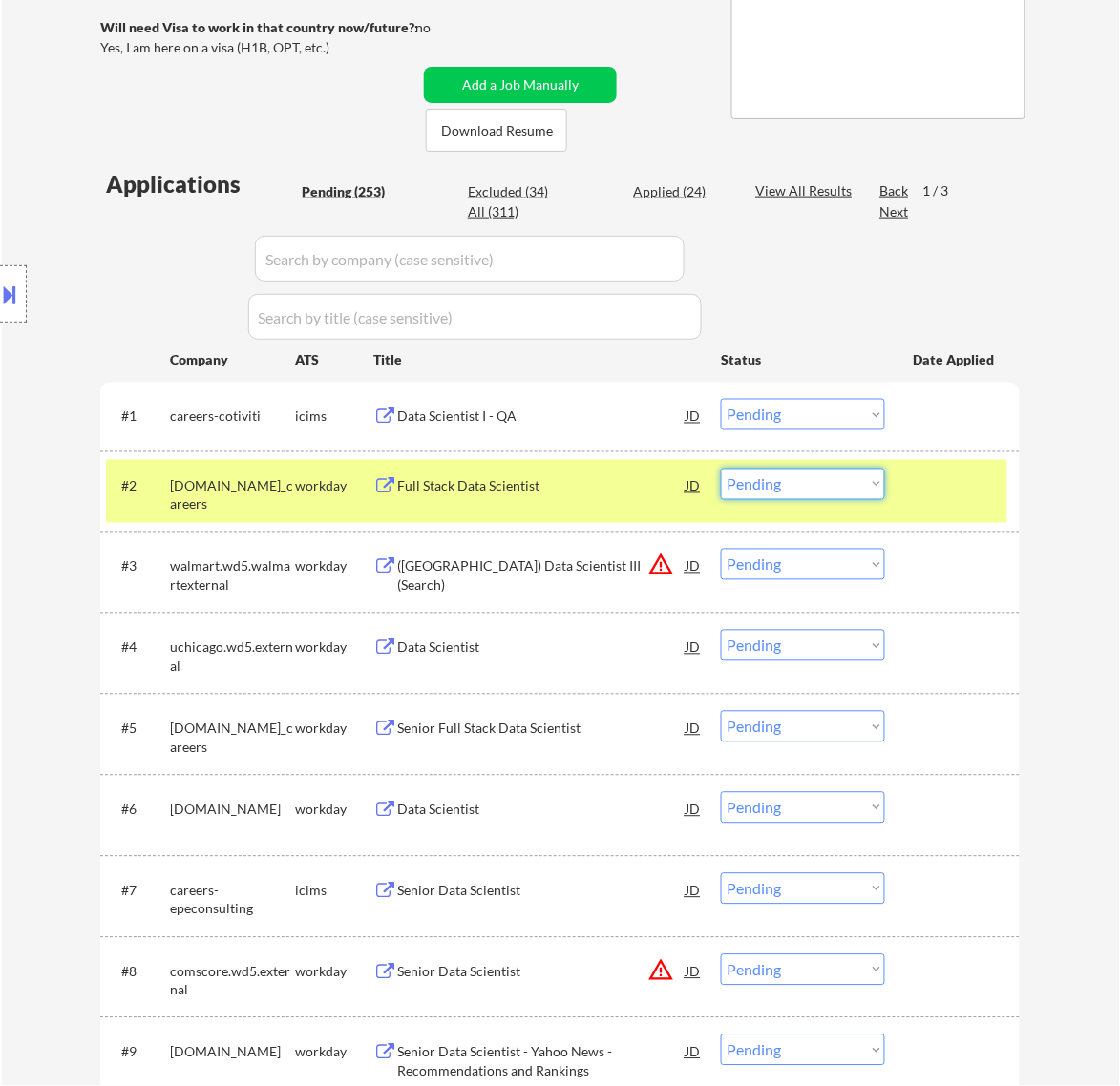
click at [768, 485] on select "Choose an option... Pending Applied Excluded (Questions) Excluded (Expired) Exc…" at bounding box center [802, 484] width 164 height 32
click at [720, 468] on select "Choose an option... Pending Applied Excluded (Questions) Excluded (Expired) Exc…" at bounding box center [802, 484] width 164 height 32
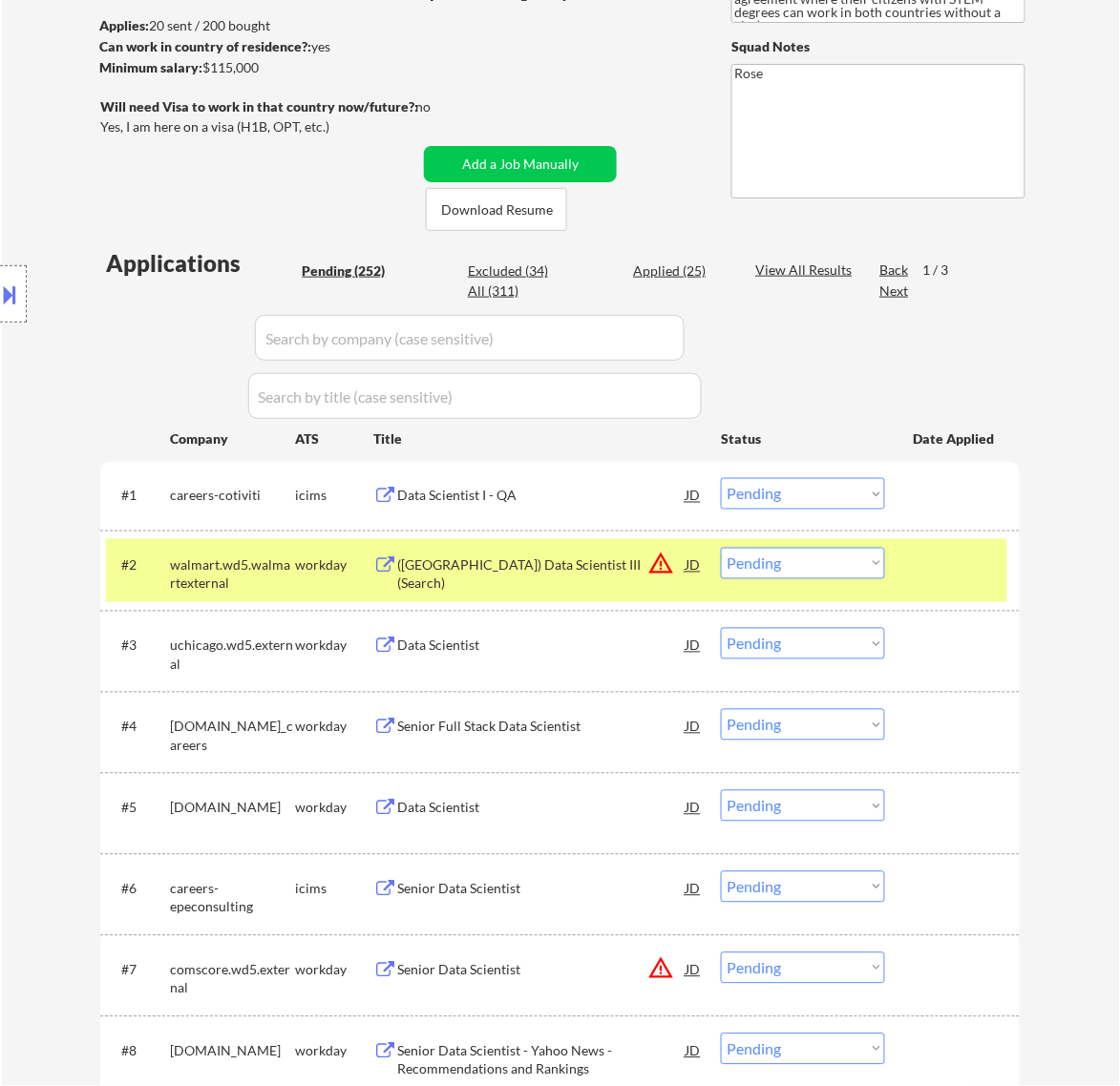
scroll to position [238, 0]
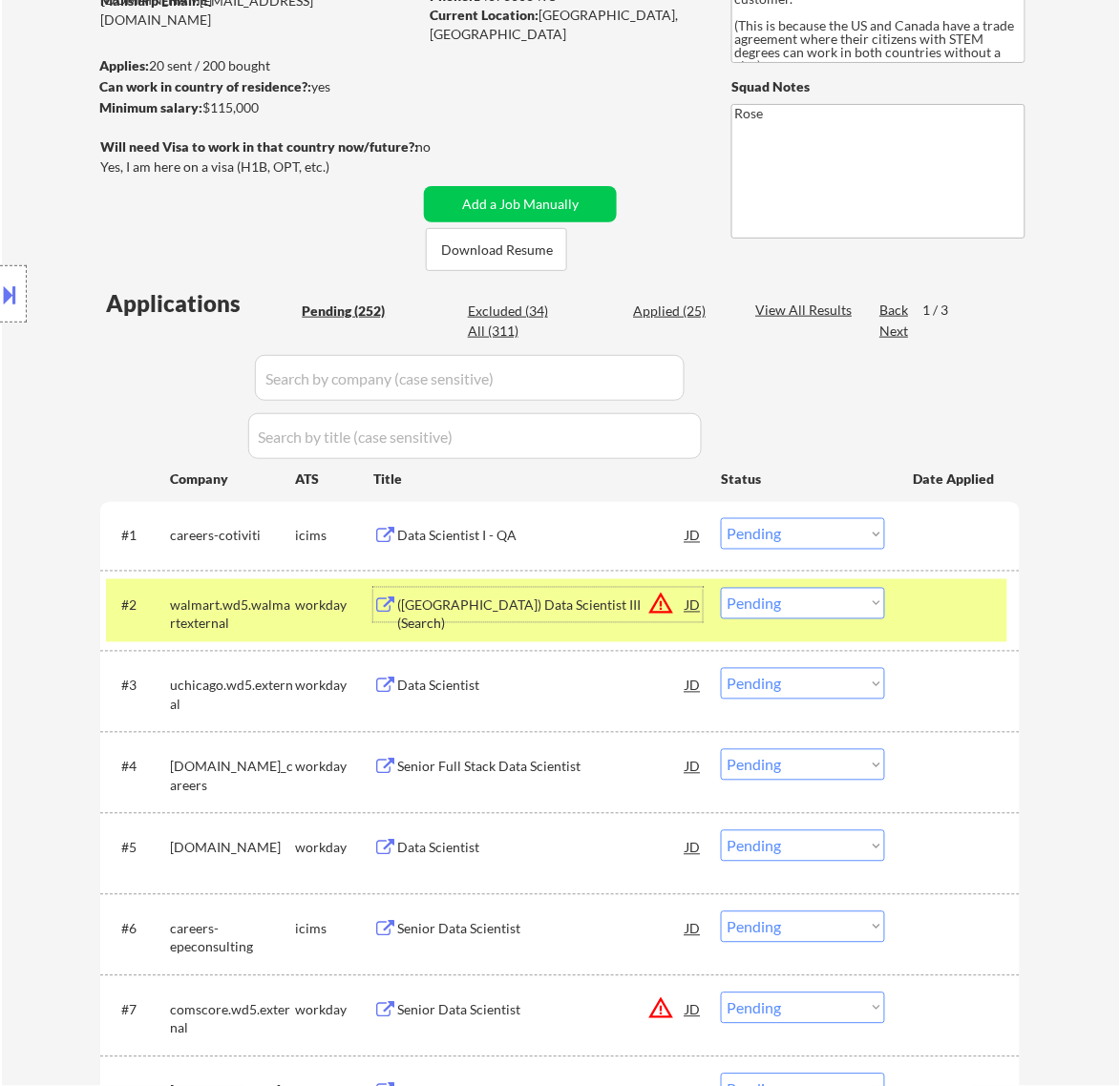
click at [605, 614] on div "(USA) Data Scientist III (Search)" at bounding box center [541, 615] width 288 height 37
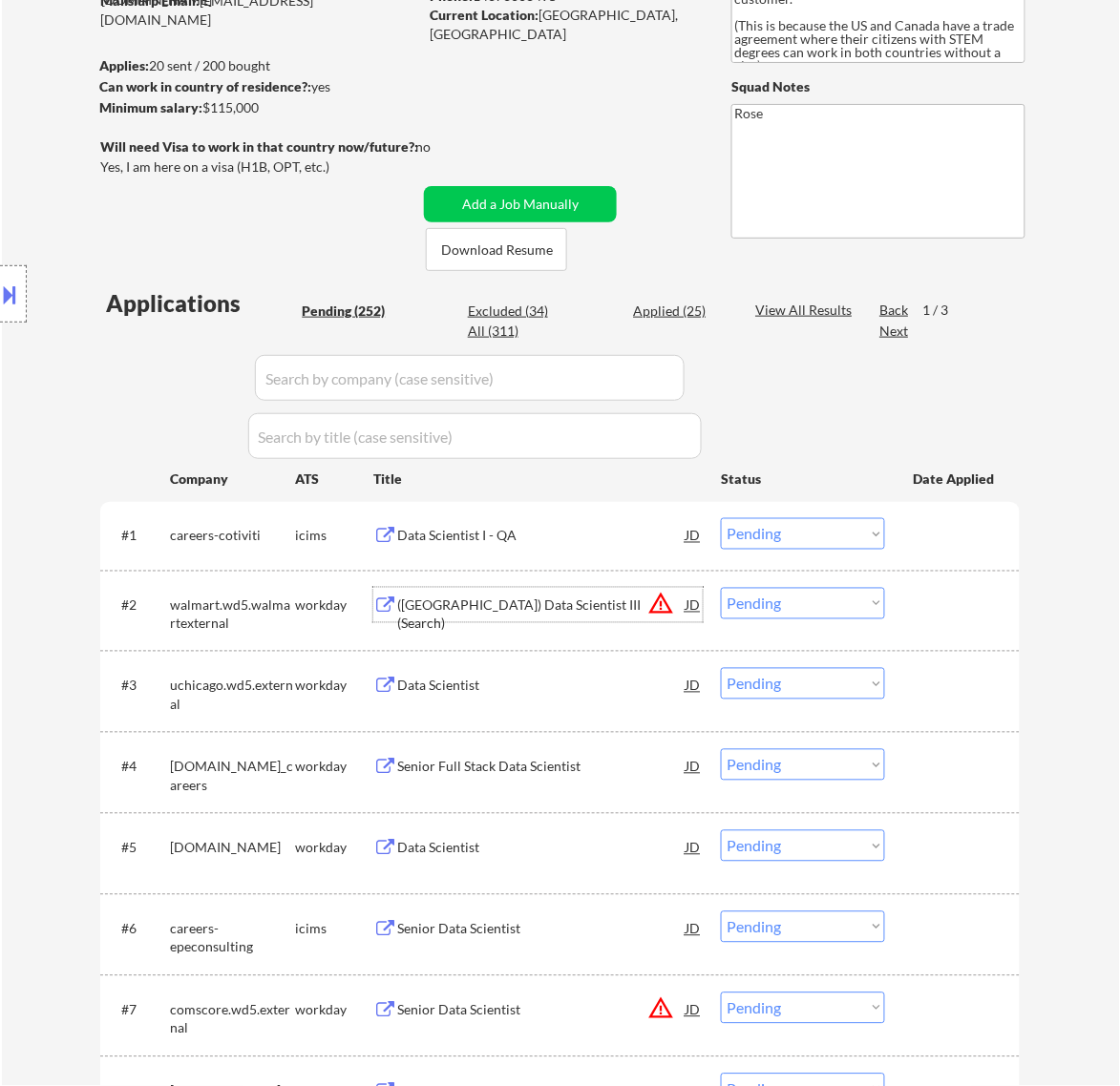
click at [823, 595] on select "Choose an option... Pending Applied Excluded (Questions) Excluded (Expired) Exc…" at bounding box center [802, 603] width 164 height 32
click at [720, 588] on select "Choose an option... Pending Applied Excluded (Questions) Excluded (Expired) Exc…" at bounding box center [802, 603] width 164 height 32
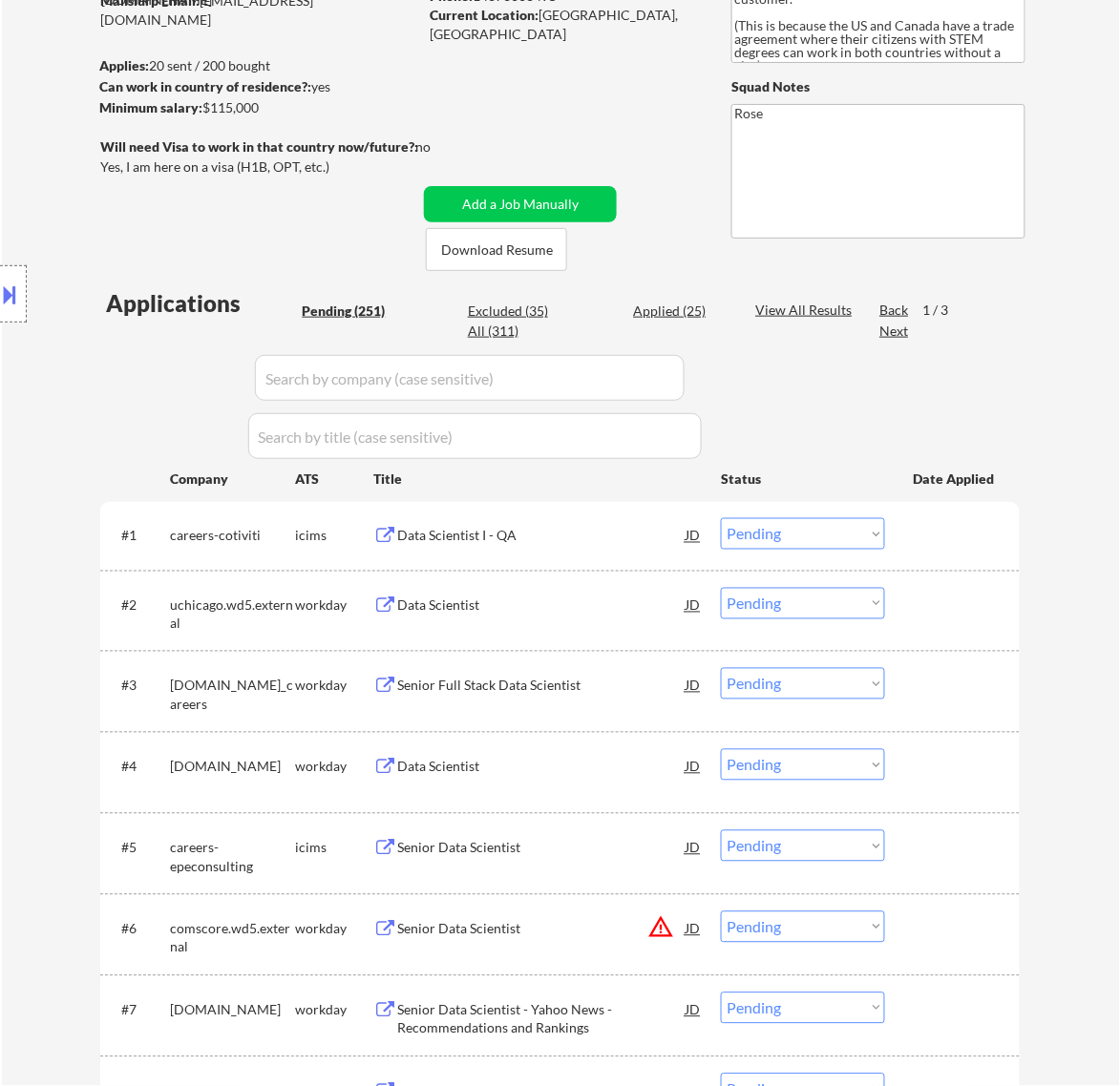
click at [603, 602] on div "Data Scientist" at bounding box center [541, 606] width 288 height 19
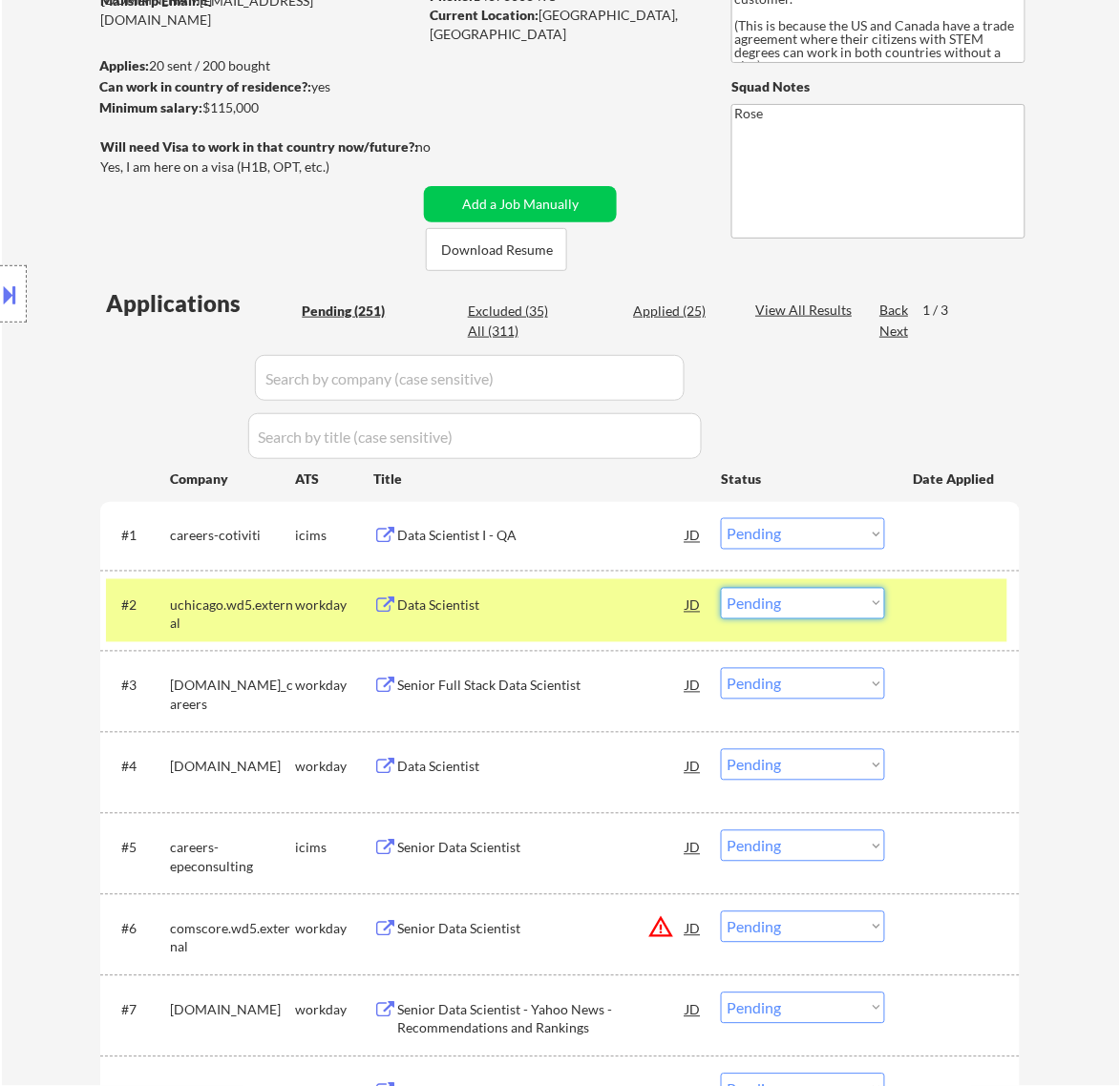
click at [856, 601] on select "Choose an option... Pending Applied Excluded (Questions) Excluded (Expired) Exc…" at bounding box center [802, 603] width 164 height 32
click at [720, 588] on select "Choose an option... Pending Applied Excluded (Questions) Excluded (Expired) Exc…" at bounding box center [802, 603] width 164 height 32
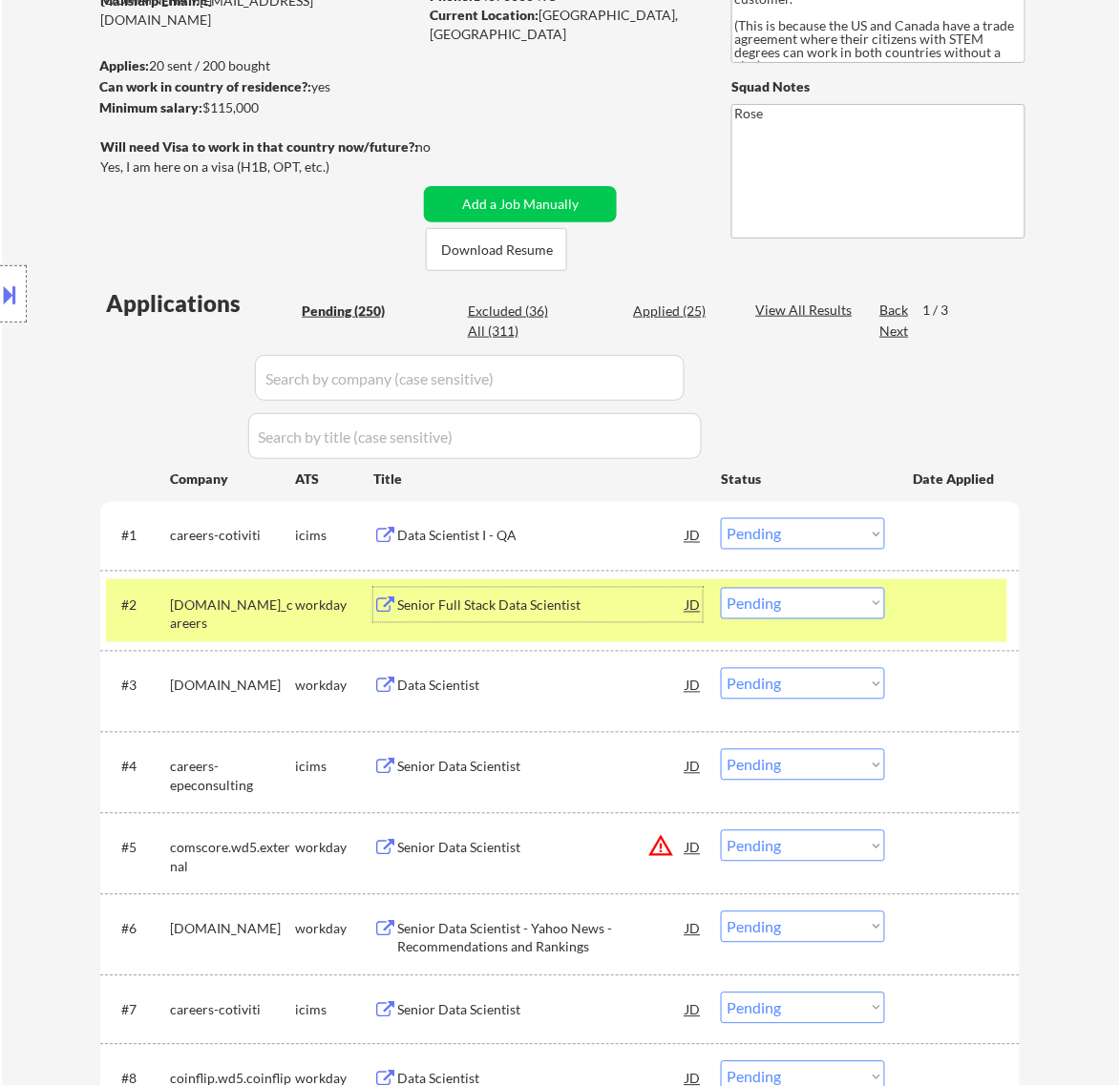
click at [624, 609] on div "Senior Full Stack Data Scientist" at bounding box center [541, 606] width 288 height 19
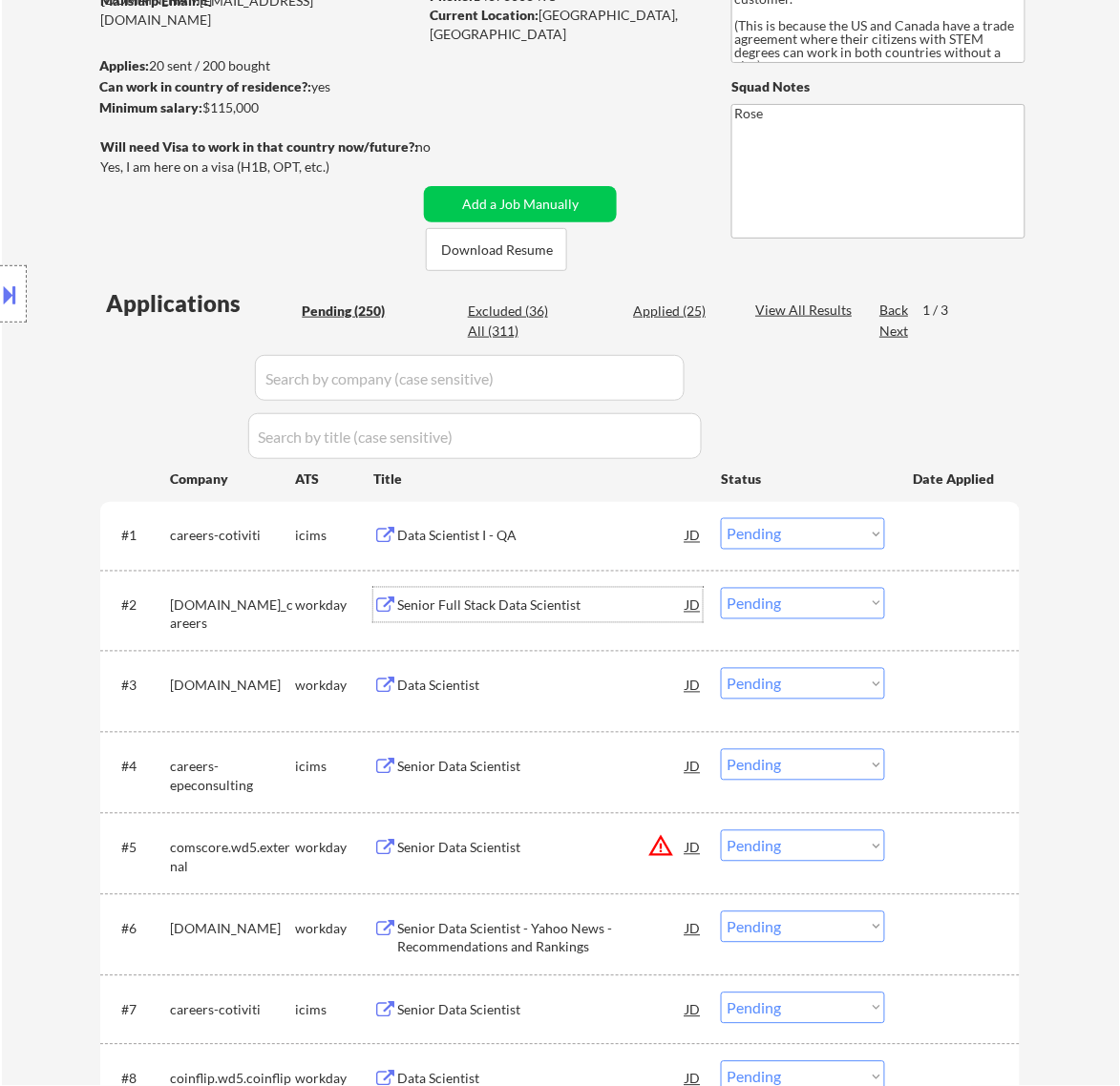
click at [807, 611] on select "Choose an option... Pending Applied Excluded (Questions) Excluded (Expired) Exc…" at bounding box center [802, 603] width 164 height 32
click at [720, 588] on select "Choose an option... Pending Applied Excluded (Questions) Excluded (Expired) Exc…" at bounding box center [802, 603] width 164 height 32
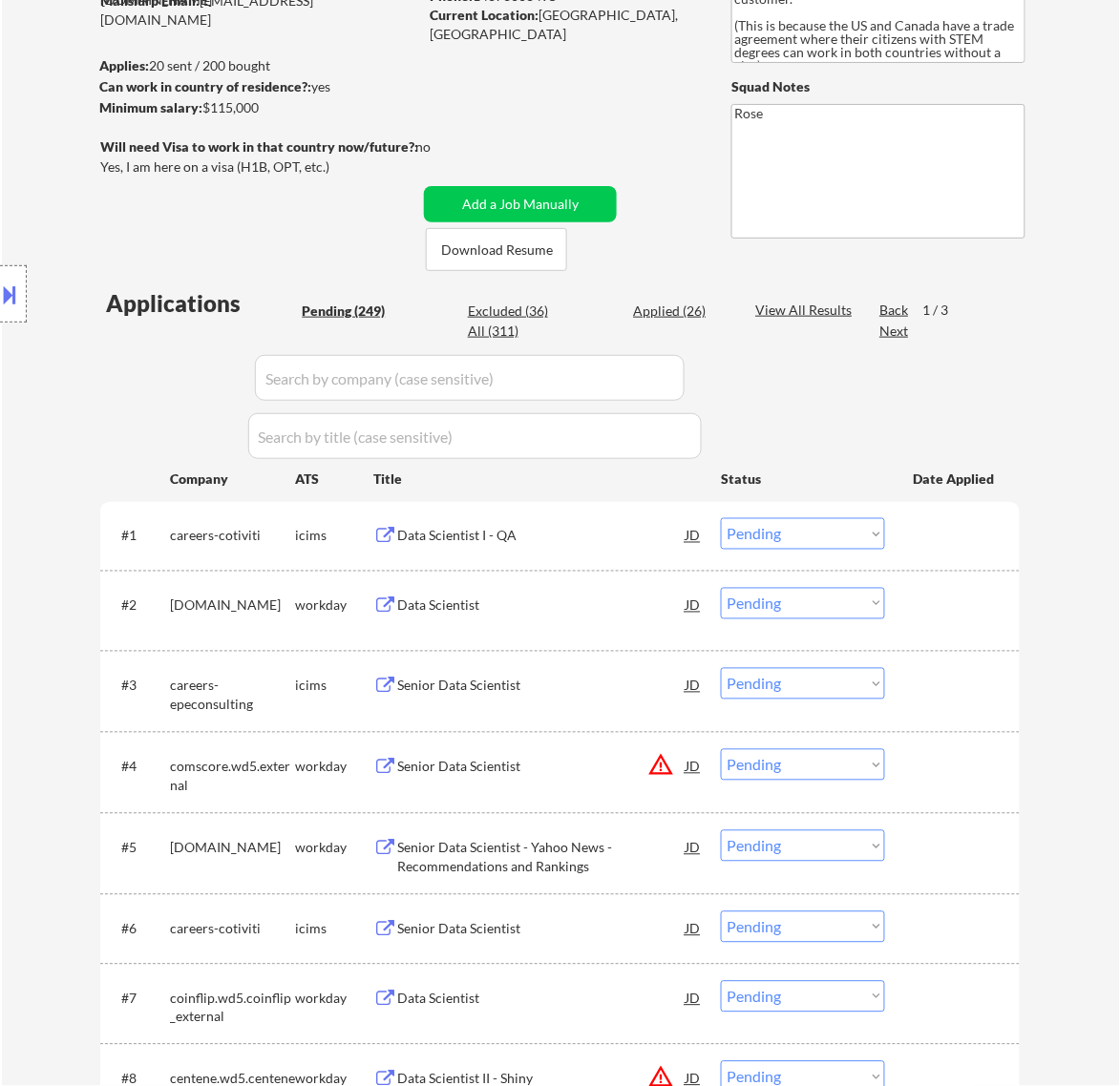
click at [597, 604] on div "Data Scientist" at bounding box center [541, 606] width 288 height 19
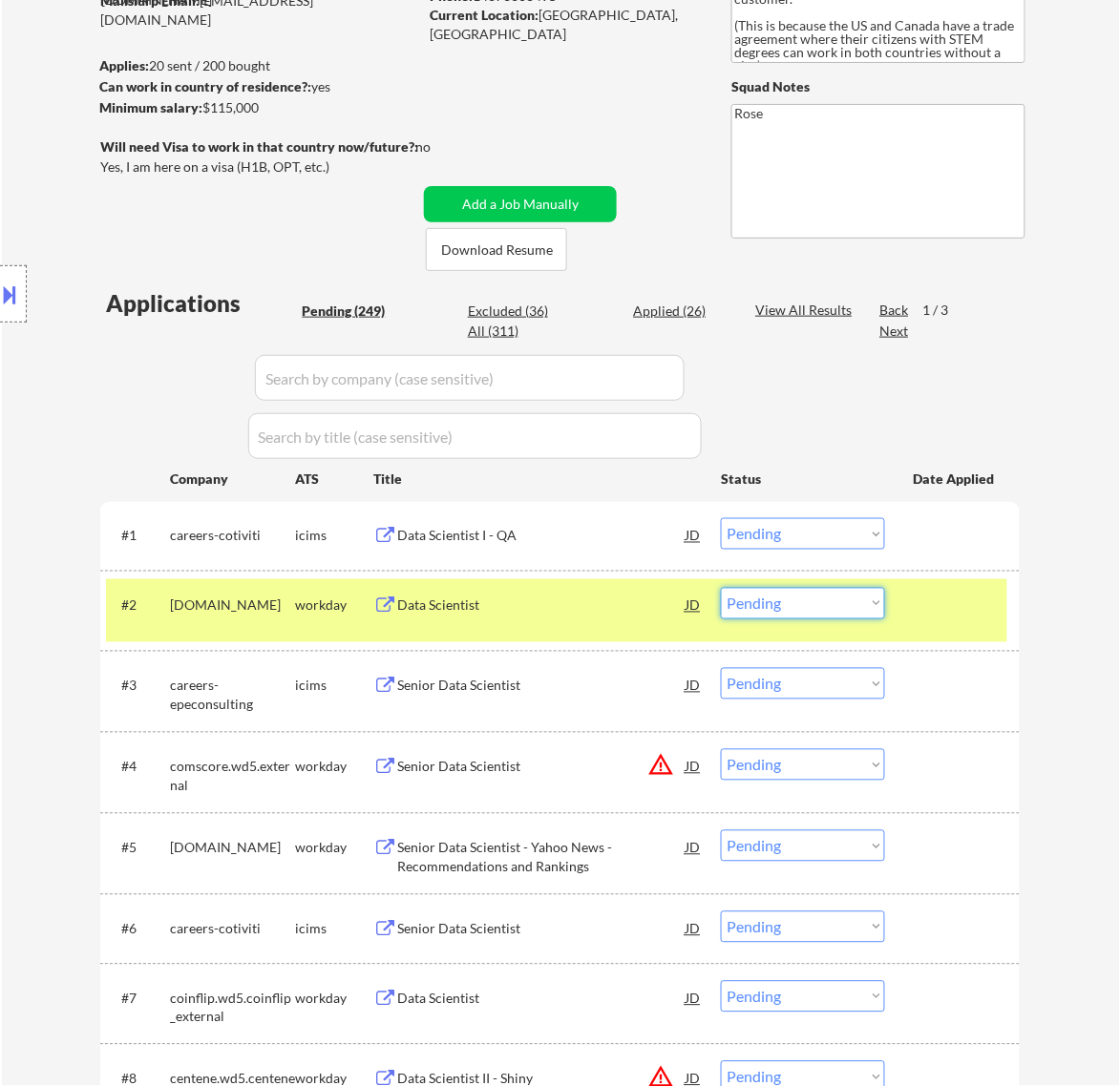
click at [805, 600] on select "Choose an option... Pending Applied Excluded (Questions) Excluded (Expired) Exc…" at bounding box center [802, 603] width 164 height 32
click at [720, 588] on select "Choose an option... Pending Applied Excluded (Questions) Excluded (Expired) Exc…" at bounding box center [802, 603] width 164 height 32
select select ""pending""
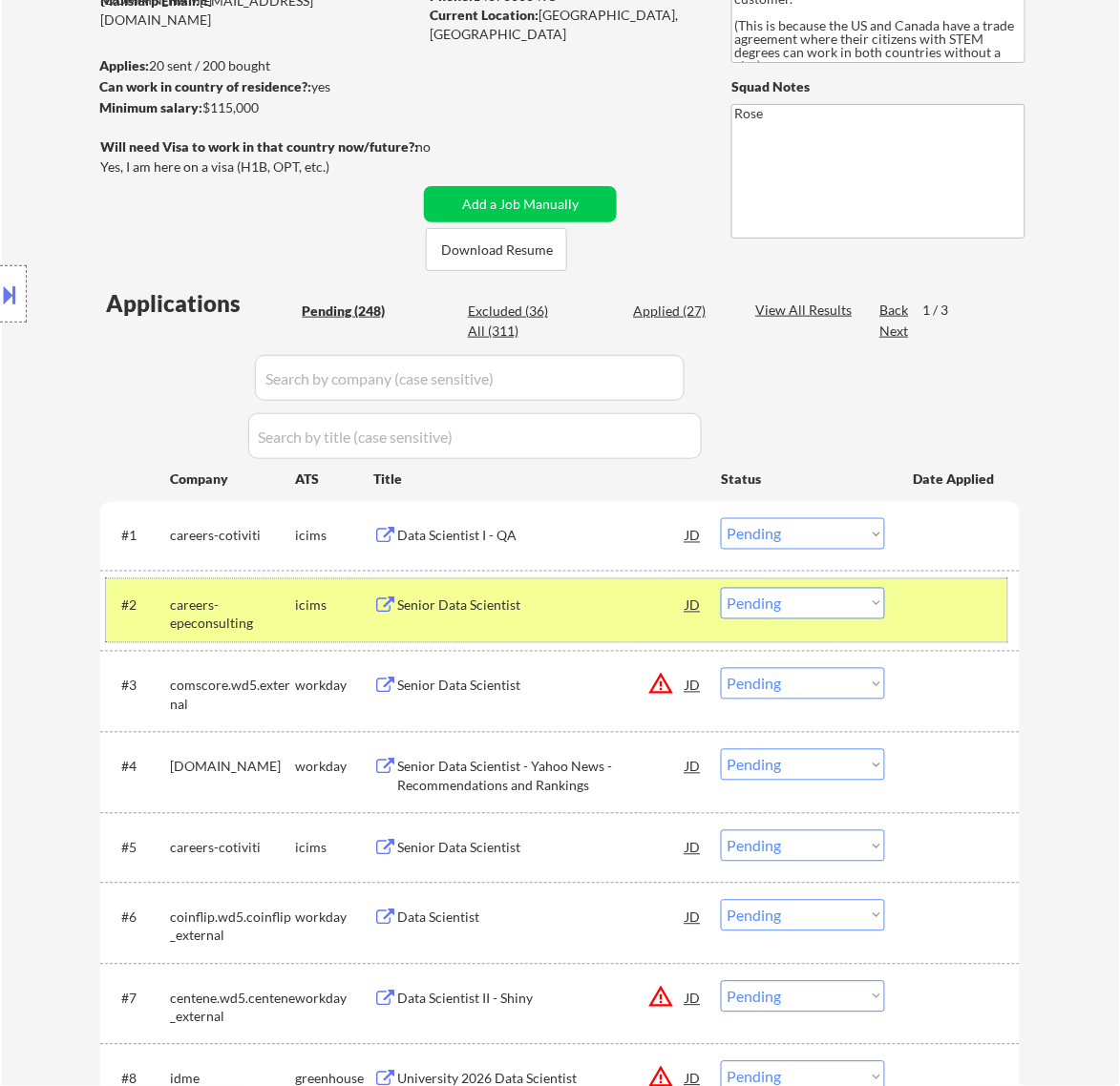
click at [976, 595] on div at bounding box center [955, 605] width 84 height 34
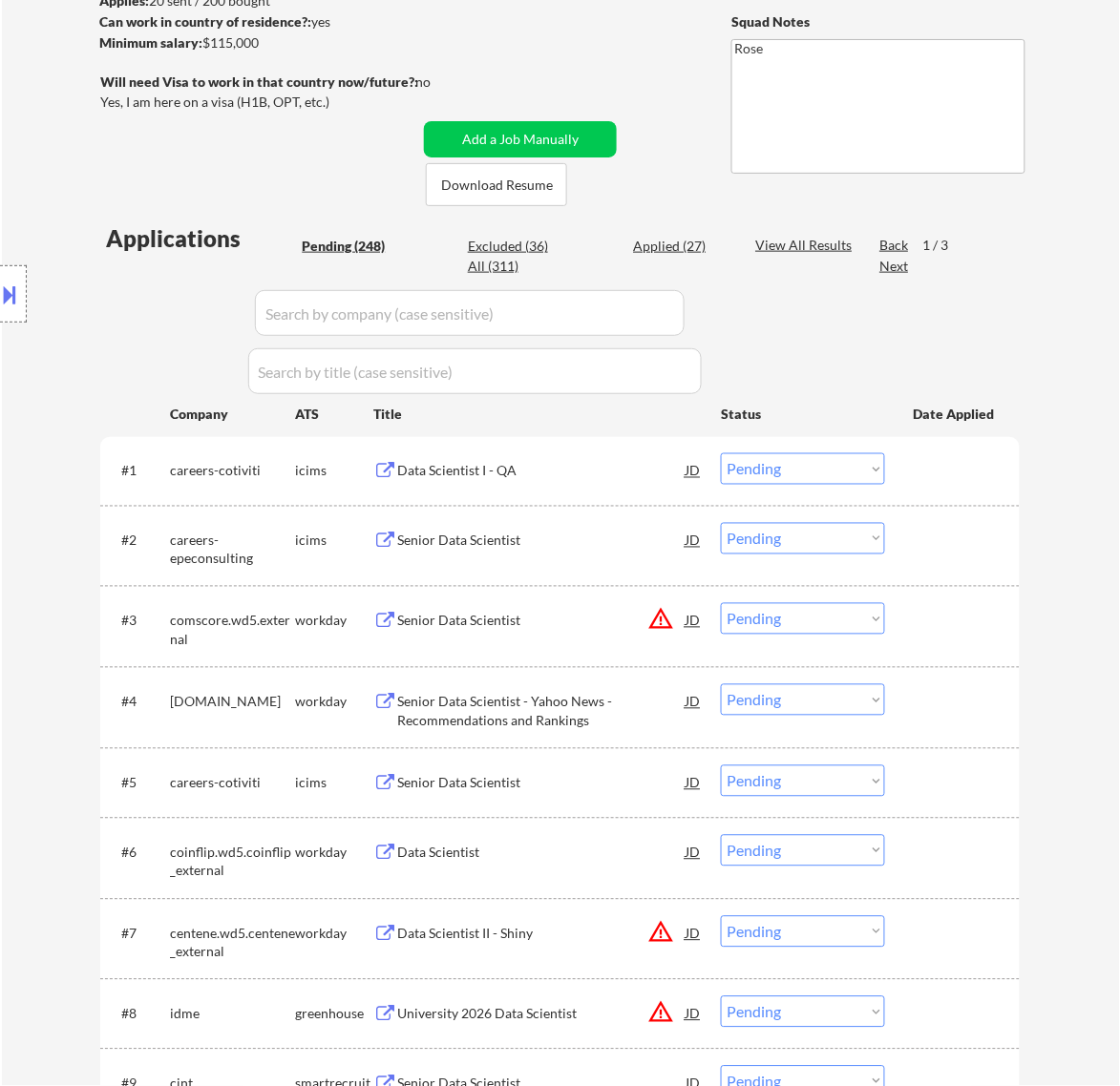
scroll to position [358, 0]
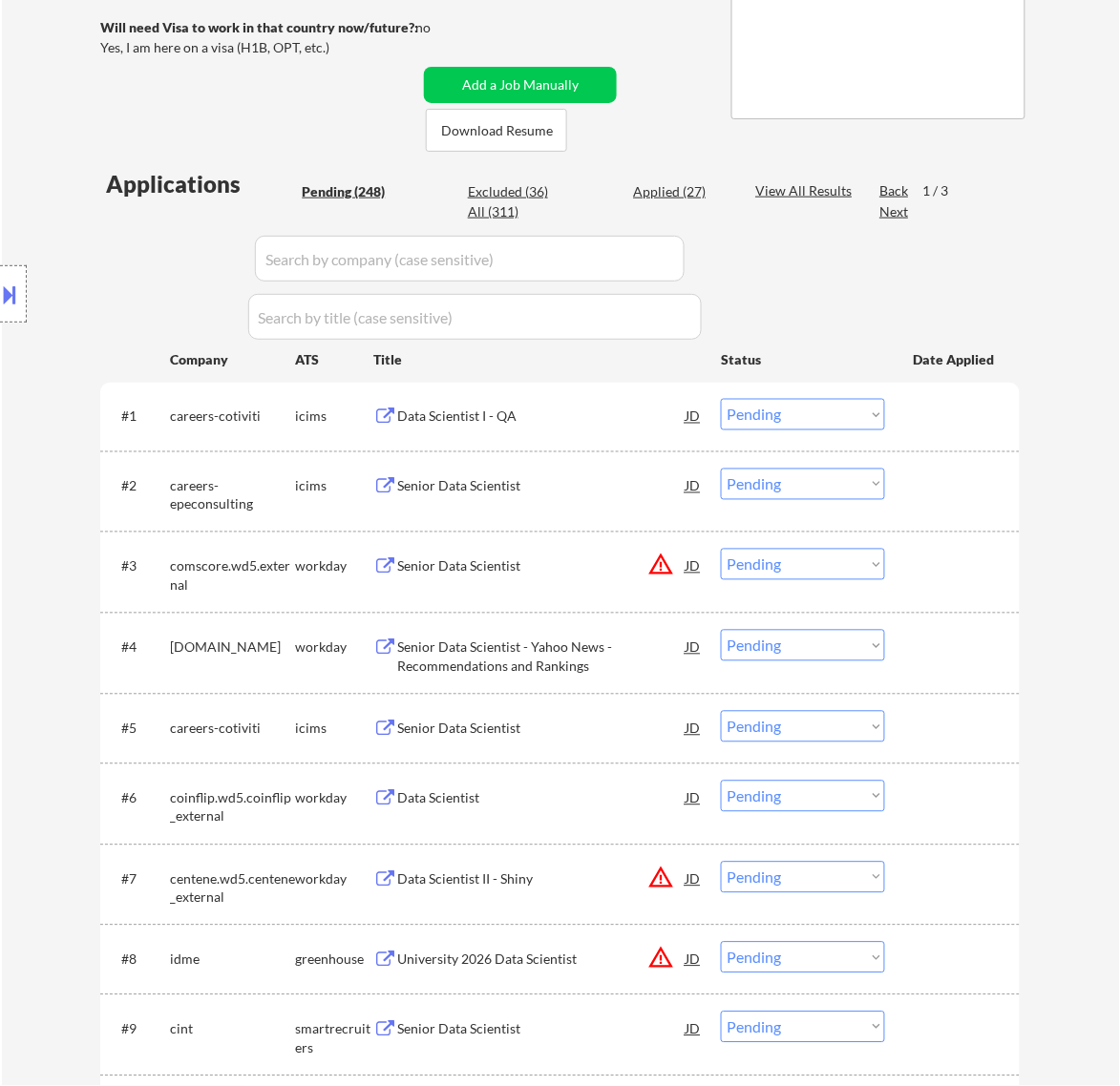
click at [580, 569] on div "Senior Data Scientist" at bounding box center [541, 567] width 288 height 19
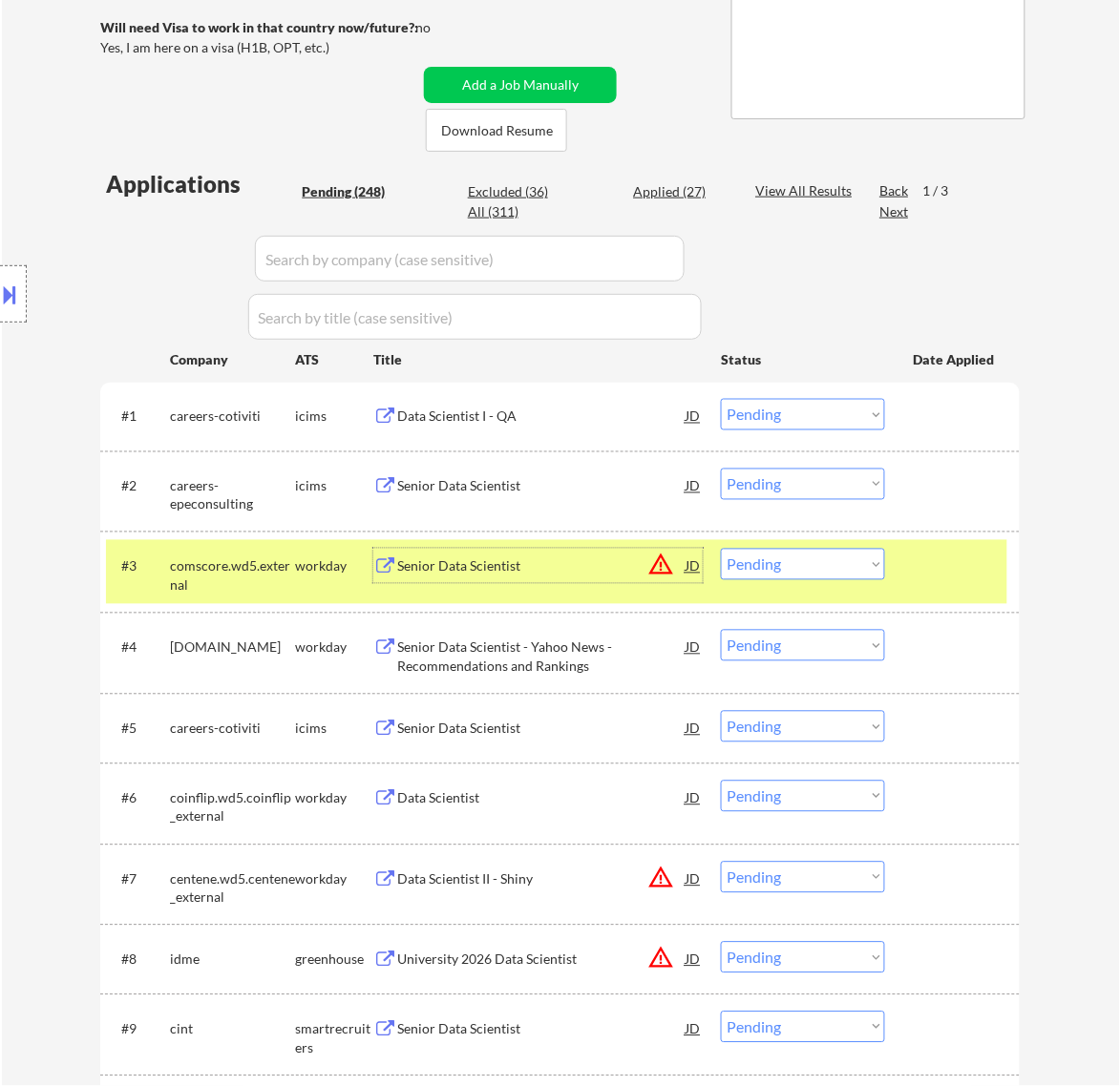
click at [816, 563] on select "Choose an option... Pending Applied Excluded (Questions) Excluded (Expired) Exc…" at bounding box center [802, 564] width 164 height 32
click at [720, 549] on select "Choose an option... Pending Applied Excluded (Questions) Excluded (Expired) Exc…" at bounding box center [802, 564] width 164 height 32
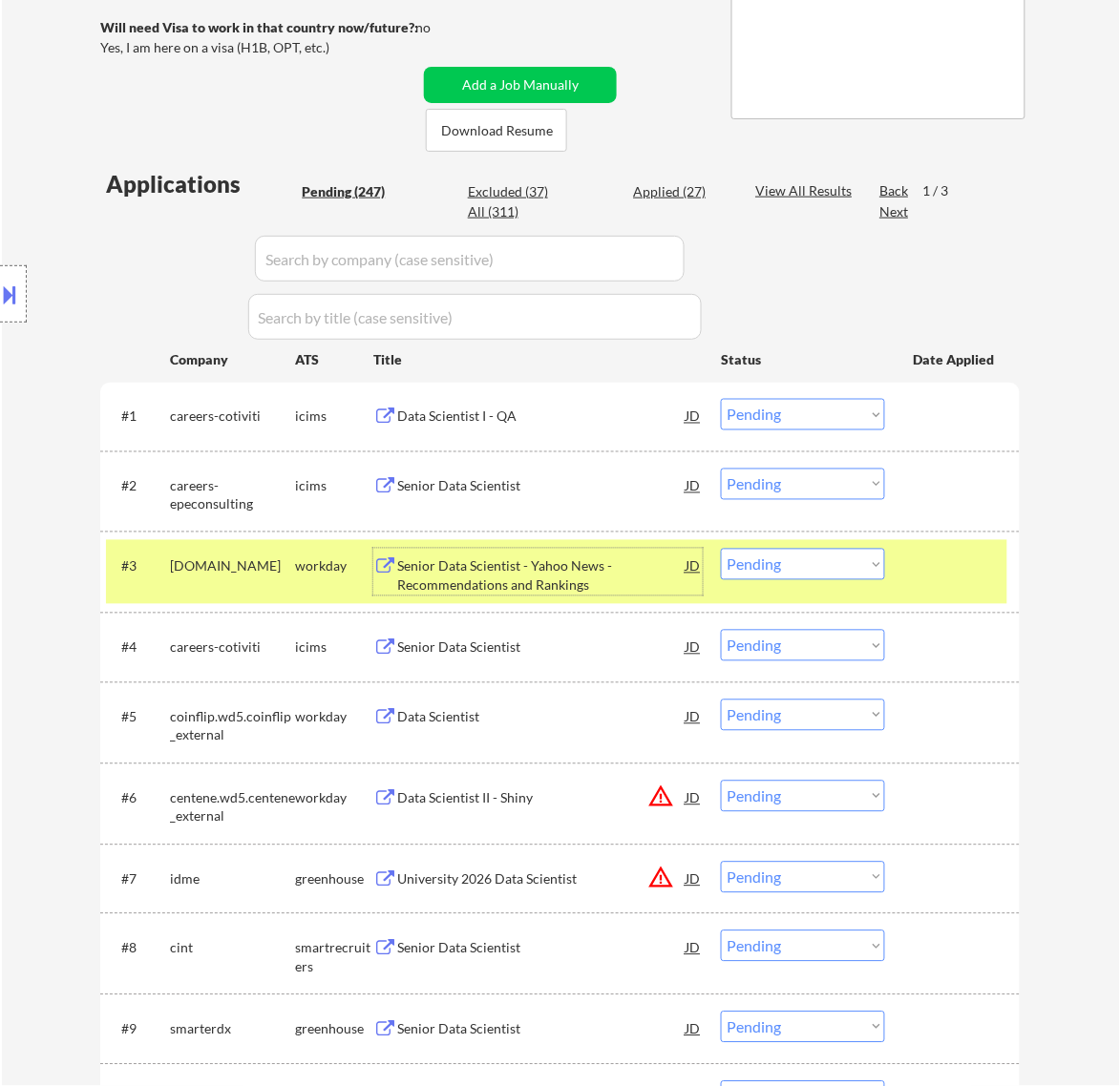
click at [565, 594] on div "Senior Data Scientist - Yahoo News - Recommendations and Rankings" at bounding box center [541, 576] width 288 height 37
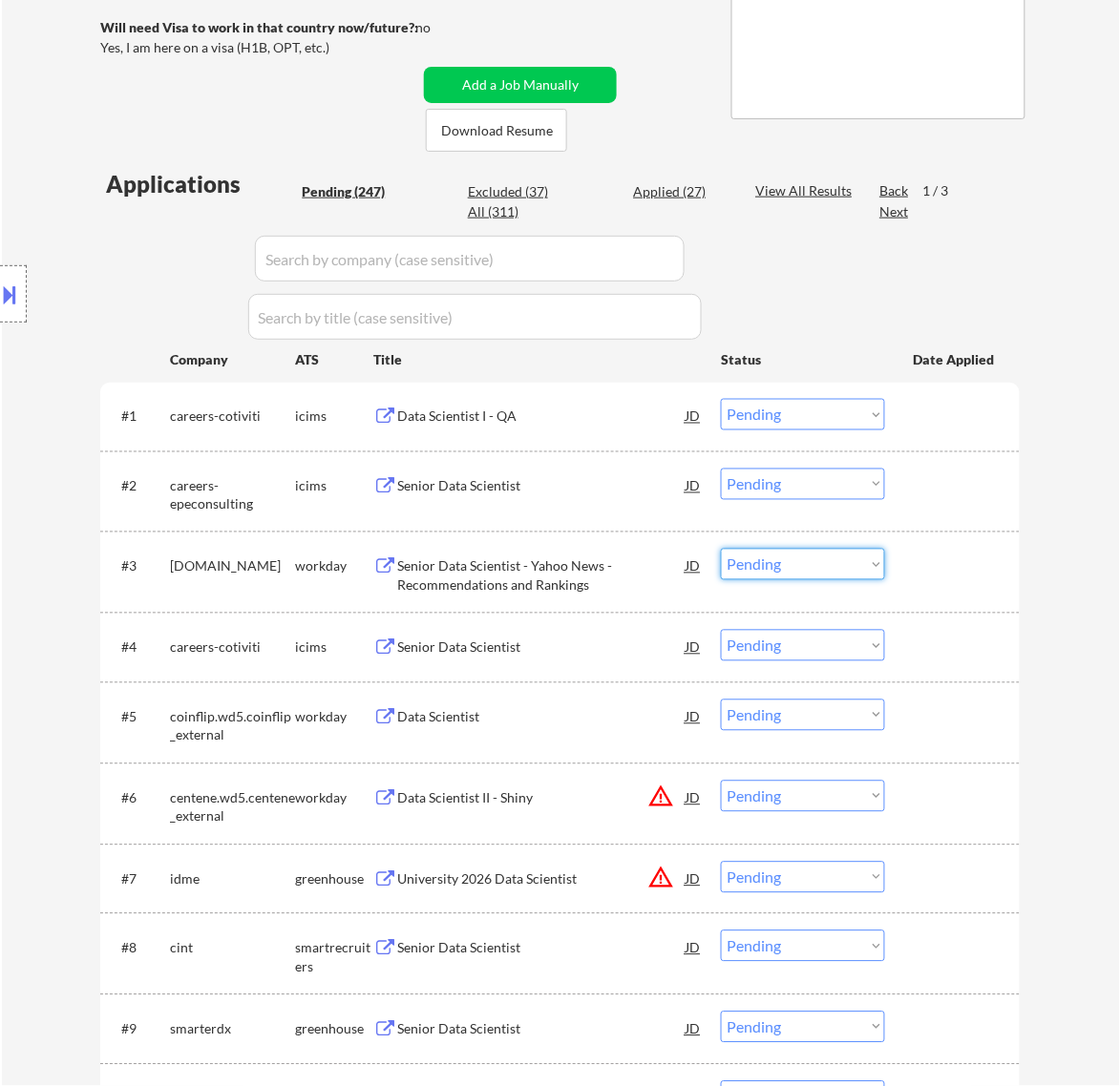
click at [769, 563] on select "Choose an option... Pending Applied Excluded (Questions) Excluded (Expired) Exc…" at bounding box center [802, 564] width 164 height 32
click at [720, 549] on select "Choose an option... Pending Applied Excluded (Questions) Excluded (Expired) Exc…" at bounding box center [802, 564] width 164 height 32
select select ""pending""
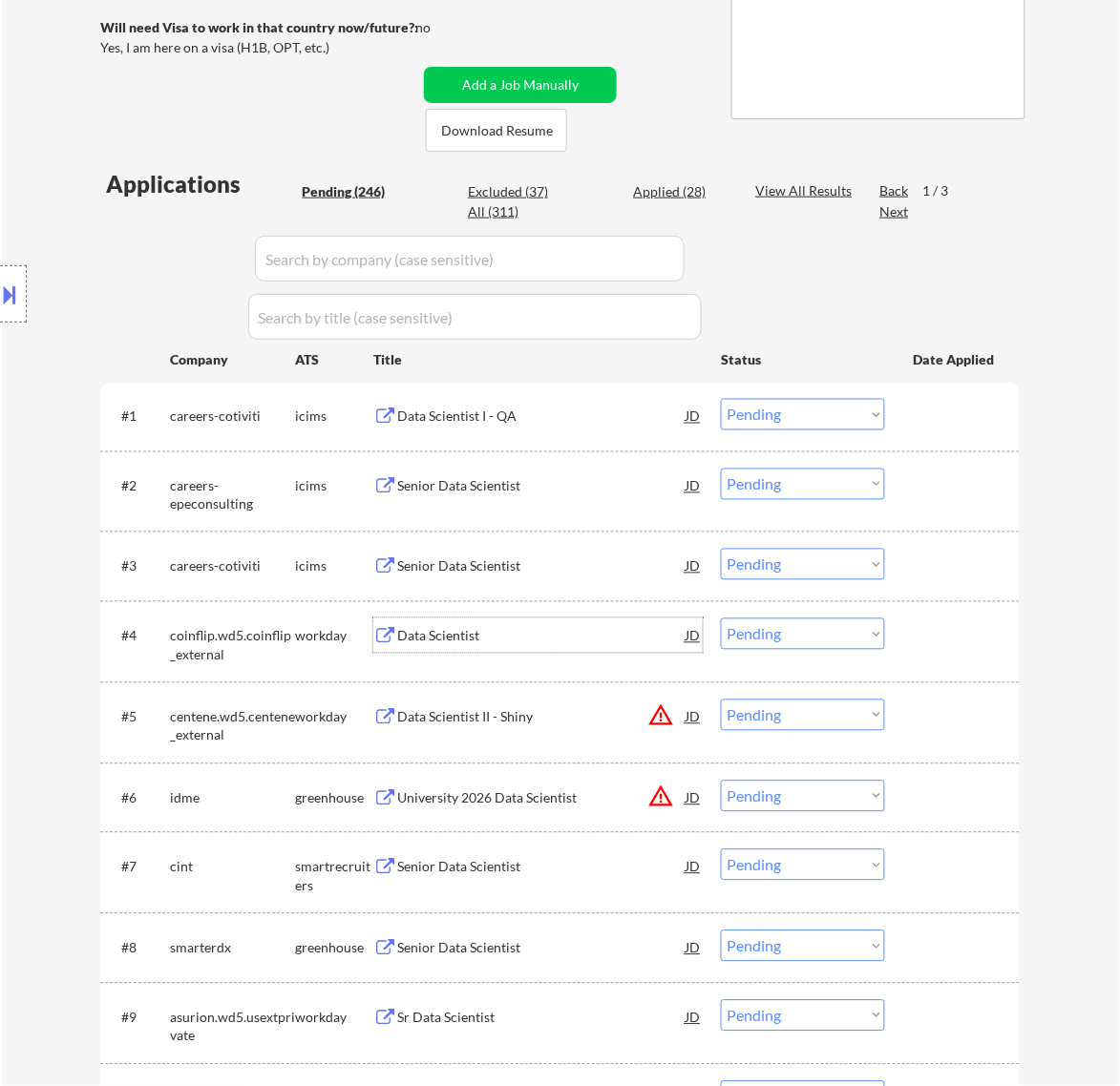
click at [640, 631] on div "Data Scientist" at bounding box center [541, 637] width 288 height 19
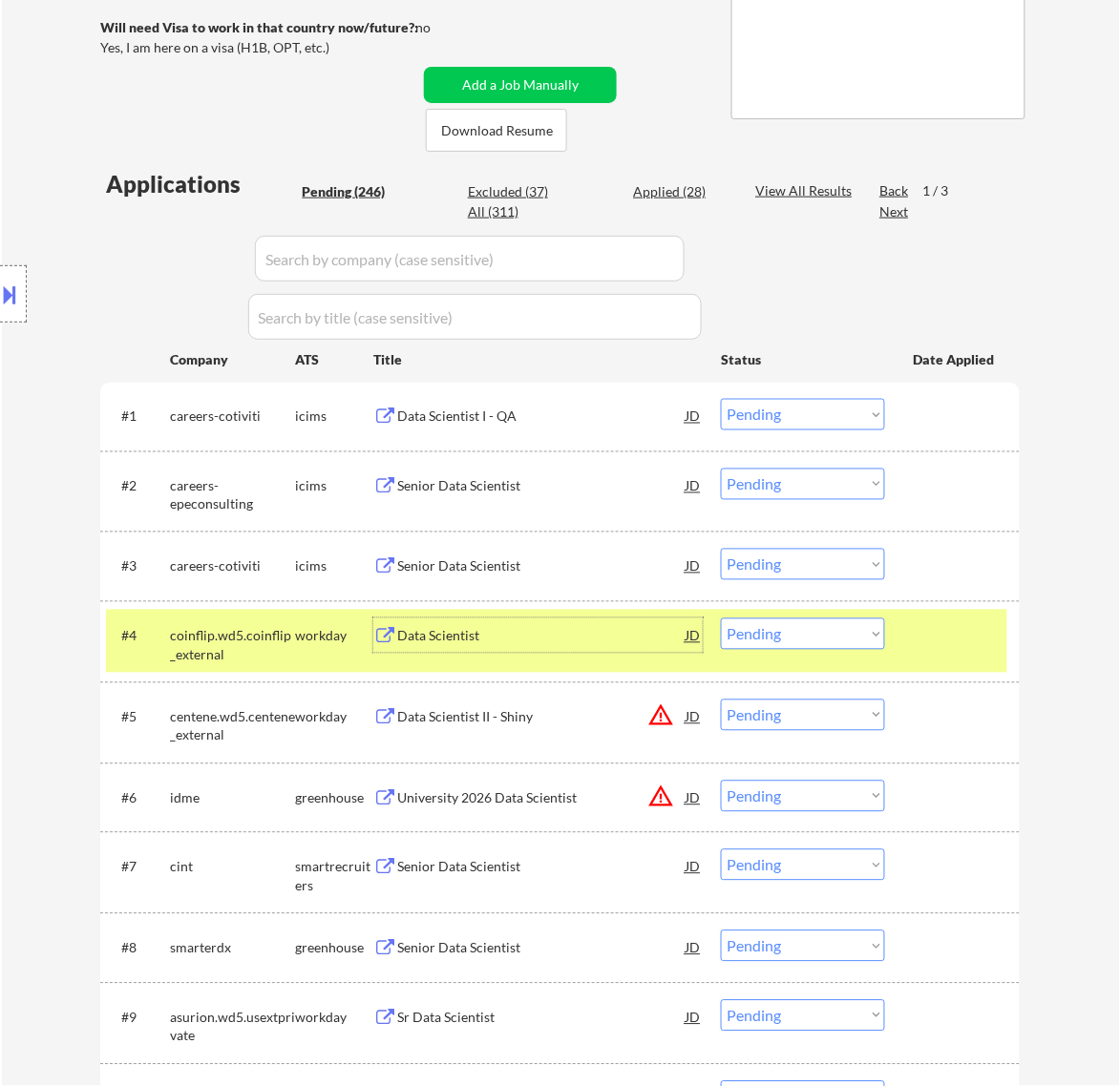
click at [794, 637] on select "Choose an option... Pending Applied Excluded (Questions) Excluded (Expired) Exc…" at bounding box center [802, 634] width 164 height 32
click at [720, 619] on select "Choose an option... Pending Applied Excluded (Questions) Excluded (Expired) Exc…" at bounding box center [802, 634] width 164 height 32
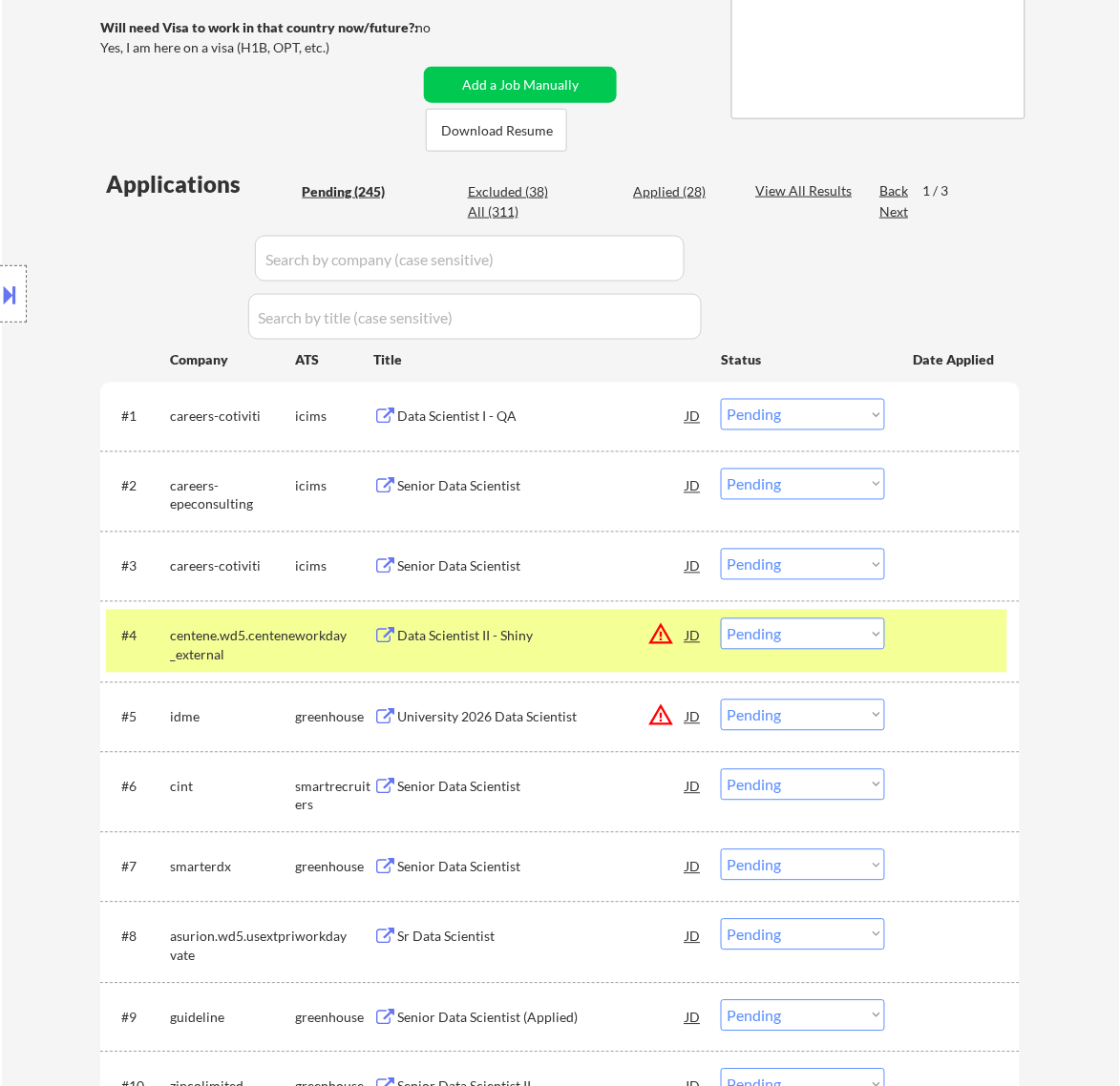
click at [754, 635] on select "Choose an option... Pending Applied Excluded (Questions) Excluded (Expired) Exc…" at bounding box center [802, 634] width 164 height 32
click at [720, 619] on select "Choose an option... Pending Applied Excluded (Questions) Excluded (Expired) Exc…" at bounding box center [802, 634] width 164 height 32
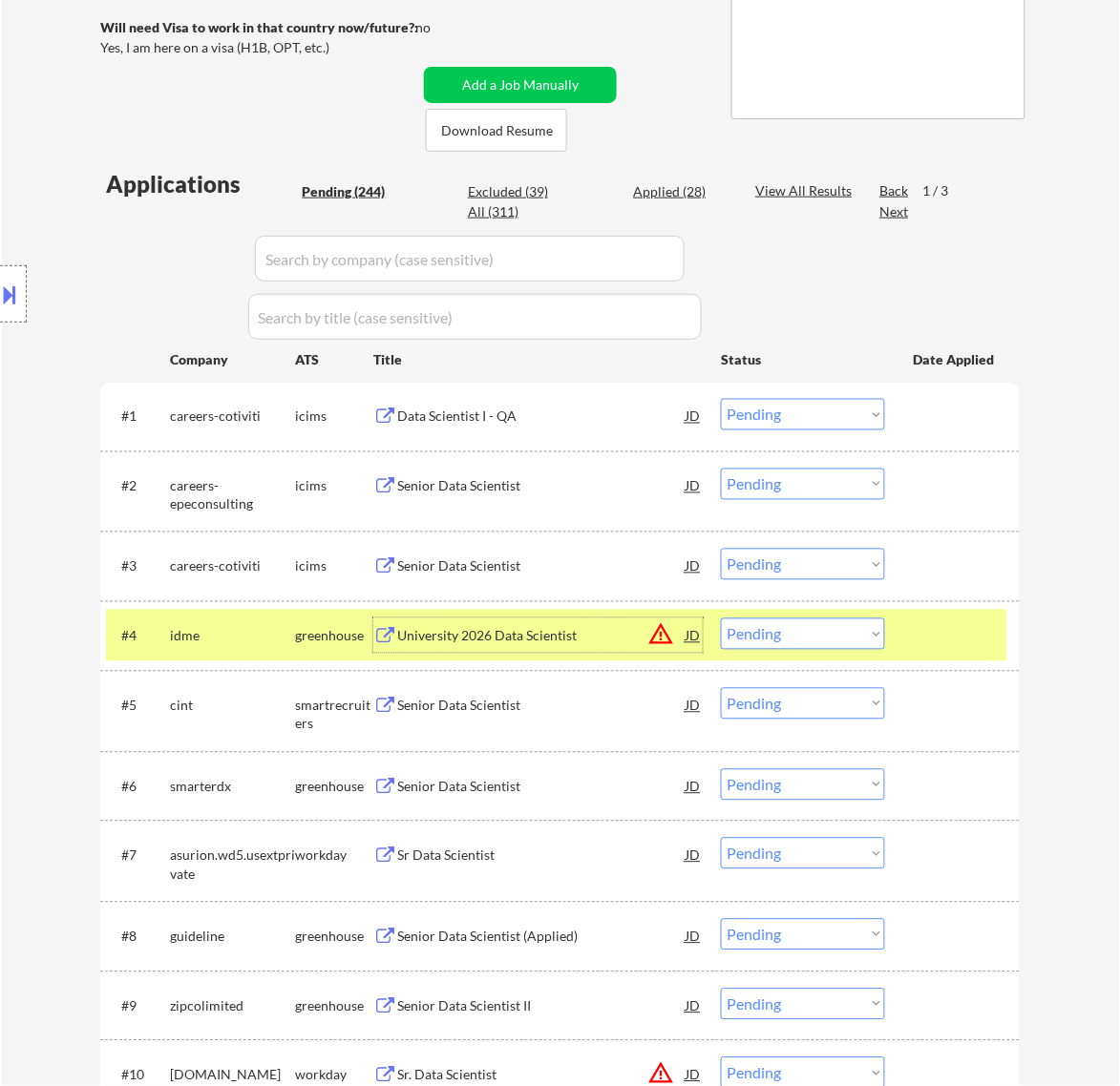
click at [564, 632] on div "University 2026 Data Scientist" at bounding box center [541, 637] width 288 height 19
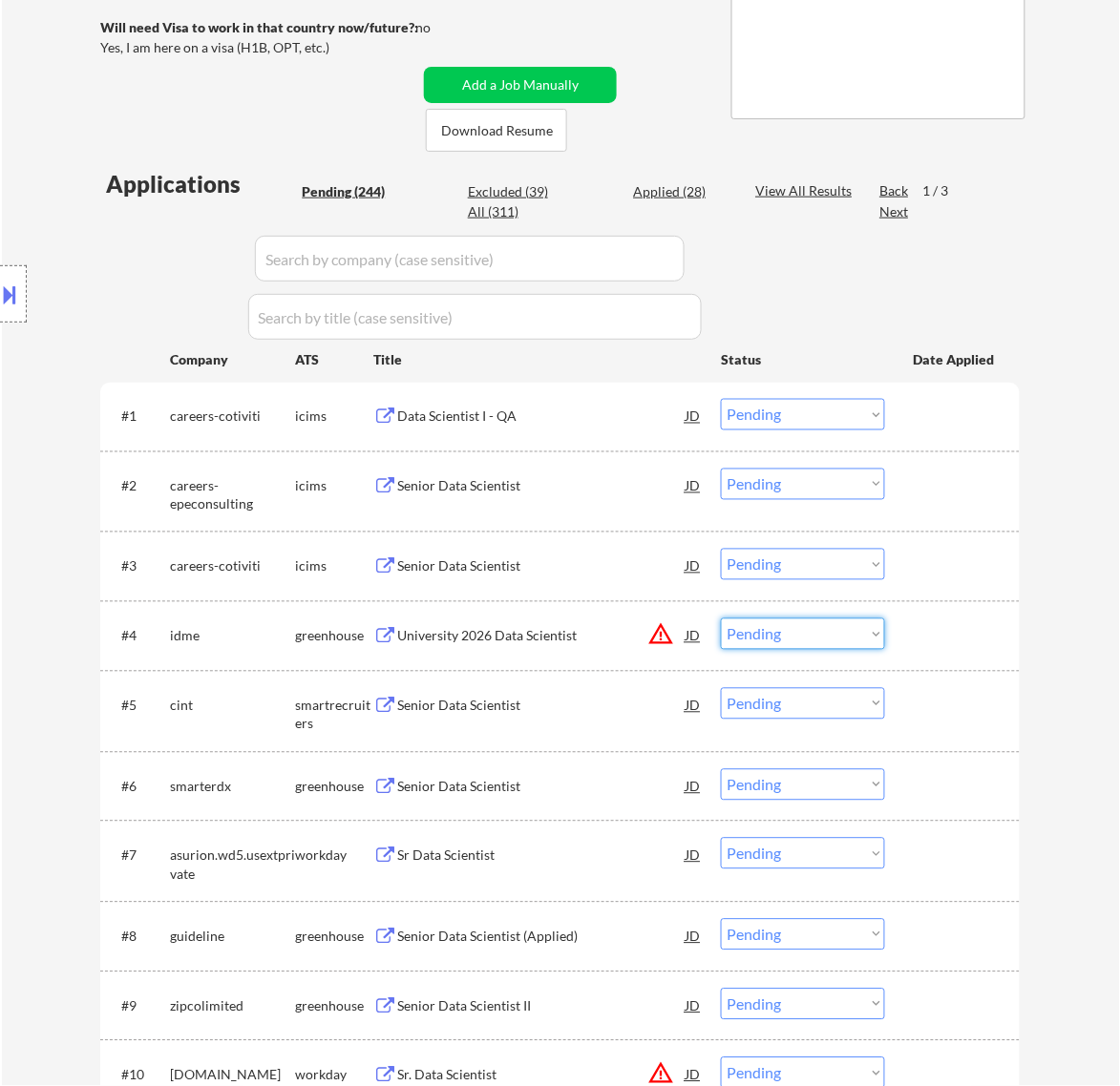
click at [834, 641] on select "Choose an option... Pending Applied Excluded (Questions) Excluded (Expired) Exc…" at bounding box center [802, 634] width 164 height 32
click at [720, 619] on select "Choose an option... Pending Applied Excluded (Questions) Excluded (Expired) Exc…" at bounding box center [802, 634] width 164 height 32
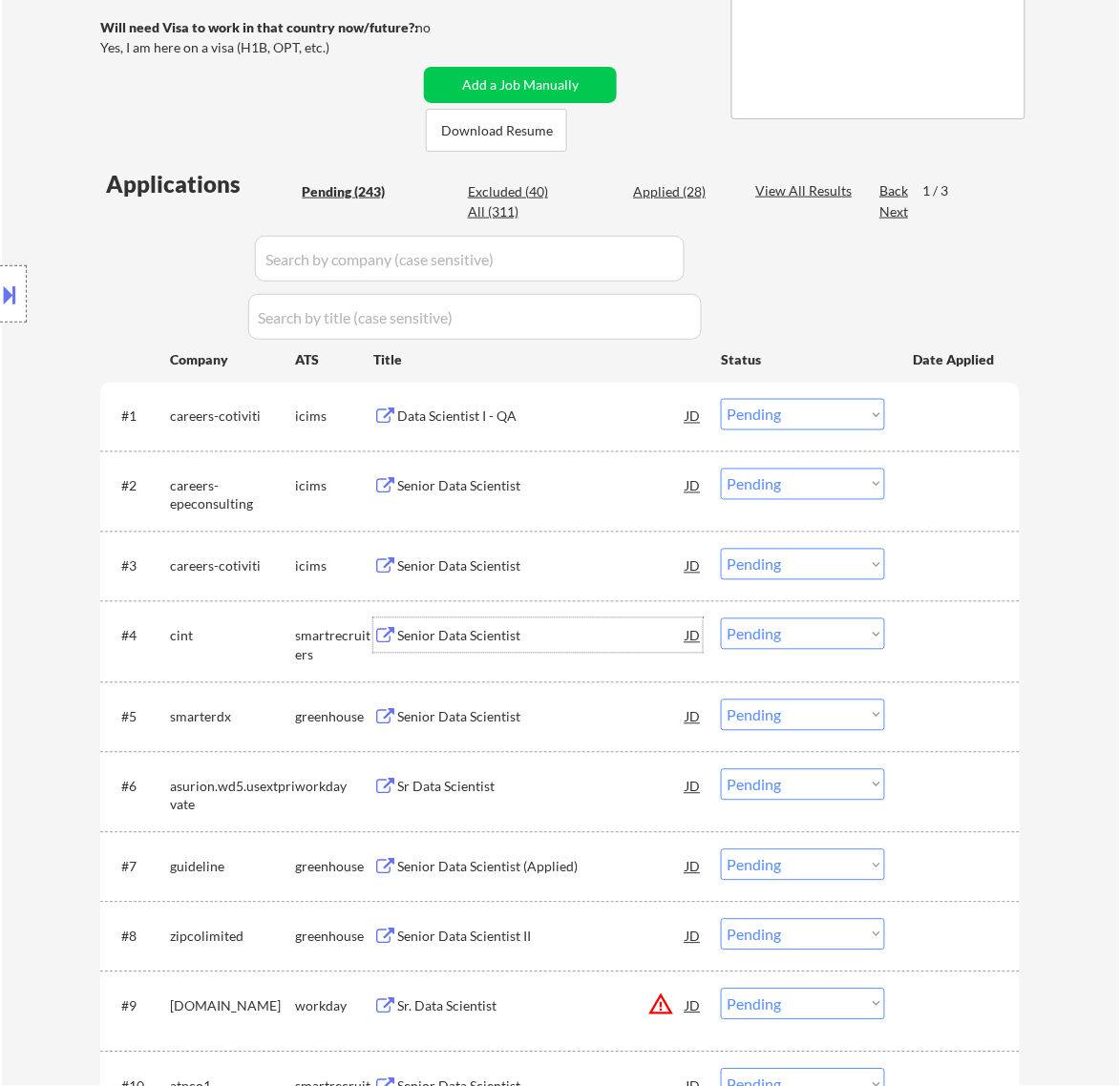
click at [566, 638] on div "Senior Data Scientist" at bounding box center [541, 637] width 288 height 19
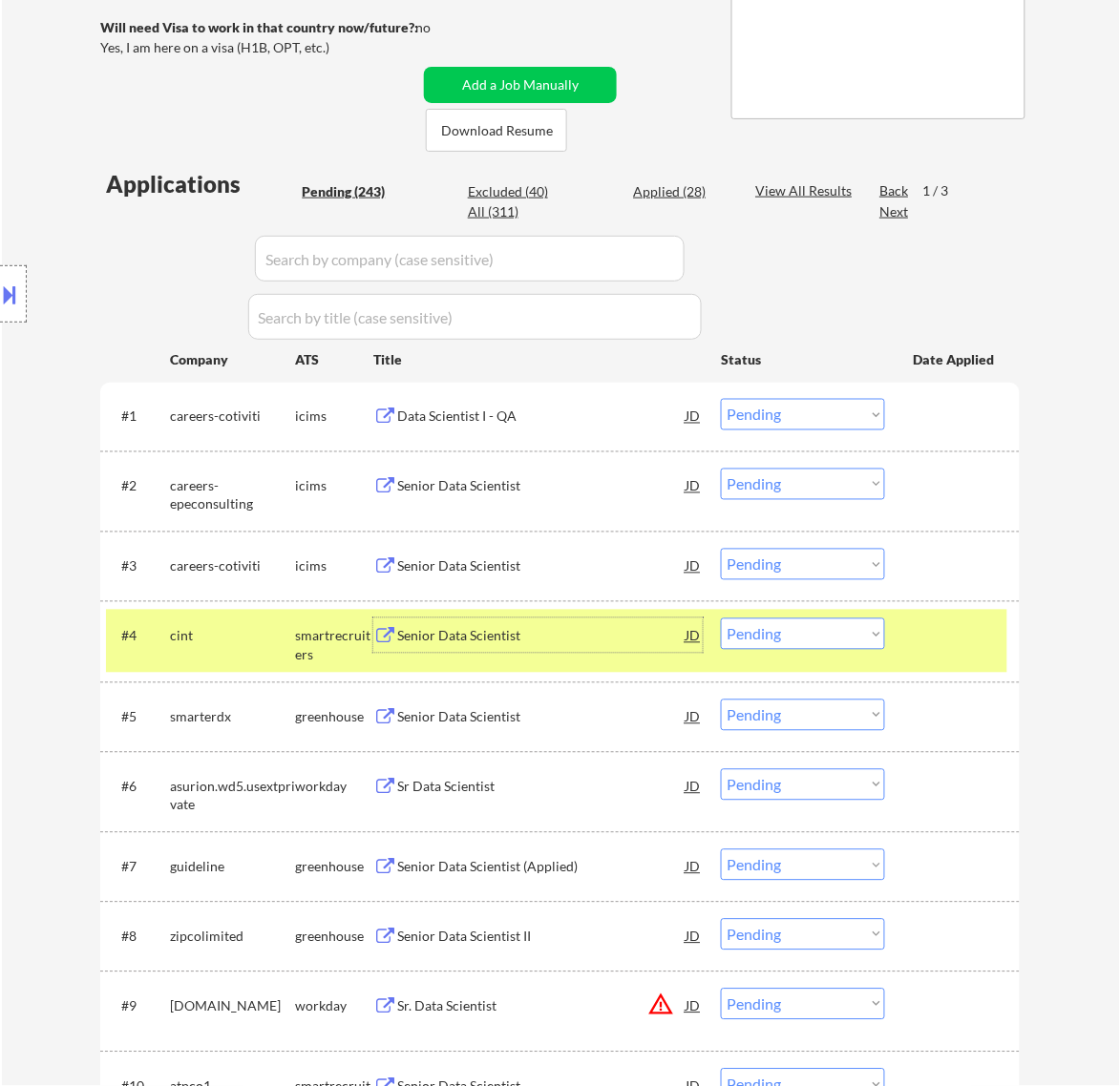
click at [856, 637] on select "Choose an option... Pending Applied Excluded (Questions) Excluded (Expired) Exc…" at bounding box center [802, 634] width 164 height 32
click at [720, 619] on select "Choose an option... Pending Applied Excluded (Questions) Excluded (Expired) Exc…" at bounding box center [802, 634] width 164 height 32
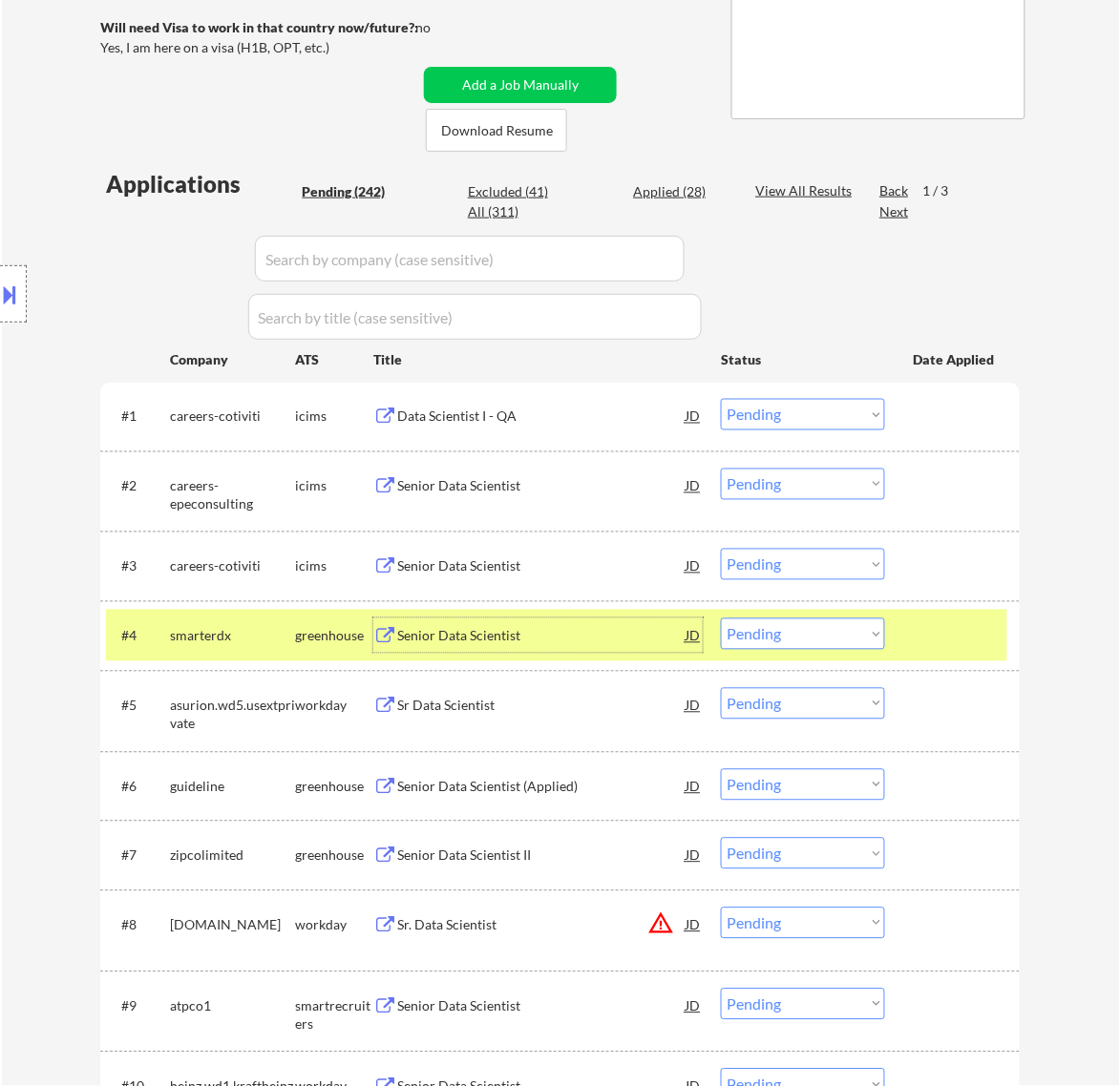
click at [573, 645] on div "Senior Data Scientist" at bounding box center [541, 637] width 288 height 19
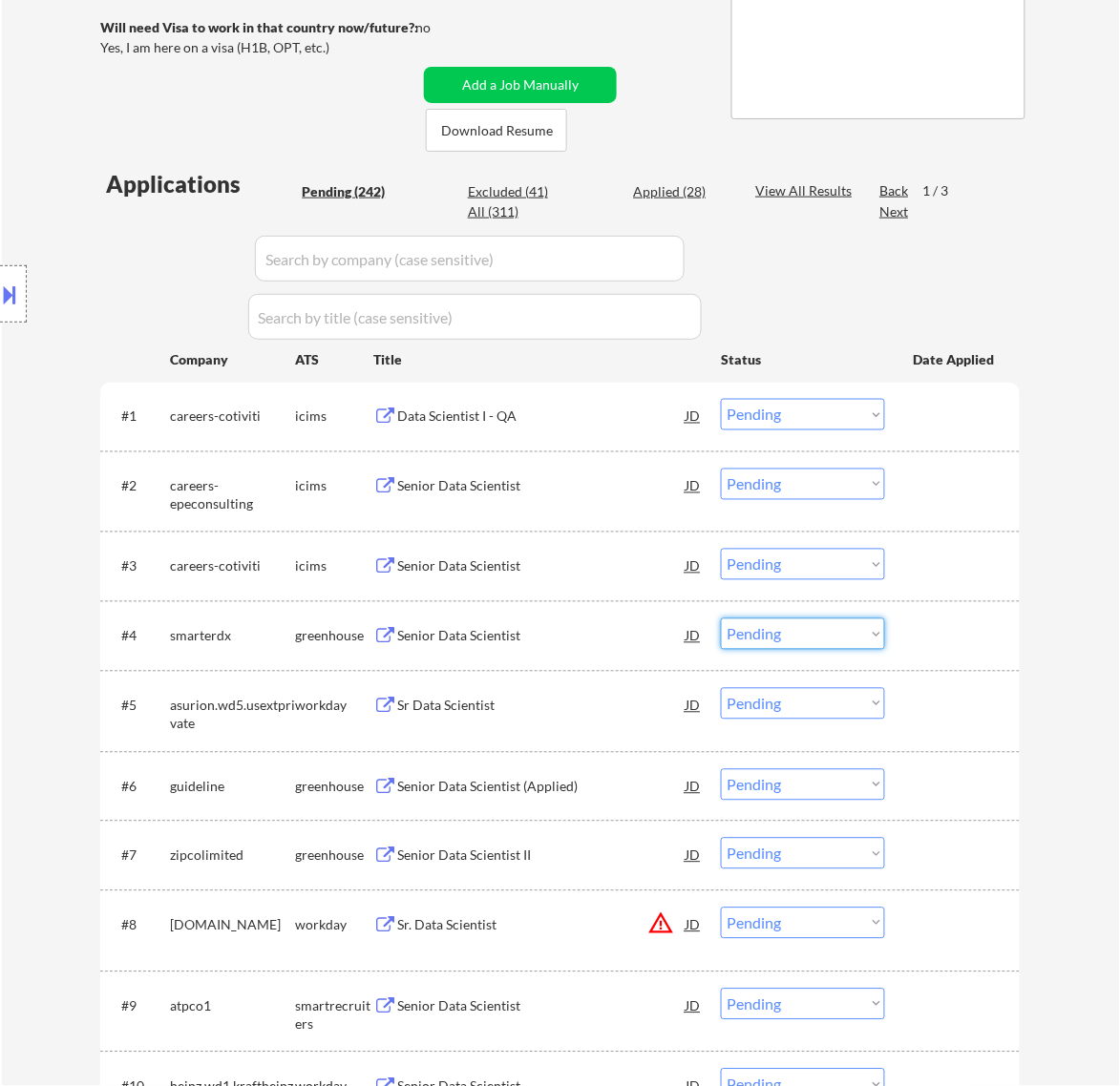
click at [817, 635] on select "Choose an option... Pending Applied Excluded (Questions) Excluded (Expired) Exc…" at bounding box center [802, 634] width 164 height 32
click at [720, 619] on select "Choose an option... Pending Applied Excluded (Questions) Excluded (Expired) Exc…" at bounding box center [802, 634] width 164 height 32
select select ""pending""
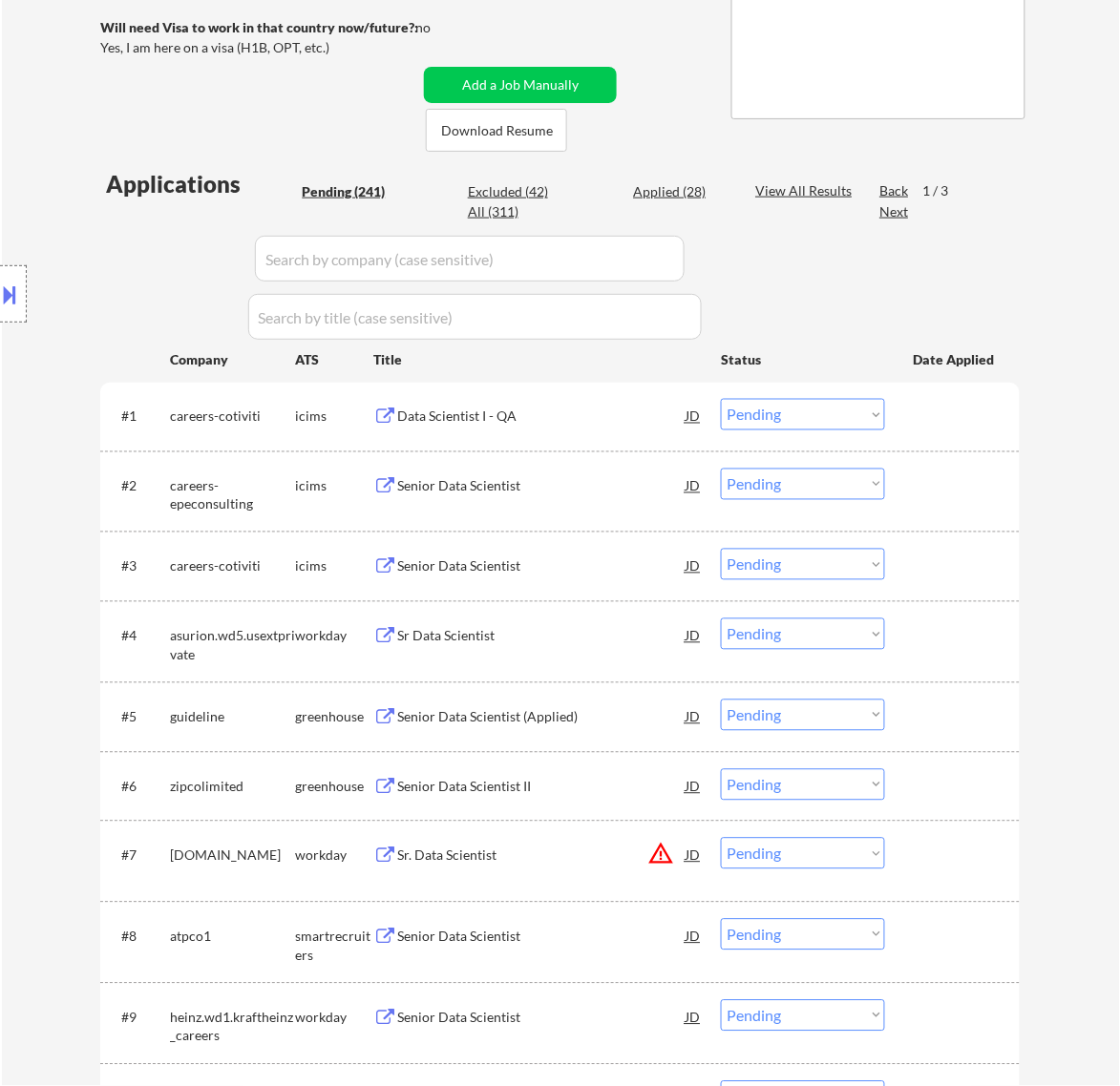
click at [603, 716] on div "Senior Data Scientist (Applied)" at bounding box center [541, 718] width 288 height 19
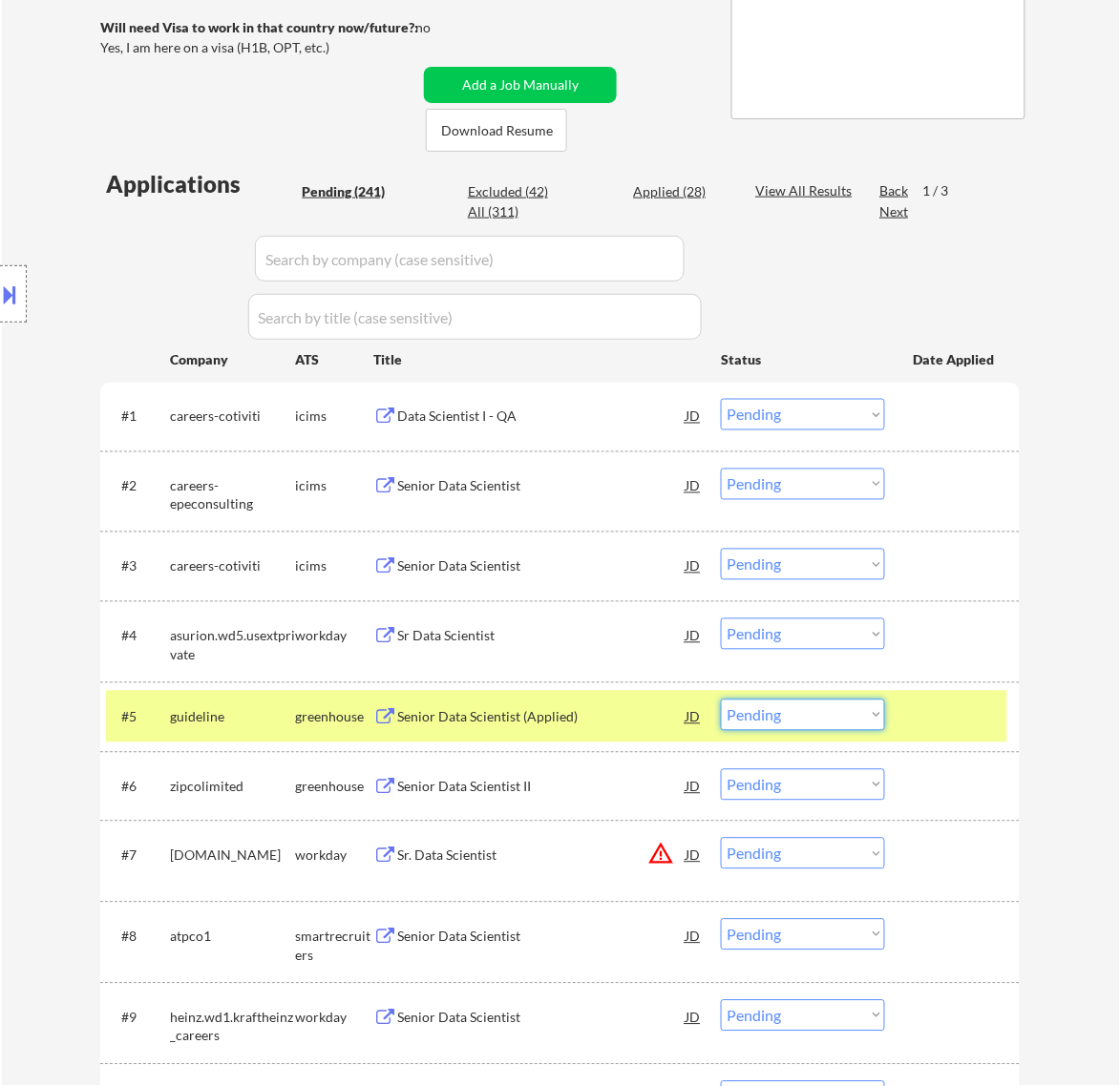
click at [783, 713] on select "Choose an option... Pending Applied Excluded (Questions) Excluded (Expired) Exc…" at bounding box center [802, 715] width 164 height 32
click at [720, 700] on select "Choose an option... Pending Applied Excluded (Questions) Excluded (Expired) Exc…" at bounding box center [802, 715] width 164 height 32
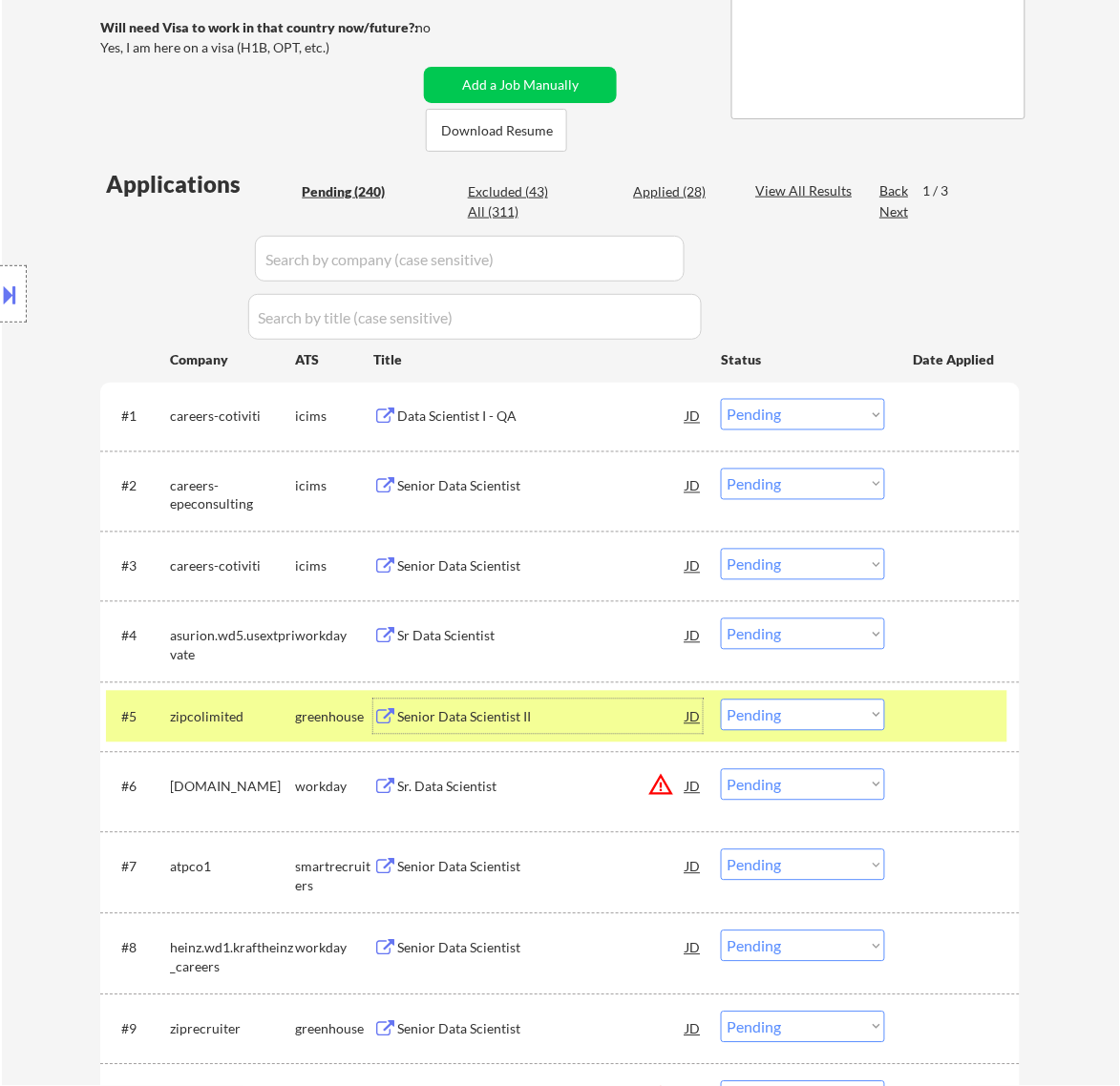
click at [581, 713] on div "Senior Data Scientist II" at bounding box center [541, 718] width 288 height 19
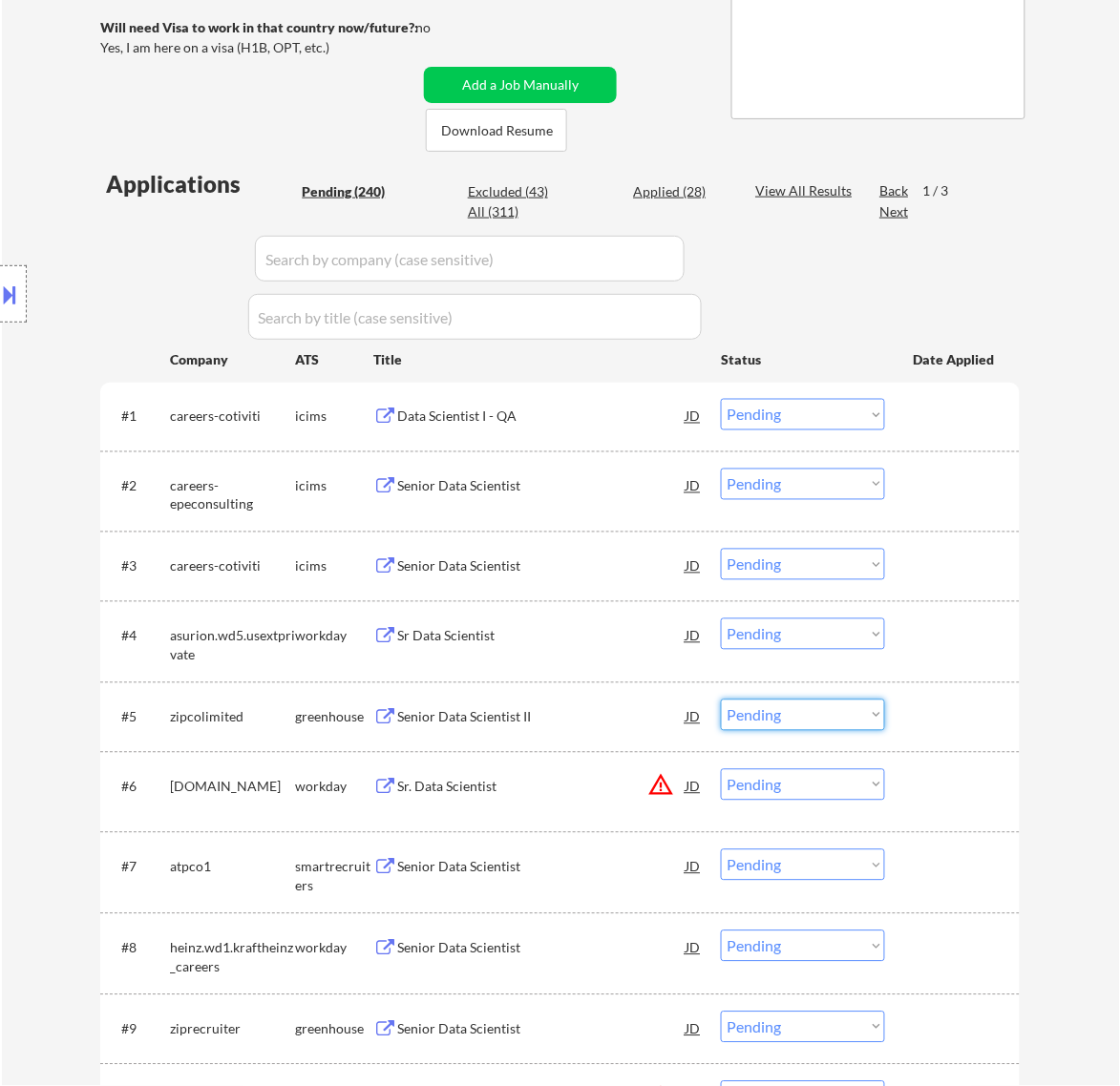
click at [805, 715] on select "Choose an option... Pending Applied Excluded (Questions) Excluded (Expired) Exc…" at bounding box center [802, 715] width 164 height 32
click at [720, 700] on select "Choose an option... Pending Applied Excluded (Questions) Excluded (Expired) Exc…" at bounding box center [802, 715] width 164 height 32
select select ""pending""
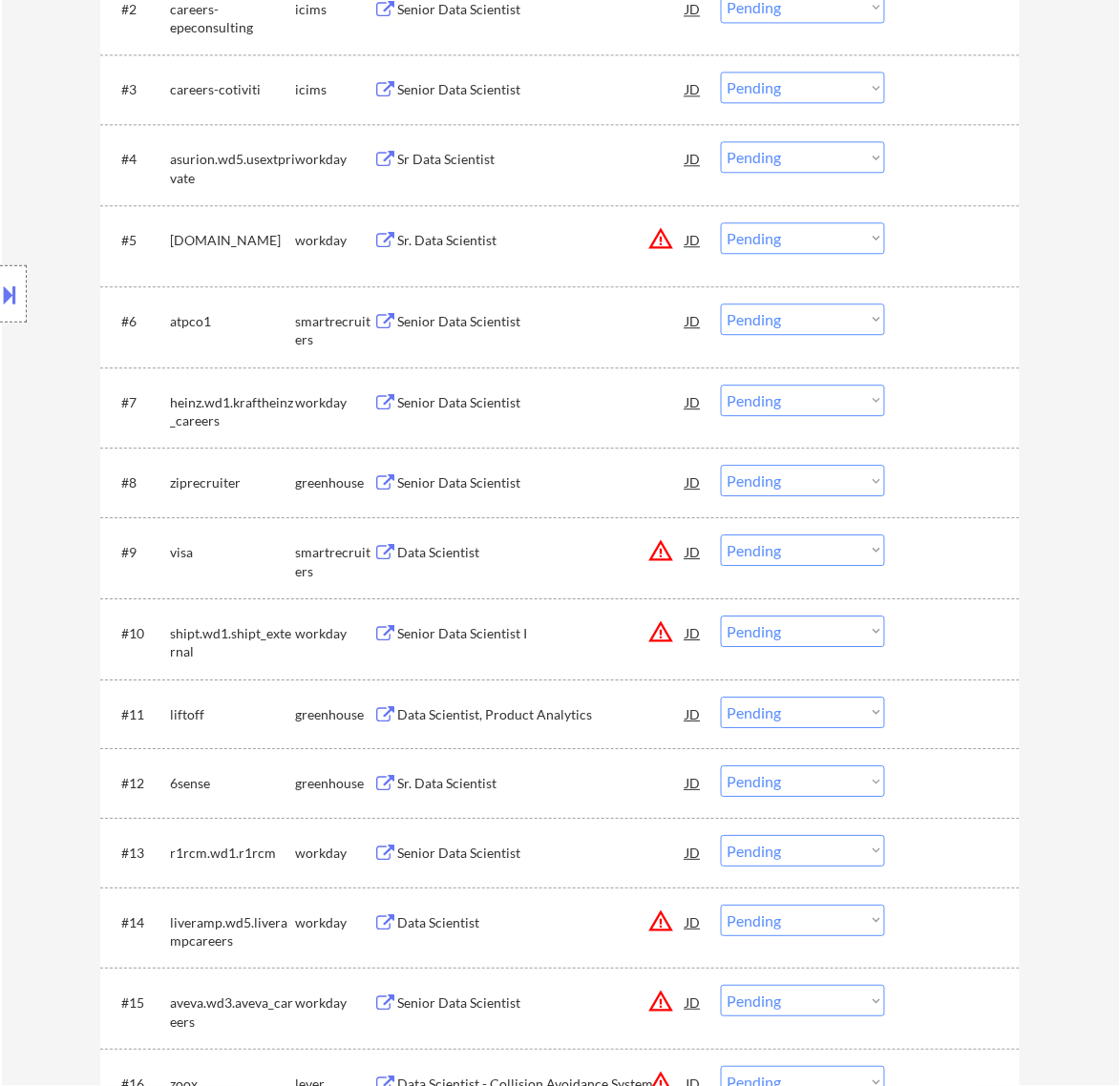
scroll to position [715, 0]
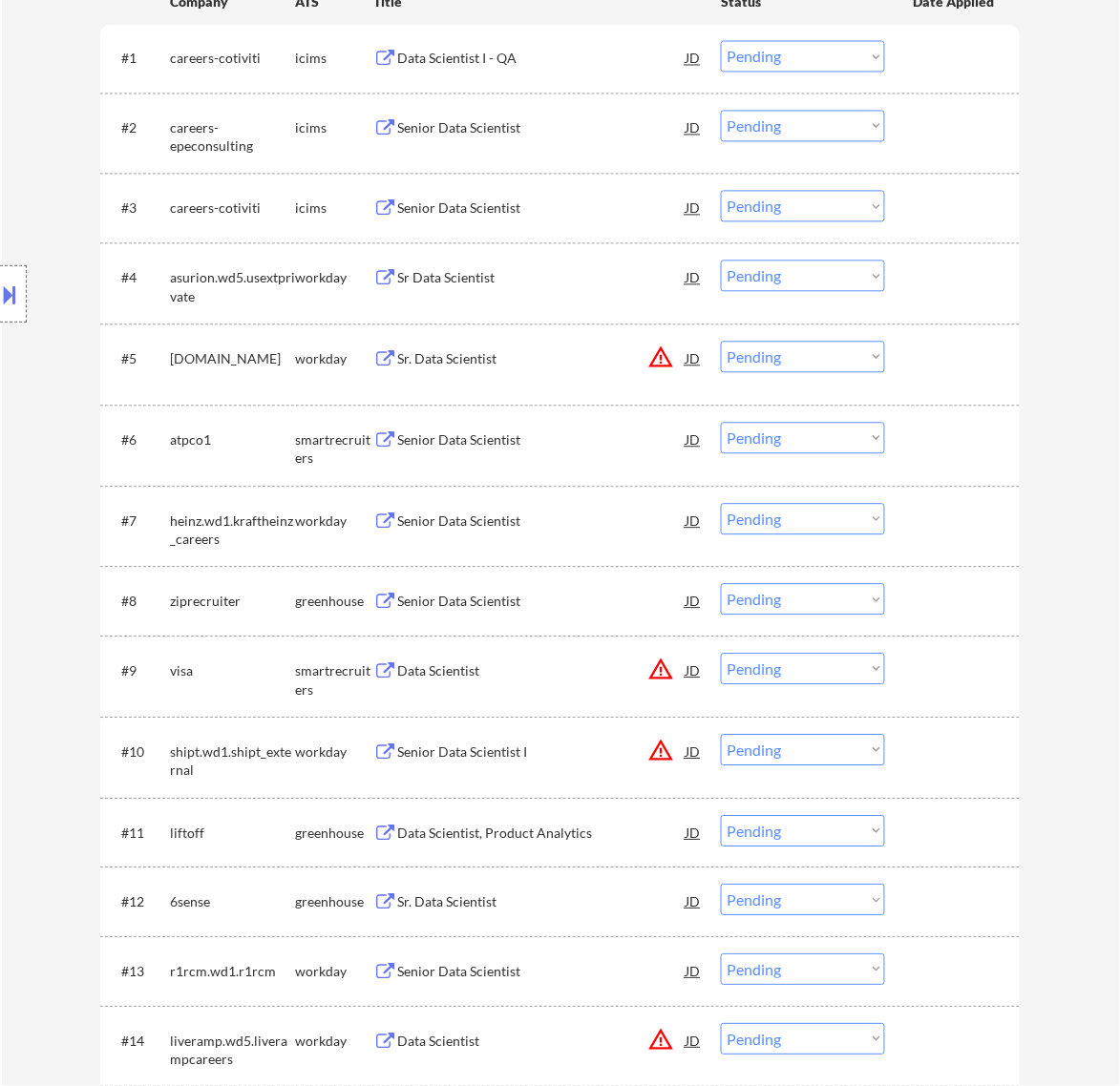
click at [627, 440] on div "Senior Data Scientist" at bounding box center [541, 441] width 288 height 19
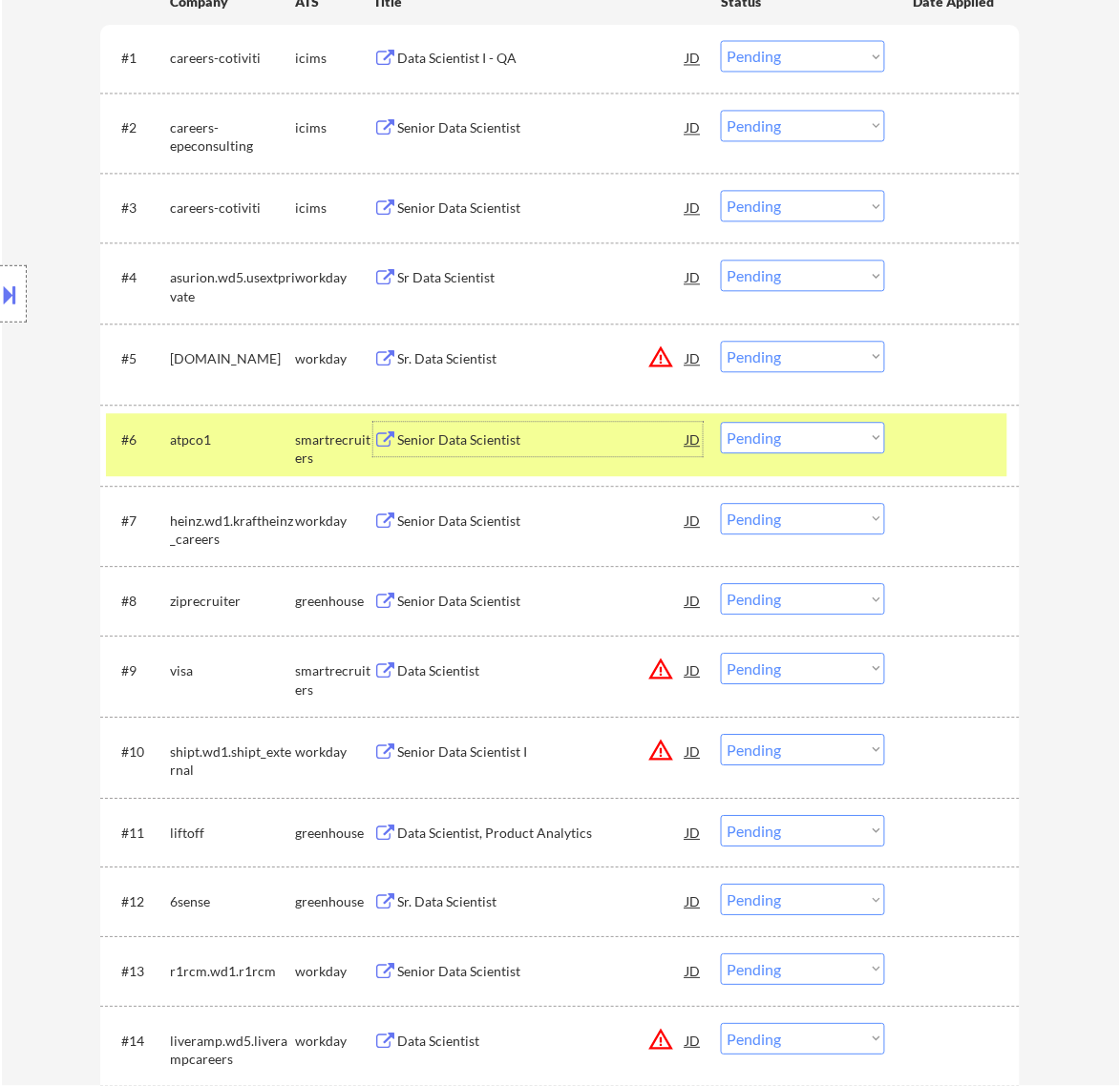
click at [823, 441] on select "Choose an option... Pending Applied Excluded (Questions) Excluded (Expired) Exc…" at bounding box center [802, 439] width 164 height 32
click at [720, 423] on select "Choose an option... Pending Applied Excluded (Questions) Excluded (Expired) Exc…" at bounding box center [802, 439] width 164 height 32
select select ""pending""
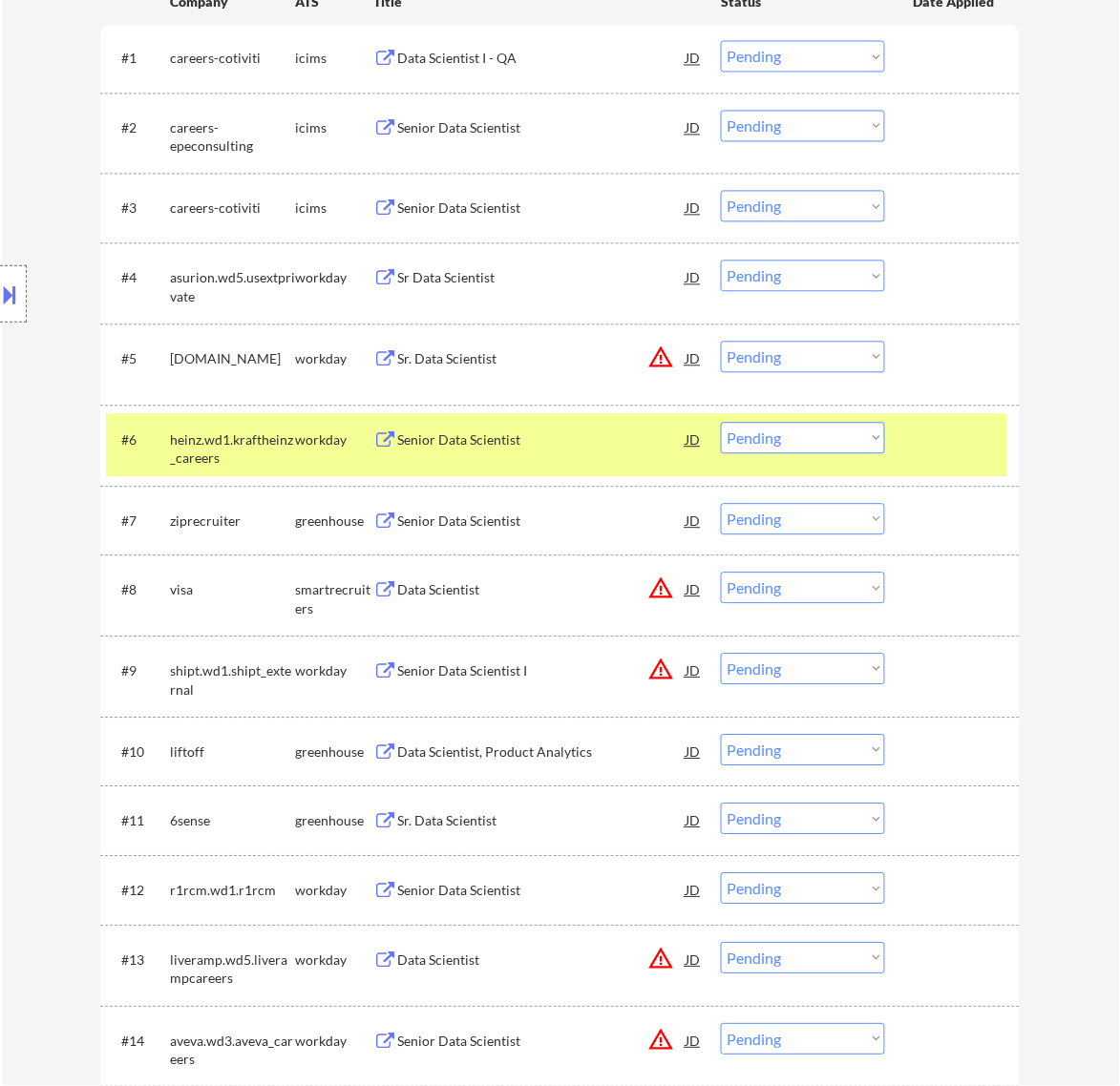
click at [563, 525] on div "Senior Data Scientist" at bounding box center [541, 522] width 288 height 19
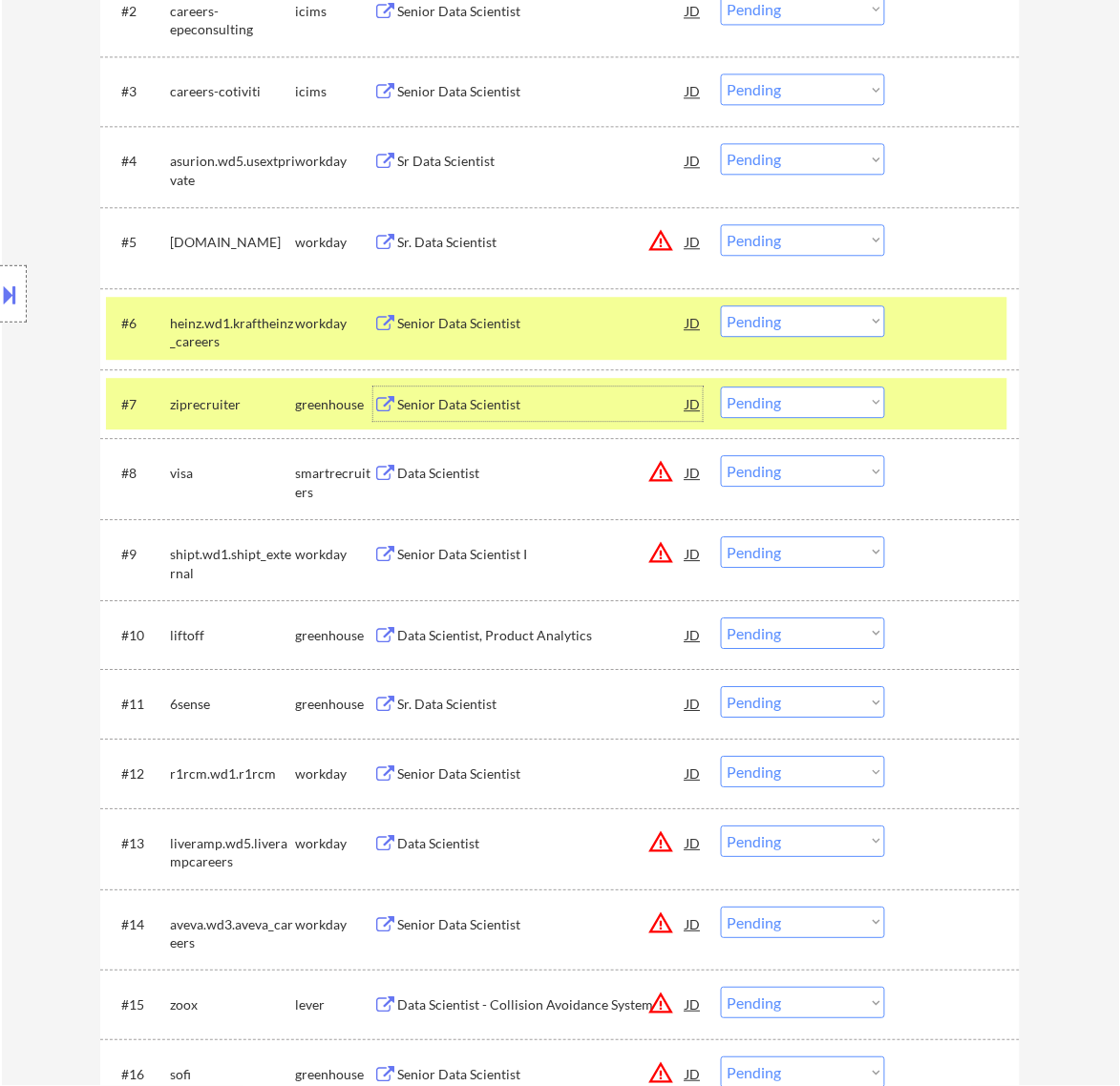
scroll to position [835, 0]
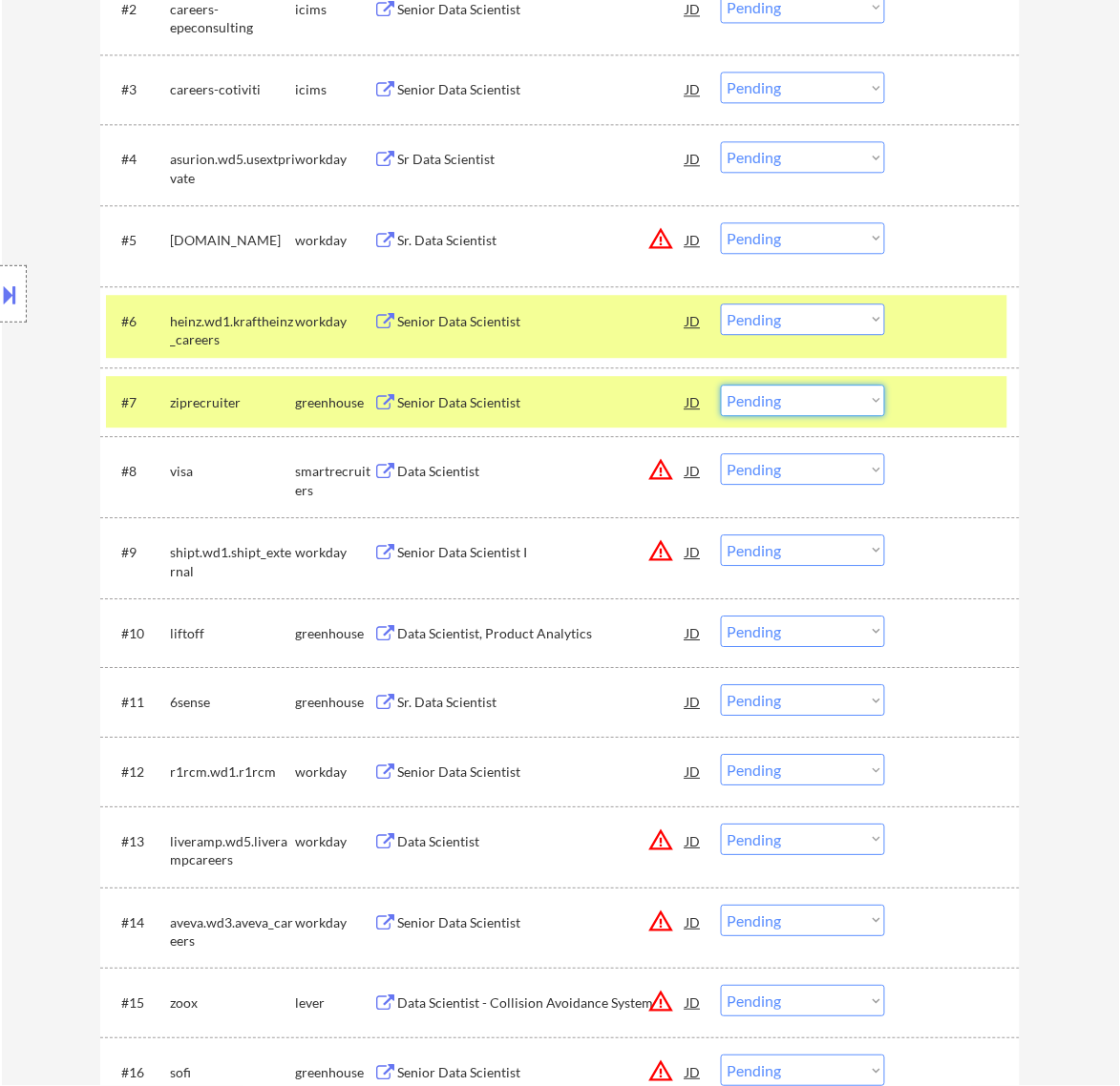
drag, startPoint x: 809, startPoint y: 393, endPoint x: 813, endPoint y: 413, distance: 20.4
click at [809, 393] on select "Choose an option... Pending Applied Excluded (Questions) Excluded (Expired) Exc…" at bounding box center [802, 400] width 164 height 32
click at [720, 385] on select "Choose an option... Pending Applied Excluded (Questions) Excluded (Expired) Exc…" at bounding box center [802, 400] width 164 height 32
select select ""pending""
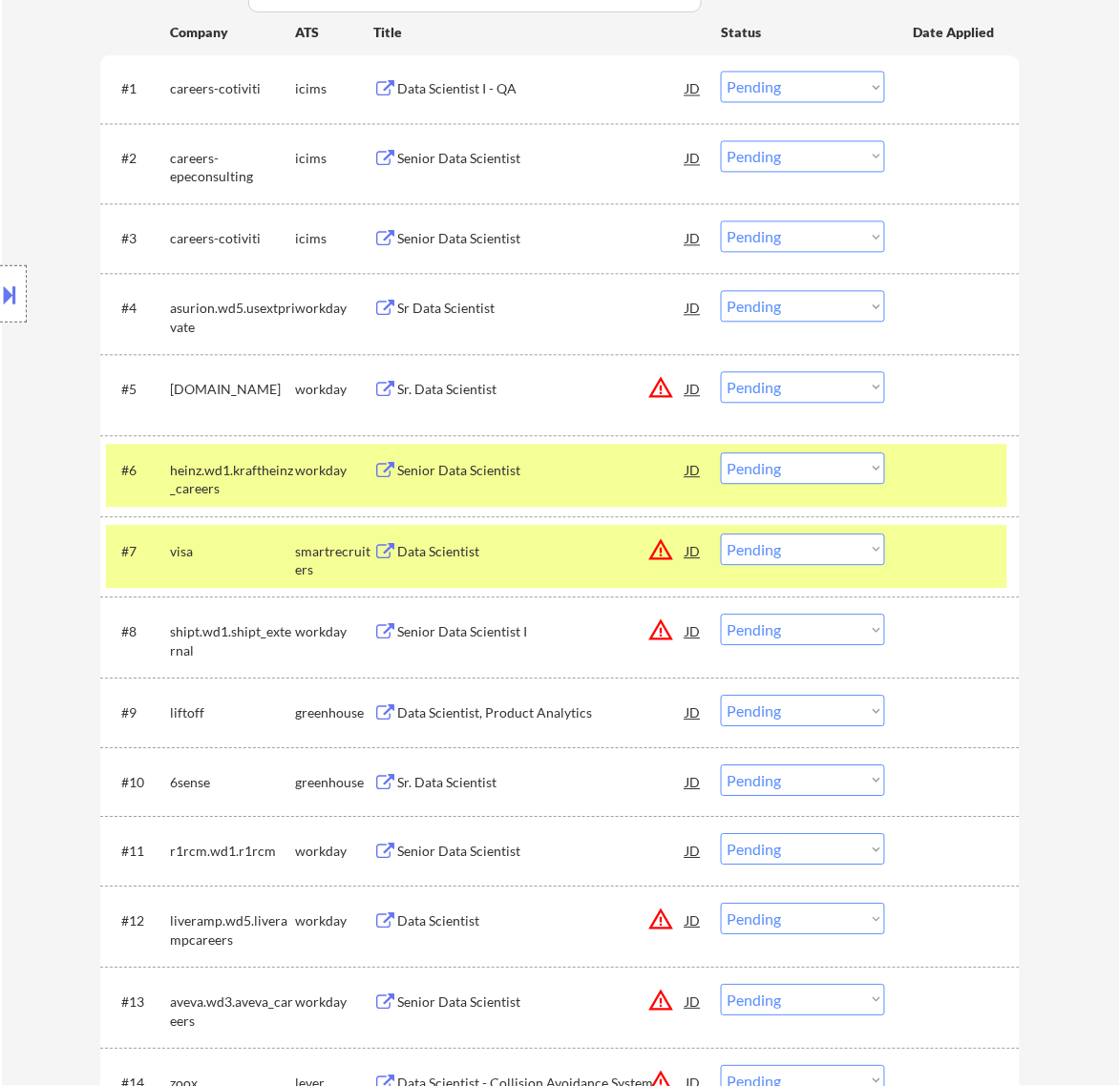
scroll to position [597, 0]
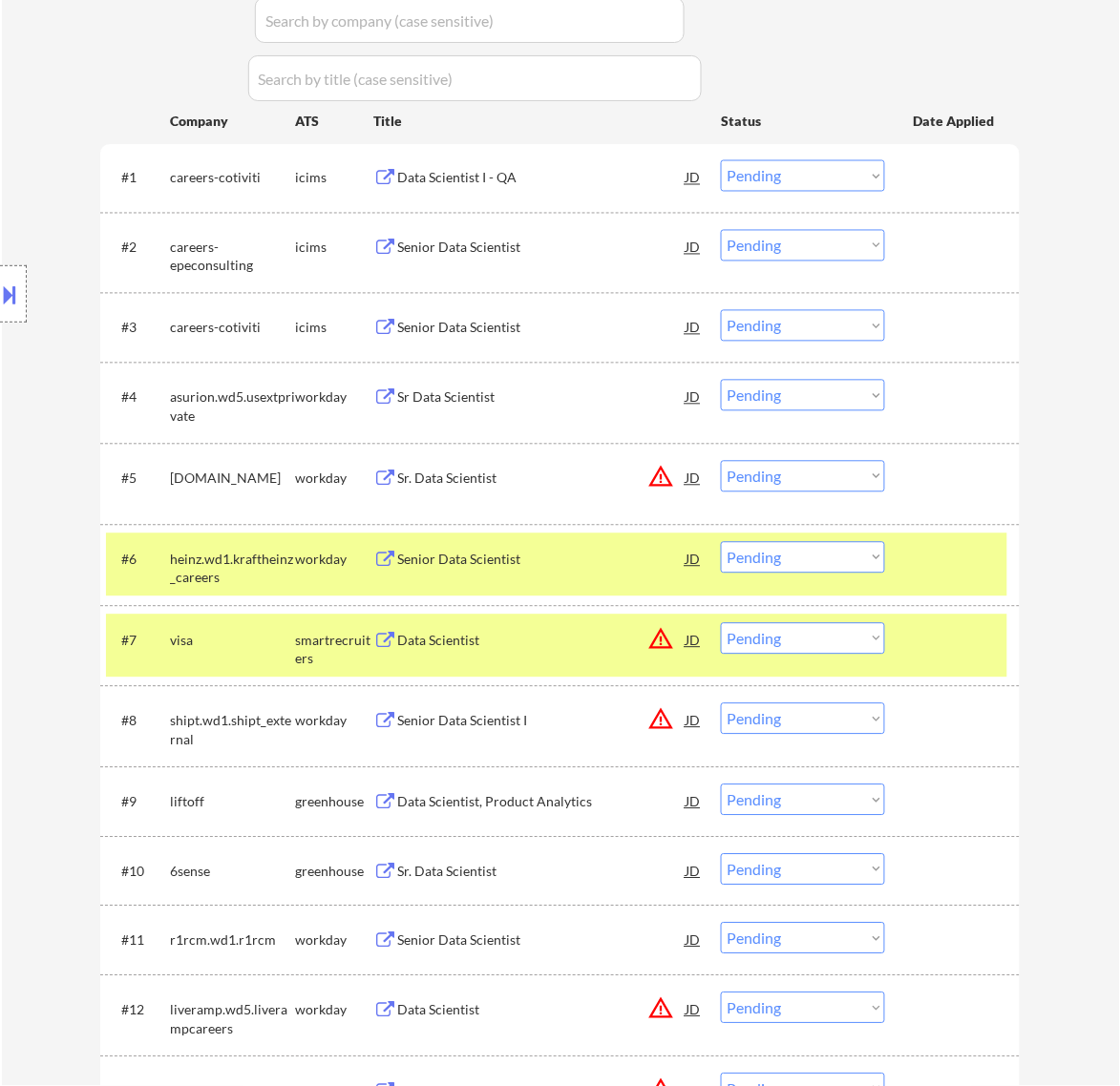
click at [910, 622] on div "#7 visa smartrecruiters Data Scientist JD warning_amber Choose an option... Pen…" at bounding box center [557, 646] width 902 height 63
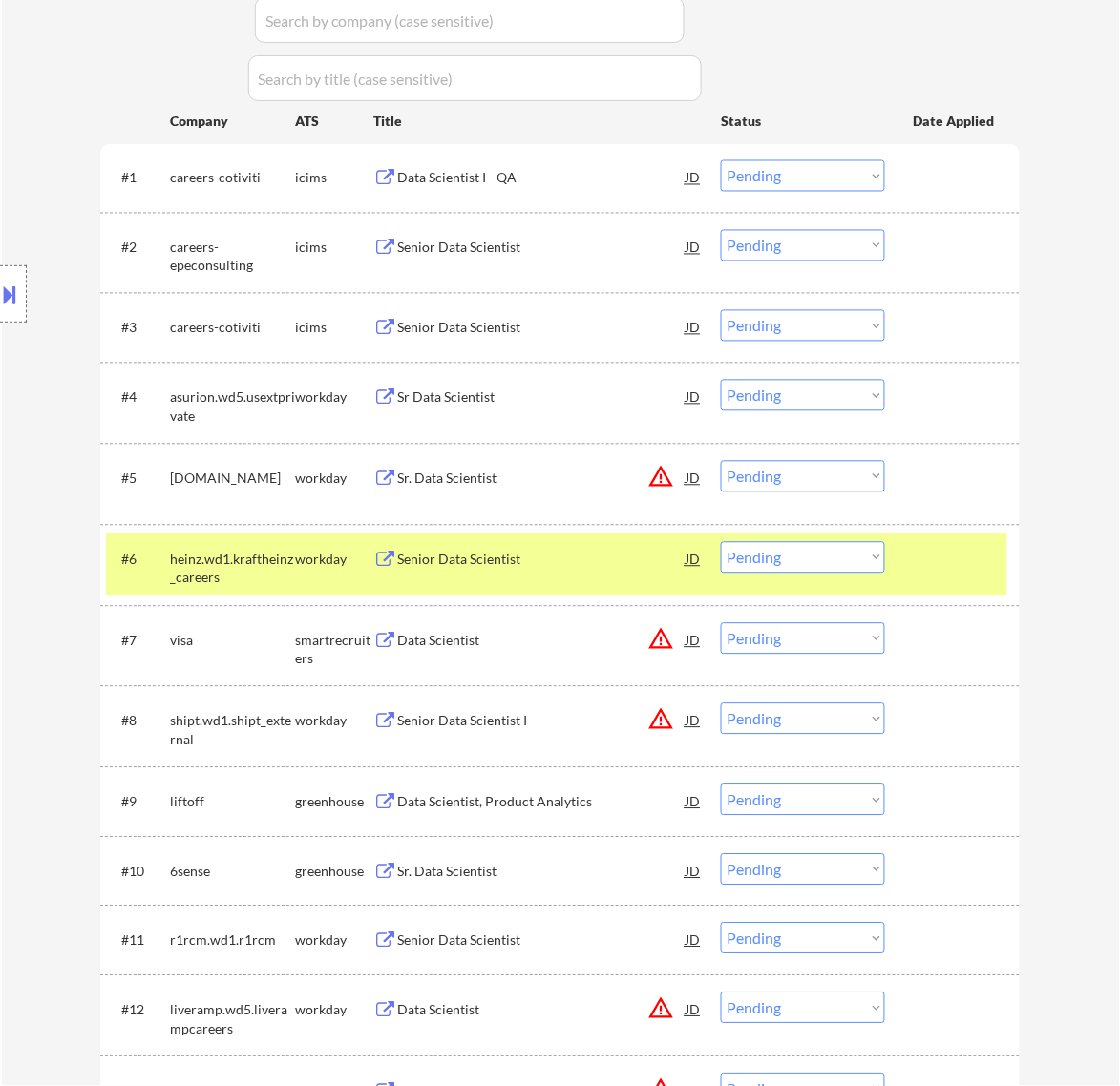
click at [933, 576] on div at bounding box center [955, 559] width 84 height 34
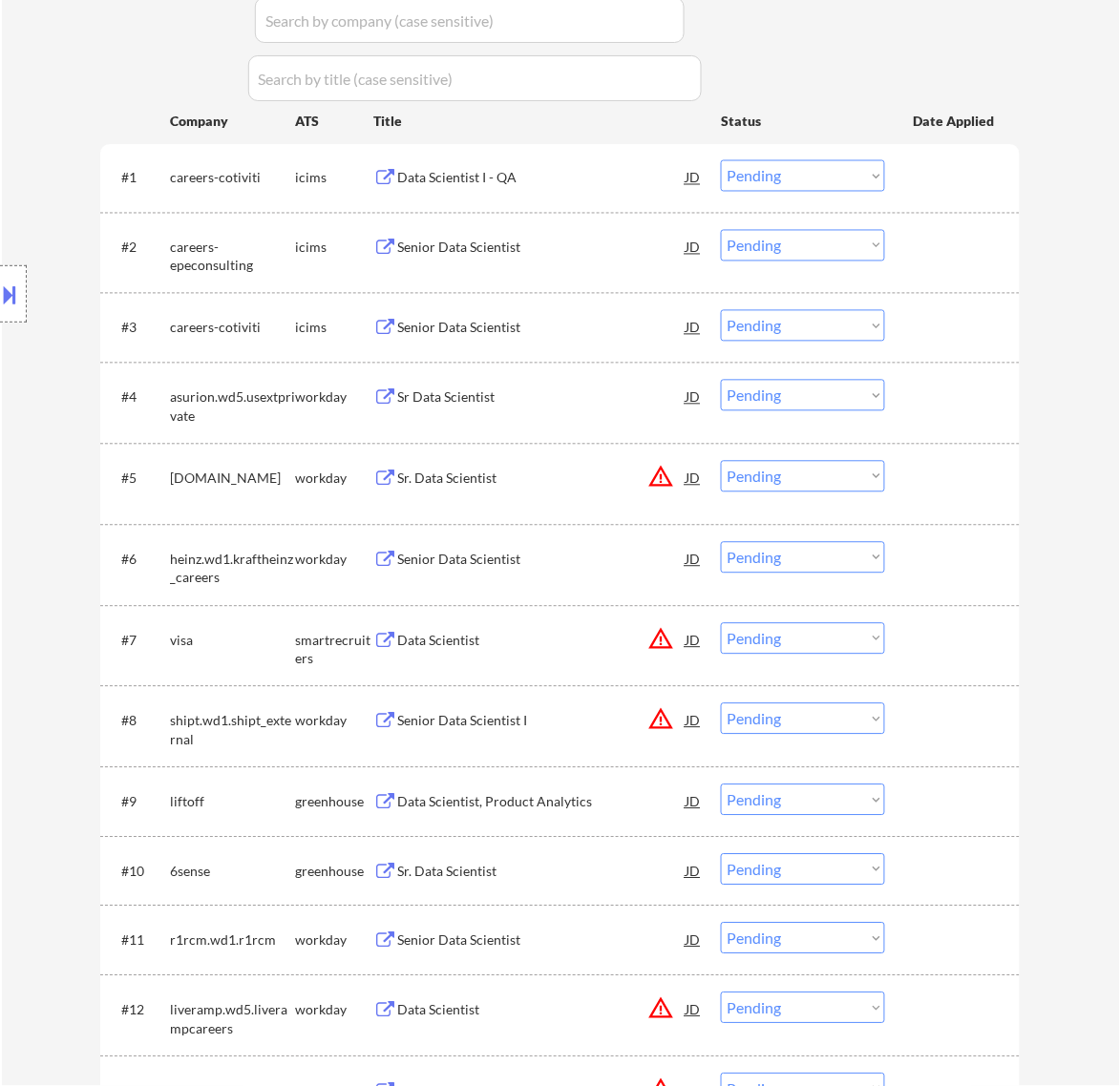
click at [583, 403] on div "Sr Data Scientist" at bounding box center [541, 398] width 288 height 19
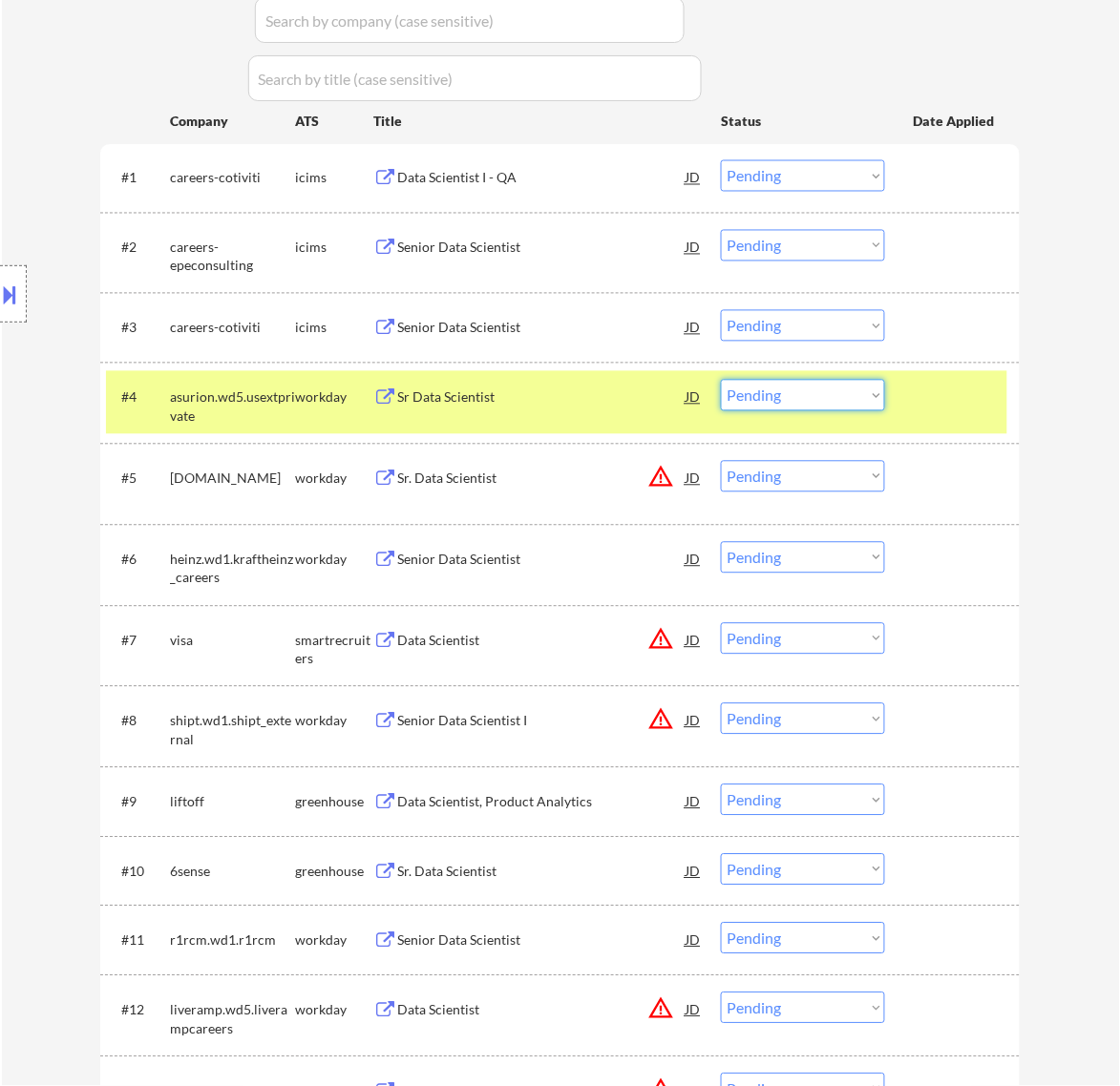
click at [814, 392] on select "Choose an option... Pending Applied Excluded (Questions) Excluded (Expired) Exc…" at bounding box center [802, 396] width 164 height 32
click at [720, 380] on select "Choose an option... Pending Applied Excluded (Questions) Excluded (Expired) Exc…" at bounding box center [802, 396] width 164 height 32
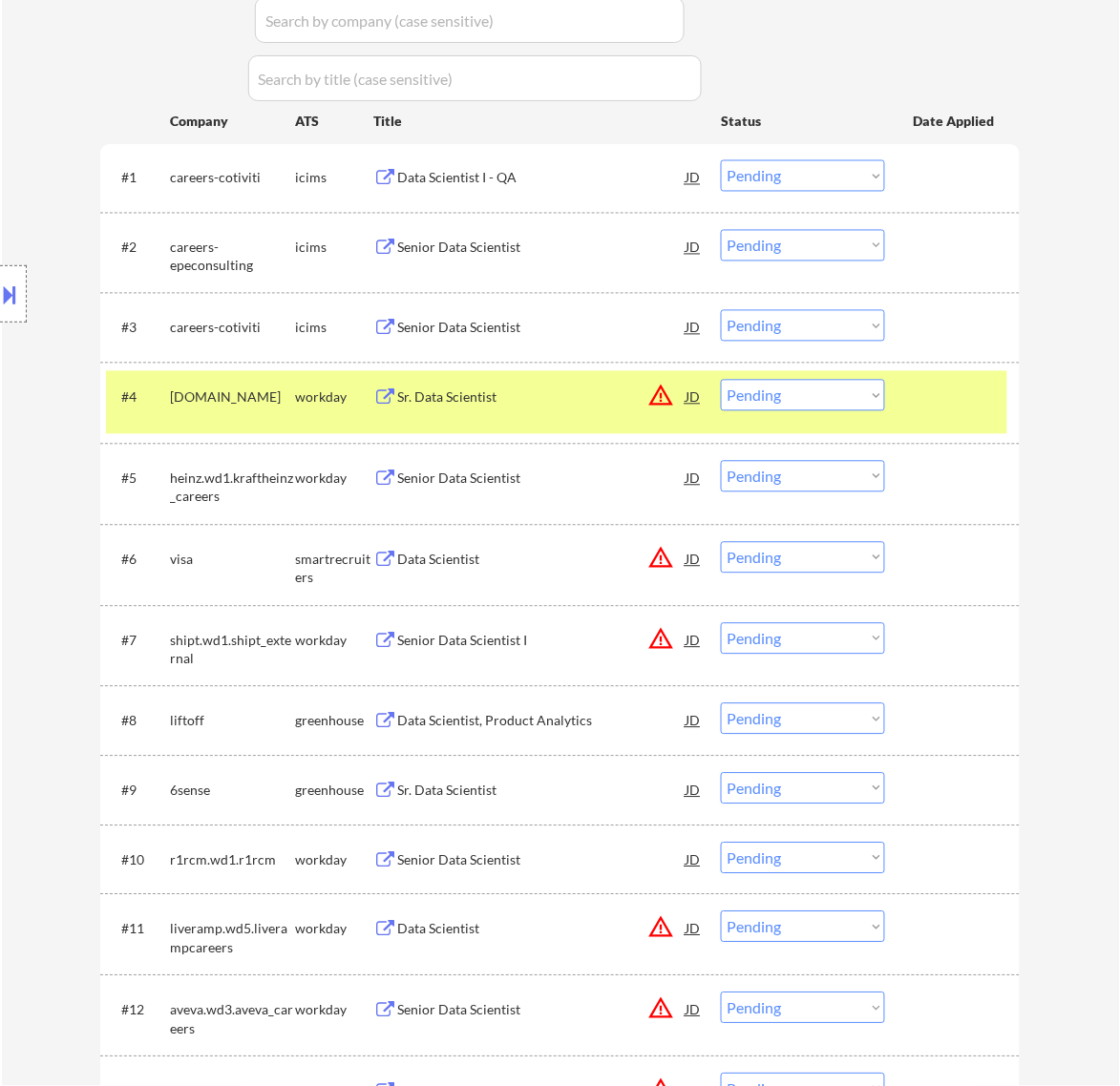
click at [612, 411] on div "Sr. Data Scientist" at bounding box center [541, 397] width 288 height 34
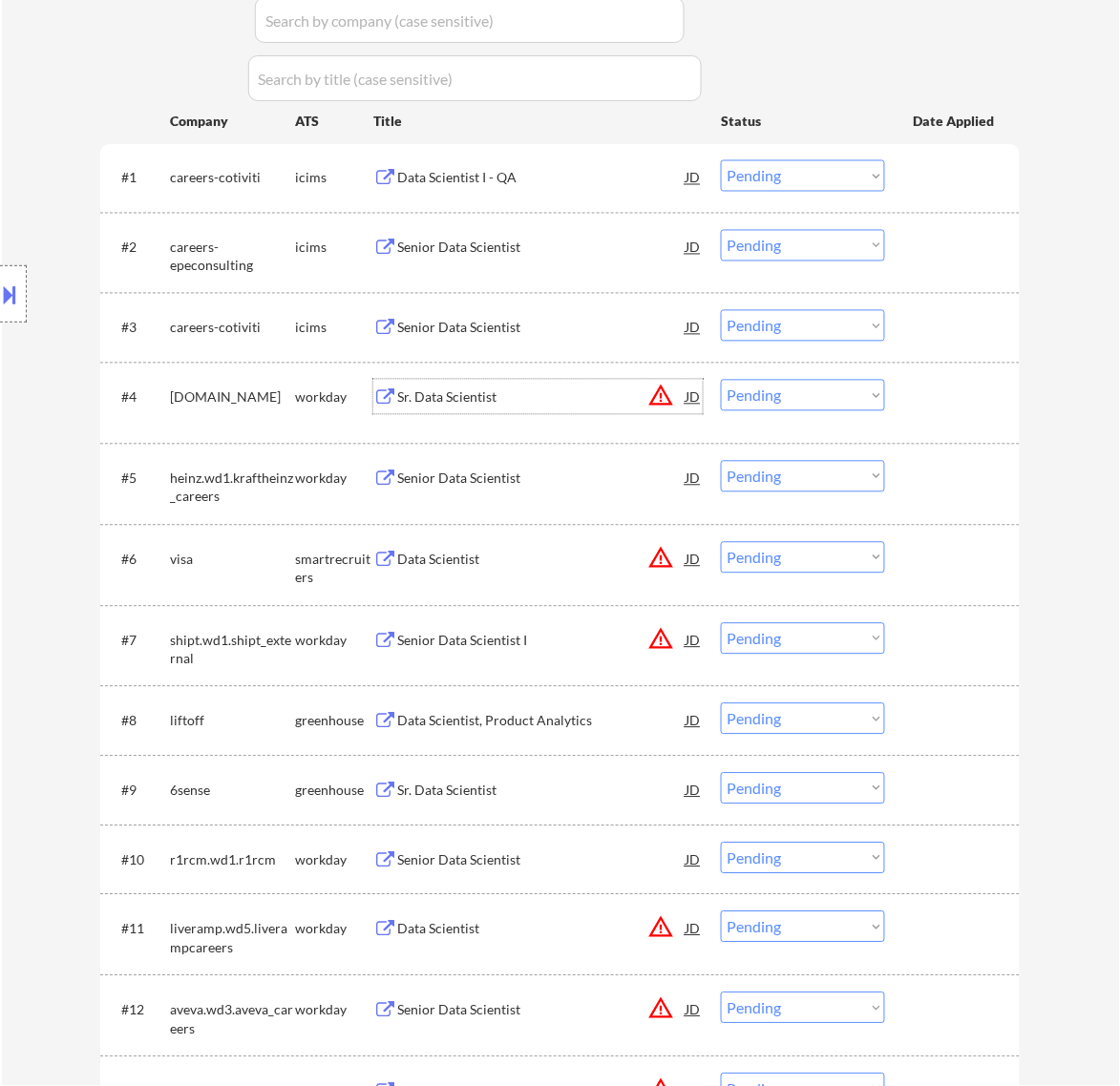
click at [788, 403] on select "Choose an option... Pending Applied Excluded (Questions) Excluded (Expired) Exc…" at bounding box center [802, 396] width 164 height 32
click at [720, 380] on select "Choose an option... Pending Applied Excluded (Questions) Excluded (Expired) Exc…" at bounding box center [802, 396] width 164 height 32
select select ""pending""
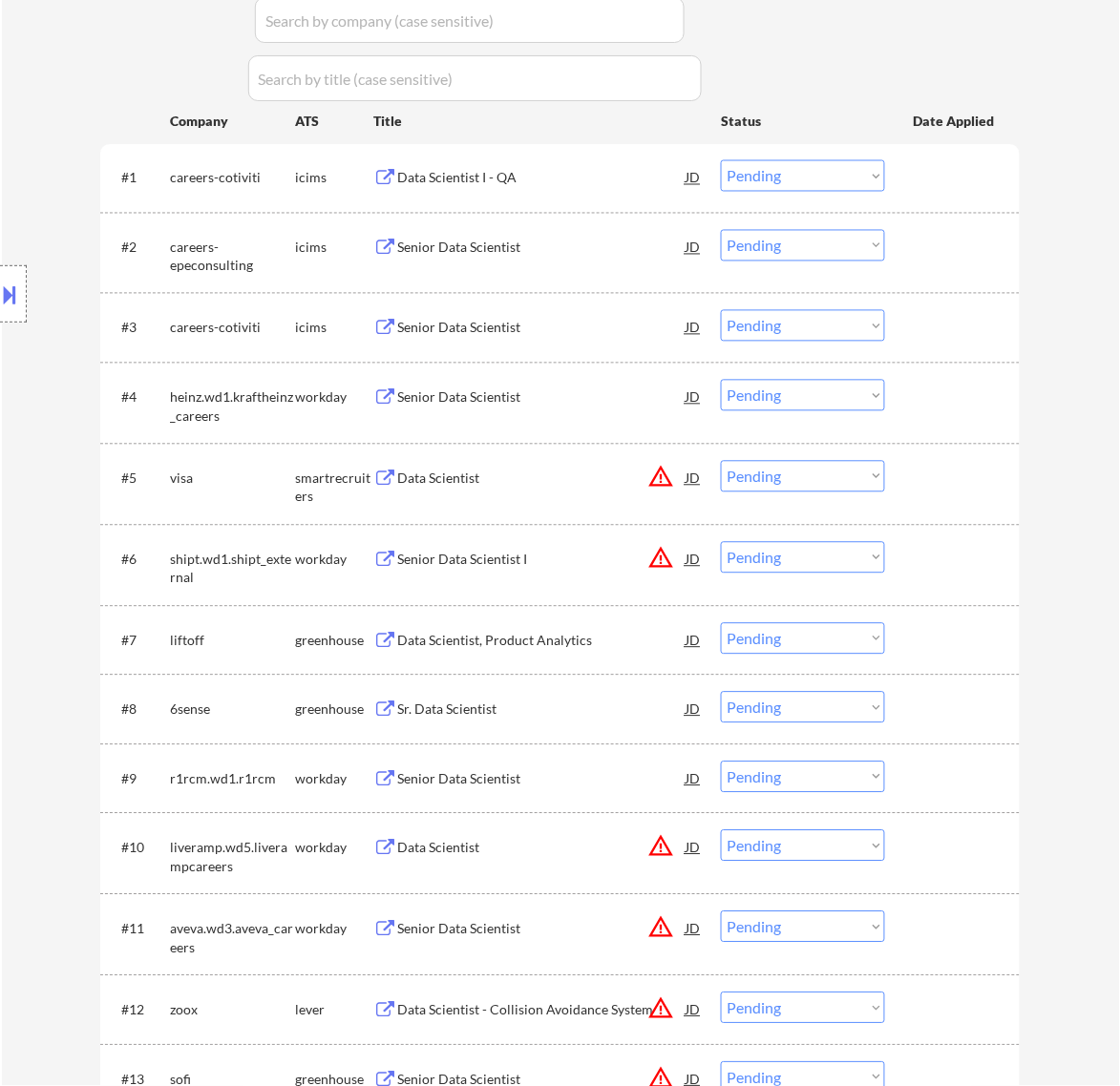
click at [594, 489] on div "Data Scientist" at bounding box center [541, 478] width 288 height 34
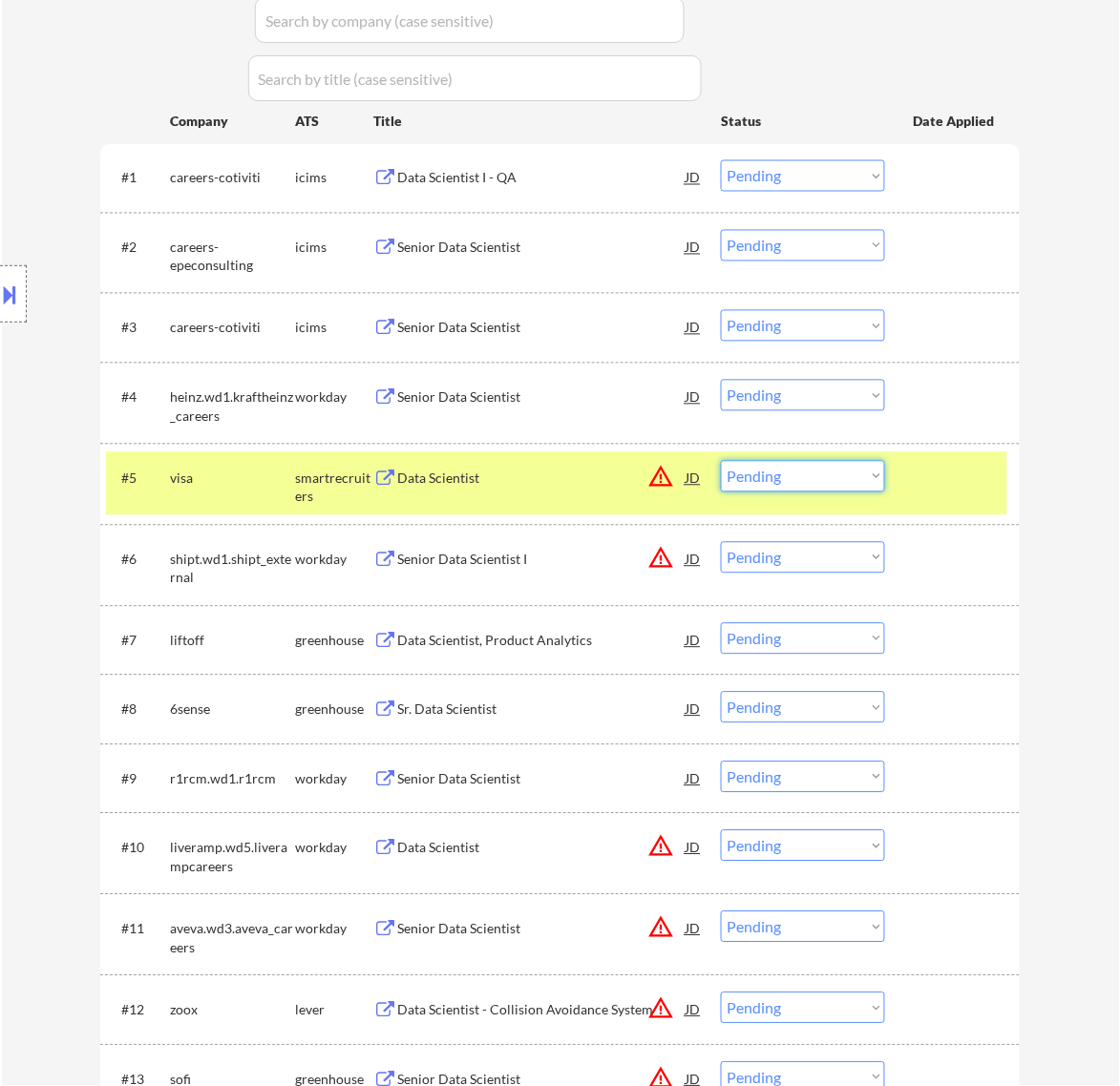
drag, startPoint x: 828, startPoint y: 486, endPoint x: 838, endPoint y: 484, distance: 10.2
click at [833, 485] on select "Choose an option... Pending Applied Excluded (Questions) Excluded (Expired) Exc…" at bounding box center [802, 476] width 164 height 32
click at [720, 461] on select "Choose an option... Pending Applied Excluded (Questions) Excluded (Expired) Exc…" at bounding box center [802, 476] width 164 height 32
select select ""pending""
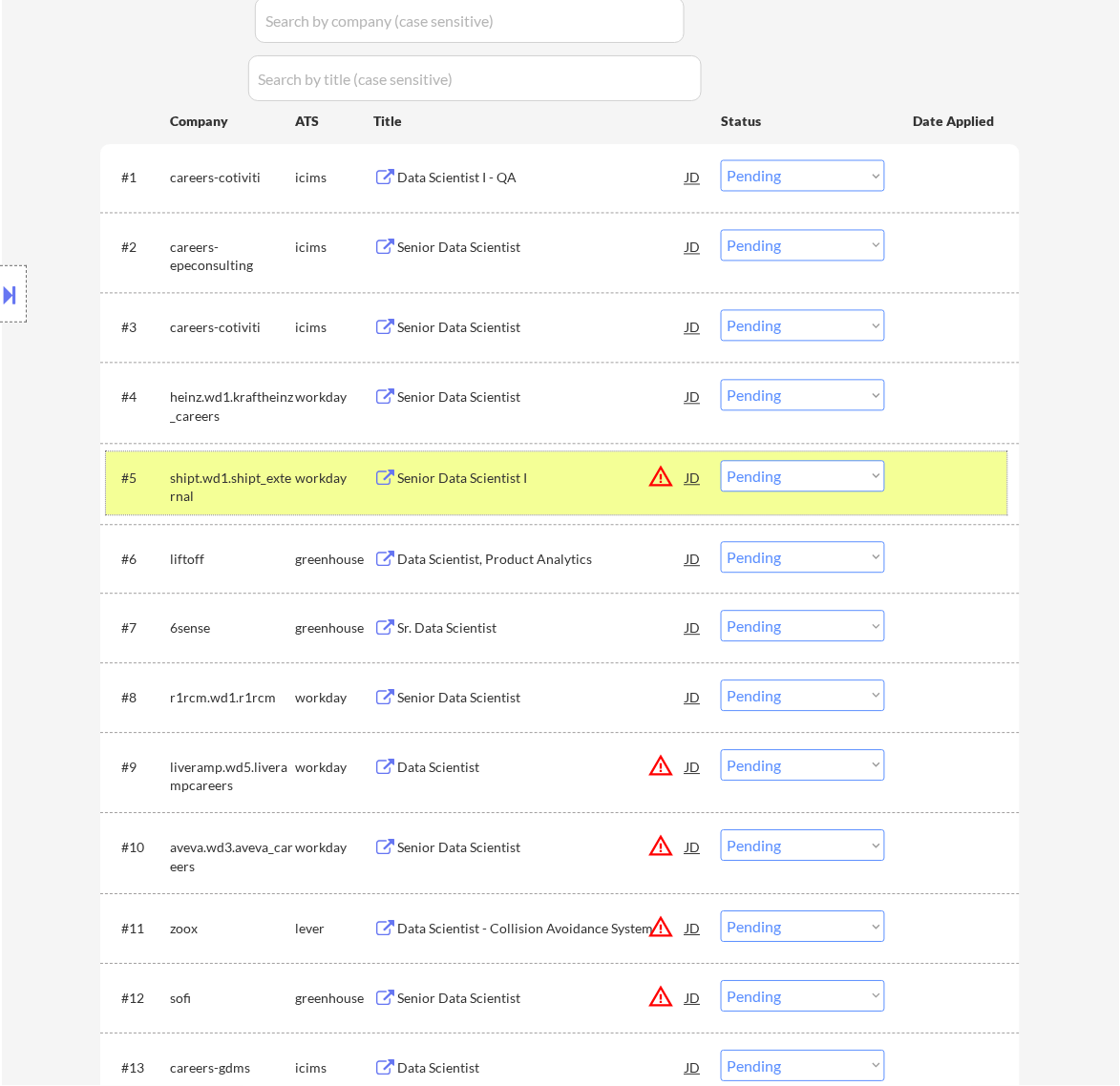
click at [923, 472] on div at bounding box center [955, 478] width 84 height 34
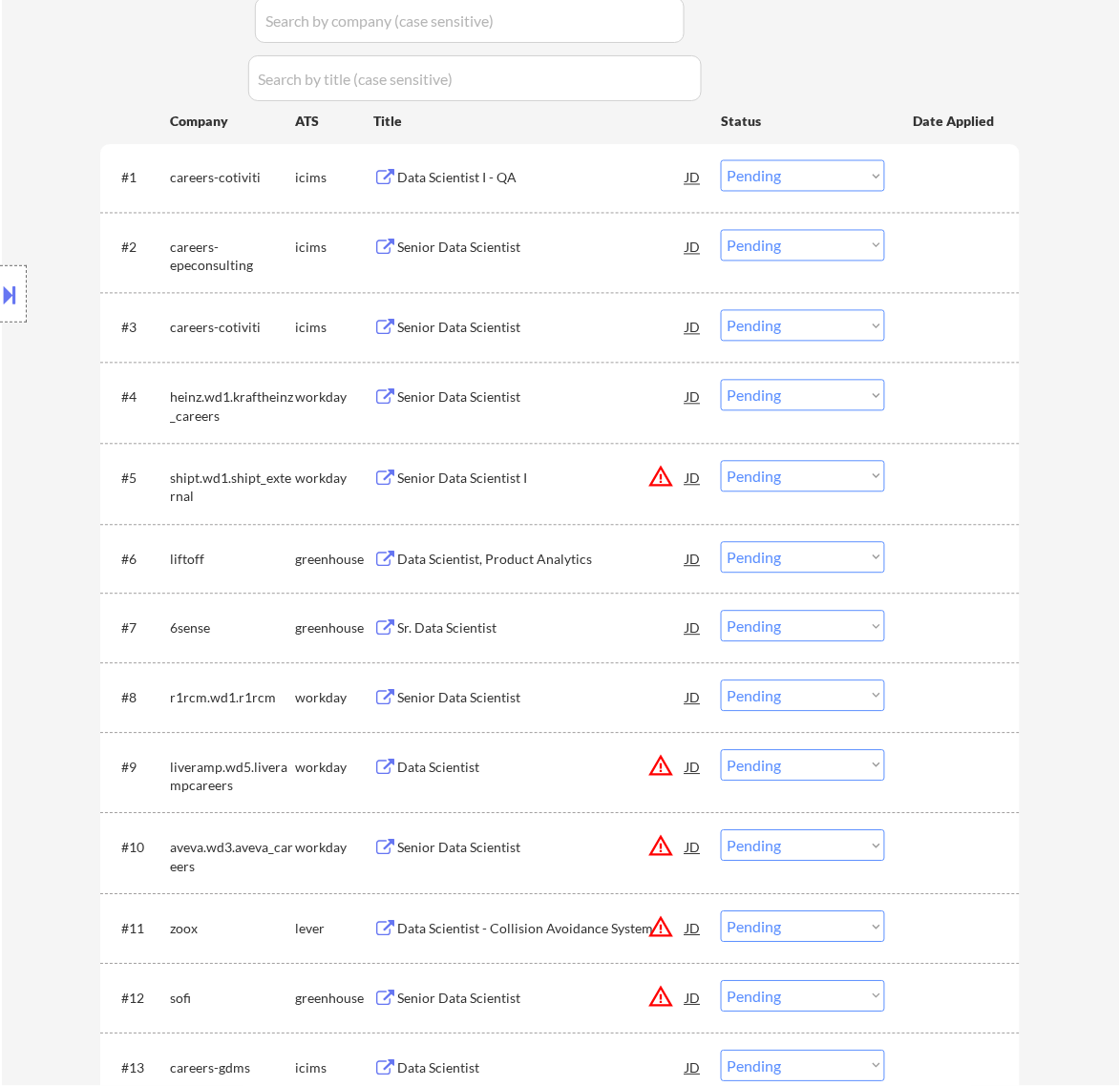
click at [573, 571] on div "Data Scientist, Product Analytics" at bounding box center [541, 559] width 288 height 34
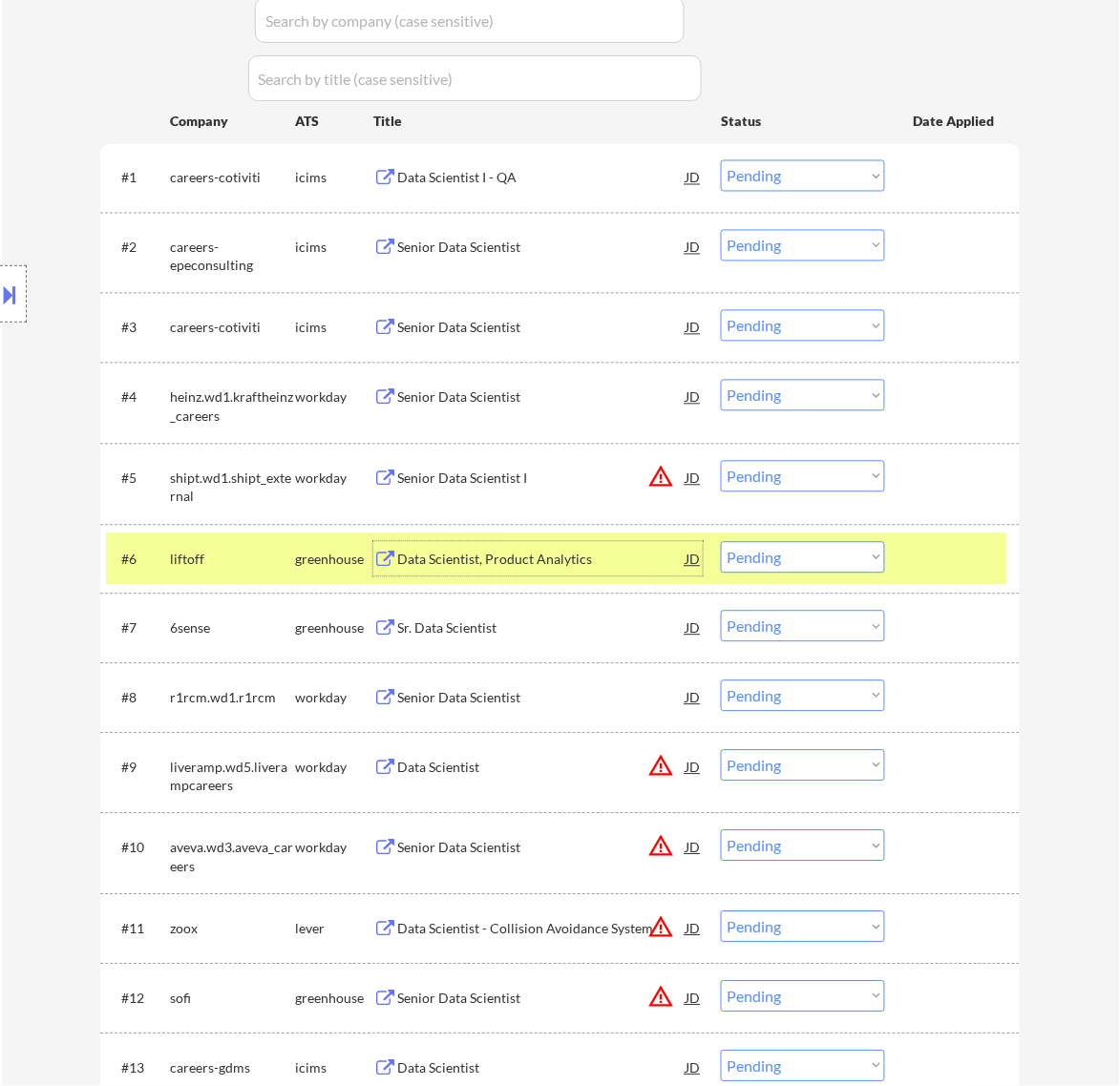
click at [932, 568] on div at bounding box center [955, 559] width 84 height 34
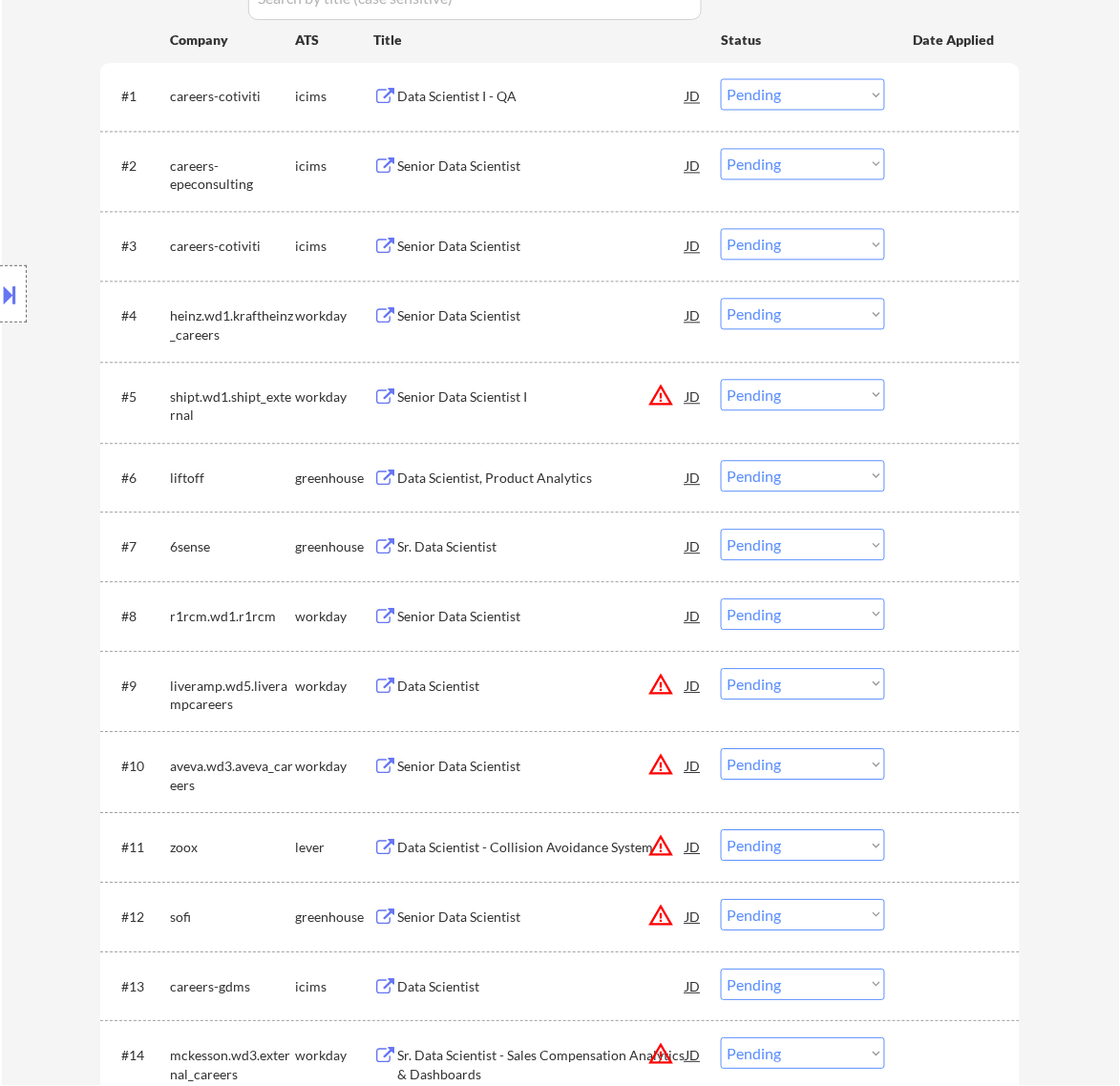
scroll to position [715, 0]
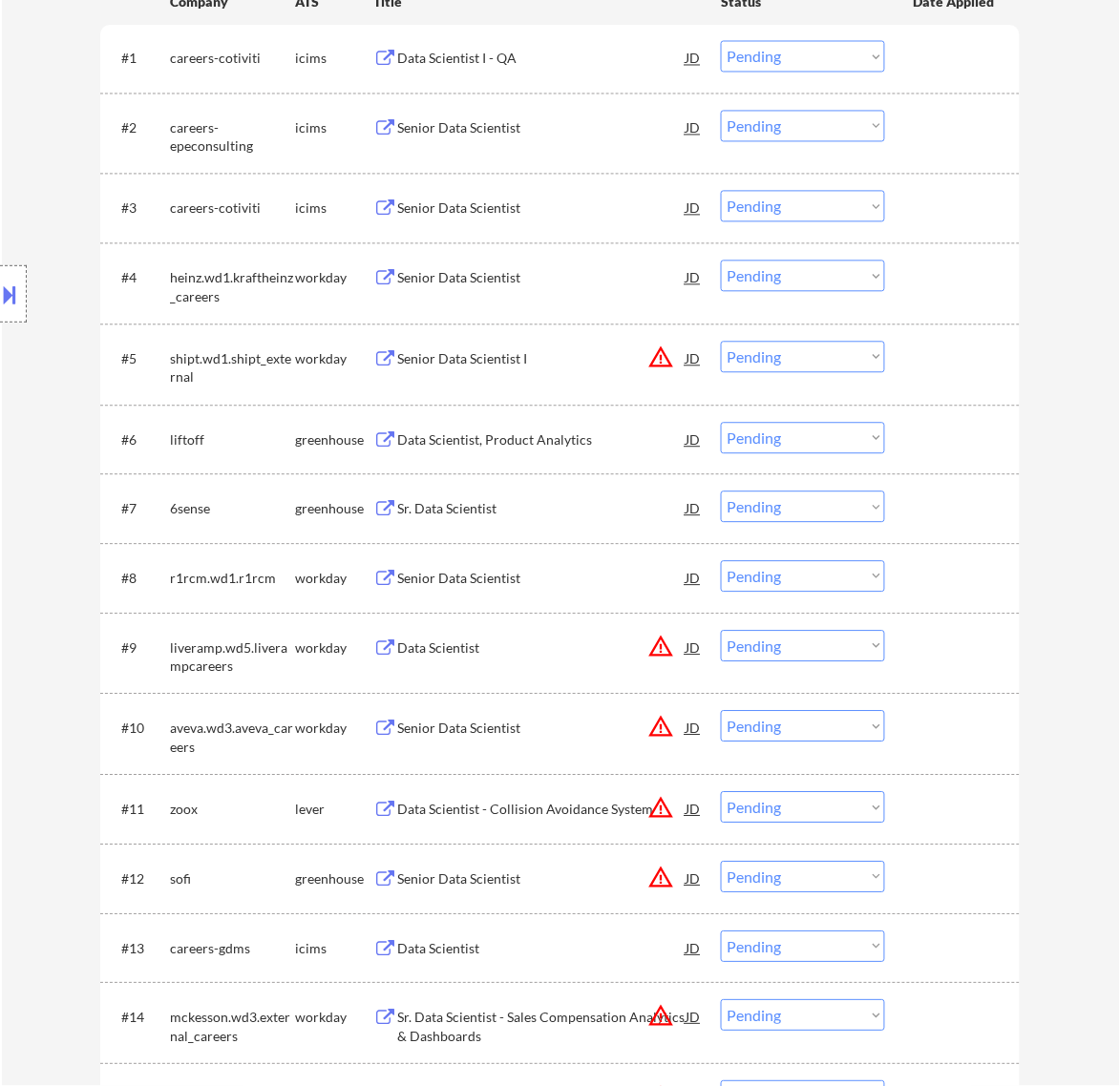
click at [564, 511] on div "Sr. Data Scientist" at bounding box center [541, 509] width 288 height 19
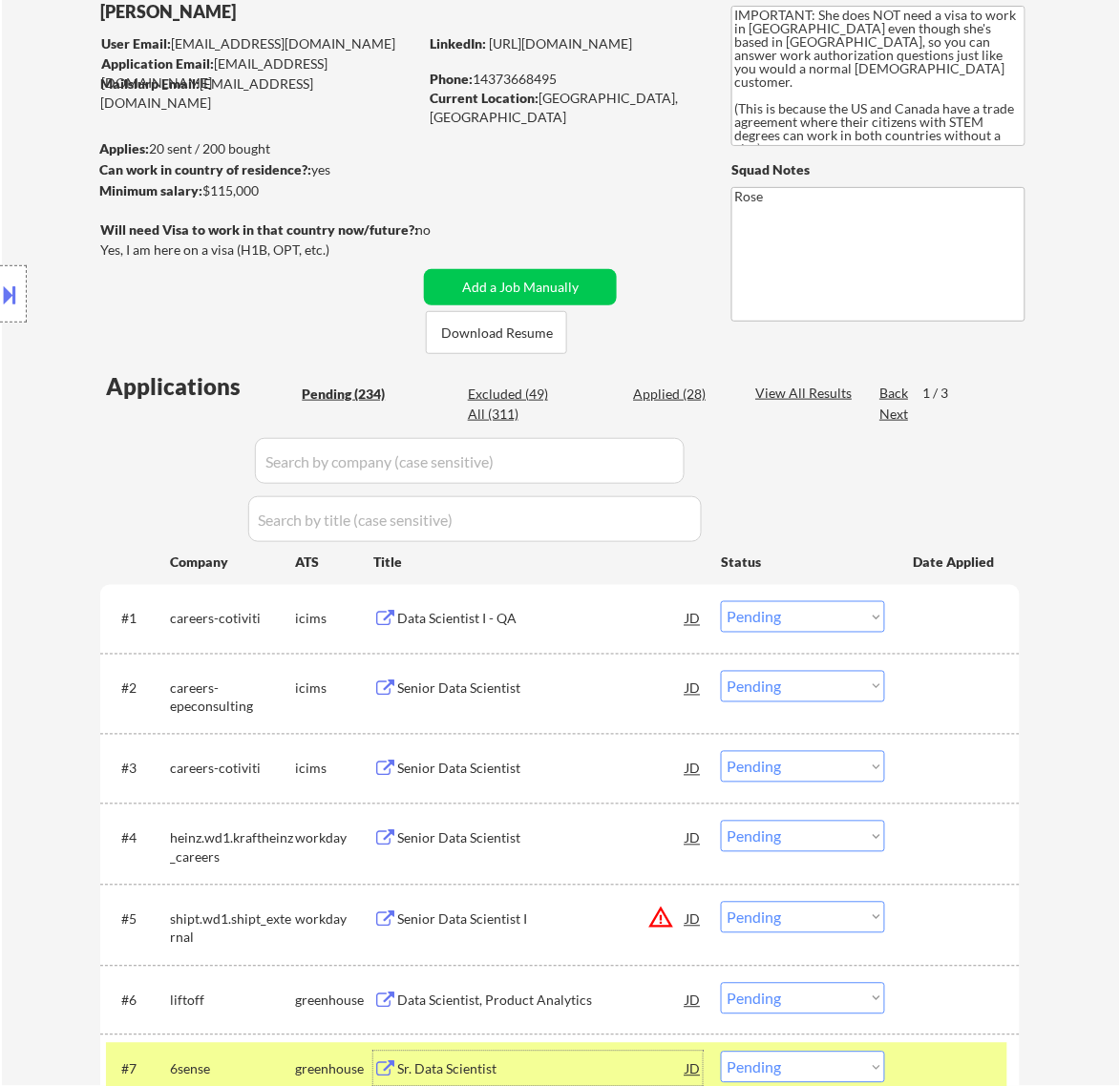
scroll to position [120, 0]
